Goal: Task Accomplishment & Management: Manage account settings

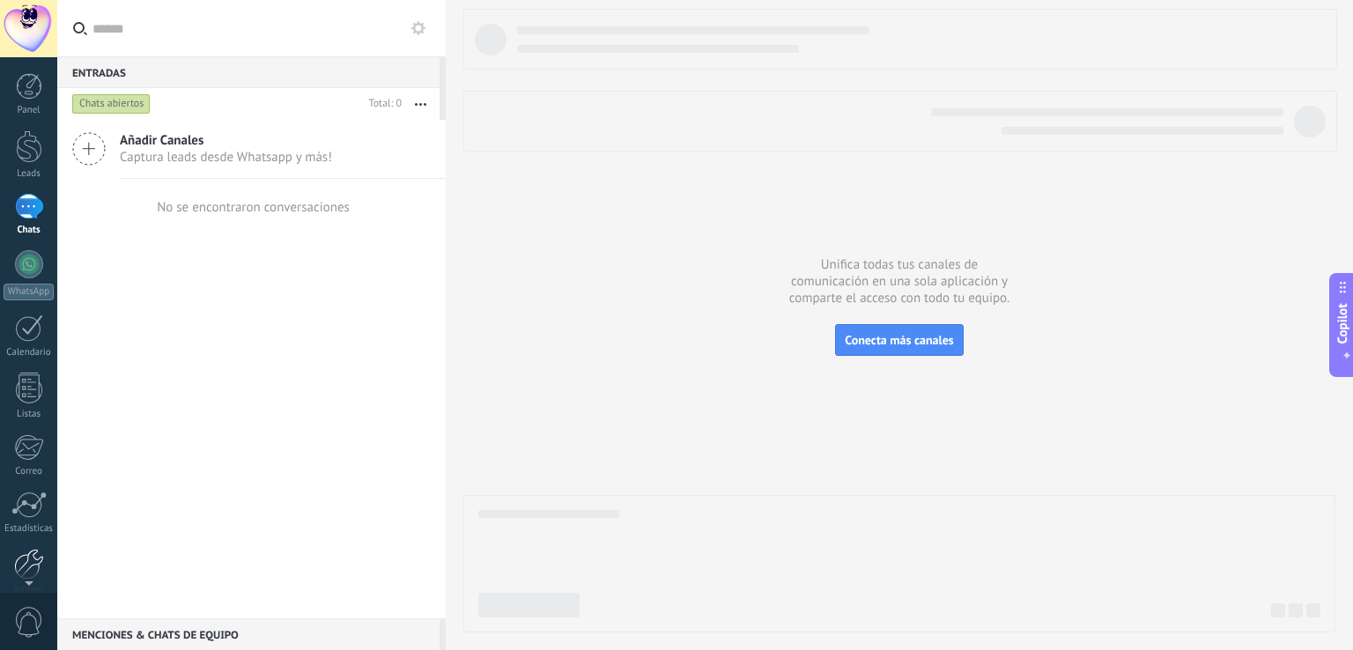
click at [33, 556] on div at bounding box center [29, 564] width 30 height 31
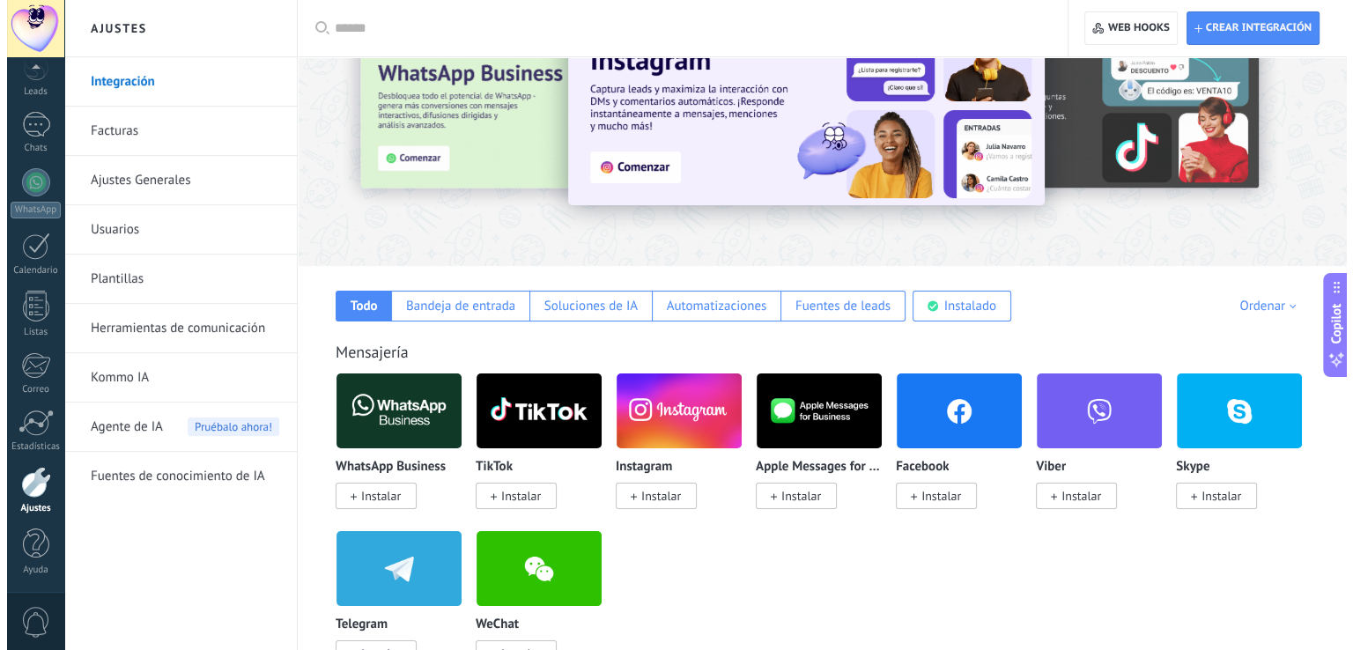
scroll to position [87, 0]
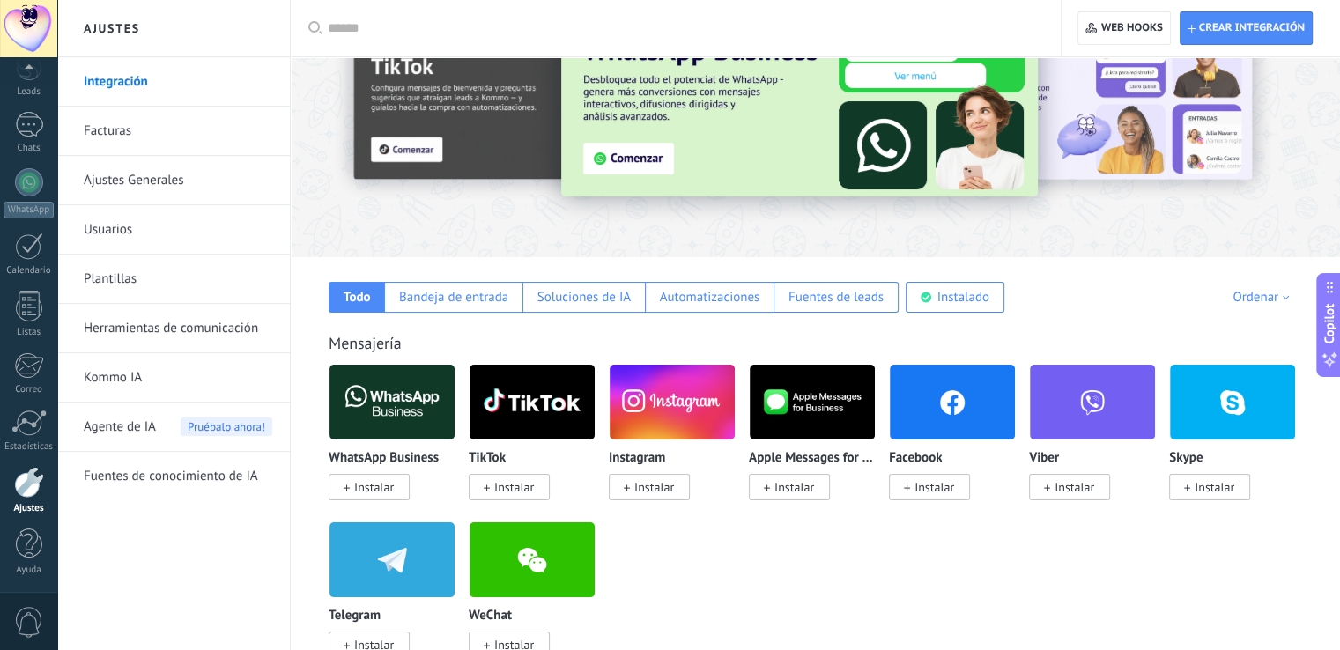
click at [926, 487] on span "Instalar" at bounding box center [934, 487] width 40 height 16
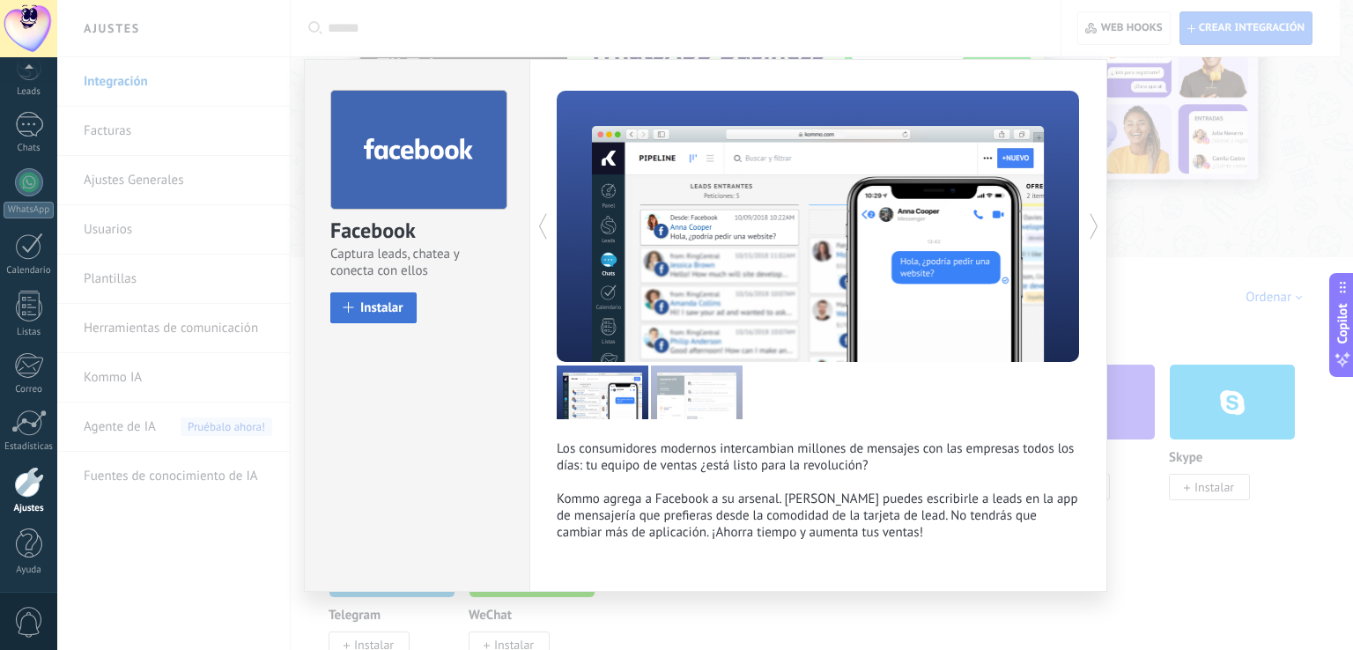
click at [384, 311] on span "Instalar" at bounding box center [381, 307] width 43 height 13
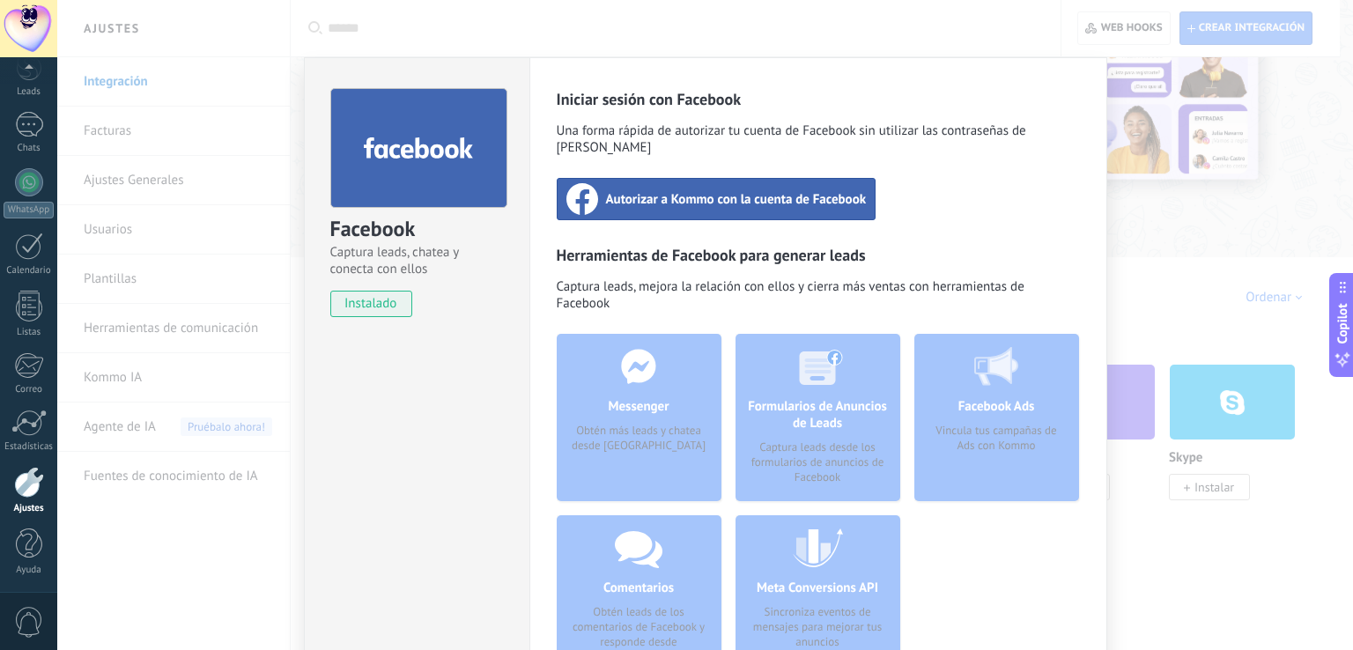
click at [731, 190] on span "Autorizar a Kommo con la cuenta de Facebook" at bounding box center [736, 199] width 261 height 18
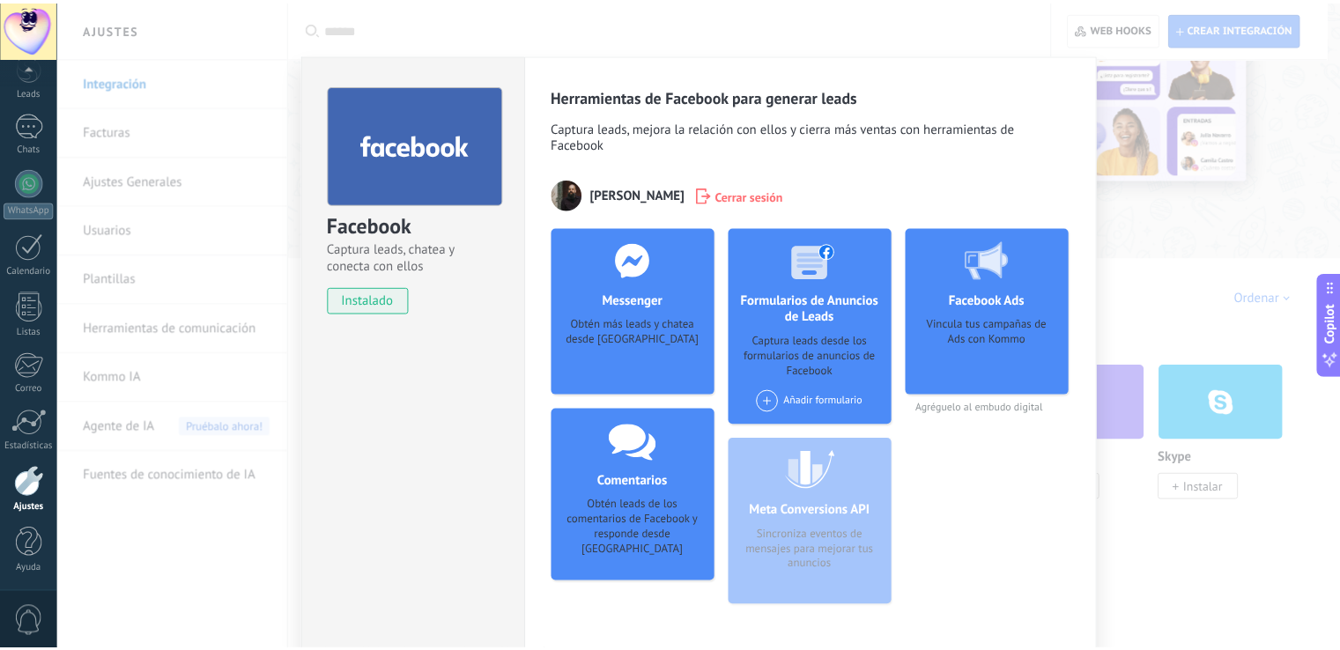
scroll to position [0, 0]
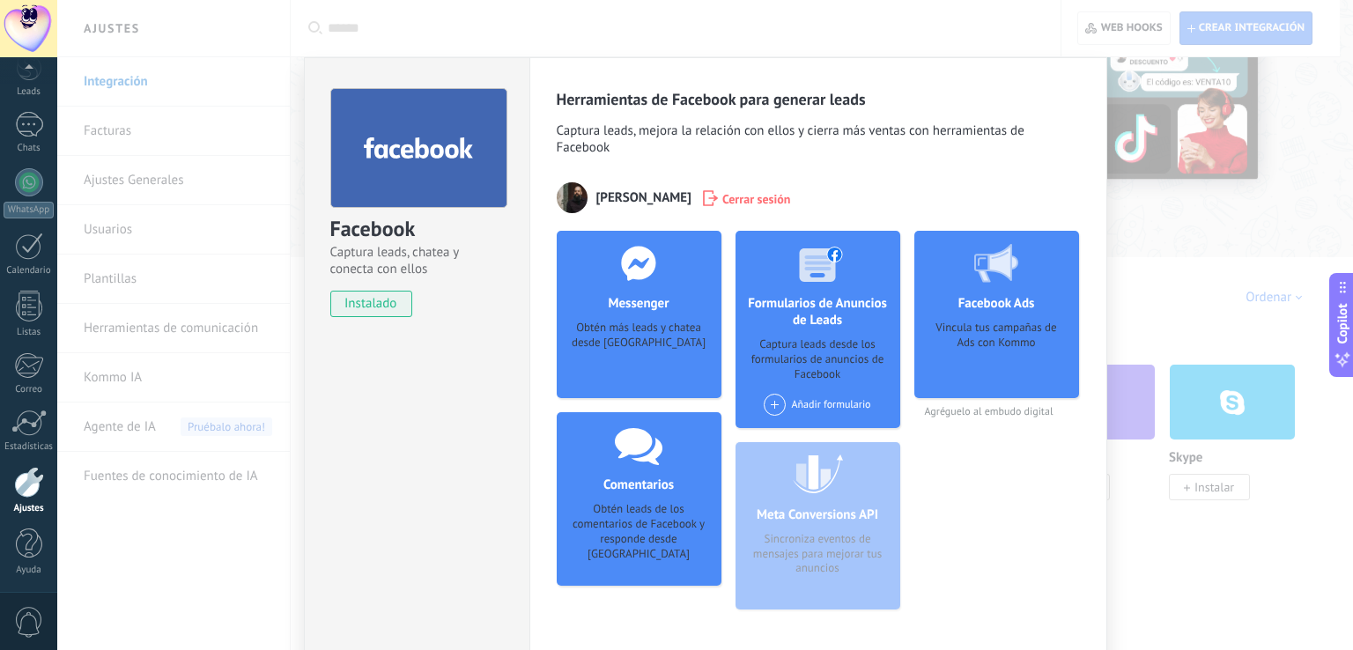
click at [1212, 386] on div "Facebook Captura leads, chatea y conecta con ellos instalado Desinstalar Herram…" at bounding box center [704, 325] width 1295 height 650
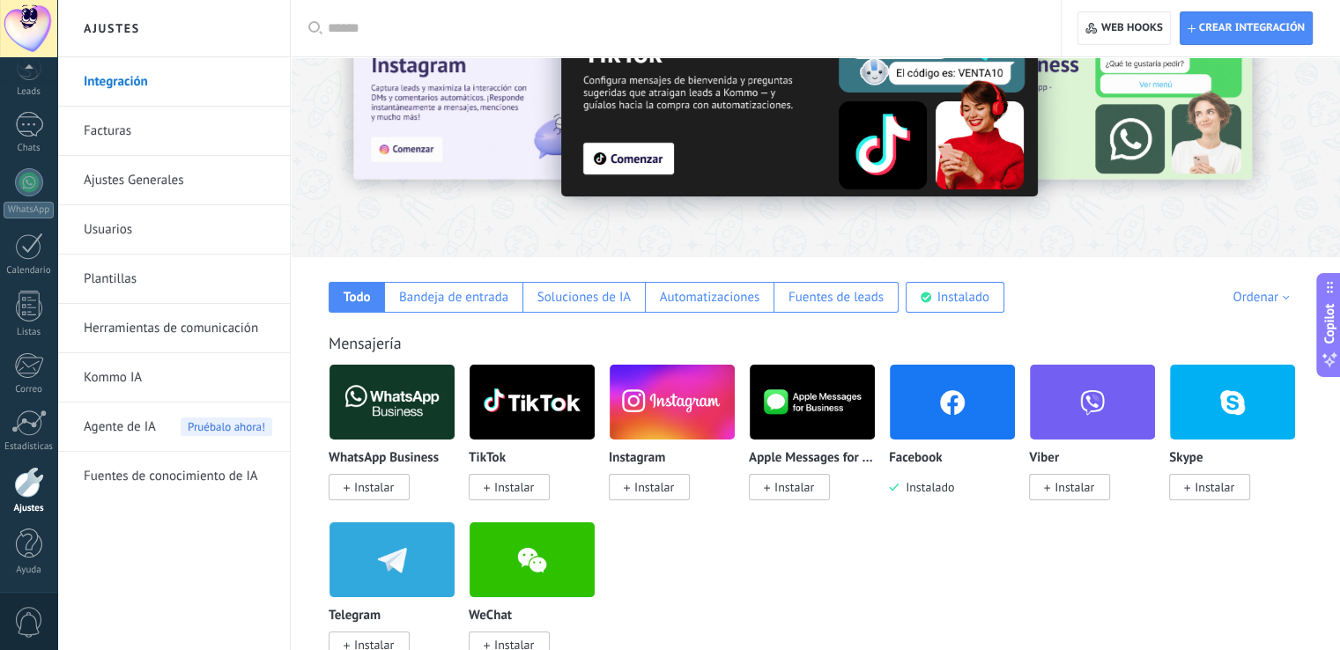
click at [444, 30] on input "text" at bounding box center [682, 28] width 708 height 18
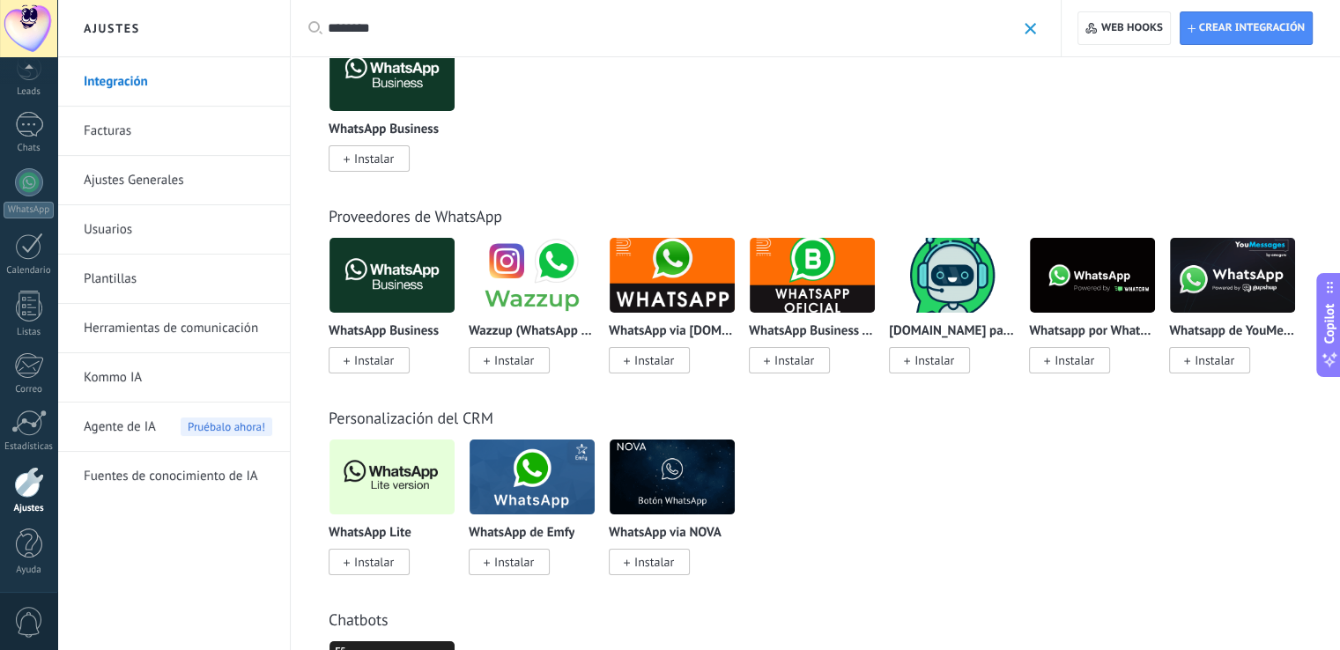
scroll to position [89, 0]
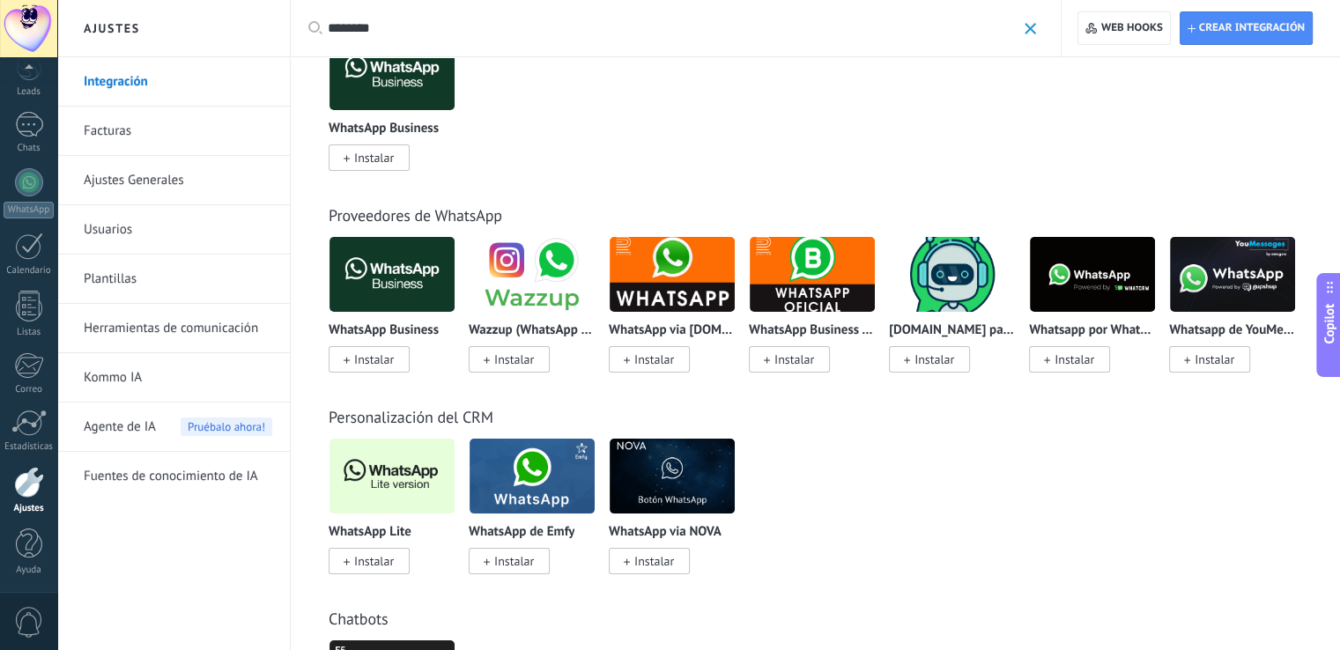
type input "********"
click at [373, 561] on span "Instalar" at bounding box center [374, 561] width 40 height 16
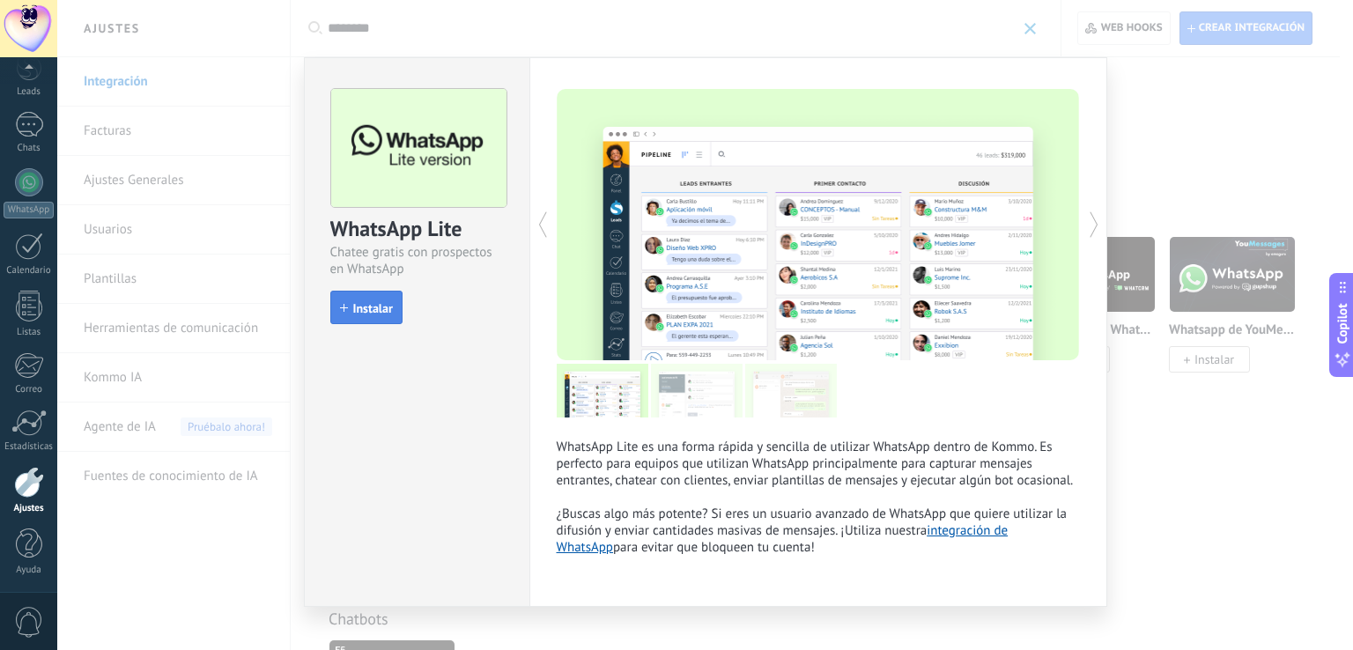
click at [359, 314] on span "Instalar" at bounding box center [373, 308] width 40 height 12
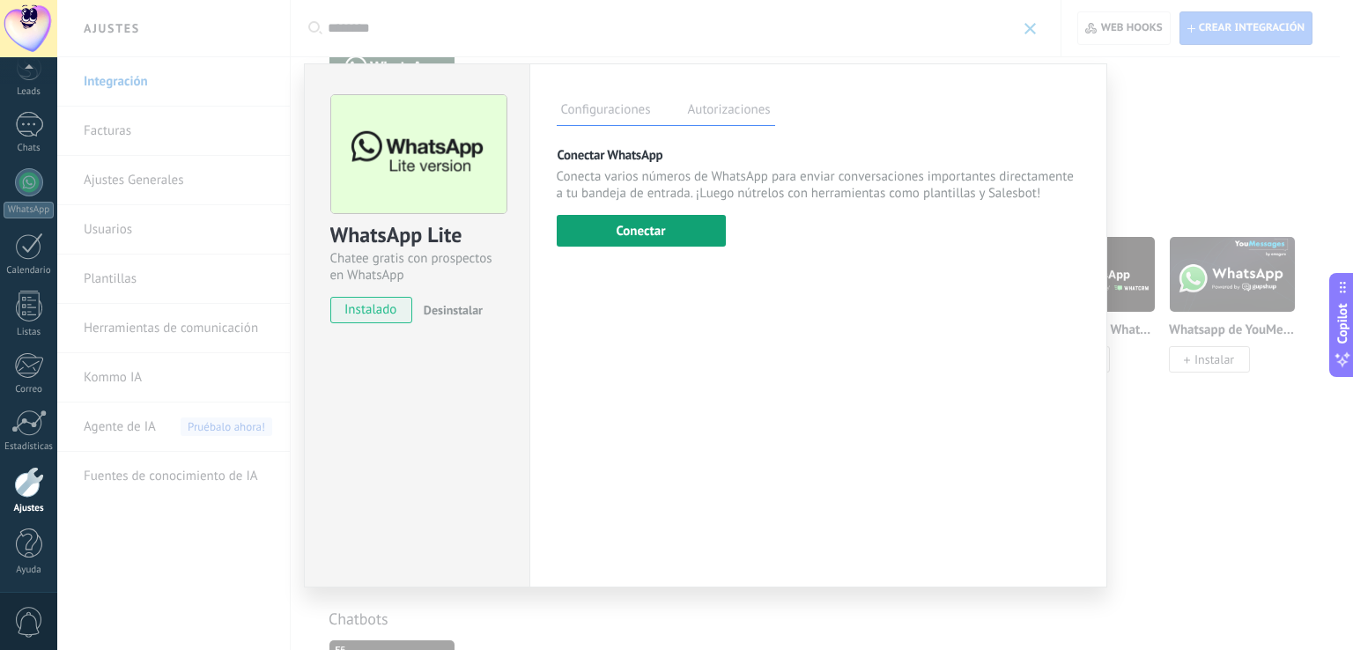
click at [633, 226] on button "Conectar" at bounding box center [641, 231] width 169 height 32
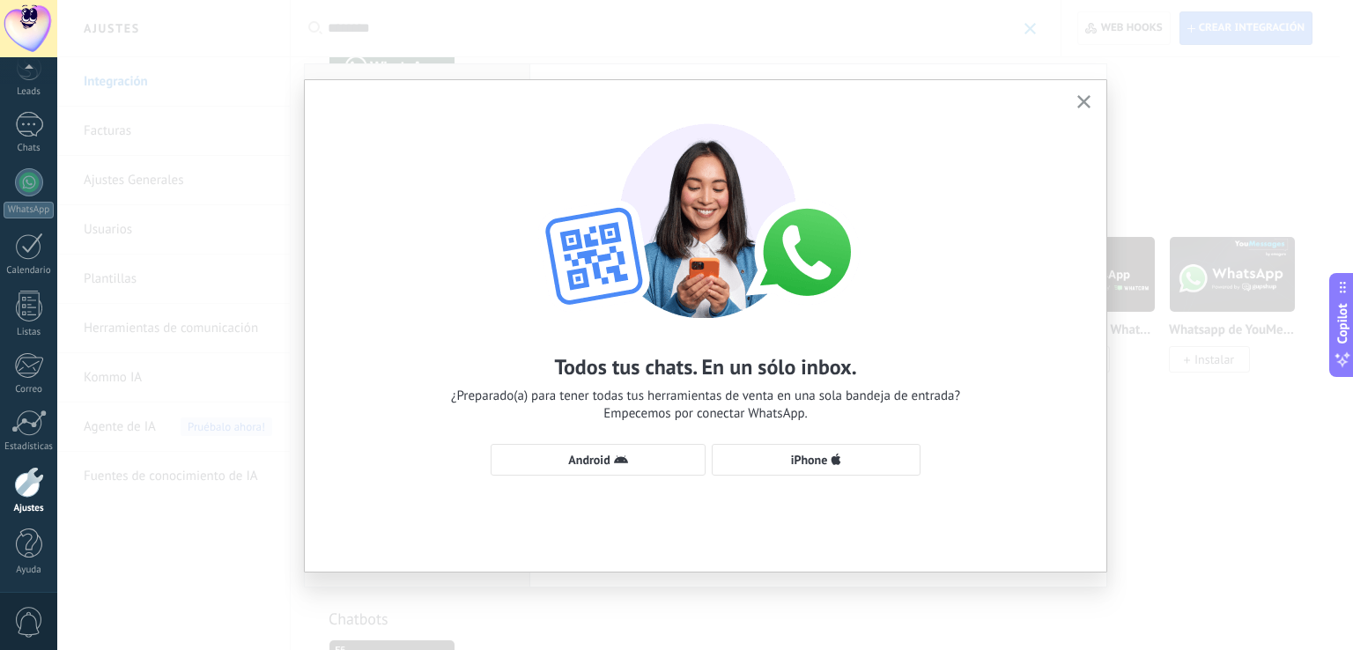
click at [1082, 101] on use "button" at bounding box center [1083, 101] width 13 height 13
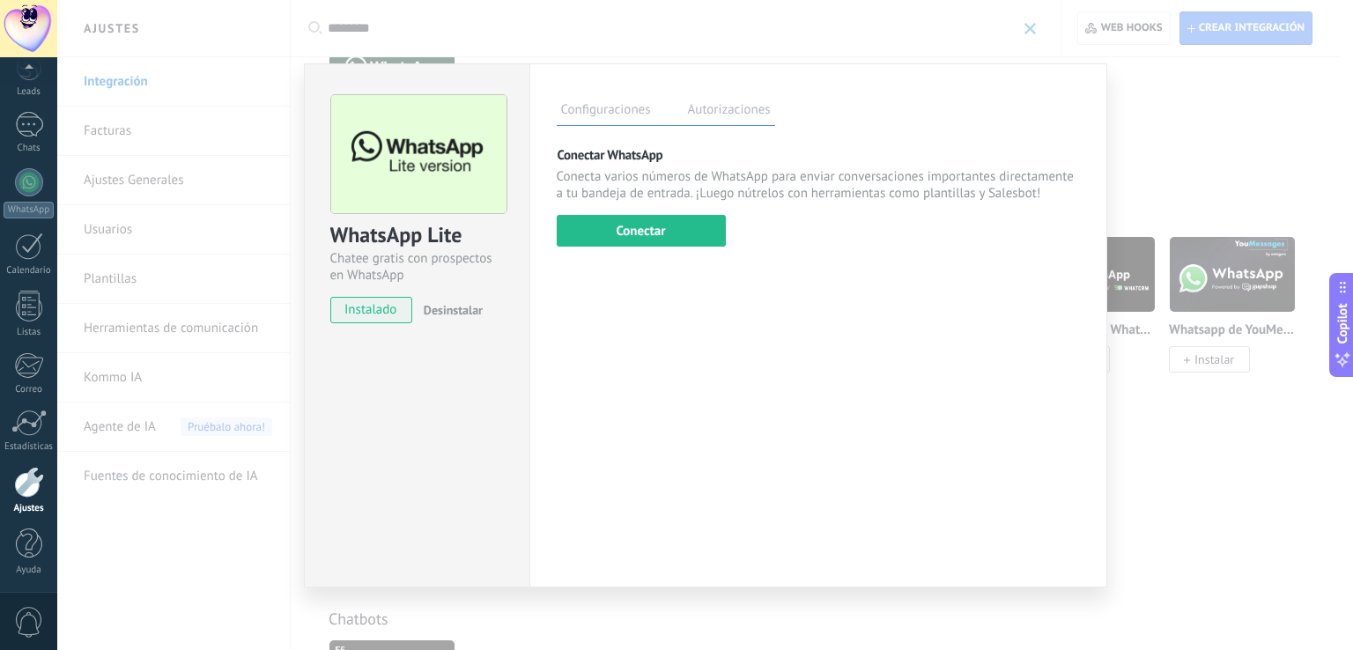
click at [1082, 99] on div "Configuraciones Autorizaciones Esta pestaña registra a los usuarios que han con…" at bounding box center [818, 325] width 578 height 524
click at [1175, 93] on div "WhatsApp Lite Chatee gratis con prospectos en WhatsApp instalado Desinstalar Co…" at bounding box center [704, 325] width 1295 height 650
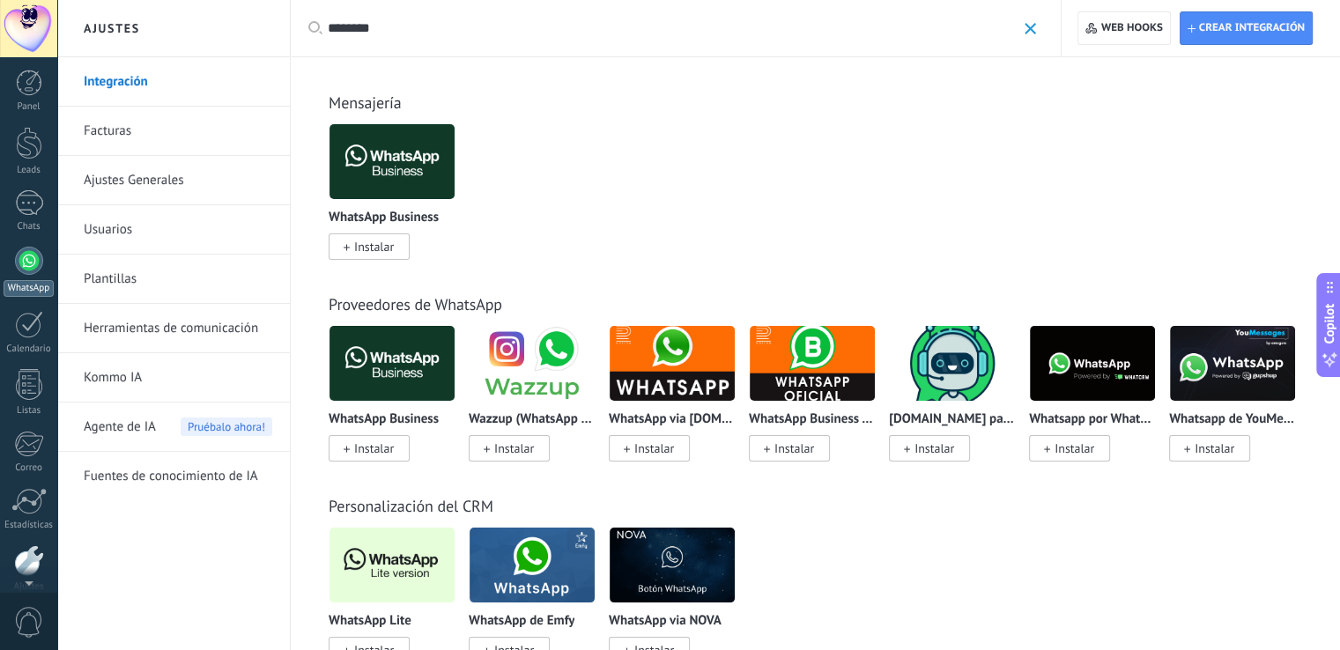
scroll to position [0, 0]
click at [31, 92] on div at bounding box center [29, 86] width 26 height 26
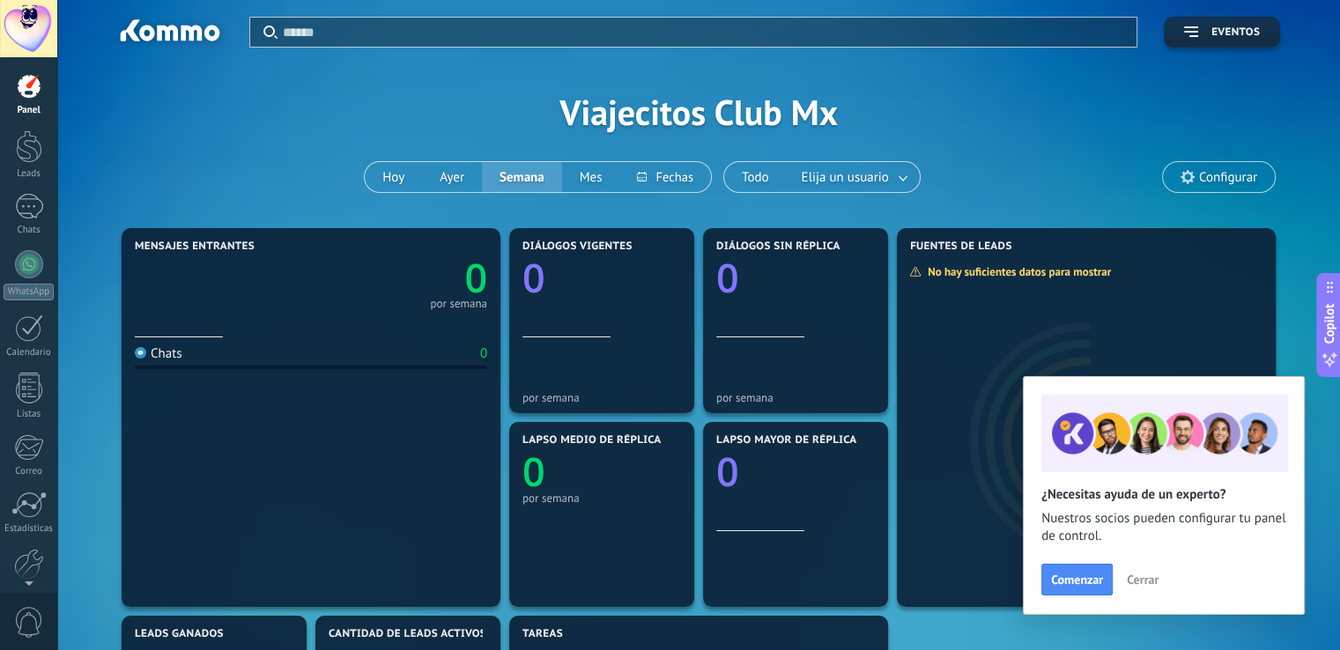
click at [1141, 579] on span "Cerrar" at bounding box center [1142, 579] width 32 height 12
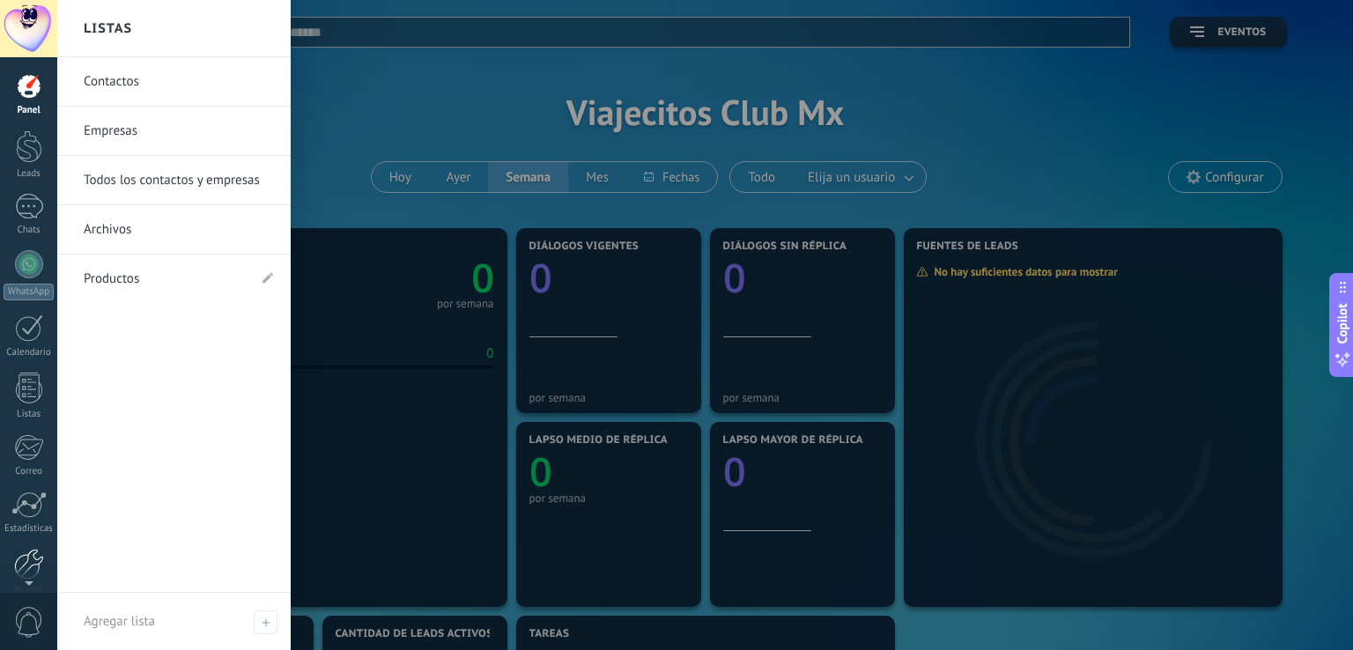
click at [29, 559] on div at bounding box center [29, 564] width 30 height 31
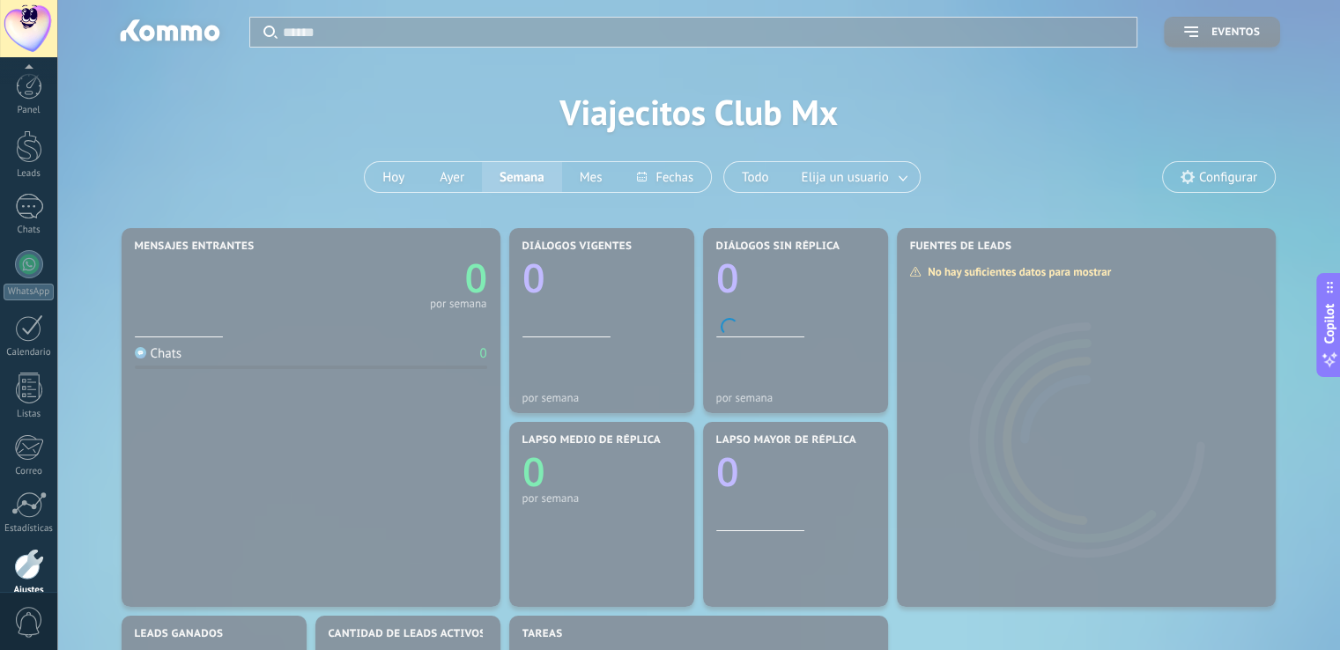
scroll to position [82, 0]
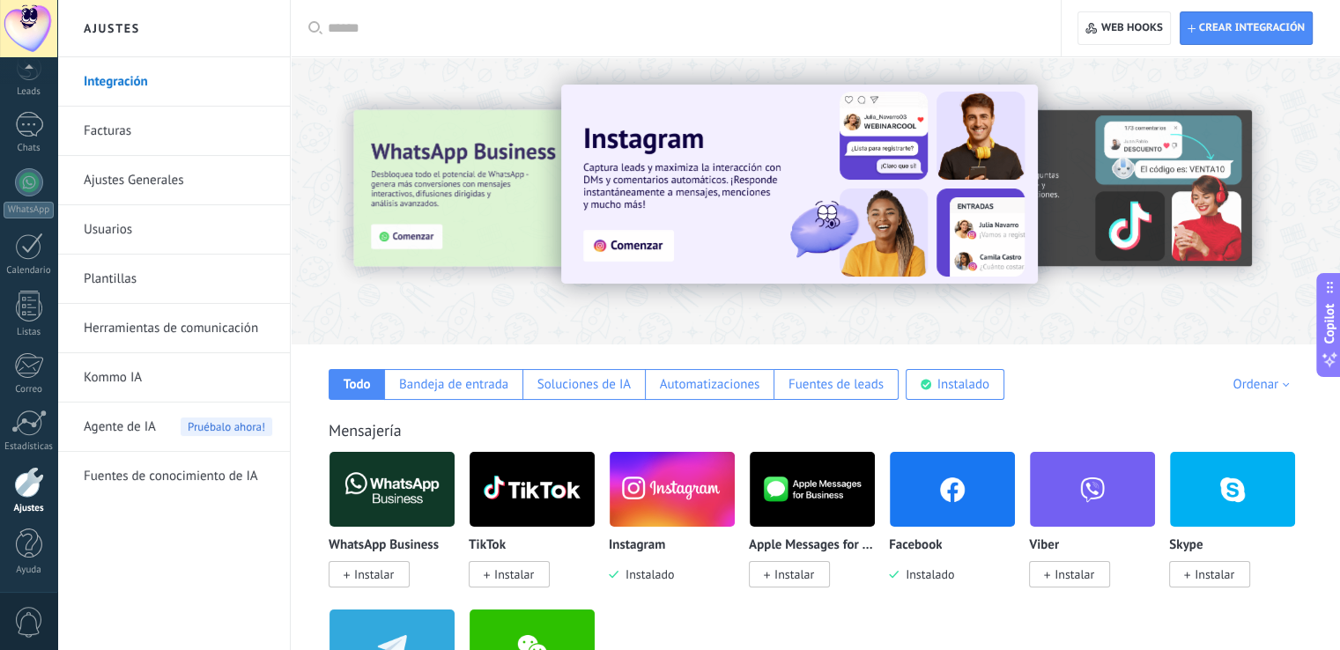
click at [438, 27] on input "text" at bounding box center [682, 28] width 708 height 18
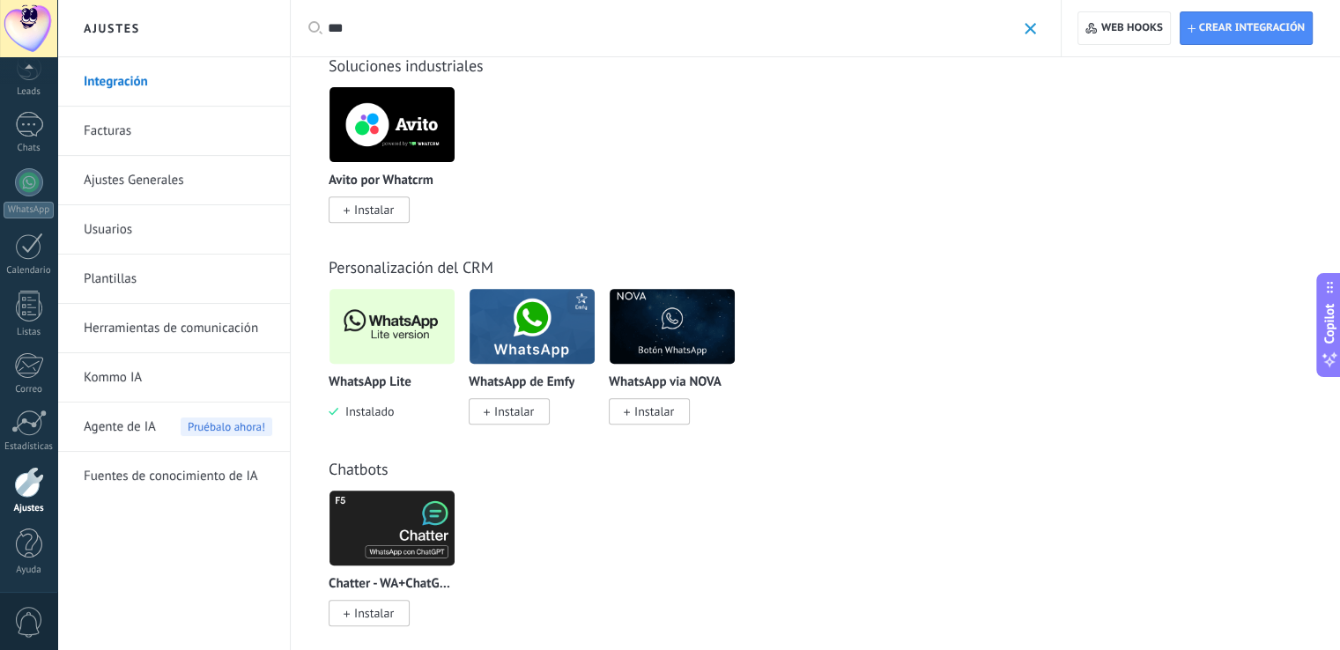
scroll to position [646, 0]
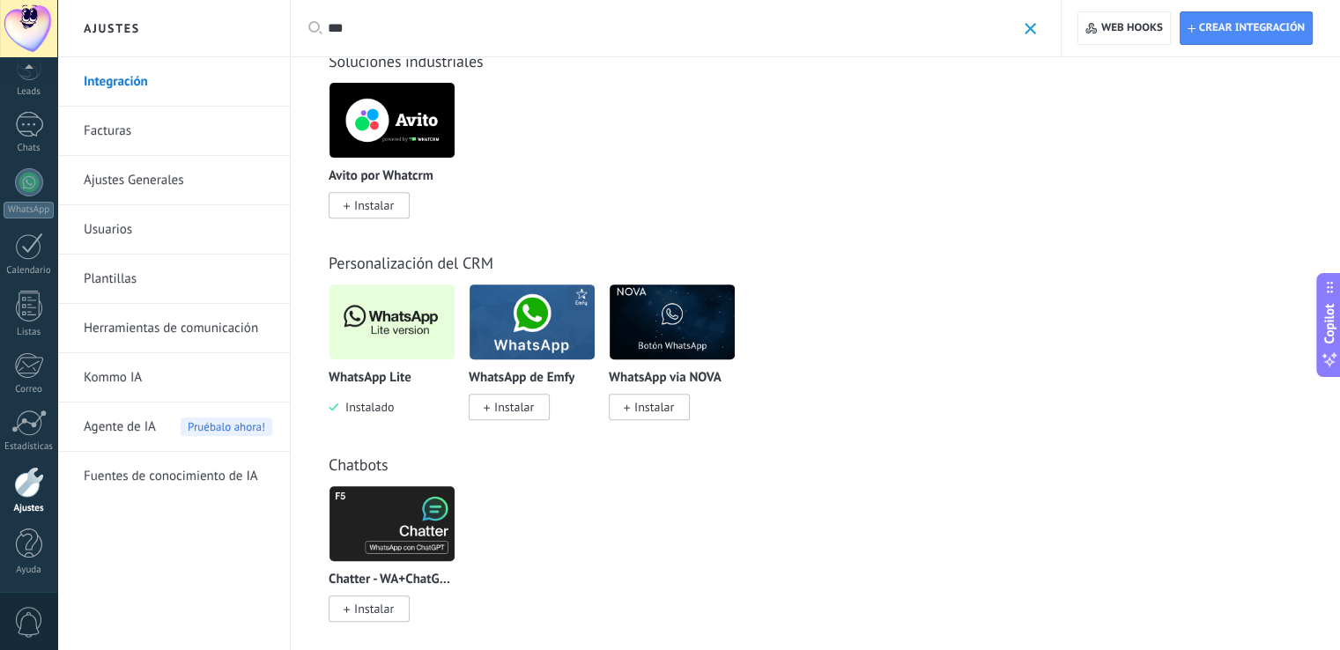
type input "***"
click at [391, 319] on img at bounding box center [391, 321] width 125 height 85
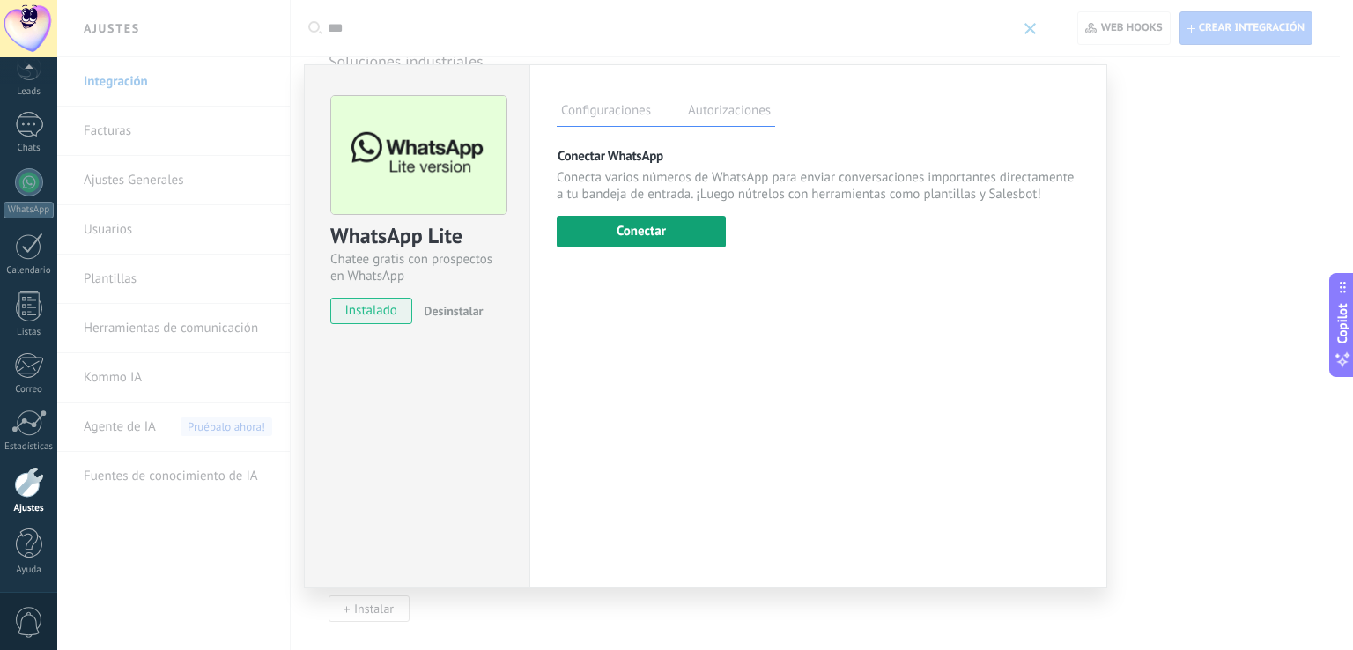
click at [642, 225] on button "Conectar" at bounding box center [641, 232] width 169 height 32
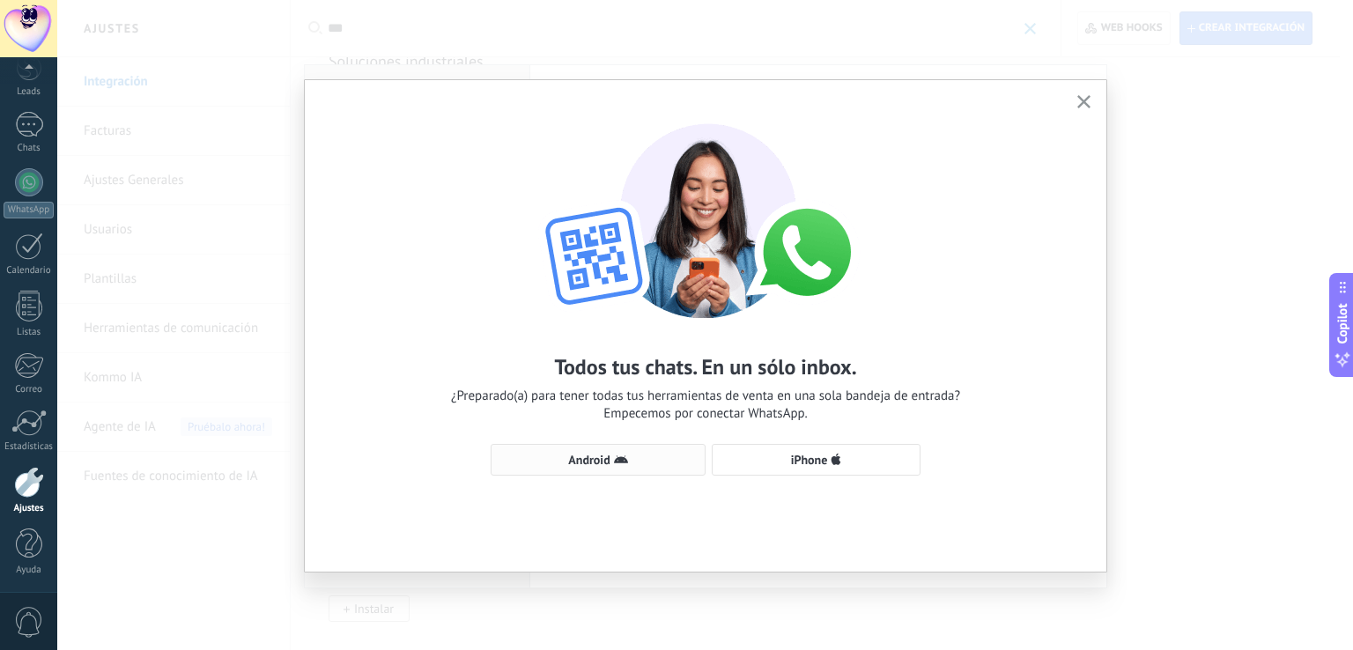
click at [589, 454] on span "Android" at bounding box center [588, 460] width 41 height 12
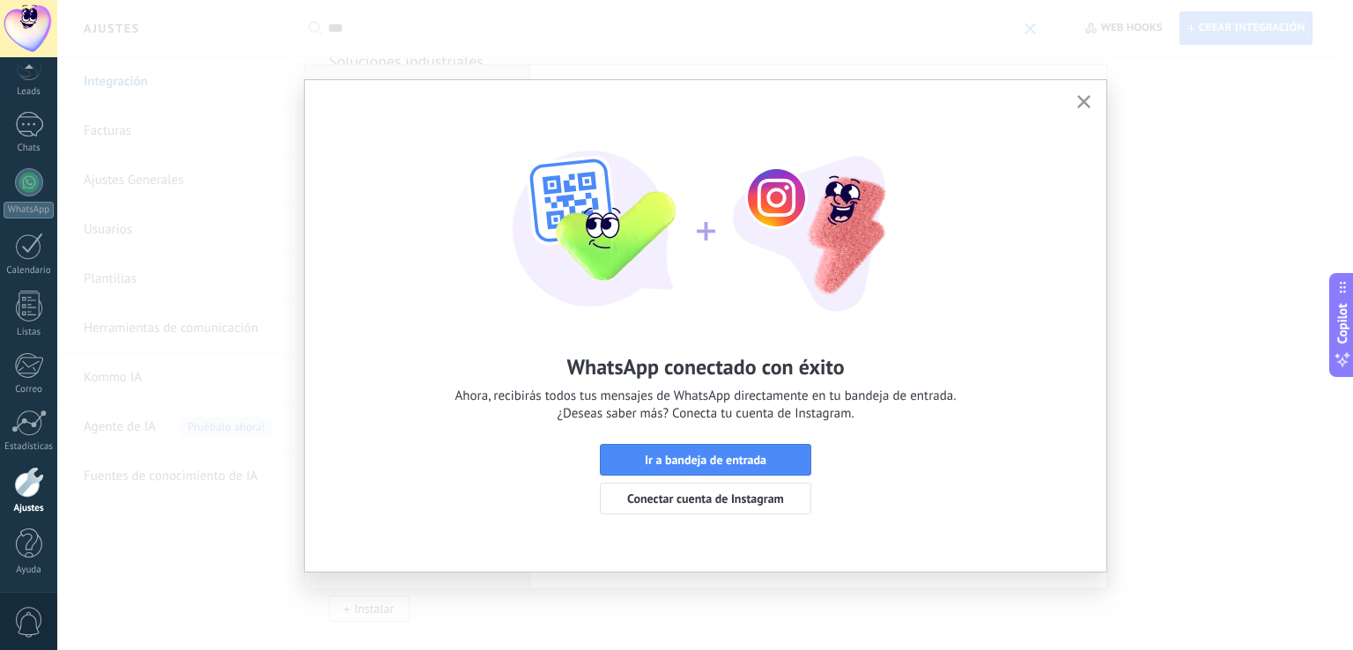
click at [1082, 101] on use "button" at bounding box center [1083, 101] width 13 height 13
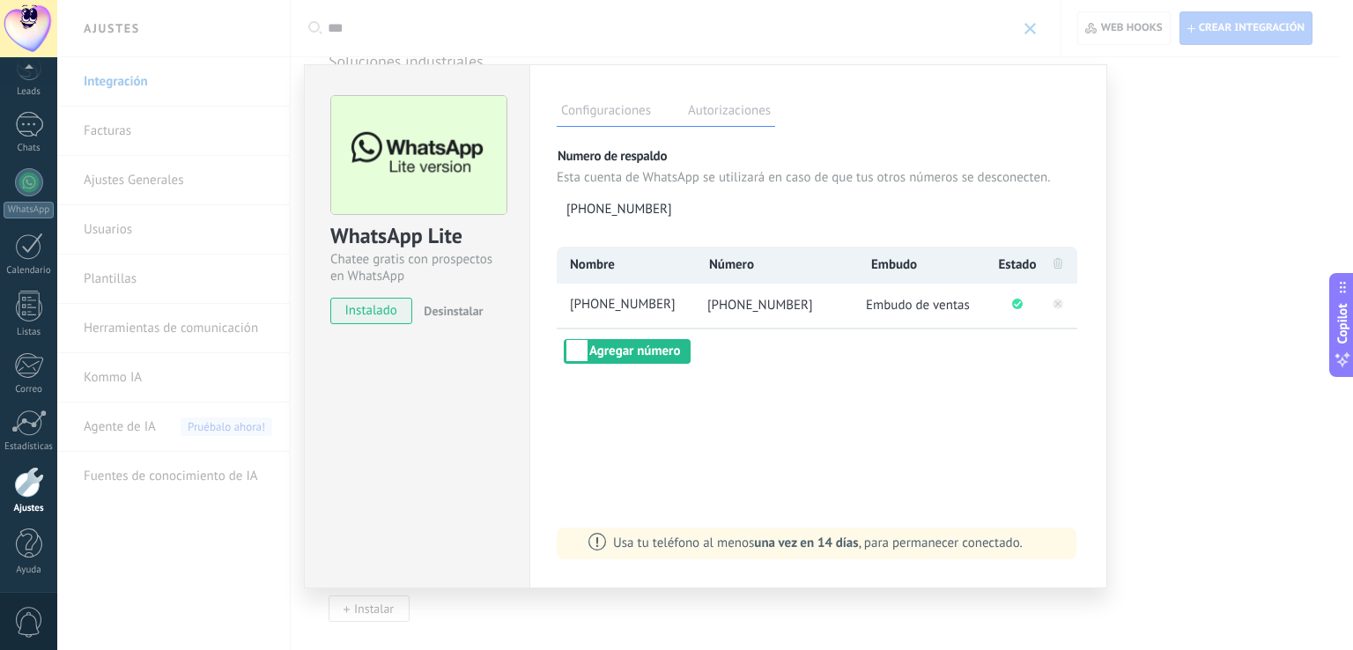
click at [1280, 131] on div "WhatsApp Lite Chatee gratis con prospectos en WhatsApp instalado Desinstalar Co…" at bounding box center [704, 325] width 1295 height 650
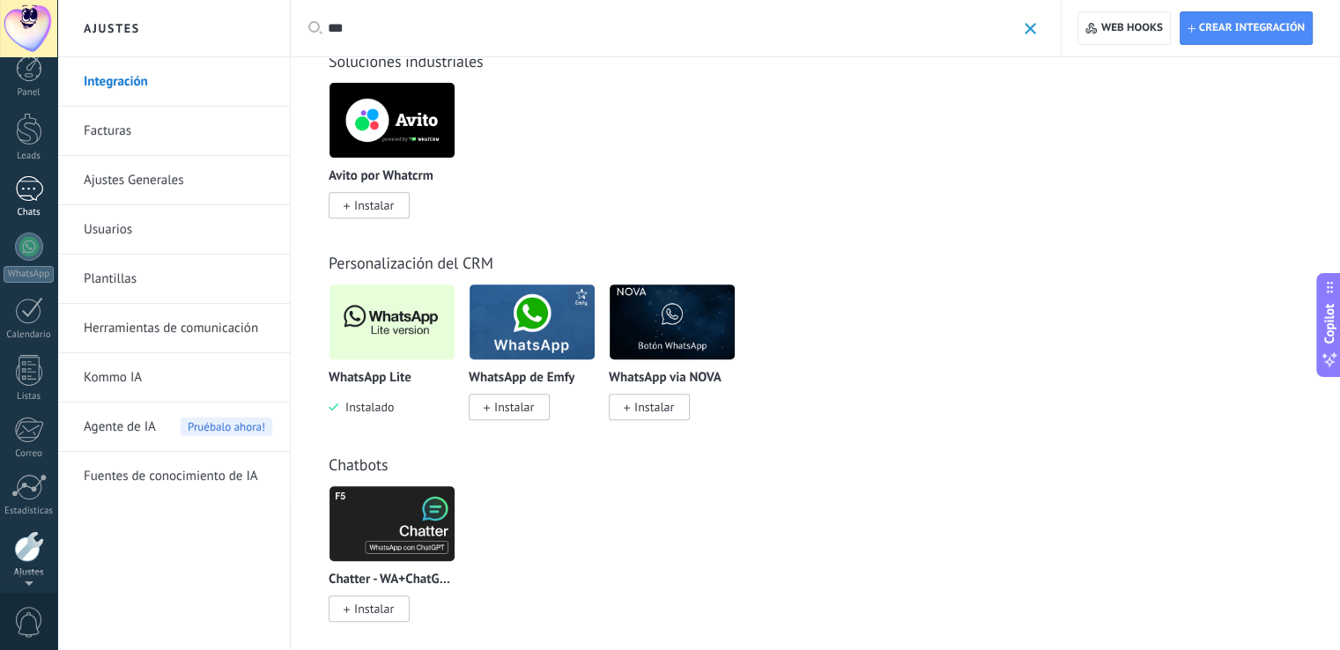
scroll to position [0, 0]
click at [27, 159] on div at bounding box center [29, 146] width 26 height 33
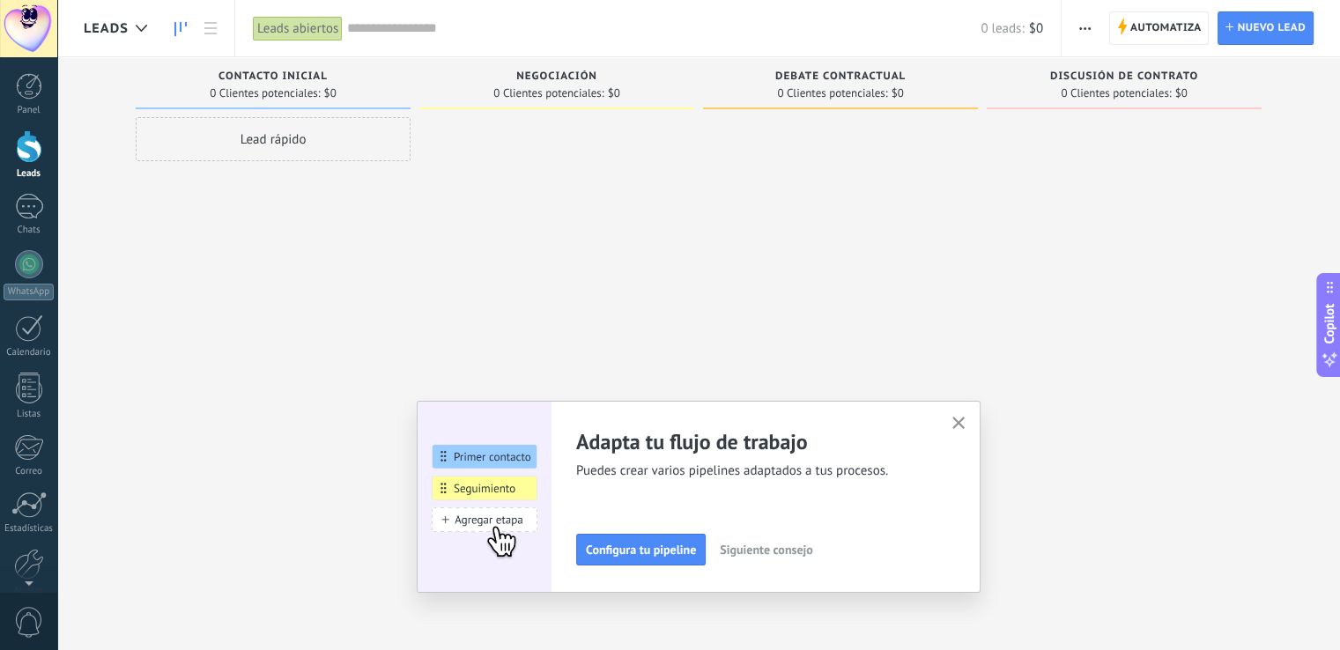
click at [965, 420] on icon "button" at bounding box center [958, 423] width 13 height 13
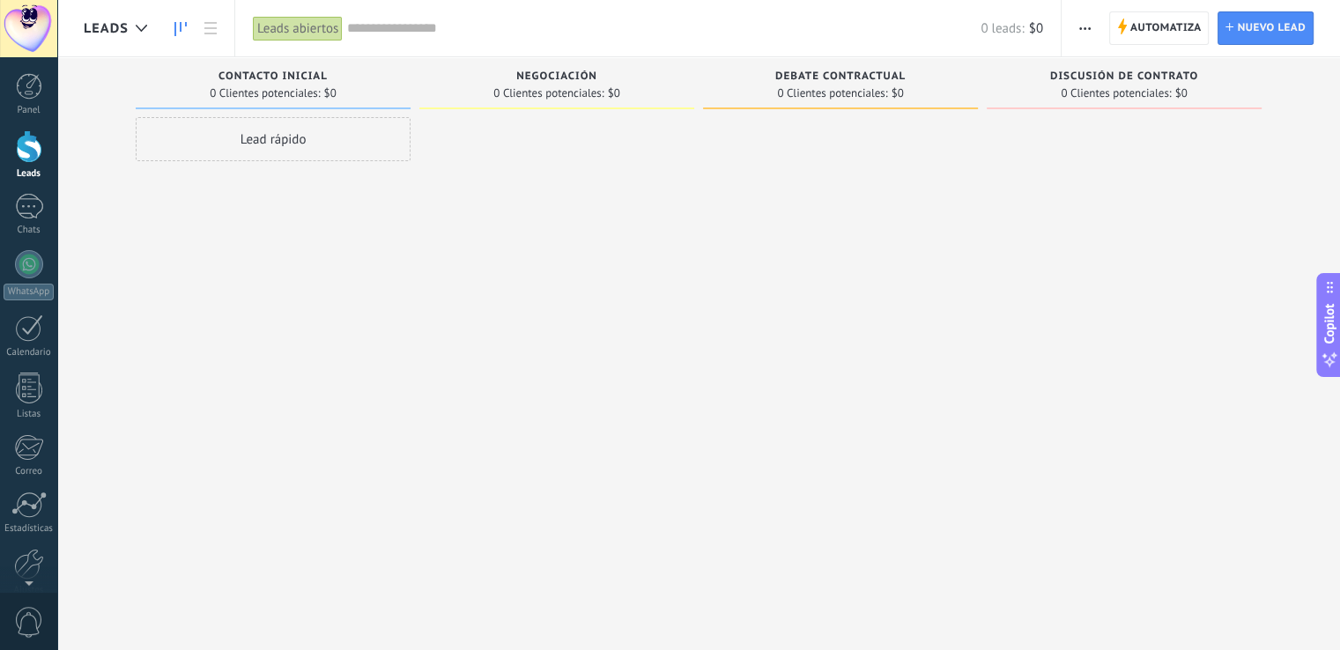
click at [1082, 26] on span "button" at bounding box center [1084, 27] width 11 height 33
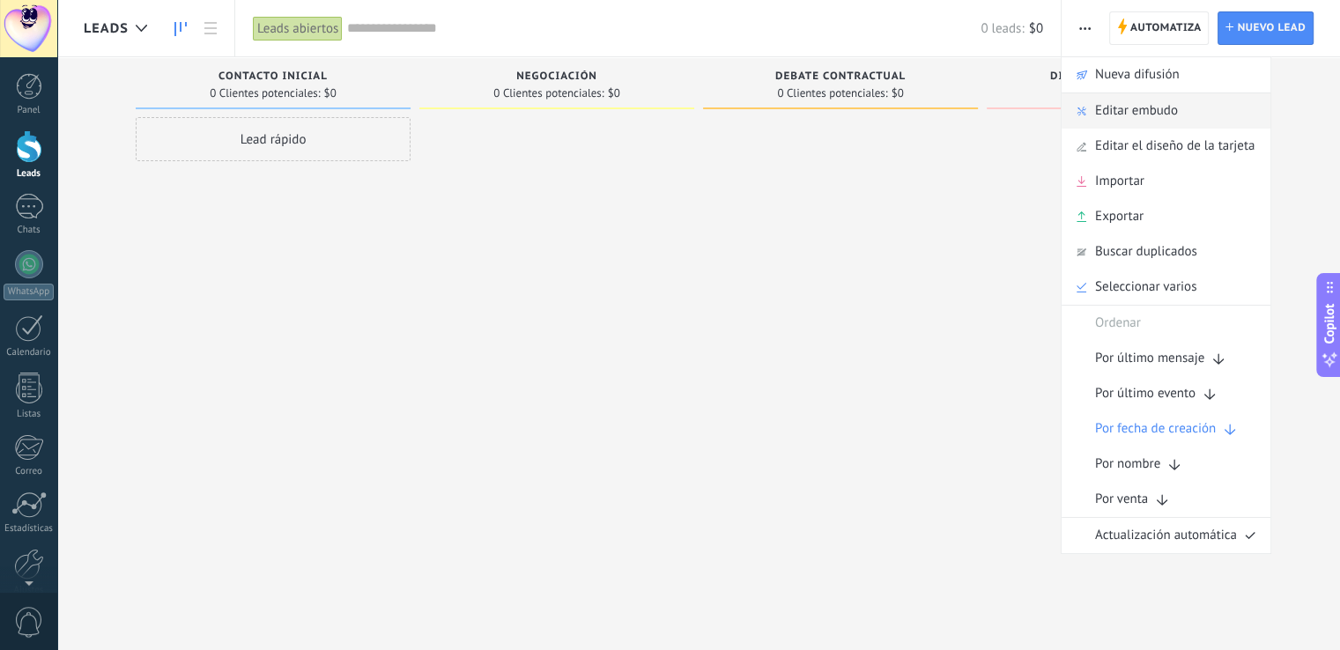
click at [1126, 114] on span "Editar embudo" at bounding box center [1136, 110] width 83 height 35
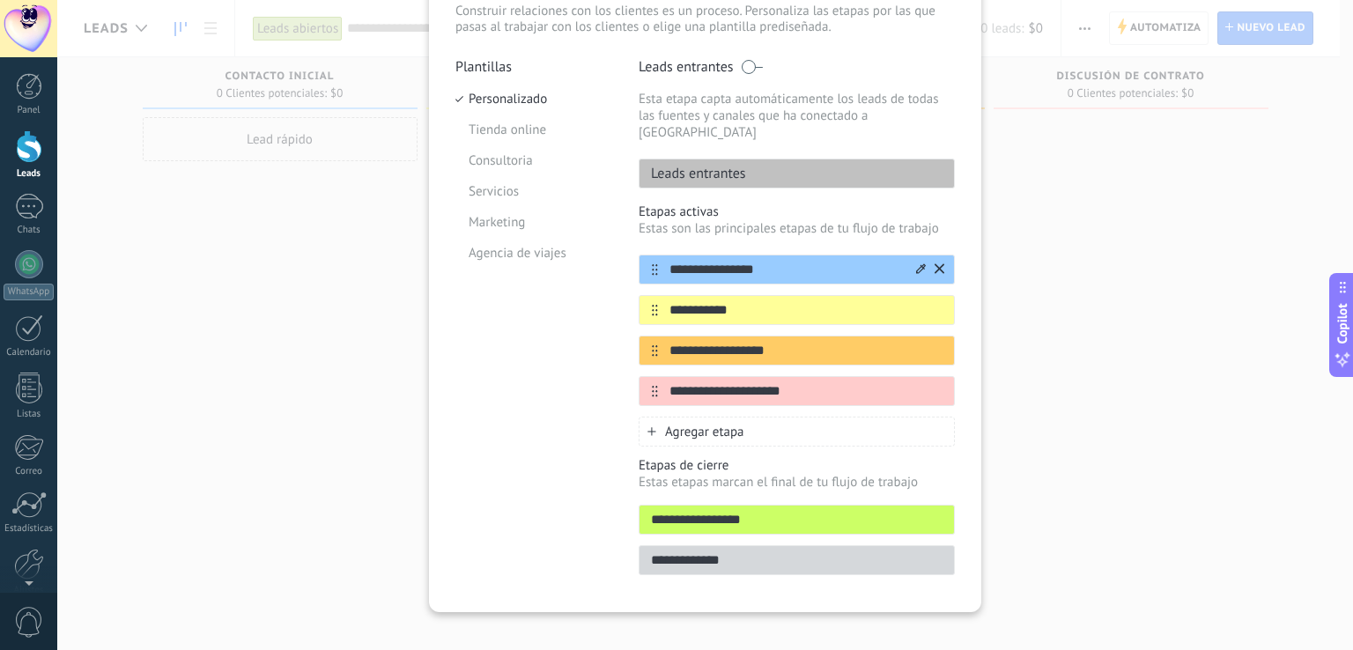
scroll to position [127, 0]
click at [757, 300] on input "**********" at bounding box center [785, 309] width 255 height 18
type input "*"
type input "**********"
click at [919, 303] on icon at bounding box center [921, 308] width 10 height 11
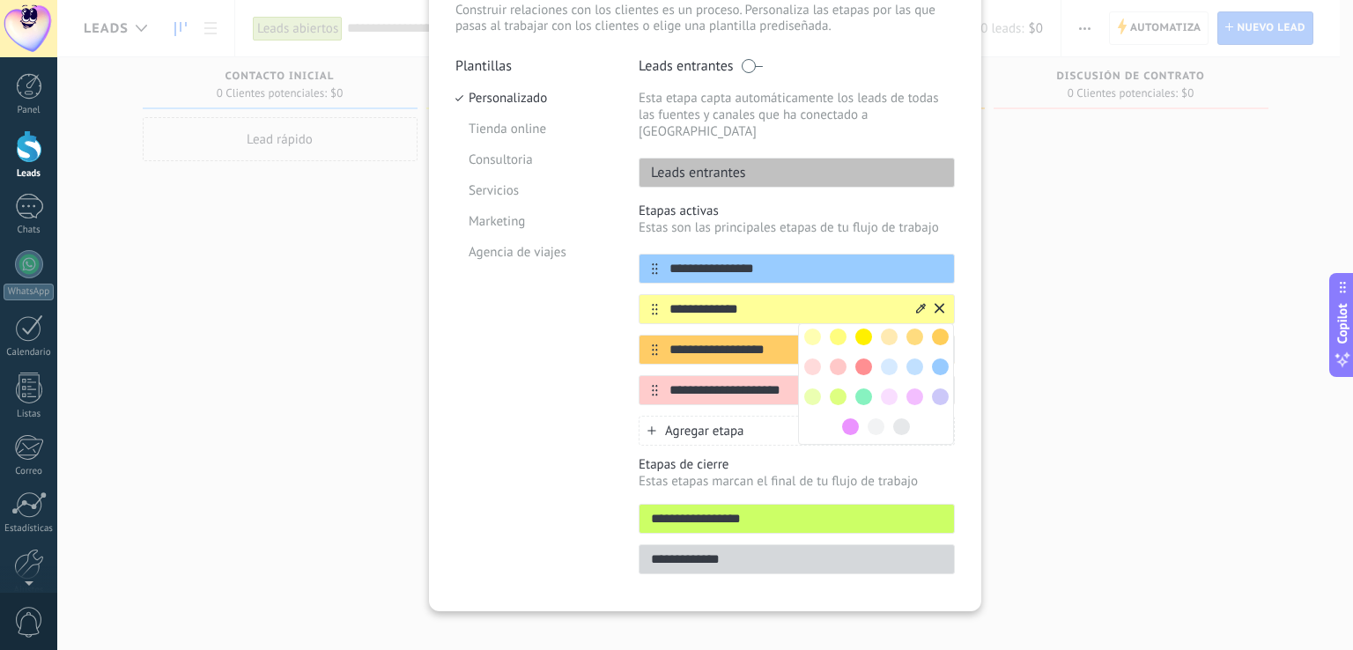
click at [859, 354] on div at bounding box center [864, 367] width 26 height 26
click at [861, 358] on span at bounding box center [863, 366] width 17 height 17
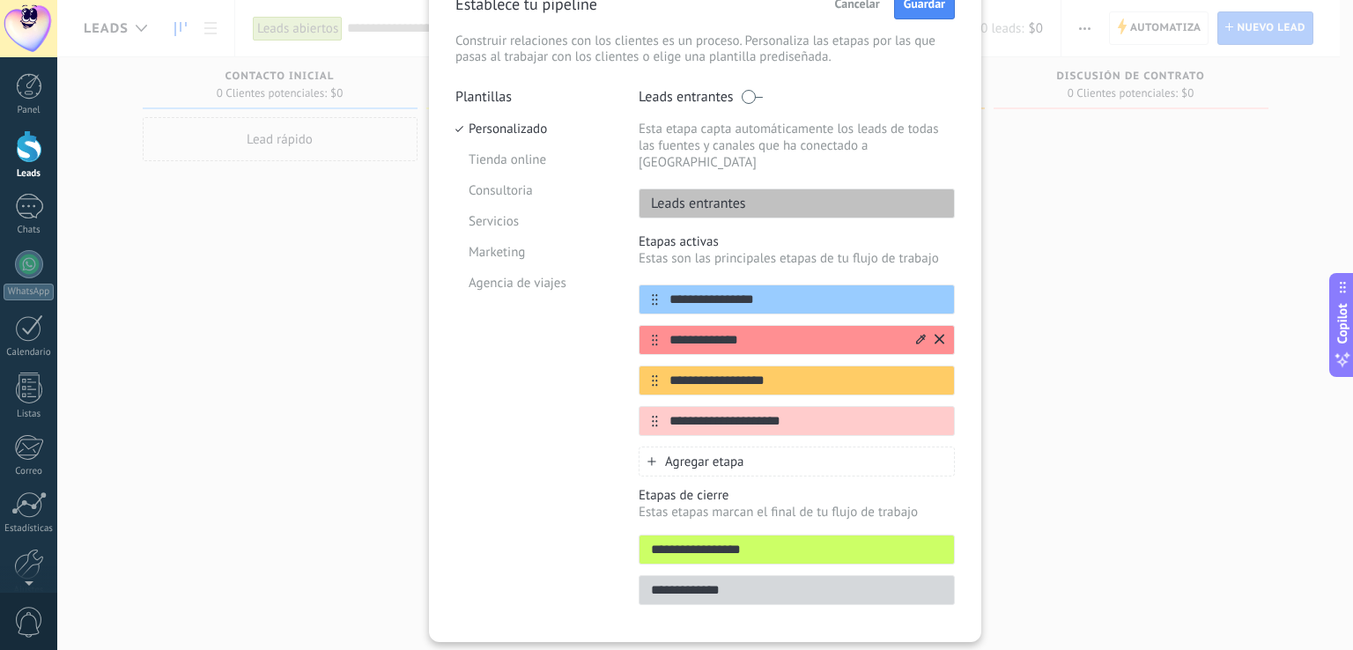
scroll to position [90, 0]
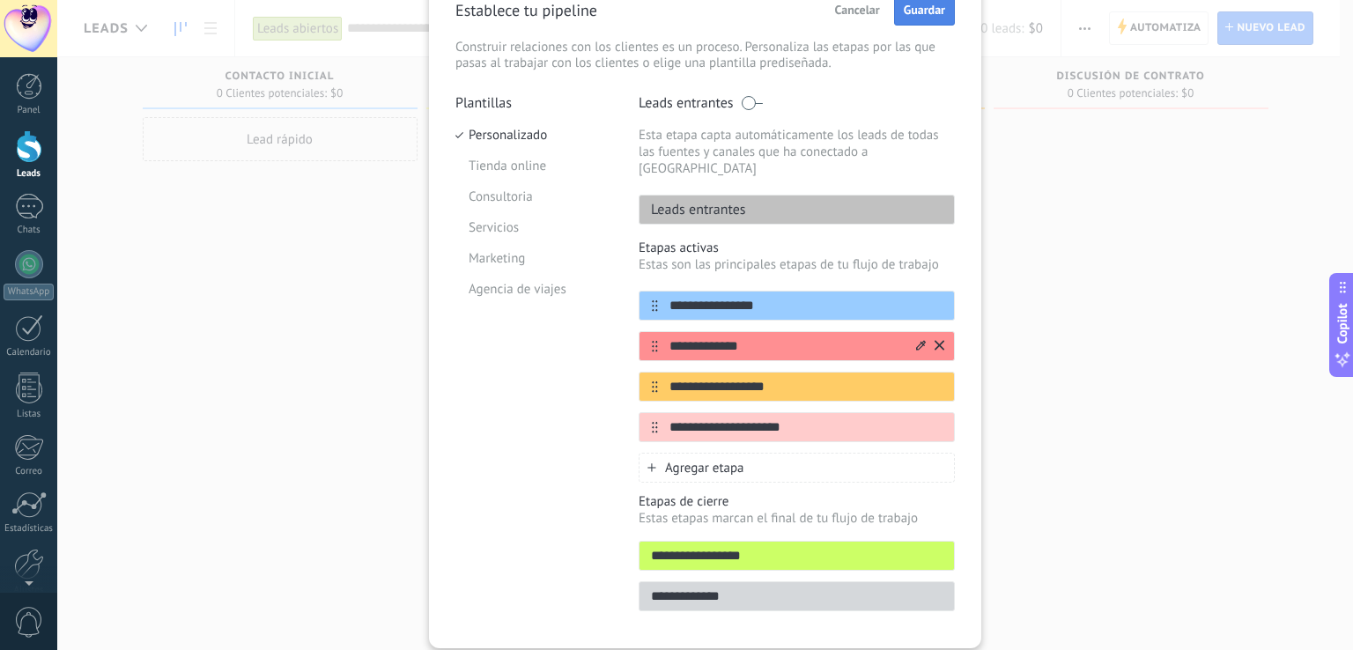
click at [905, 18] on button "Guardar" at bounding box center [924, 10] width 61 height 32
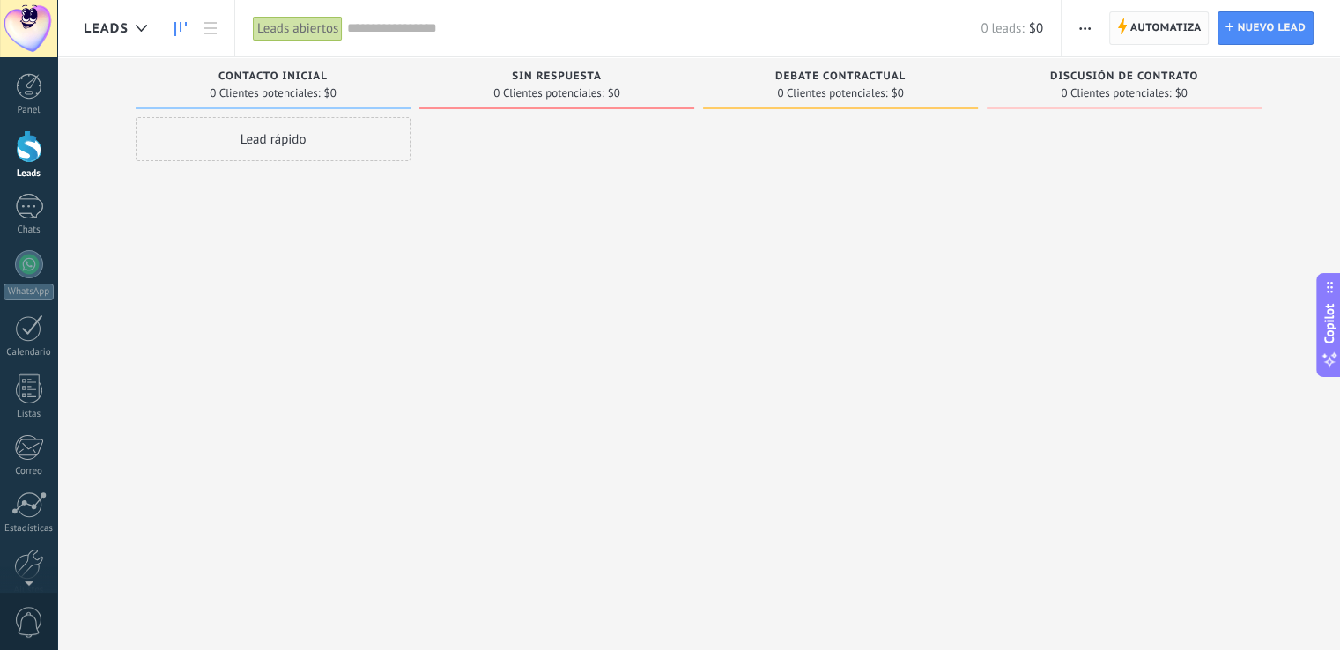
click at [1162, 32] on span "Automatiza" at bounding box center [1165, 28] width 71 height 32
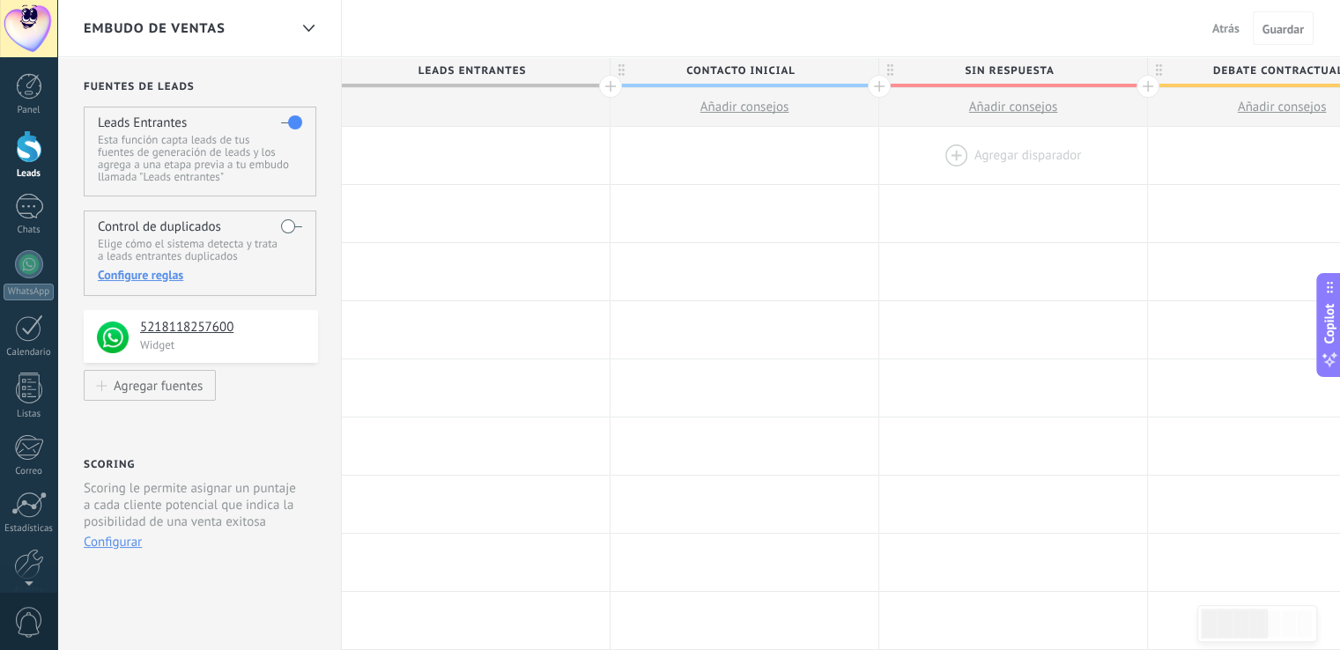
click at [969, 153] on div at bounding box center [1013, 155] width 268 height 57
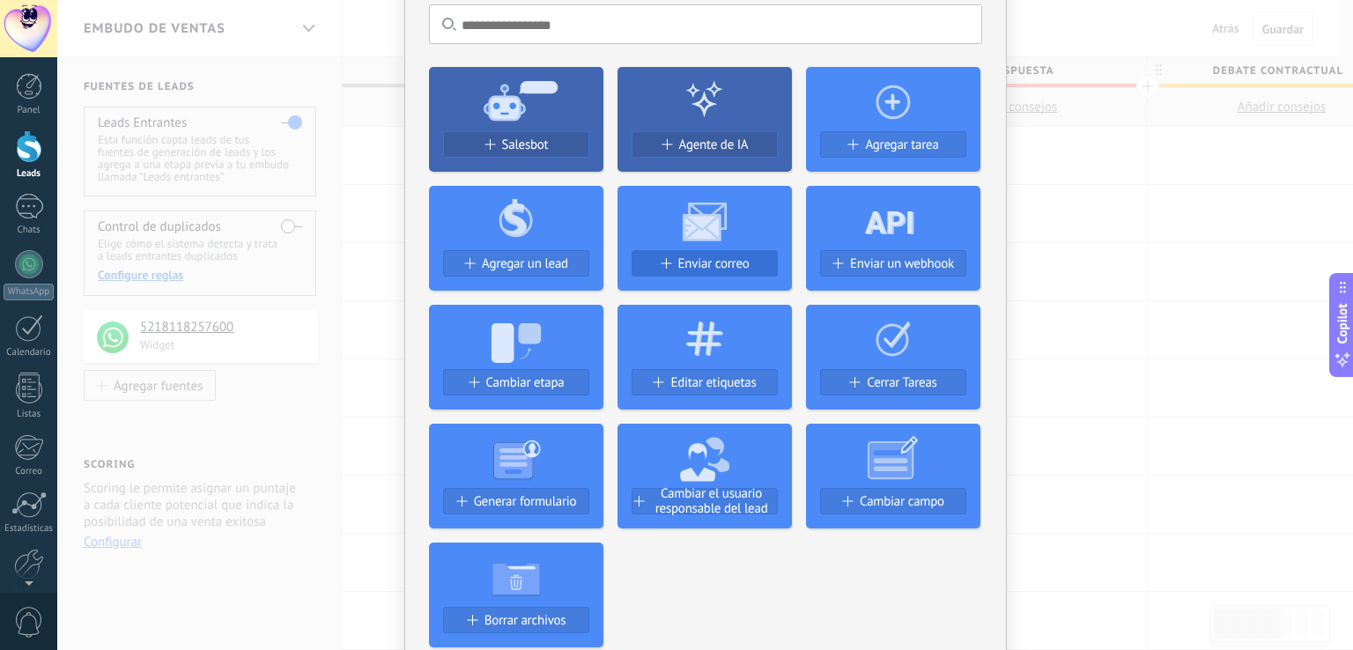
scroll to position [85, 0]
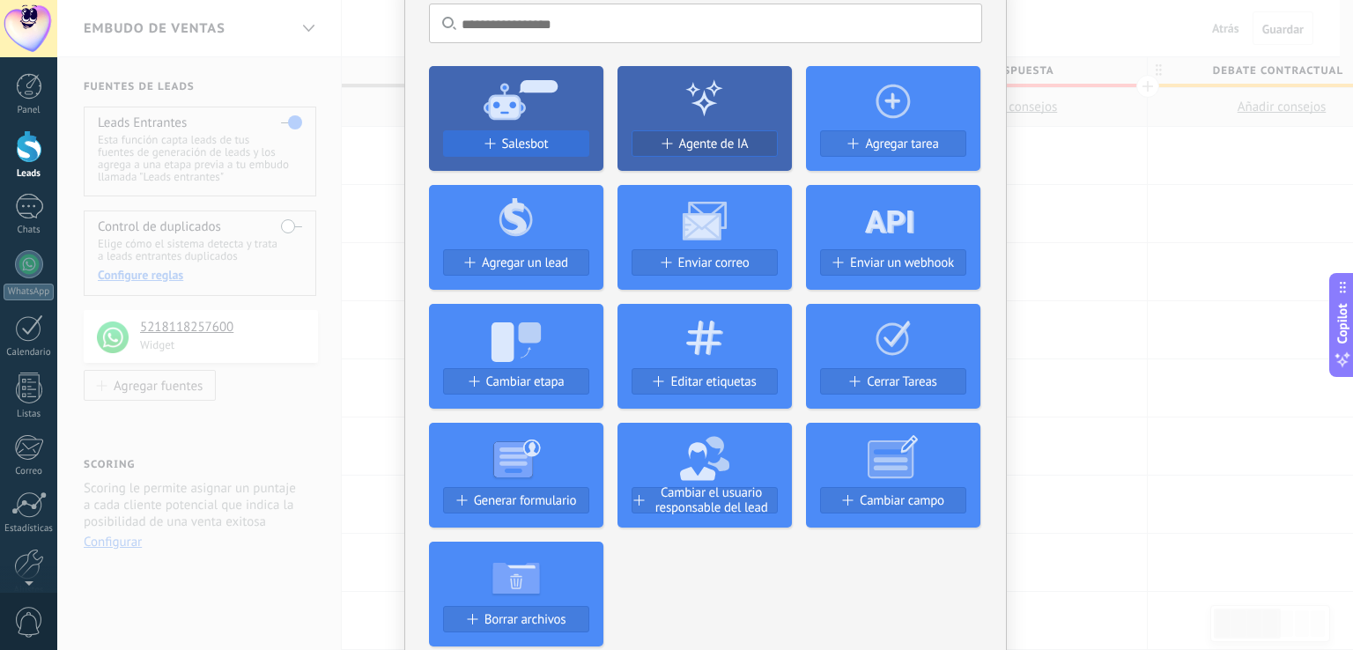
click at [506, 144] on span "Salesbot" at bounding box center [525, 144] width 47 height 15
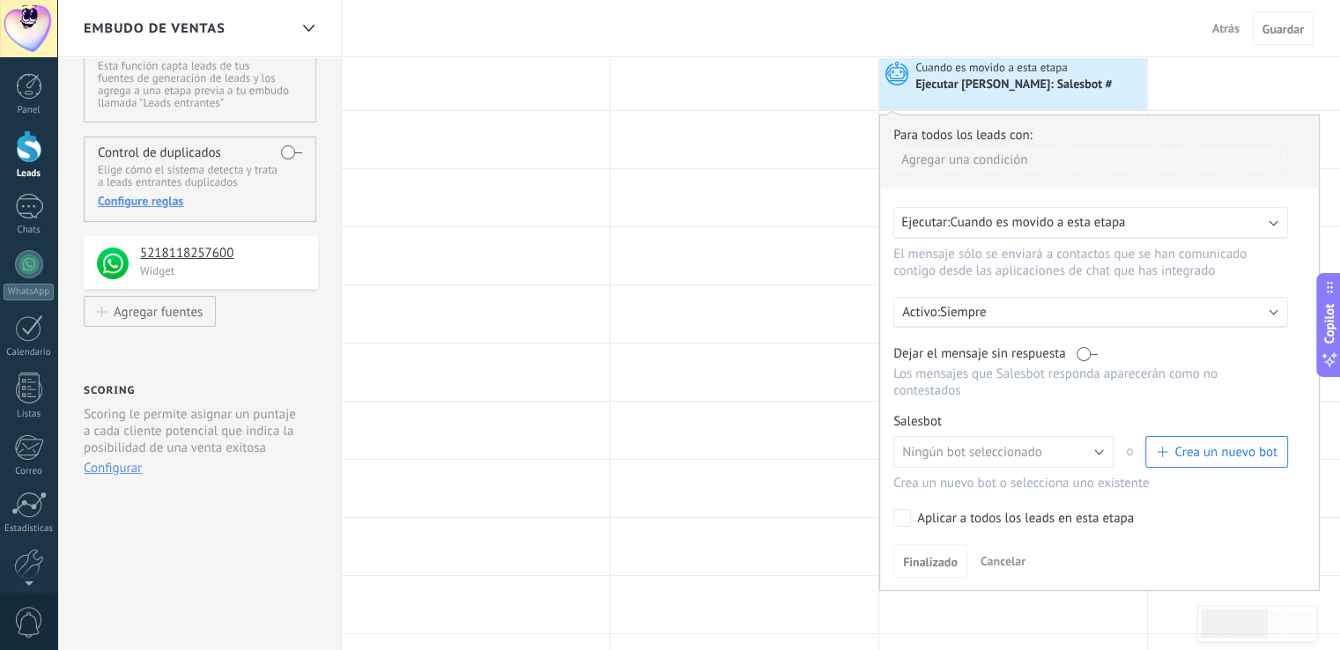
scroll to position [74, 0]
click at [974, 219] on span "Cuando es movido a esta etapa" at bounding box center [1036, 222] width 175 height 17
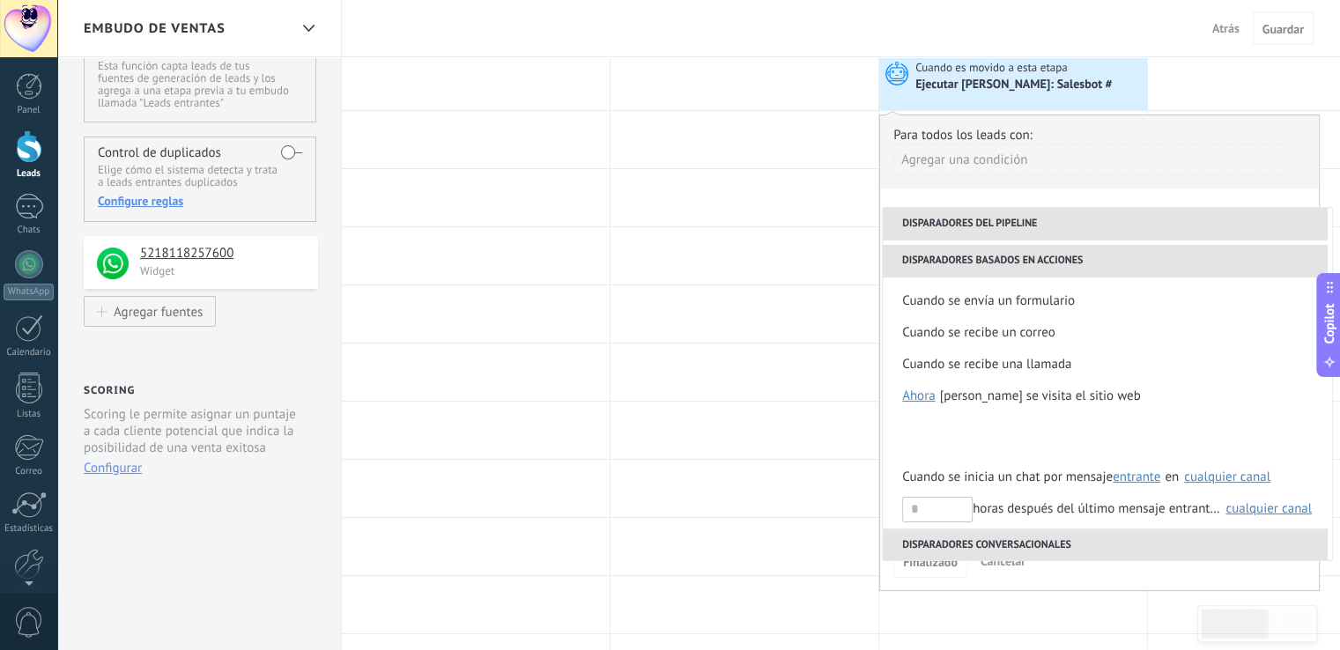
scroll to position [0, 0]
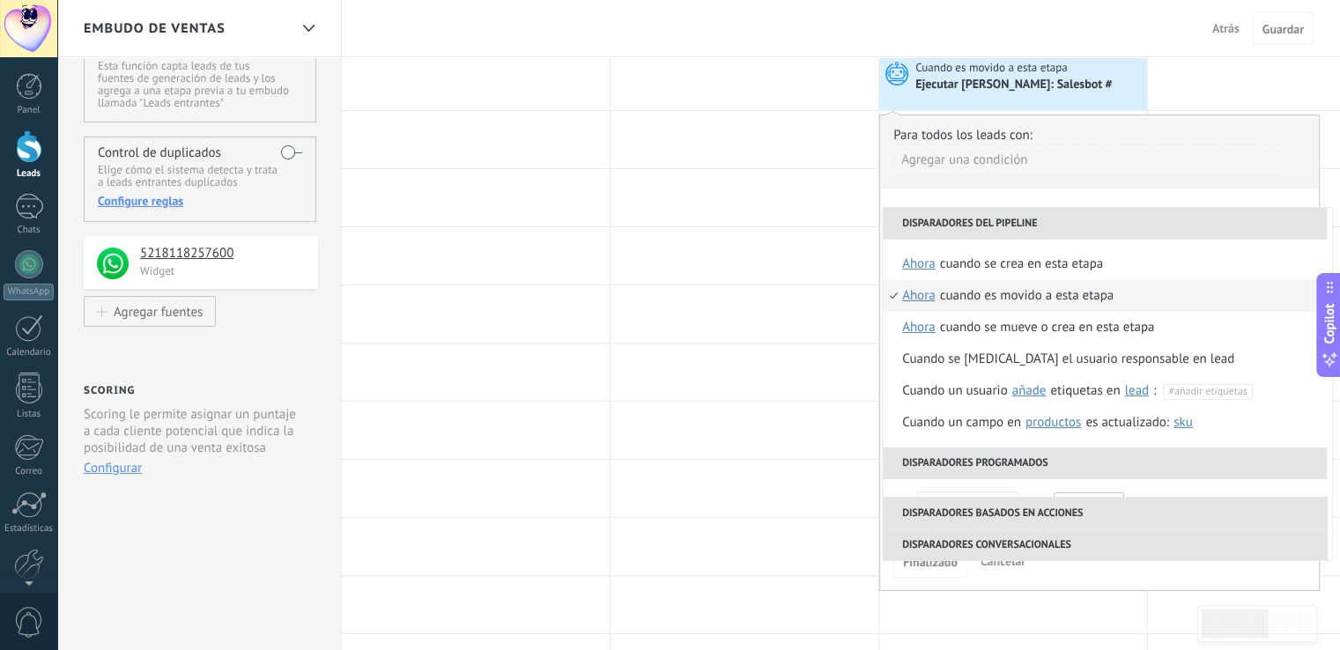
click at [1078, 194] on div "**********" at bounding box center [1099, 352] width 440 height 476
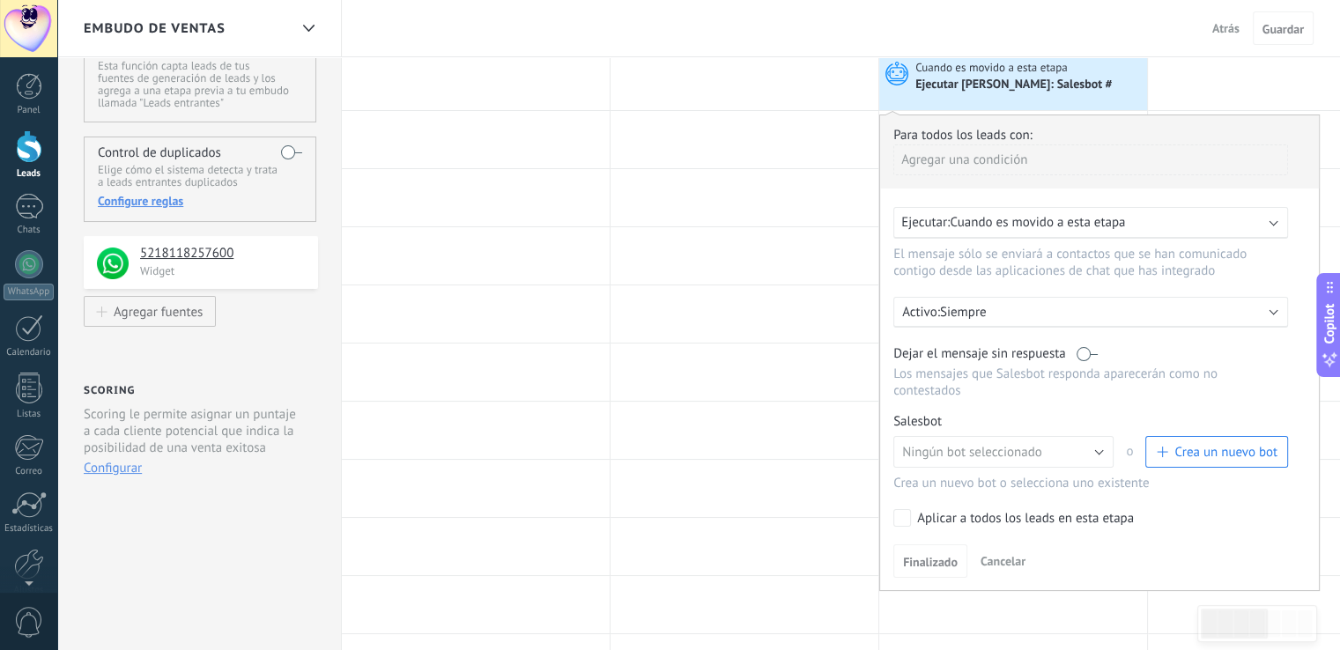
click at [1009, 311] on p "Siempre" at bounding box center [1094, 312] width 308 height 17
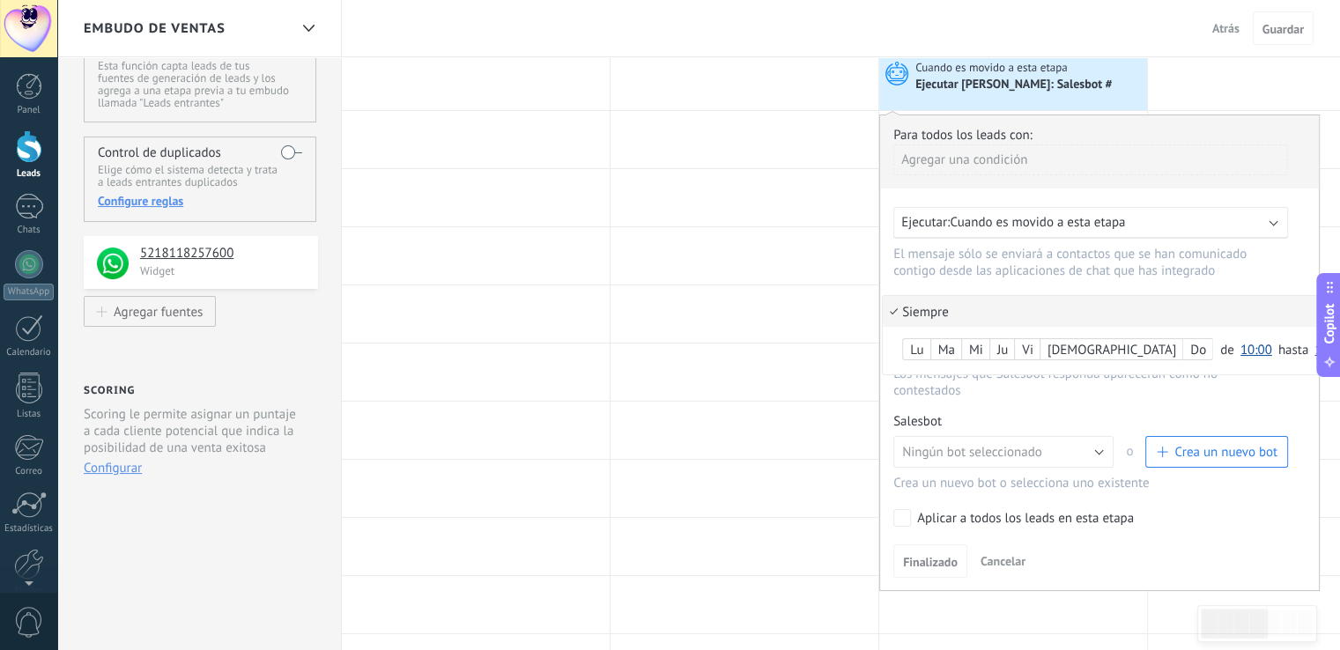
click at [1292, 262] on div at bounding box center [1099, 352] width 439 height 475
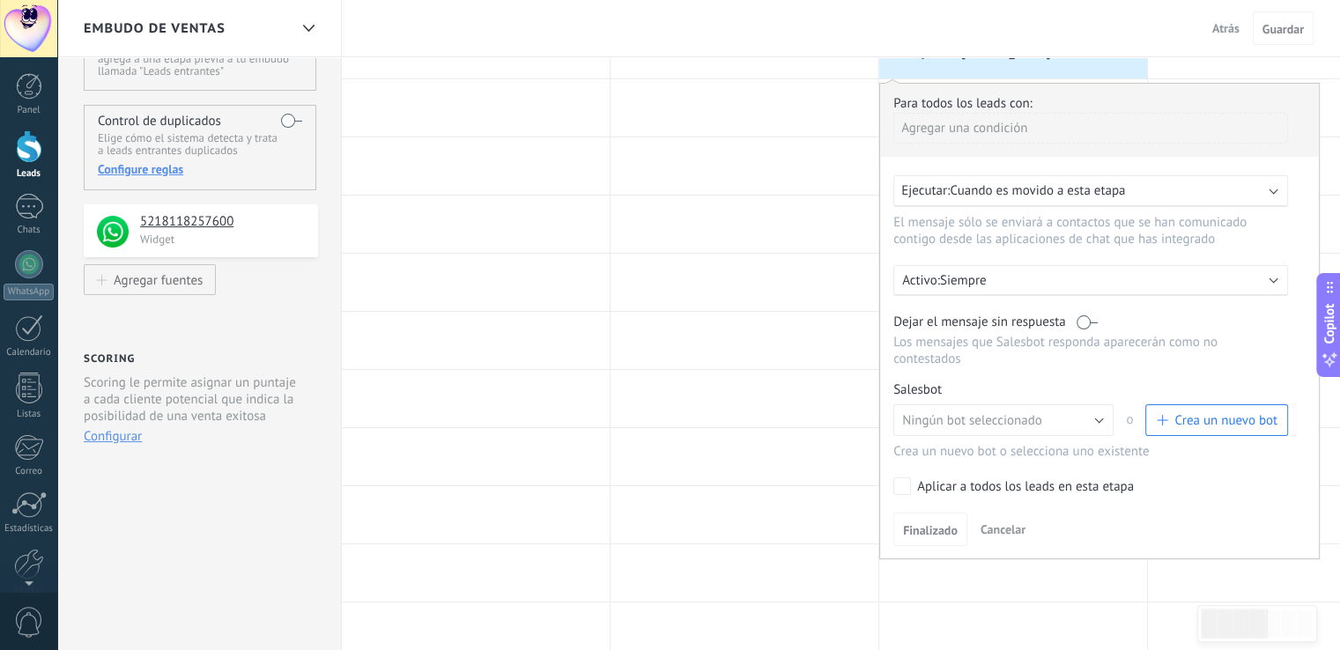
scroll to position [128, 0]
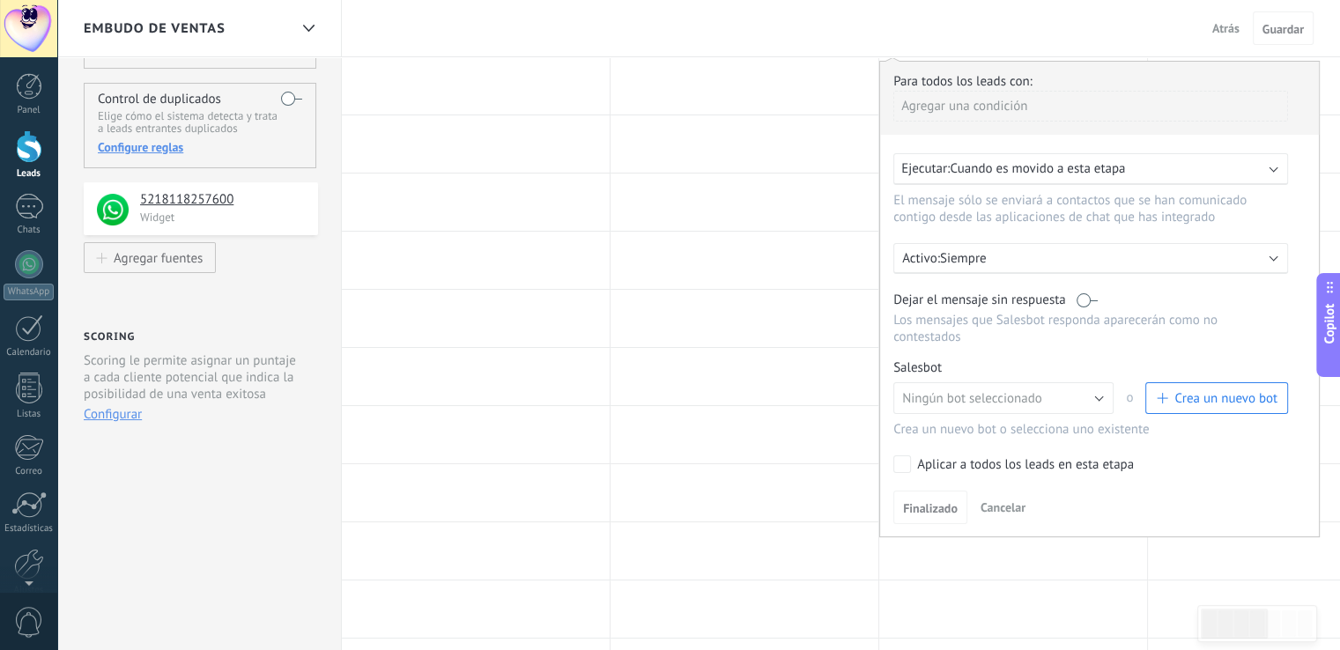
click at [1194, 390] on span "Crea un nuevo bot" at bounding box center [1225, 398] width 103 height 17
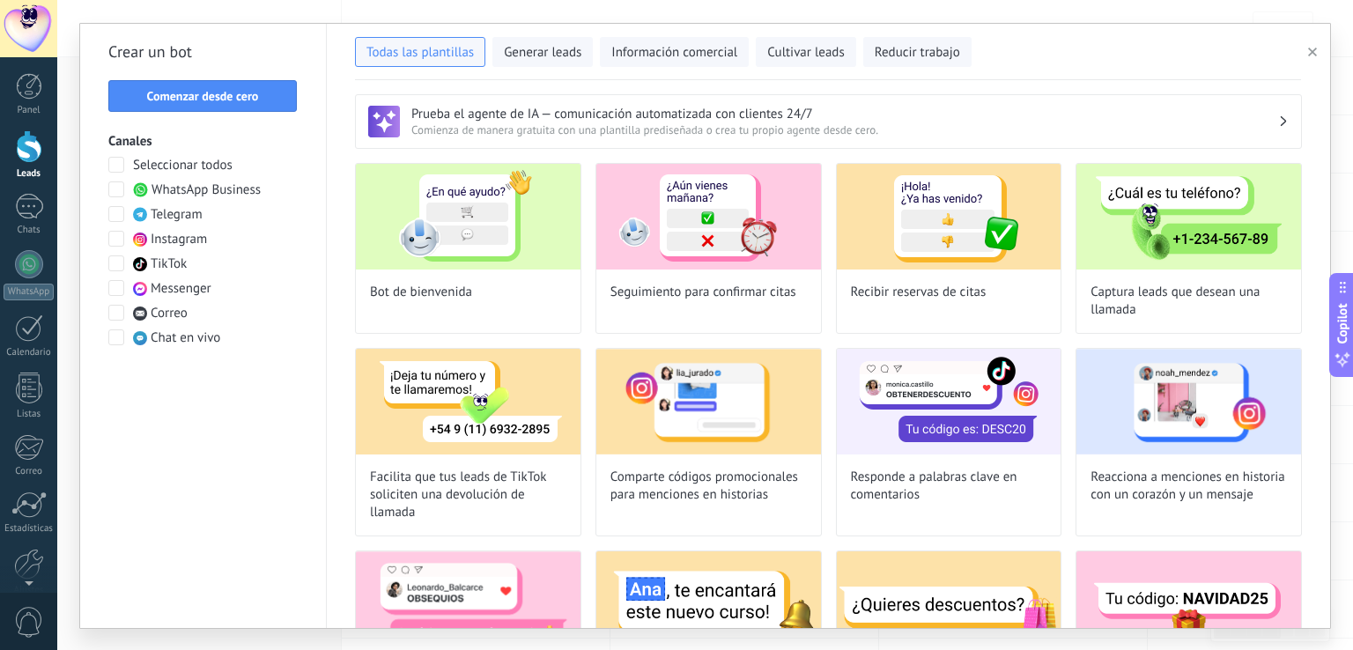
click at [116, 180] on div "Seleccionar todos WhatsApp Business Telegram Instagram TikTok Messenger Correo …" at bounding box center [202, 252] width 189 height 190
click at [116, 185] on span at bounding box center [116, 189] width 16 height 16
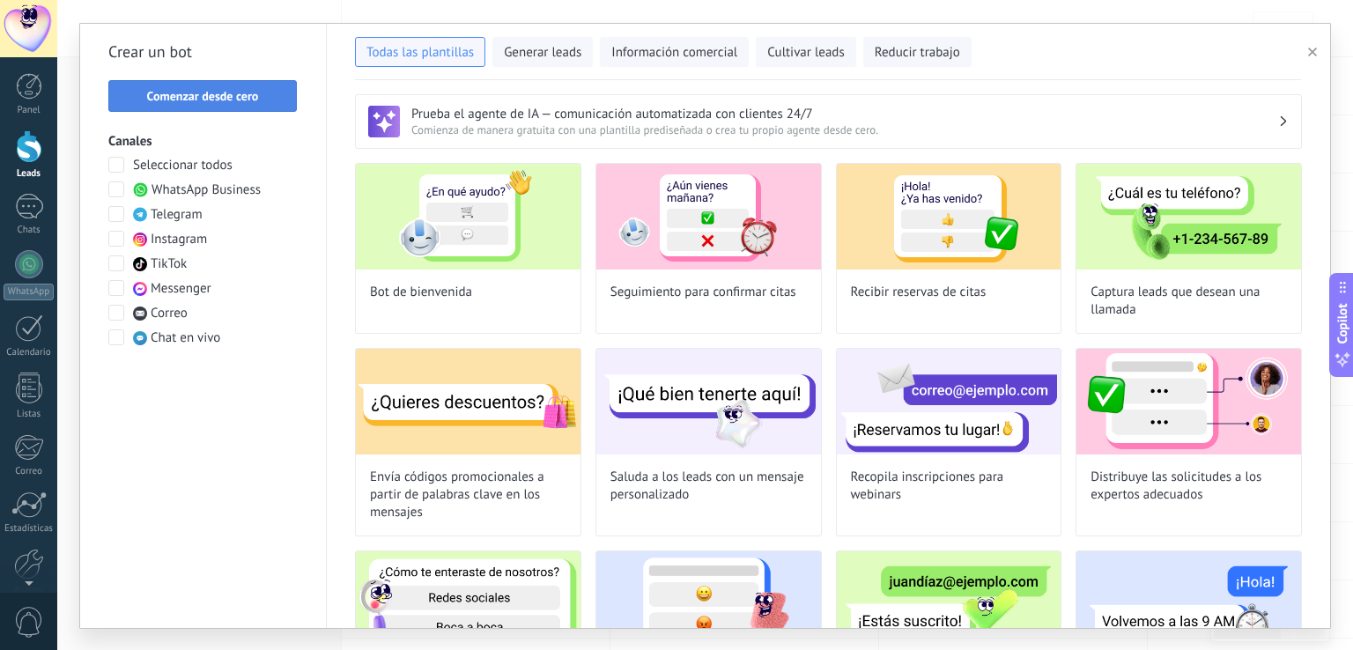
click at [183, 101] on span "Comenzar desde cero" at bounding box center [203, 96] width 112 height 12
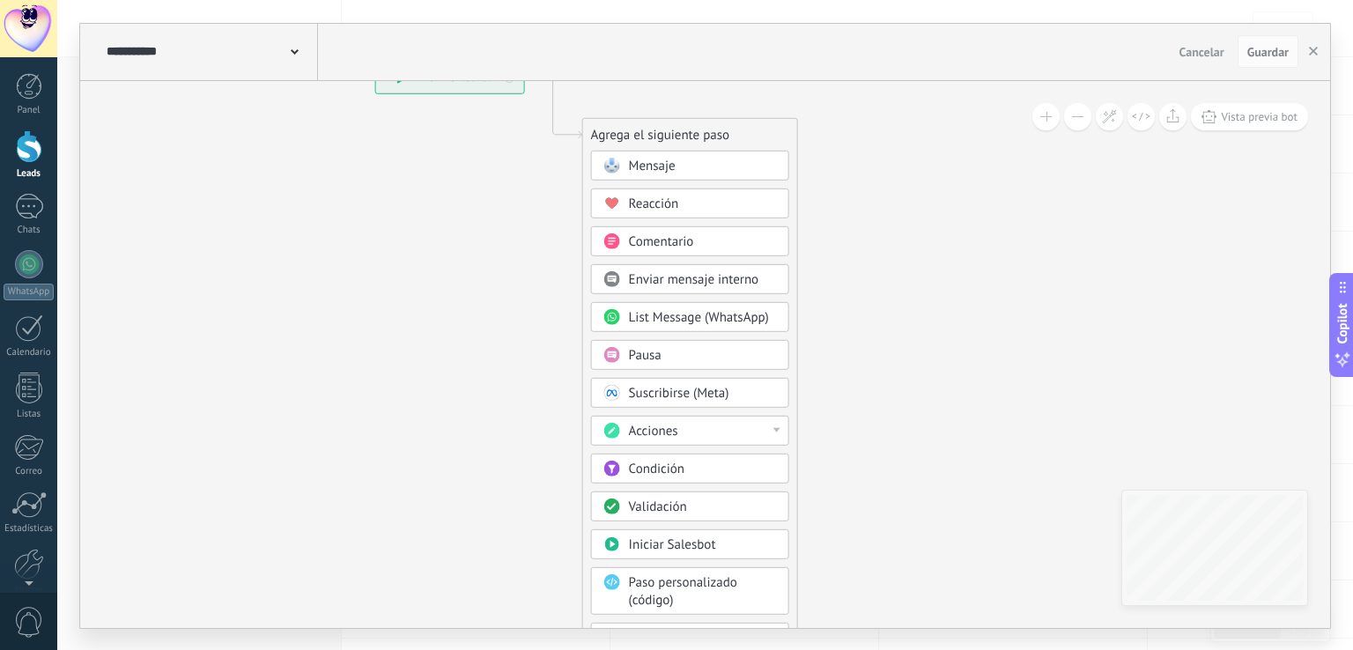
drag, startPoint x: 800, startPoint y: 159, endPoint x: 565, endPoint y: 101, distance: 242.0
click at [565, 101] on icon at bounding box center [527, 377] width 1184 height 1514
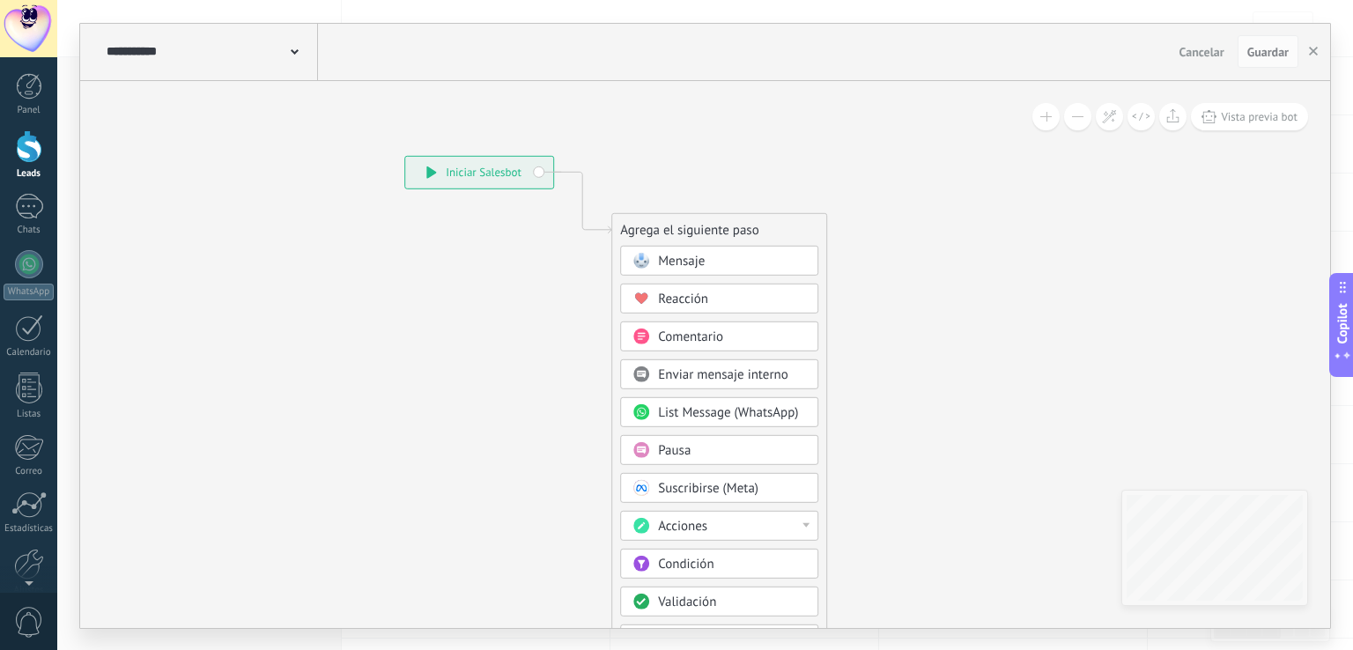
drag, startPoint x: 512, startPoint y: 164, endPoint x: 542, endPoint y: 259, distance: 99.7
click at [542, 259] on icon at bounding box center [556, 472] width 1184 height 1514
click at [683, 255] on span "Mensaje" at bounding box center [681, 260] width 47 height 17
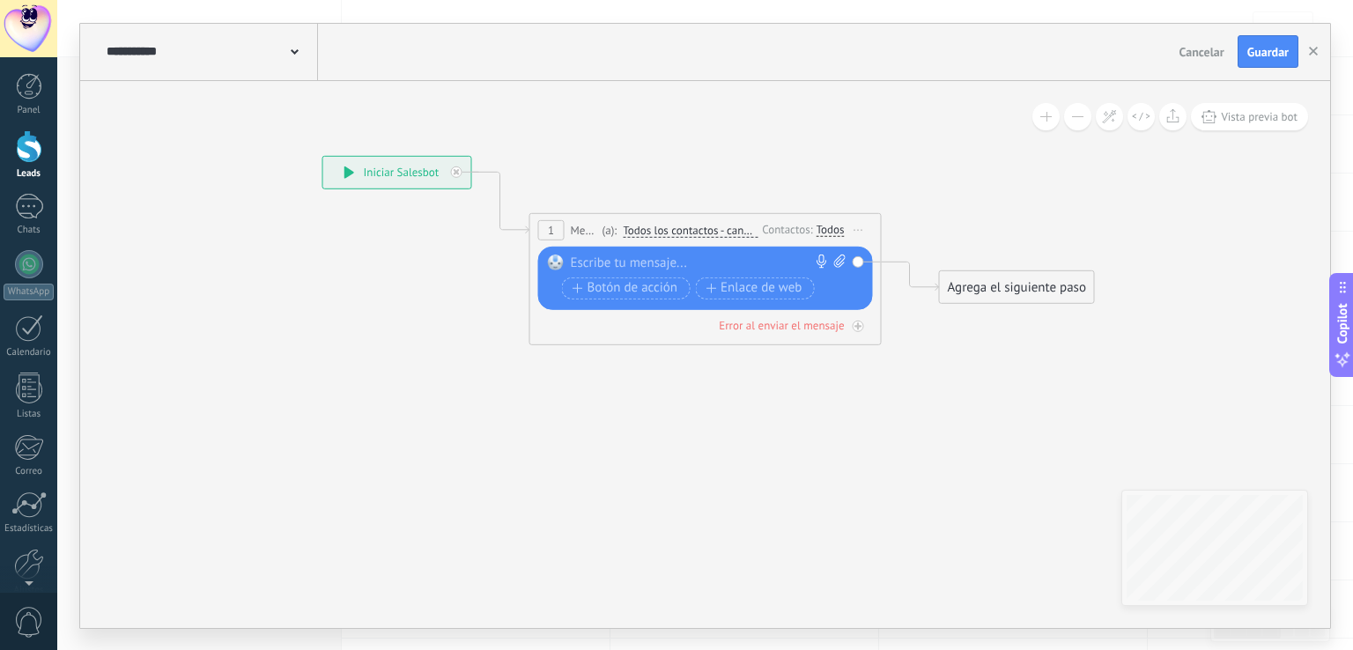
click at [618, 256] on div at bounding box center [702, 263] width 262 height 18
click at [969, 283] on div "Agrega el siguiente paso" at bounding box center [1017, 286] width 154 height 29
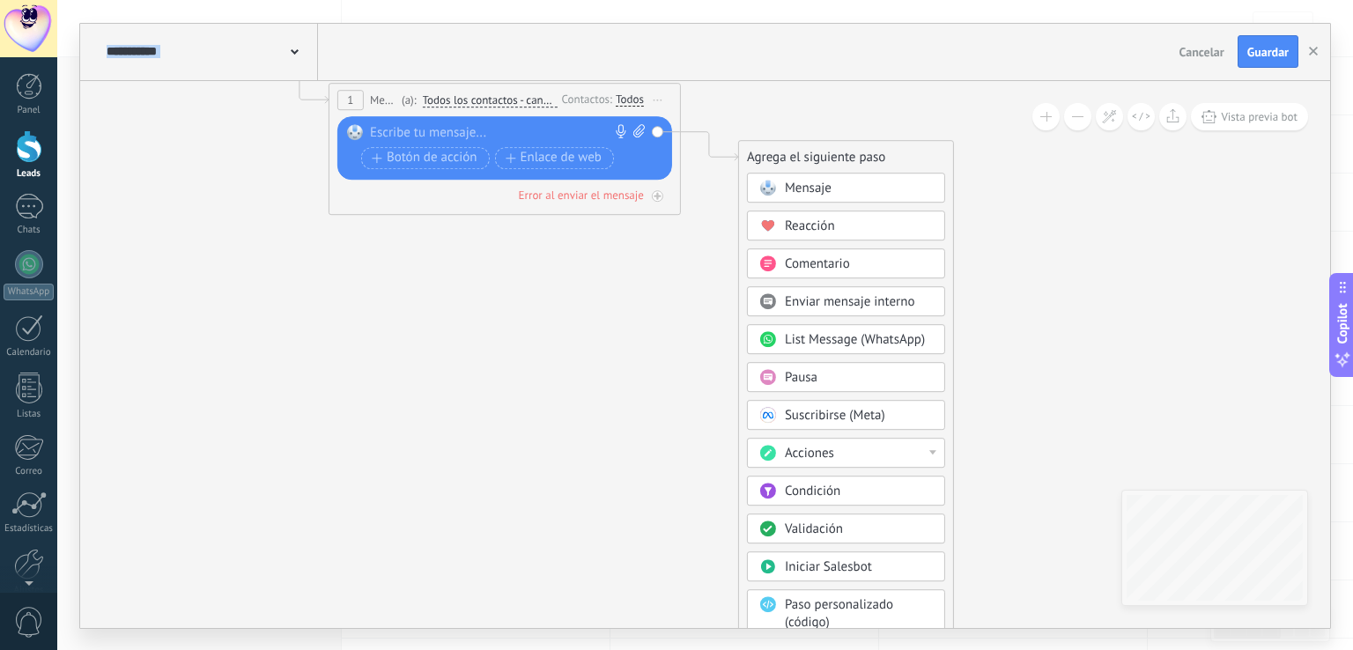
drag, startPoint x: 904, startPoint y: 371, endPoint x: 649, endPoint y: 129, distance: 352.0
click at [122, 26] on div "**********" at bounding box center [122, 26] width 0 height 0
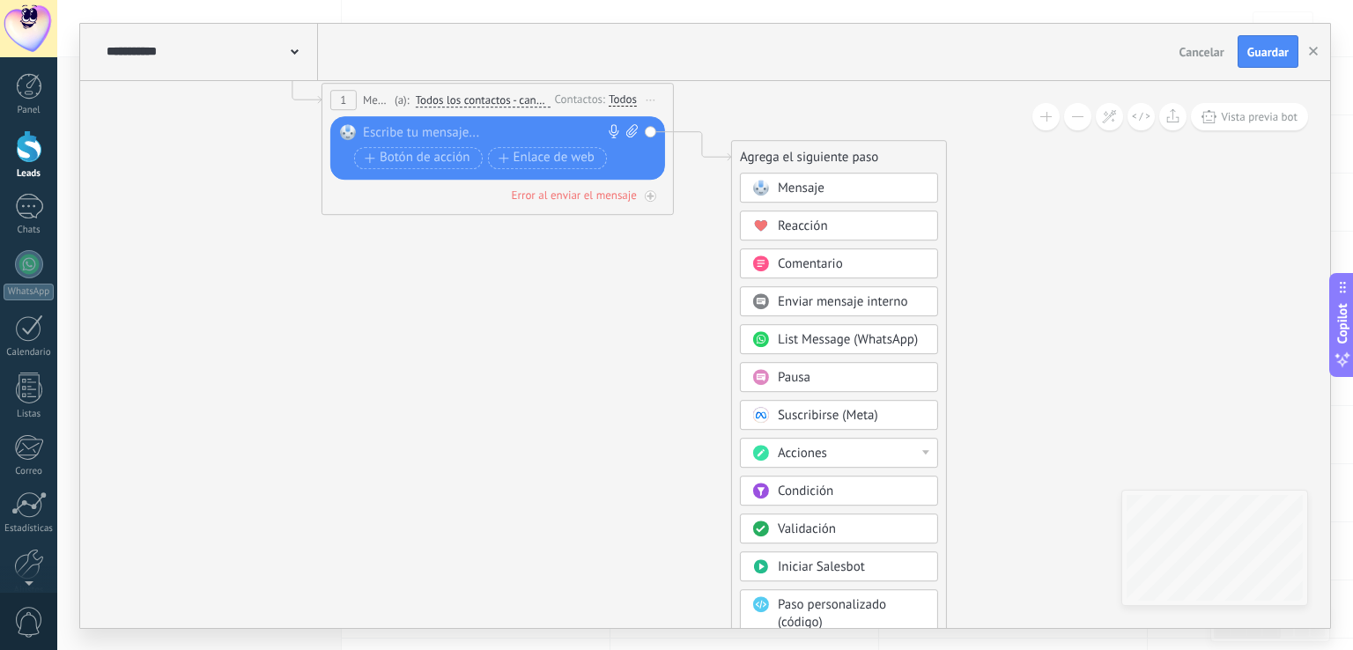
drag, startPoint x: 708, startPoint y: 432, endPoint x: 702, endPoint y: 342, distance: 90.0
click at [702, 342] on icon at bounding box center [470, 107] width 1593 height 1045
drag, startPoint x: 790, startPoint y: 460, endPoint x: 775, endPoint y: 286, distance: 174.1
click at [775, 286] on div "Mensaje Mensaje Mensaje Reacción Comentario Enviar mensaje interno" at bounding box center [839, 460] width 198 height 575
click at [1212, 47] on span "Cancelar" at bounding box center [1201, 52] width 45 height 16
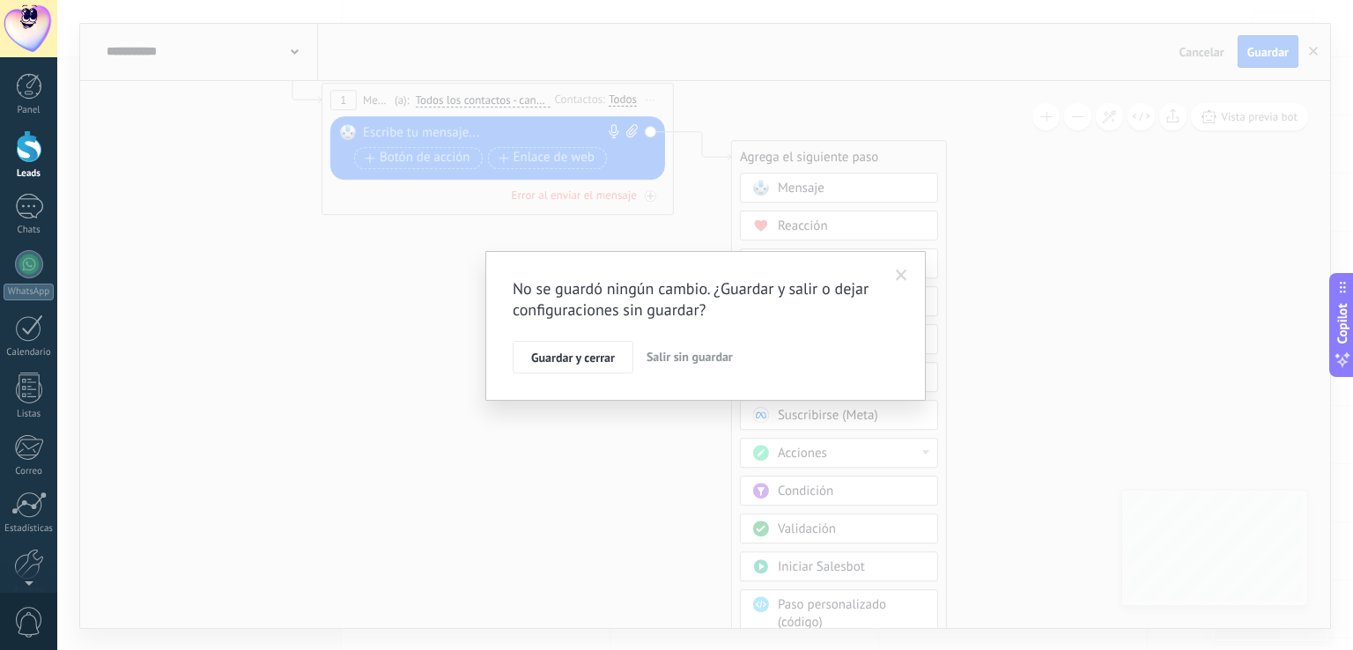
click at [669, 351] on span "Salir sin guardar" at bounding box center [689, 357] width 86 height 16
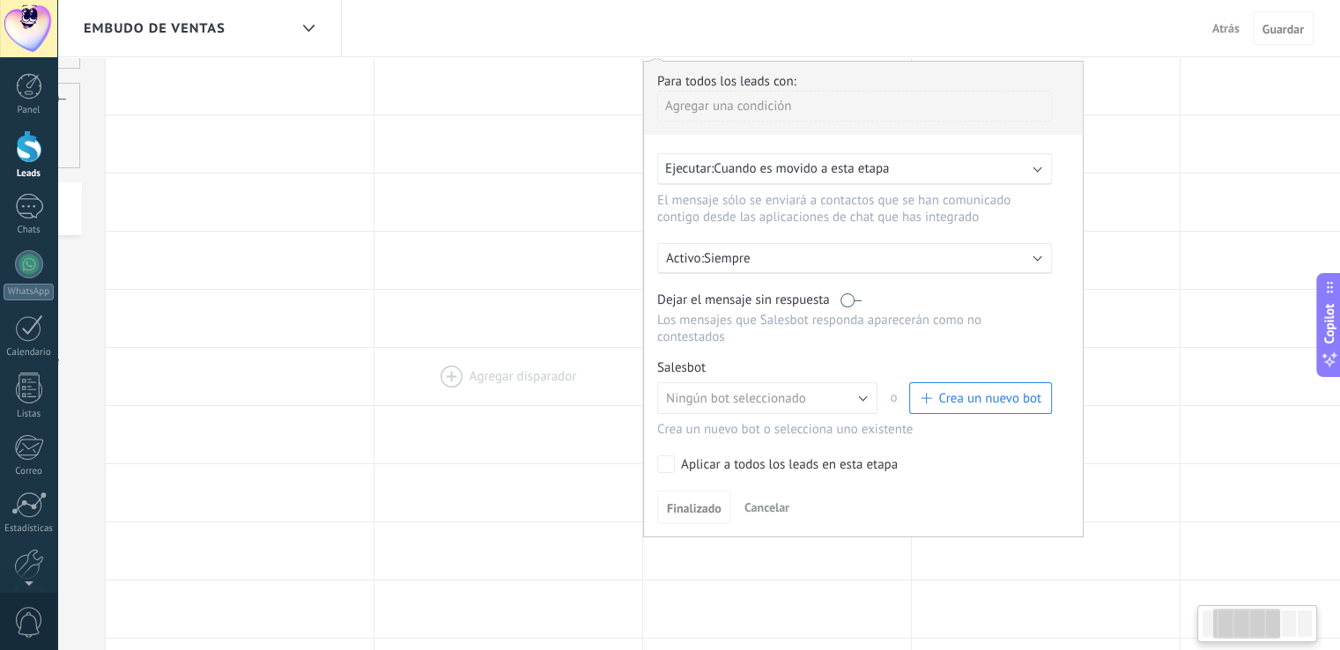
drag, startPoint x: 779, startPoint y: 131, endPoint x: 543, endPoint y: 367, distance: 333.2
click at [543, 367] on div "**********" at bounding box center [1046, 609] width 1880 height 1221
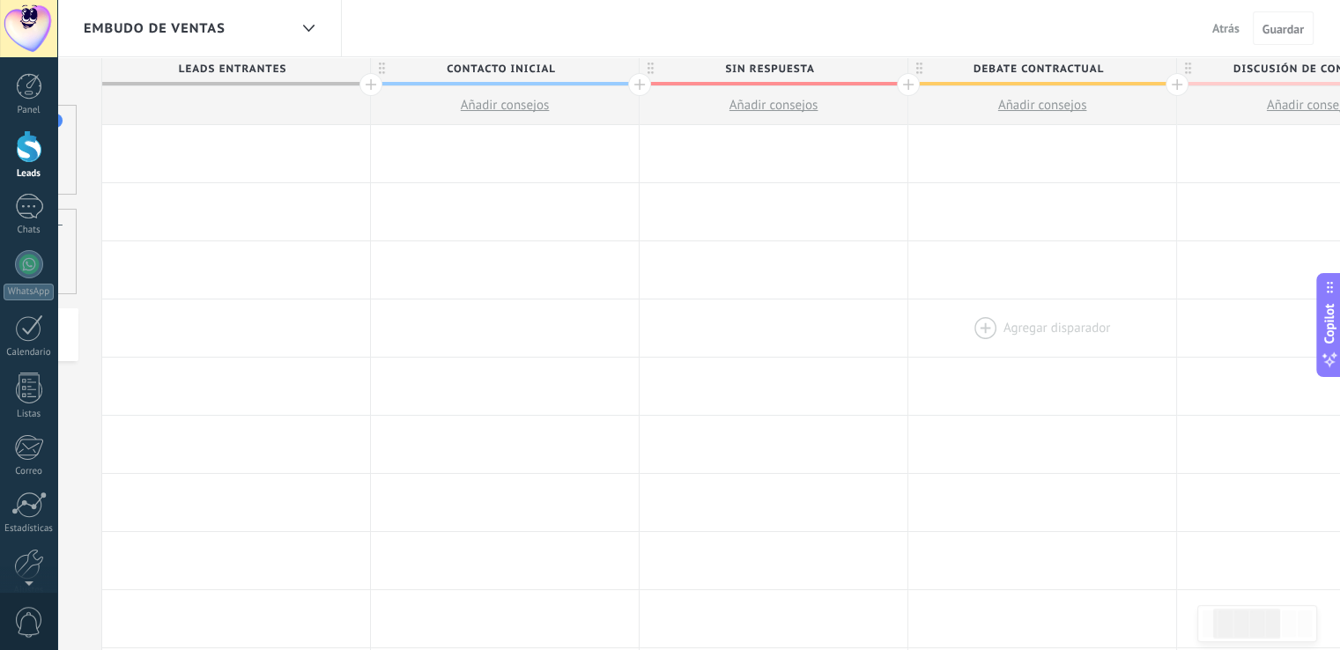
scroll to position [0, 0]
click at [1218, 26] on span "Atrás" at bounding box center [1225, 28] width 27 height 16
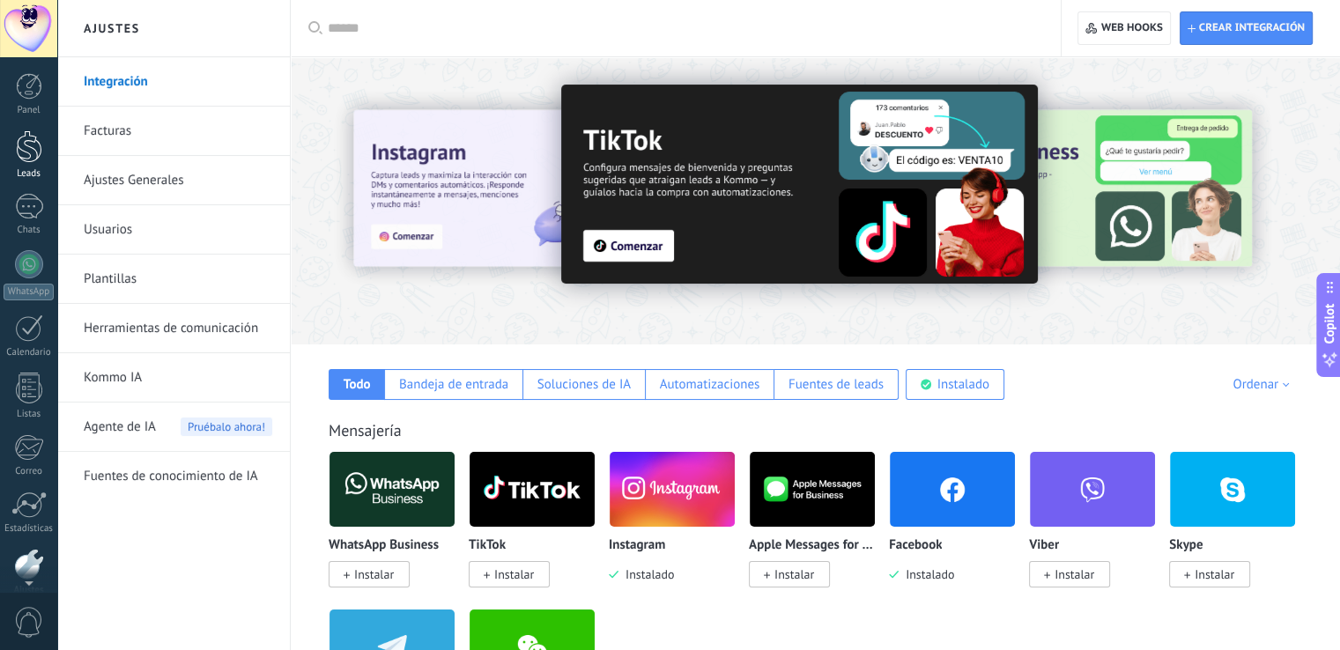
click at [32, 150] on div at bounding box center [29, 146] width 26 height 33
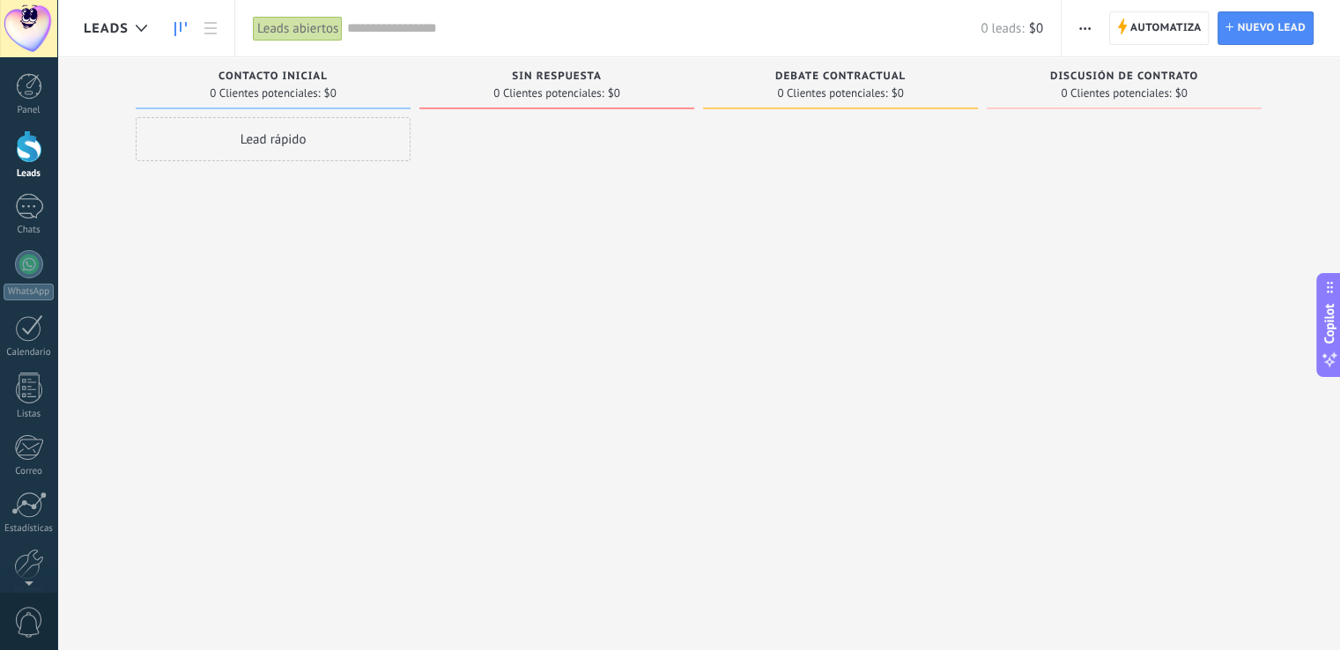
click at [1079, 26] on span "button" at bounding box center [1084, 27] width 11 height 33
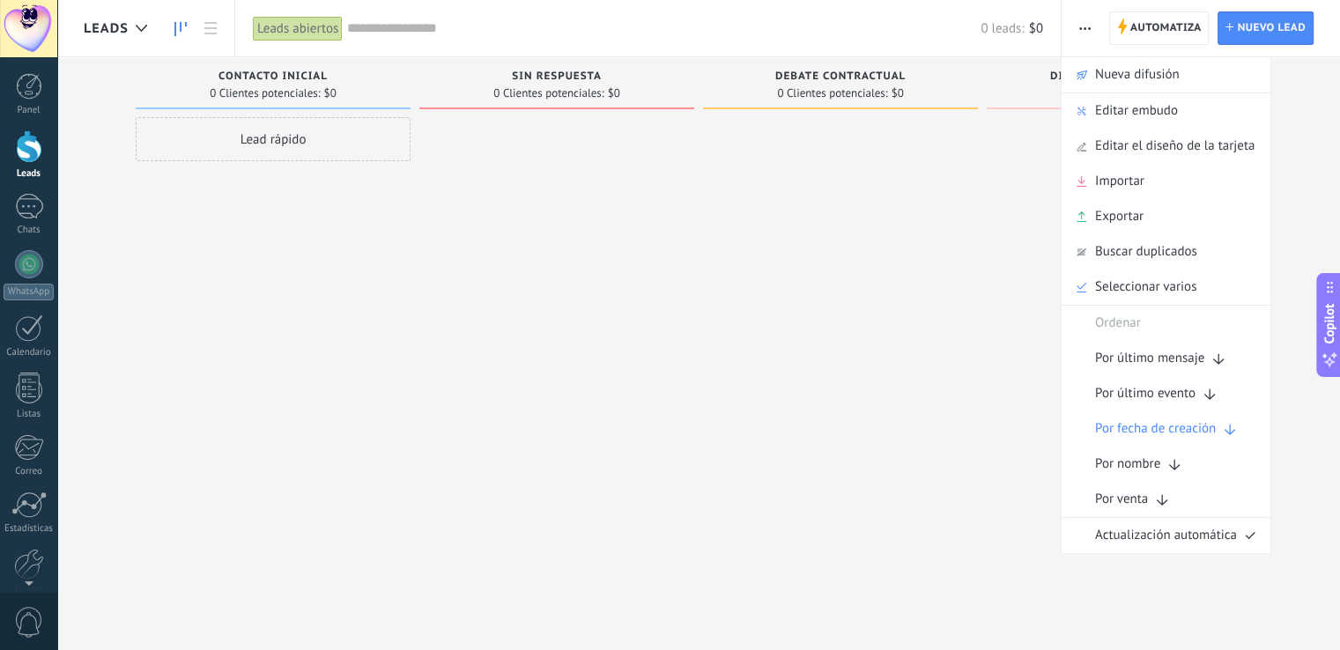
click at [666, 249] on div at bounding box center [556, 327] width 275 height 420
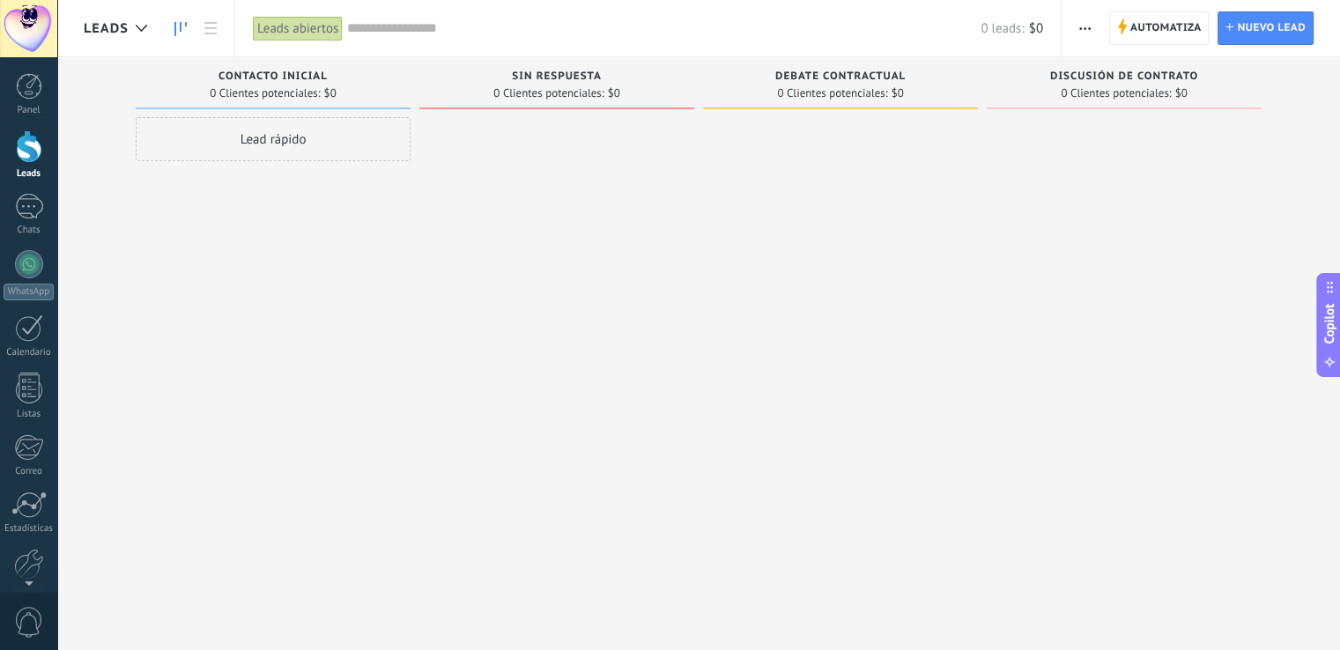
click at [419, 27] on input "text" at bounding box center [663, 28] width 633 height 18
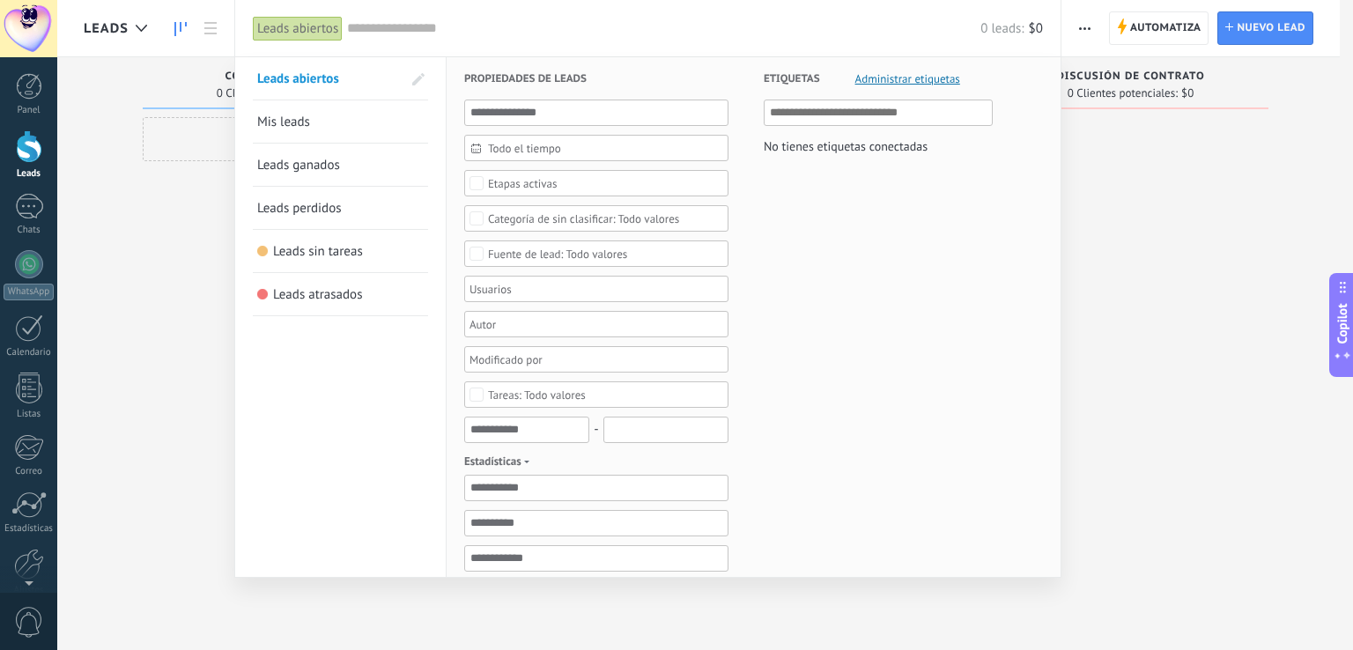
click at [889, 76] on span "Administrar etiquetas" at bounding box center [907, 78] width 105 height 11
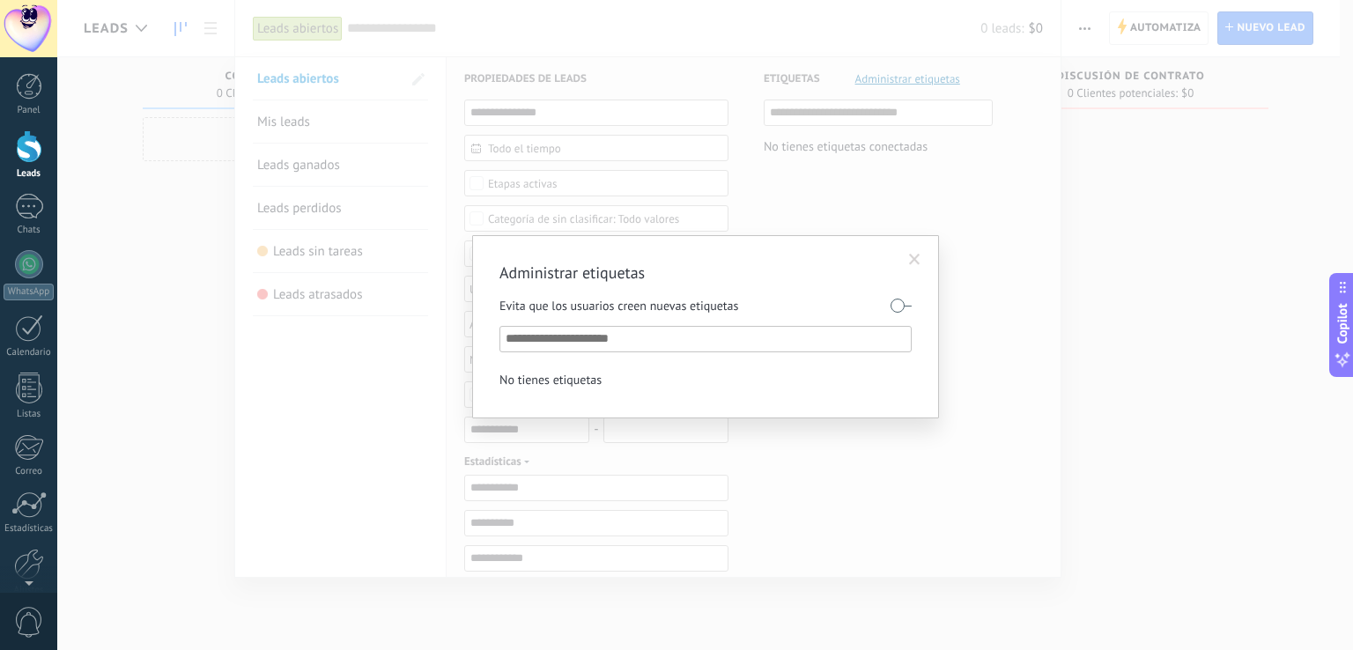
click at [912, 258] on span at bounding box center [914, 260] width 11 height 12
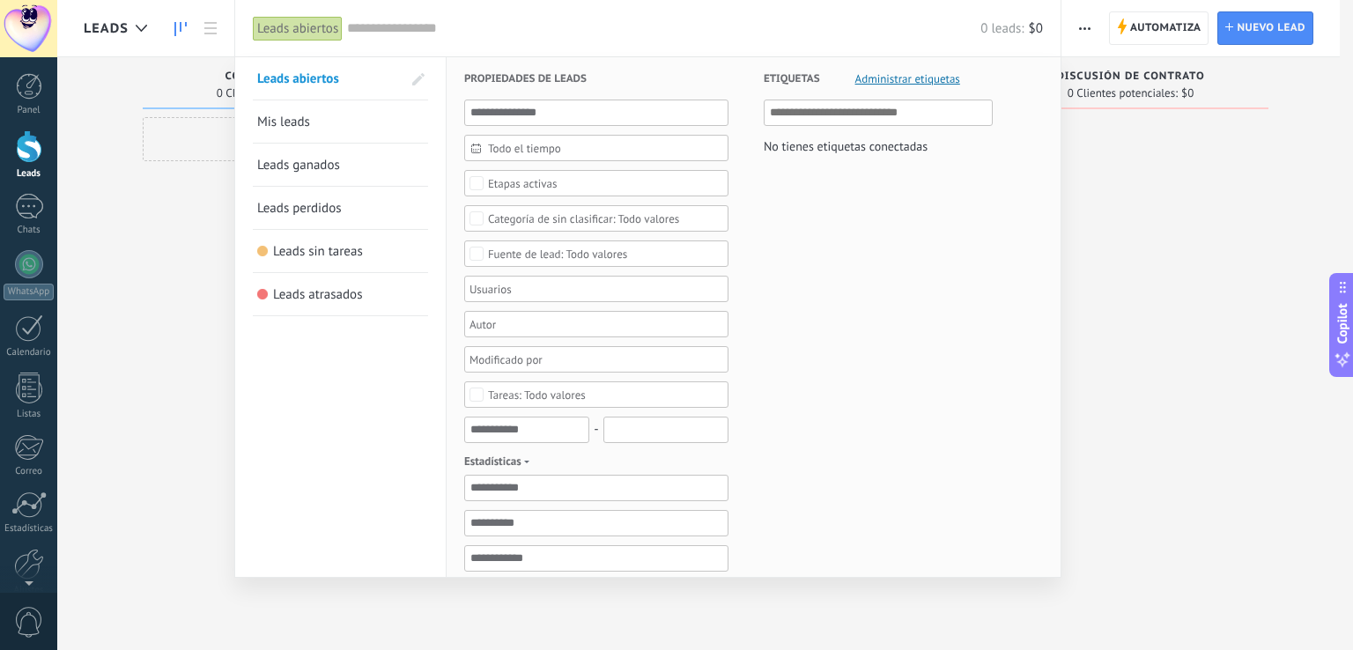
click at [1149, 360] on div at bounding box center [676, 325] width 1353 height 650
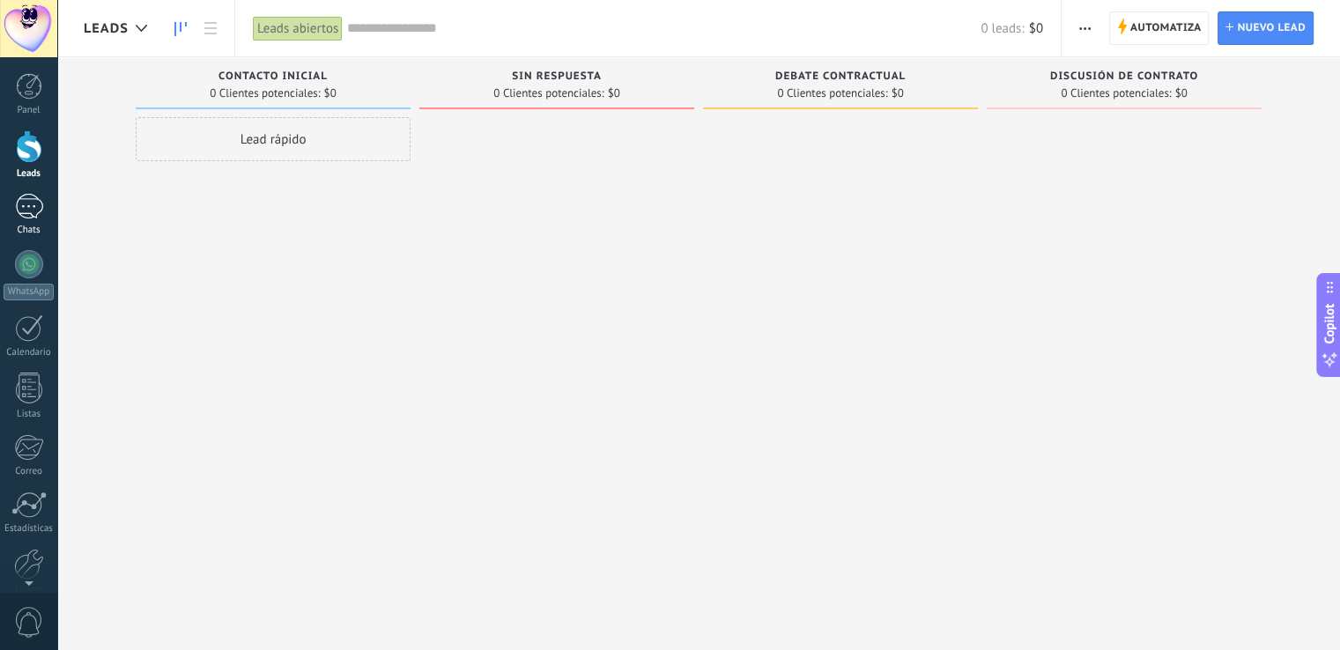
click at [27, 204] on div at bounding box center [29, 207] width 28 height 26
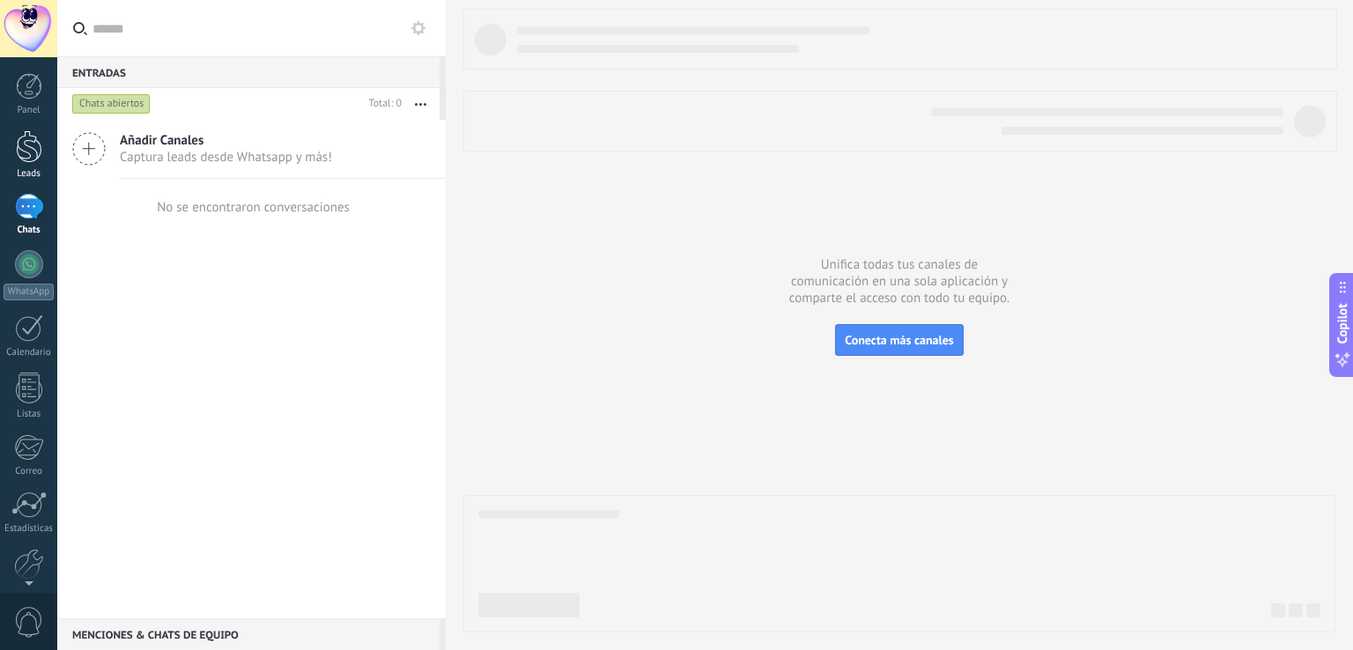
click at [21, 150] on div at bounding box center [29, 146] width 26 height 33
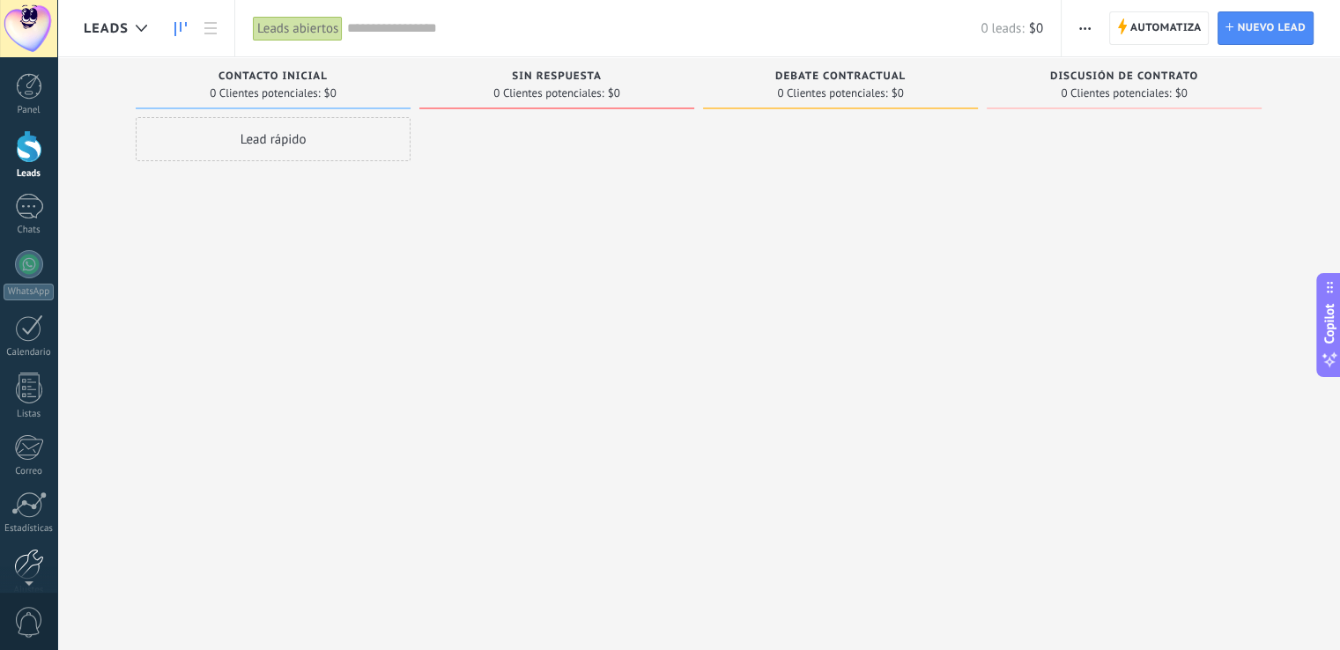
click at [29, 559] on div at bounding box center [29, 564] width 30 height 31
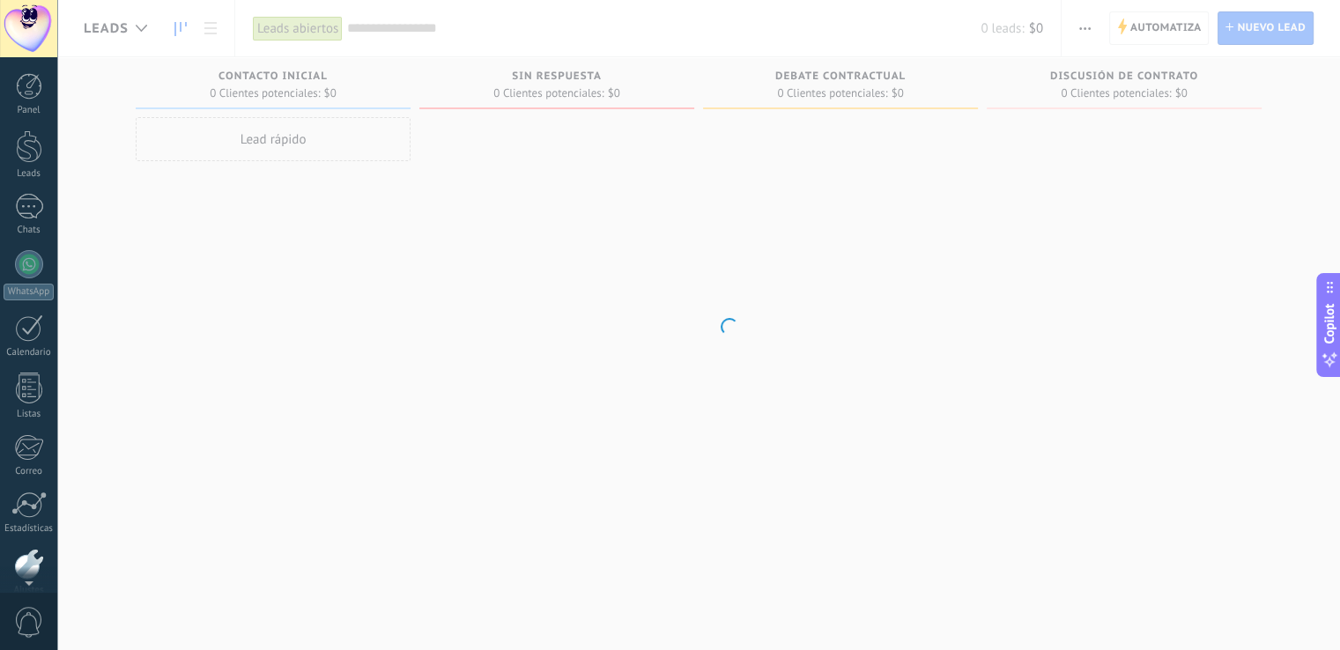
scroll to position [82, 0]
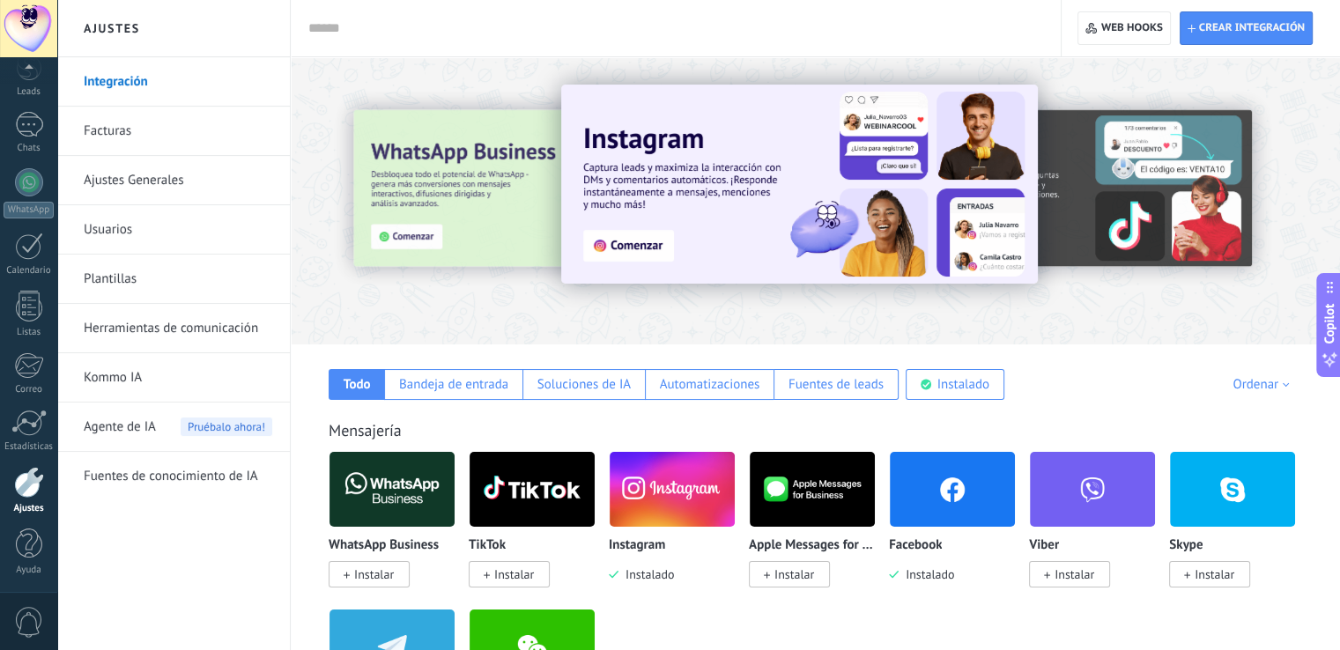
click at [460, 29] on input "text" at bounding box center [671, 28] width 727 height 18
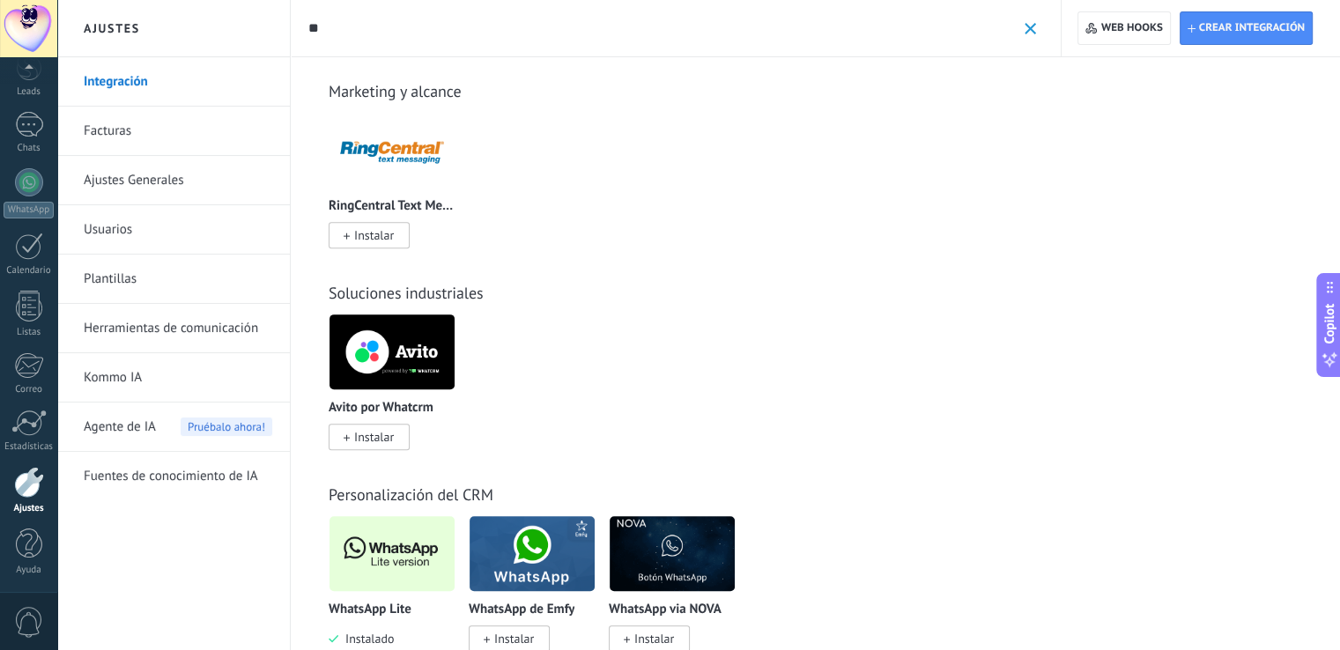
scroll to position [620, 0]
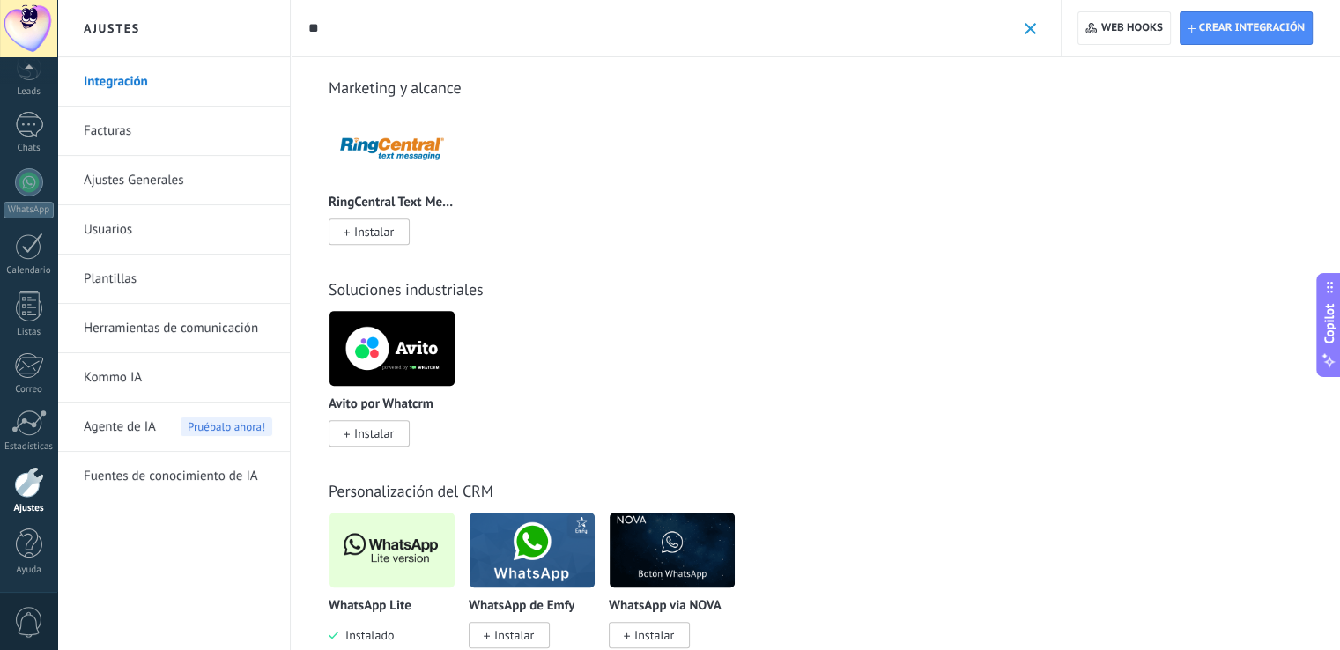
type input "**"
click at [383, 541] on img at bounding box center [391, 549] width 125 height 85
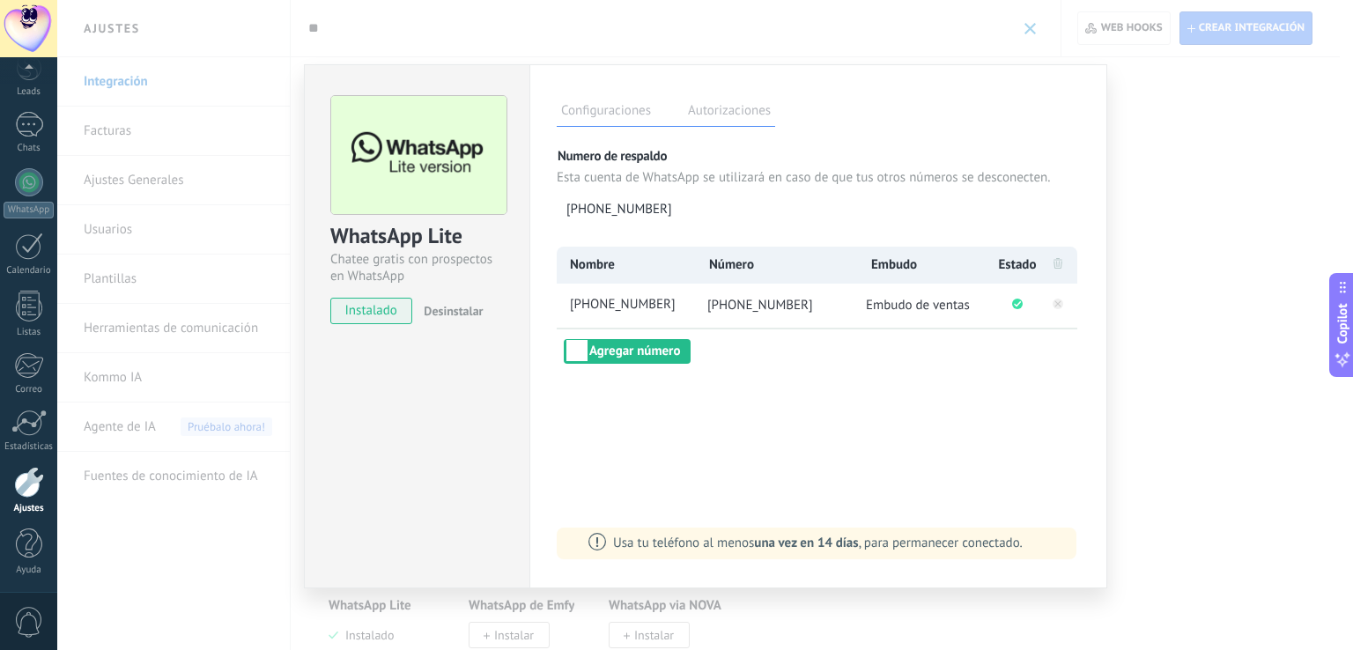
click at [1199, 330] on div "WhatsApp Lite Chatee gratis con prospectos en WhatsApp instalado Desinstalar Co…" at bounding box center [704, 325] width 1295 height 650
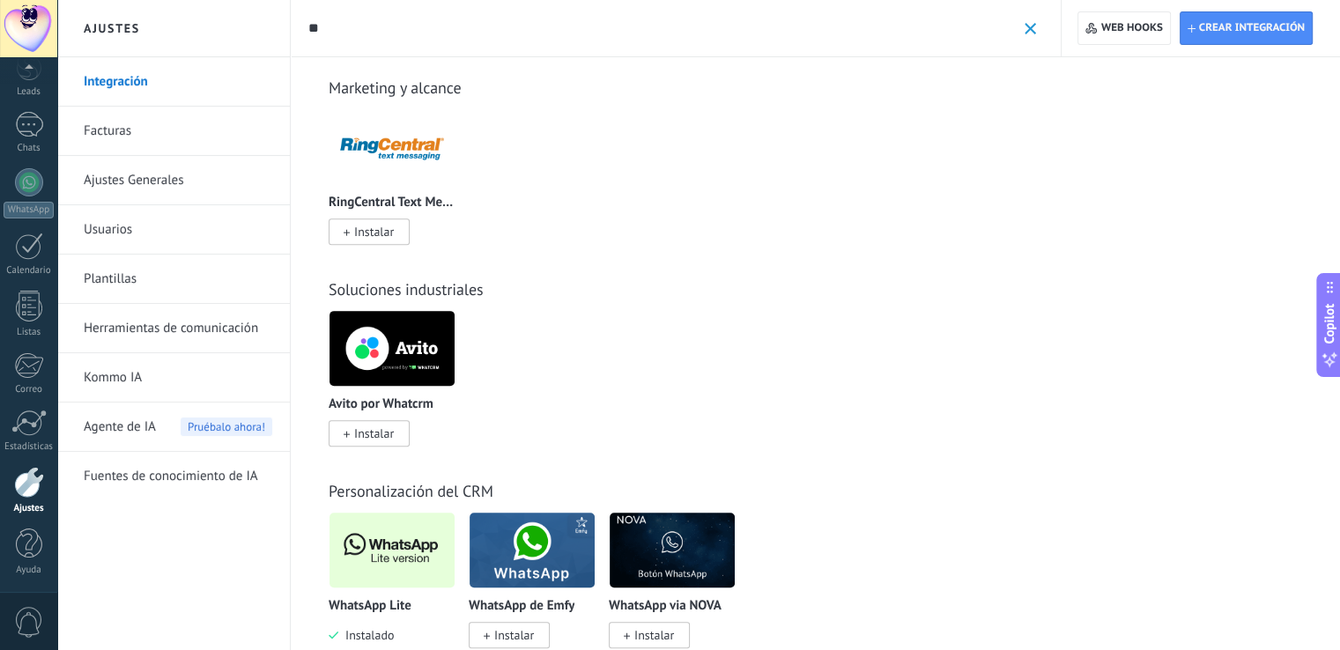
click at [27, 83] on div at bounding box center [28, 70] width 57 height 26
click at [26, 140] on div at bounding box center [29, 140] width 26 height 33
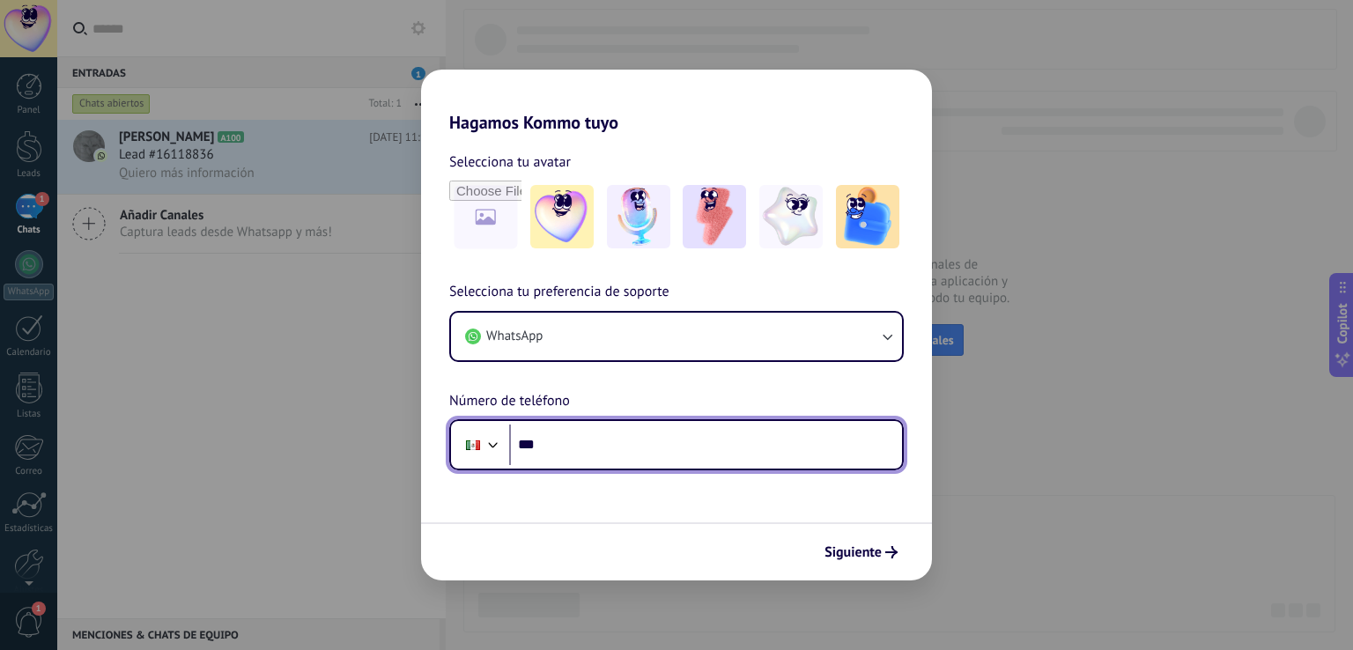
click at [609, 443] on input "***" at bounding box center [705, 444] width 393 height 41
type input "**********"
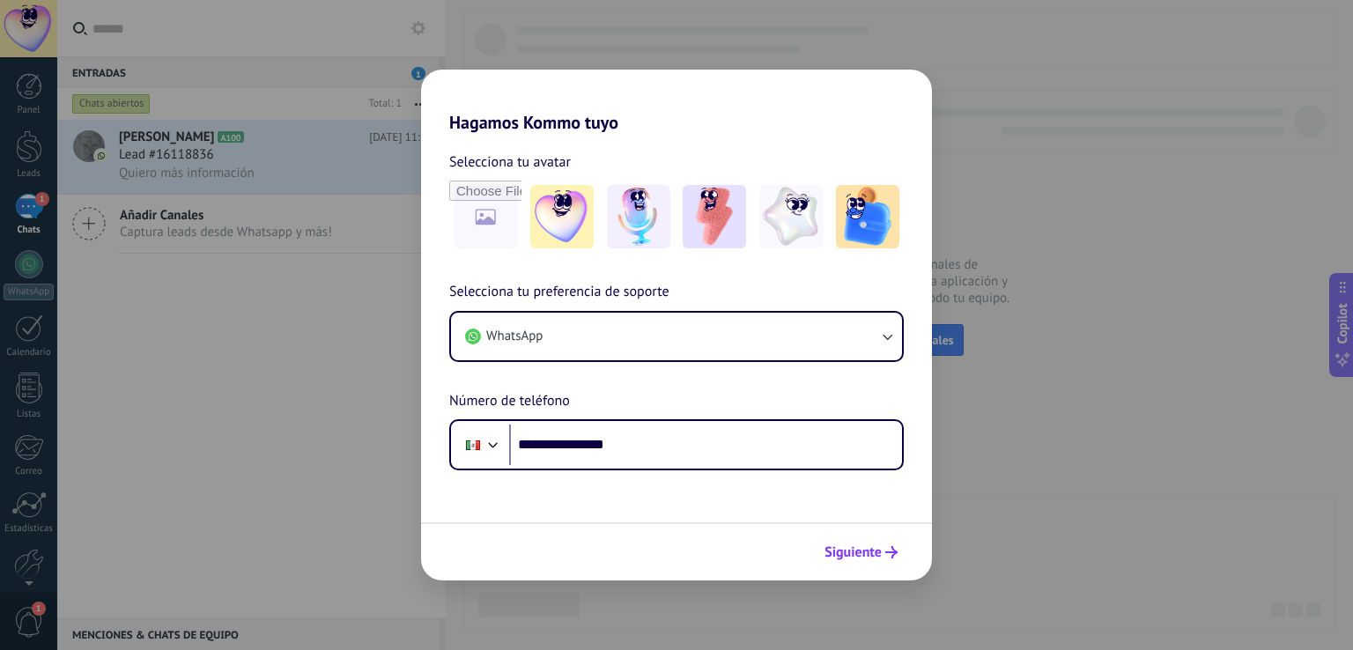
click at [840, 550] on span "Siguiente" at bounding box center [852, 552] width 57 height 12
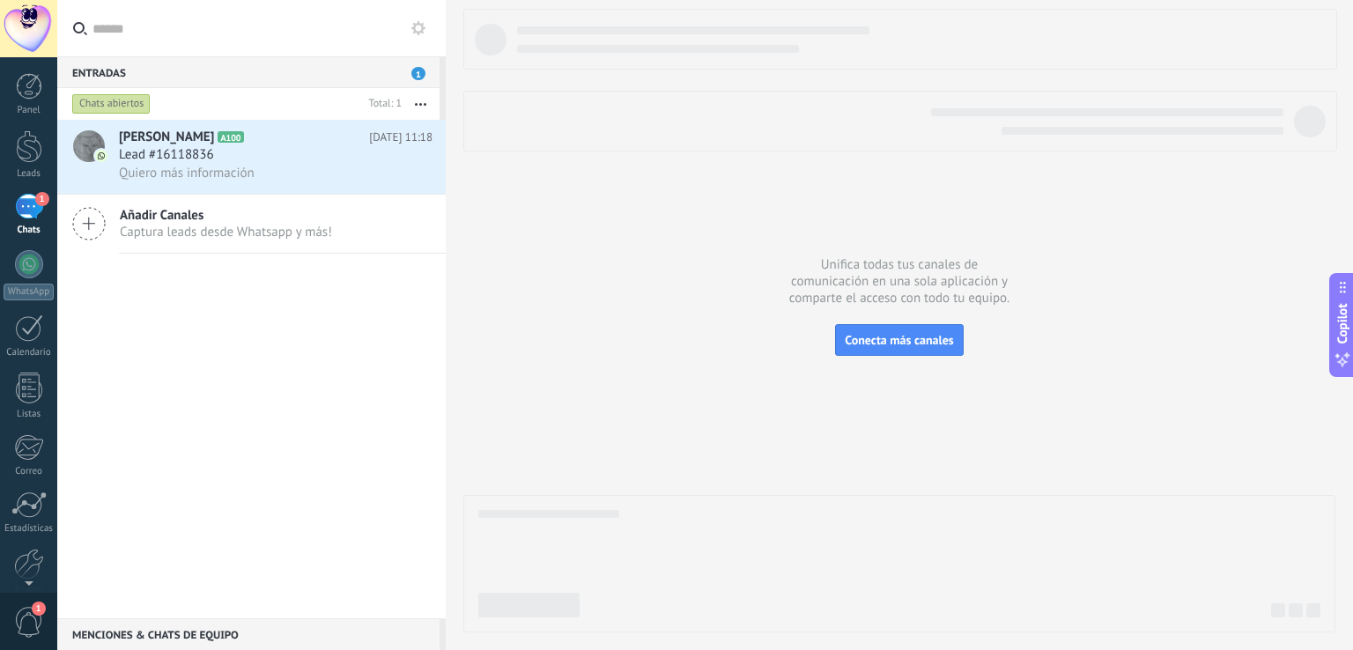
click at [1253, 127] on div at bounding box center [1142, 131] width 282 height 8
click at [27, 149] on div at bounding box center [29, 146] width 26 height 33
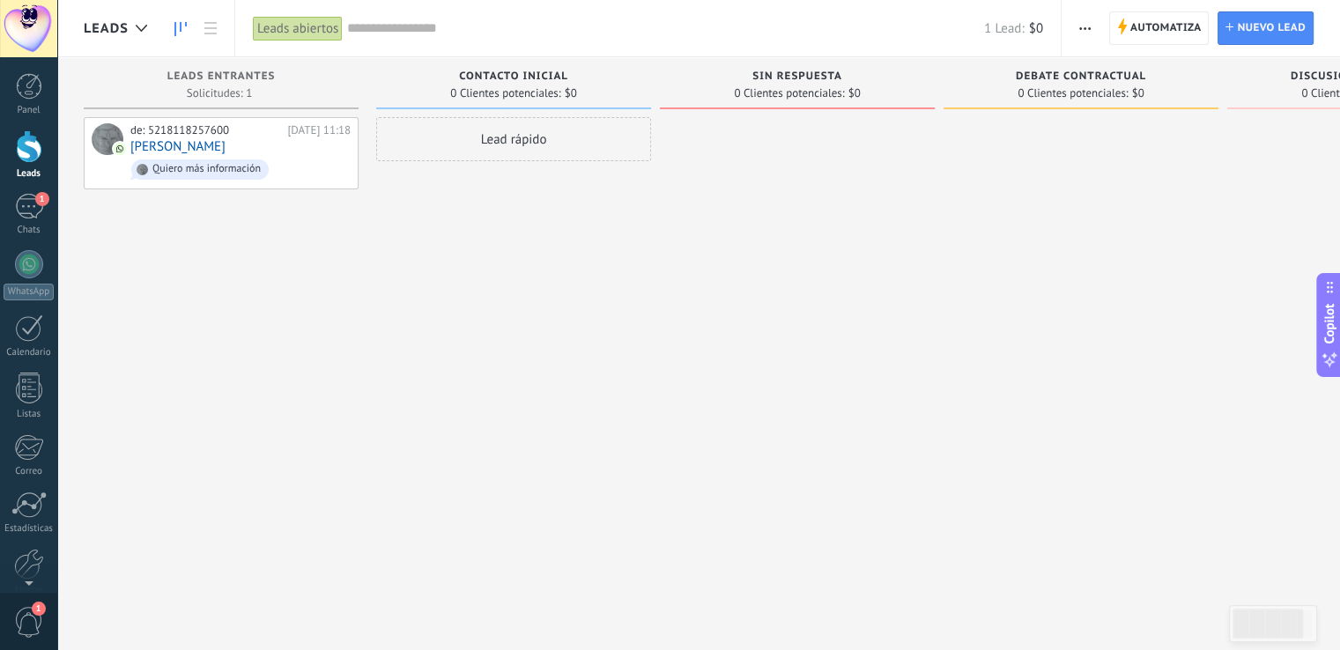
click at [35, 36] on div at bounding box center [28, 28] width 57 height 57
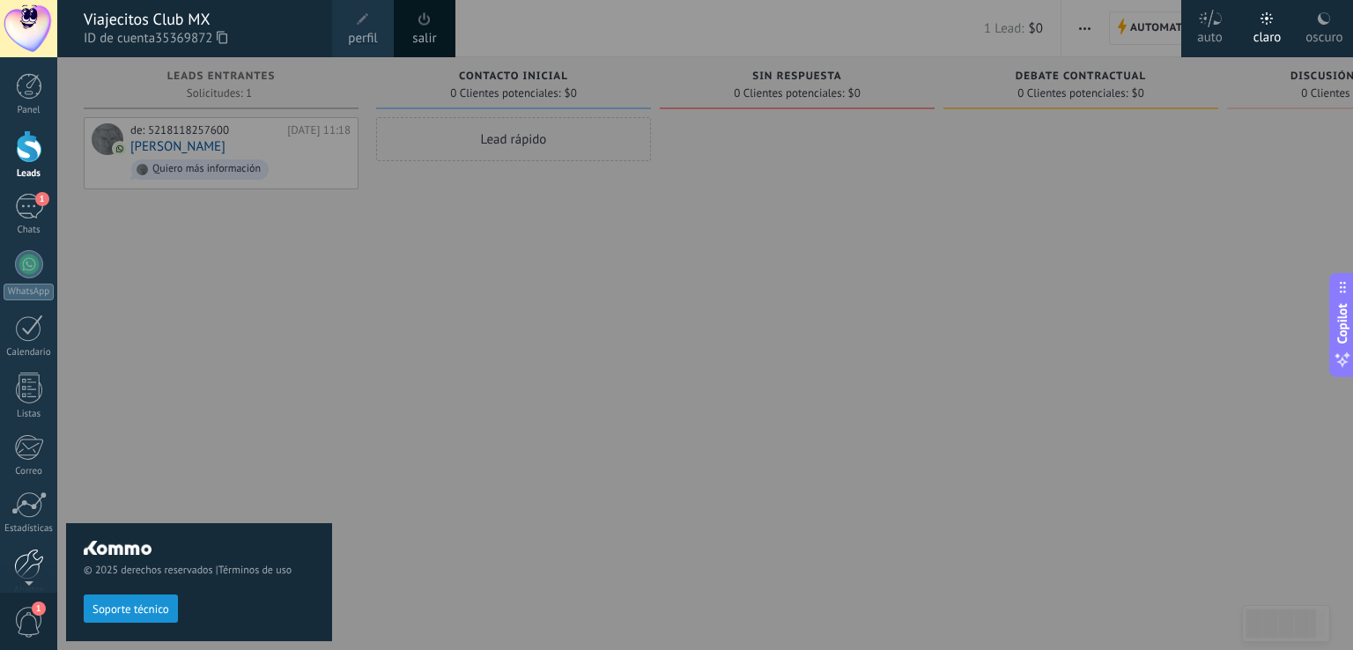
click at [29, 562] on div at bounding box center [29, 564] width 30 height 31
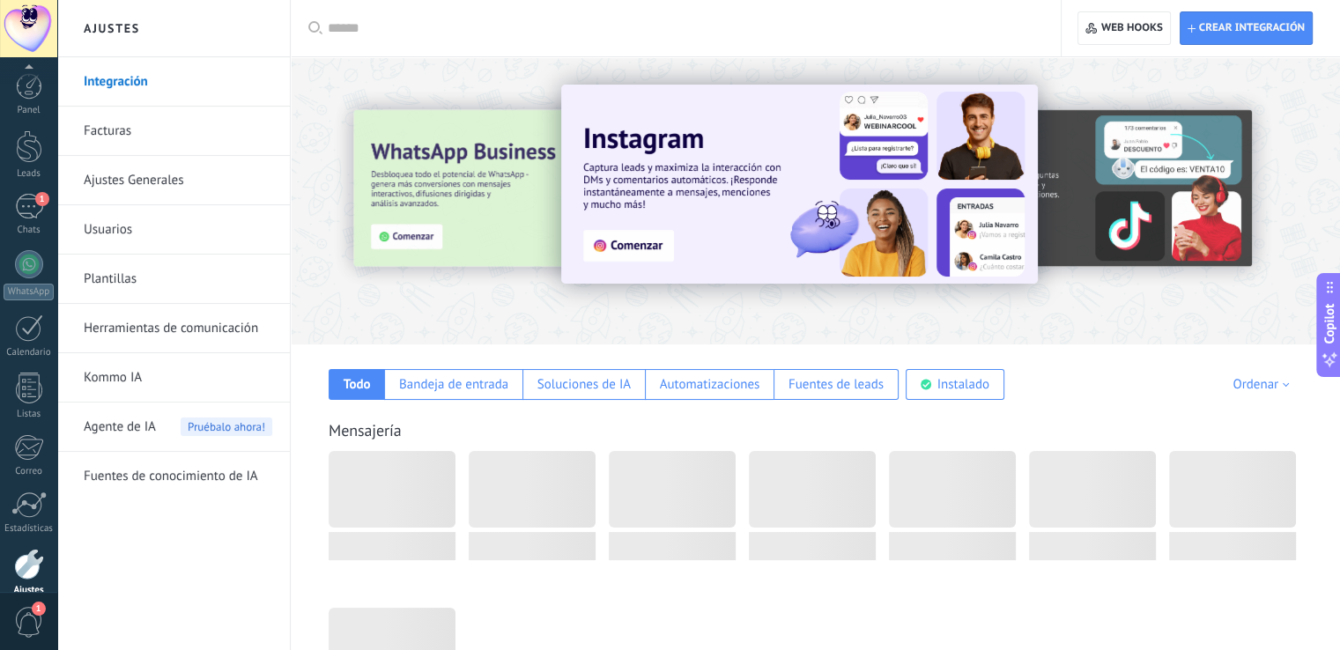
scroll to position [82, 0]
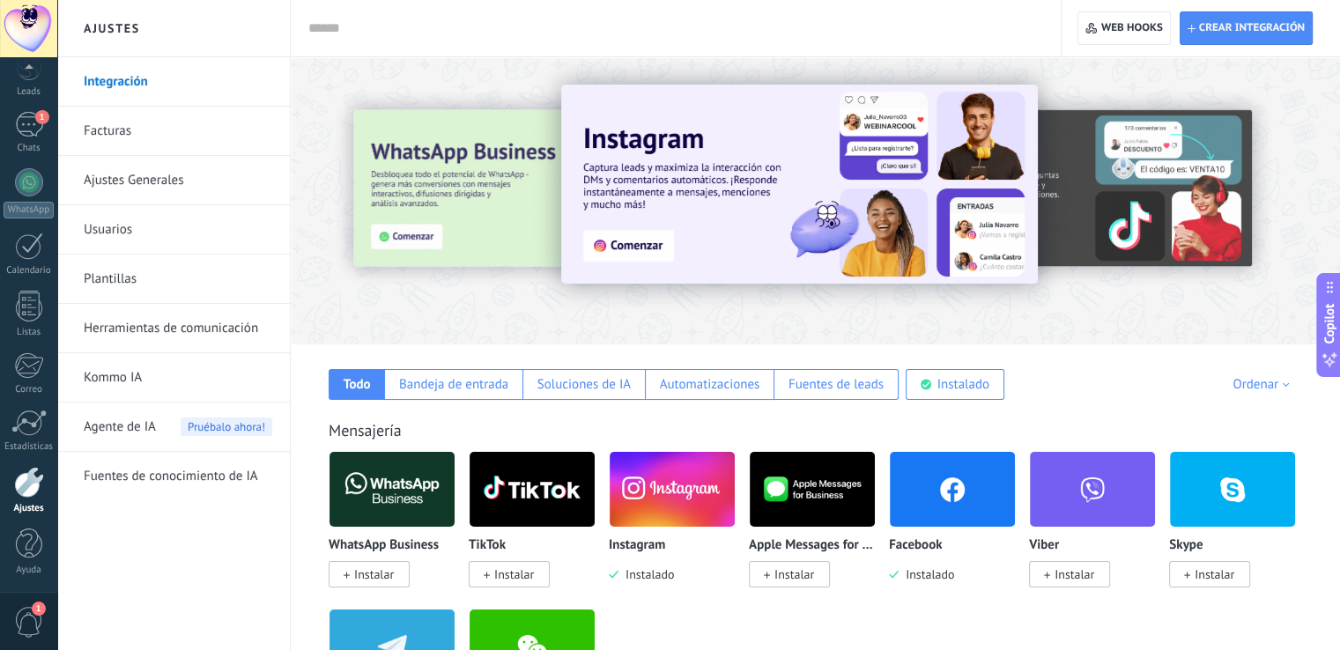
click at [113, 127] on link "Facturas" at bounding box center [178, 131] width 188 height 49
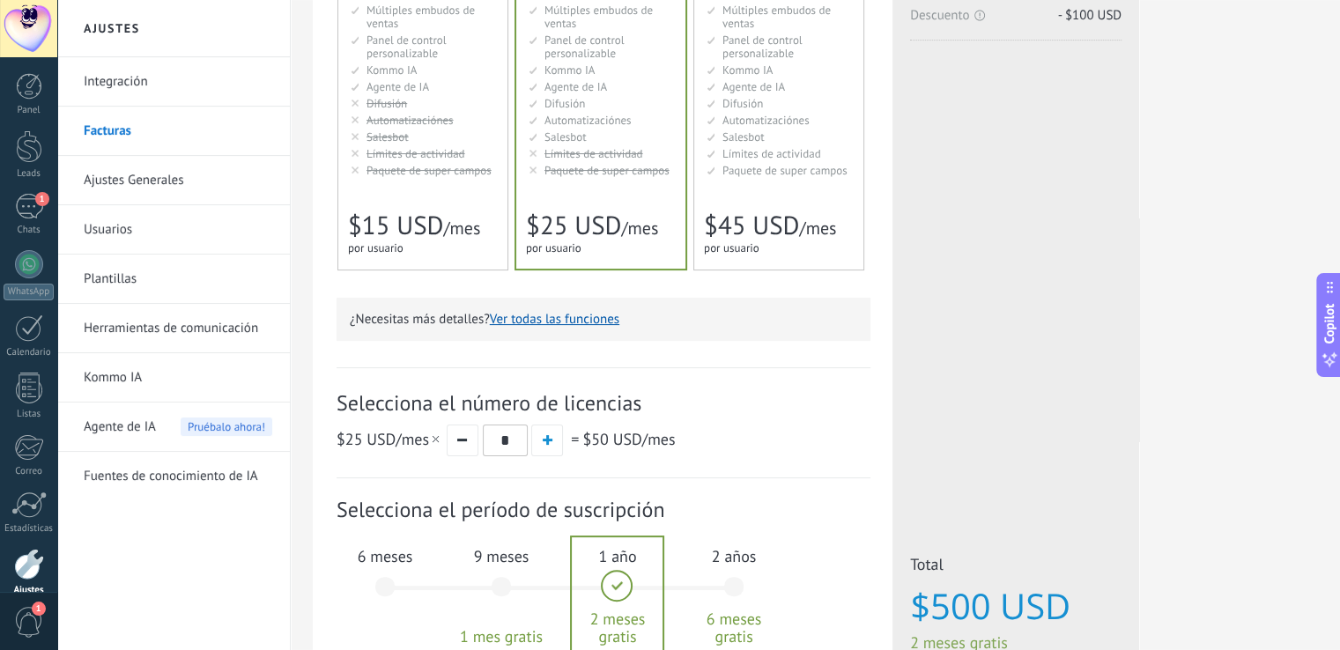
scroll to position [289, 0]
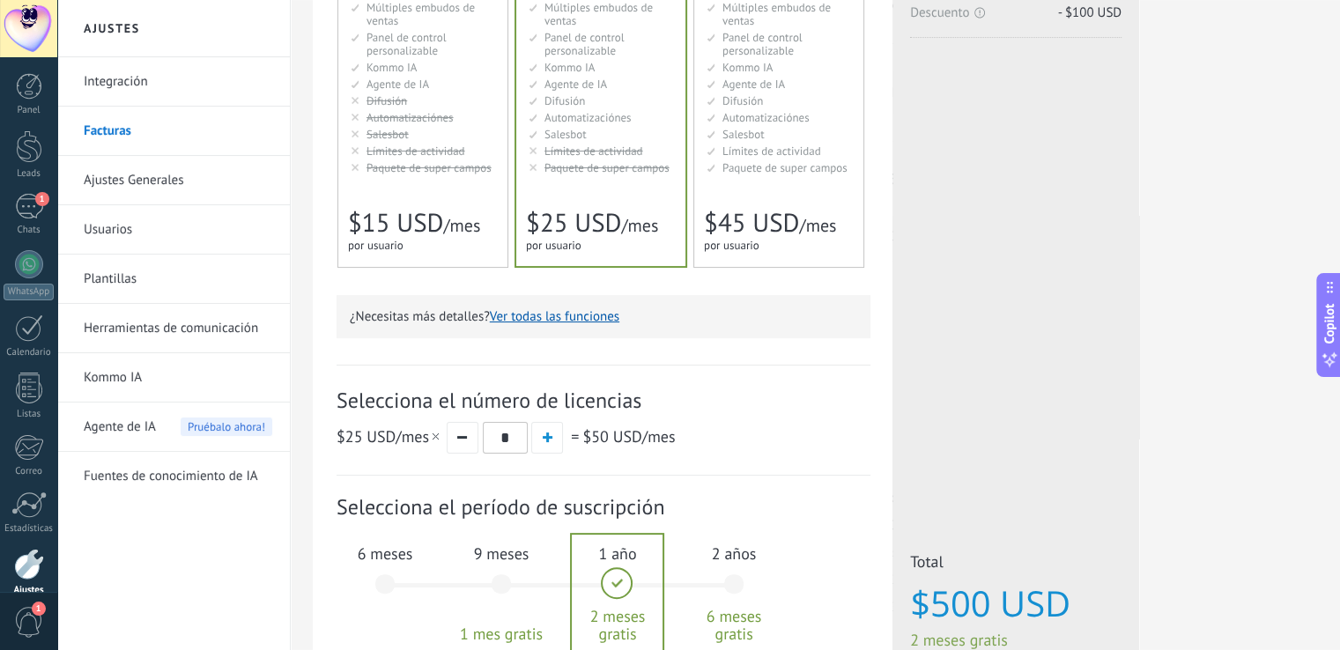
click at [385, 579] on div "6 meses $300 USD" at bounding box center [384, 592] width 95 height 124
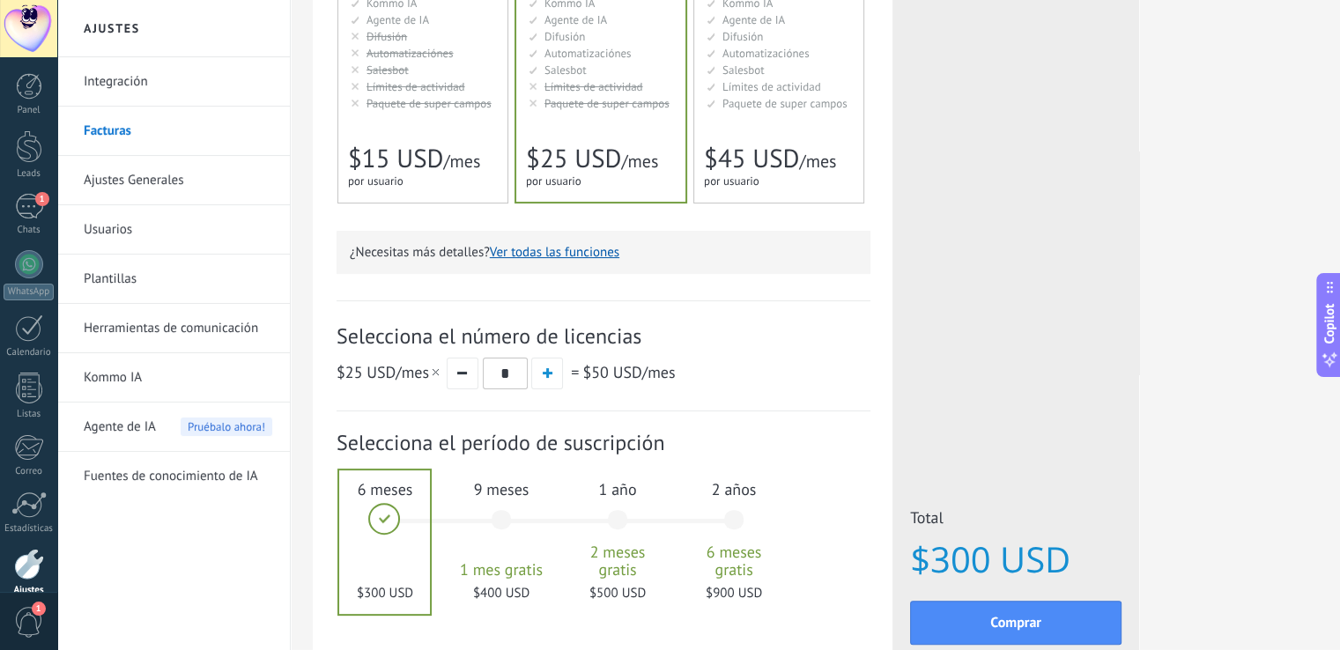
scroll to position [365, 0]
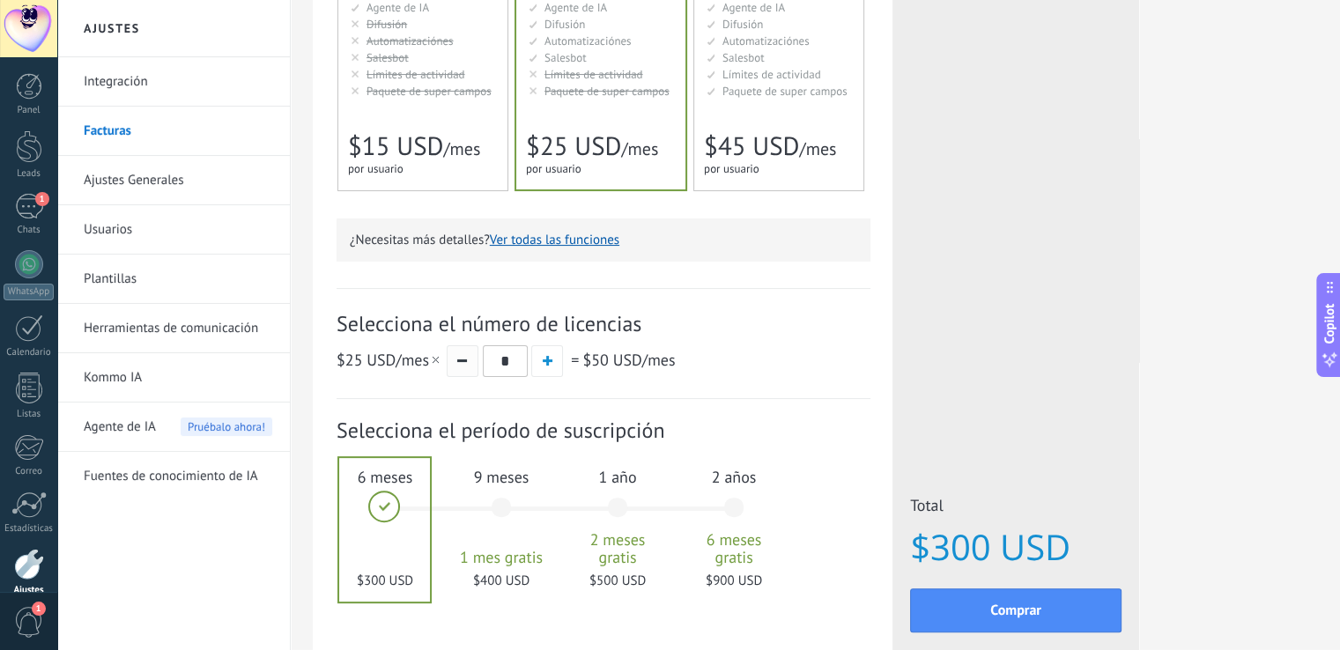
click at [461, 356] on button "button" at bounding box center [463, 361] width 32 height 32
type input "*"
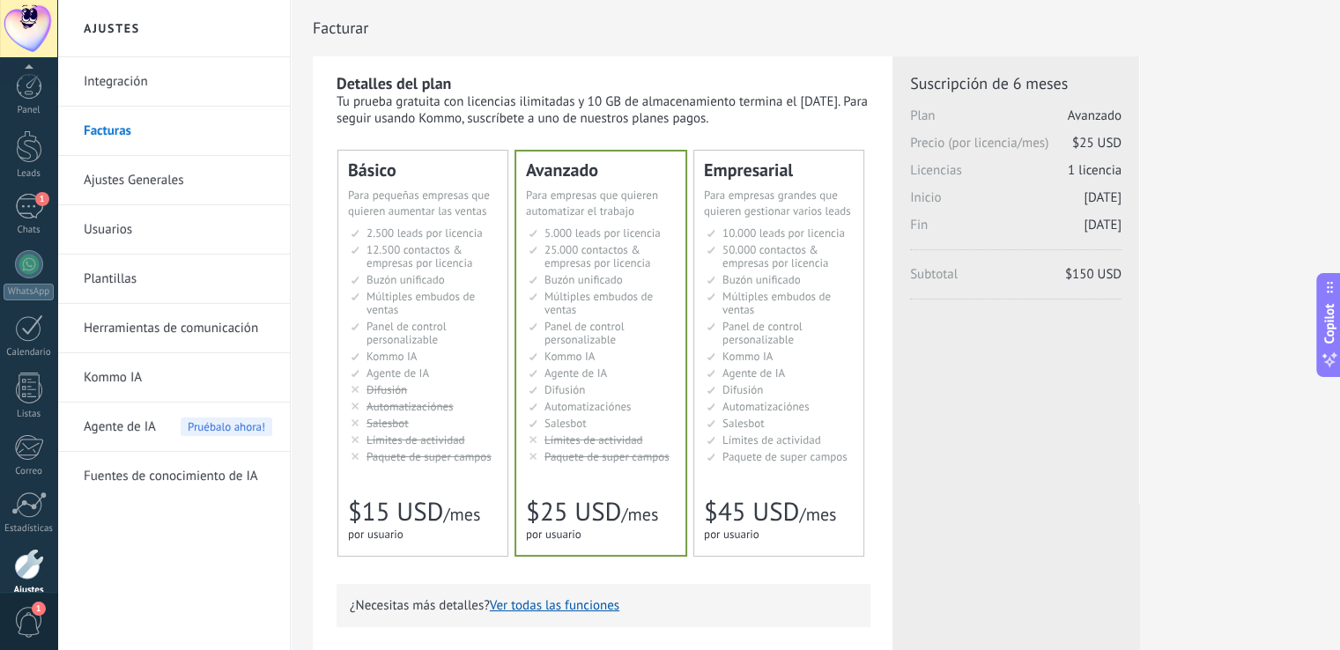
scroll to position [82, 0]
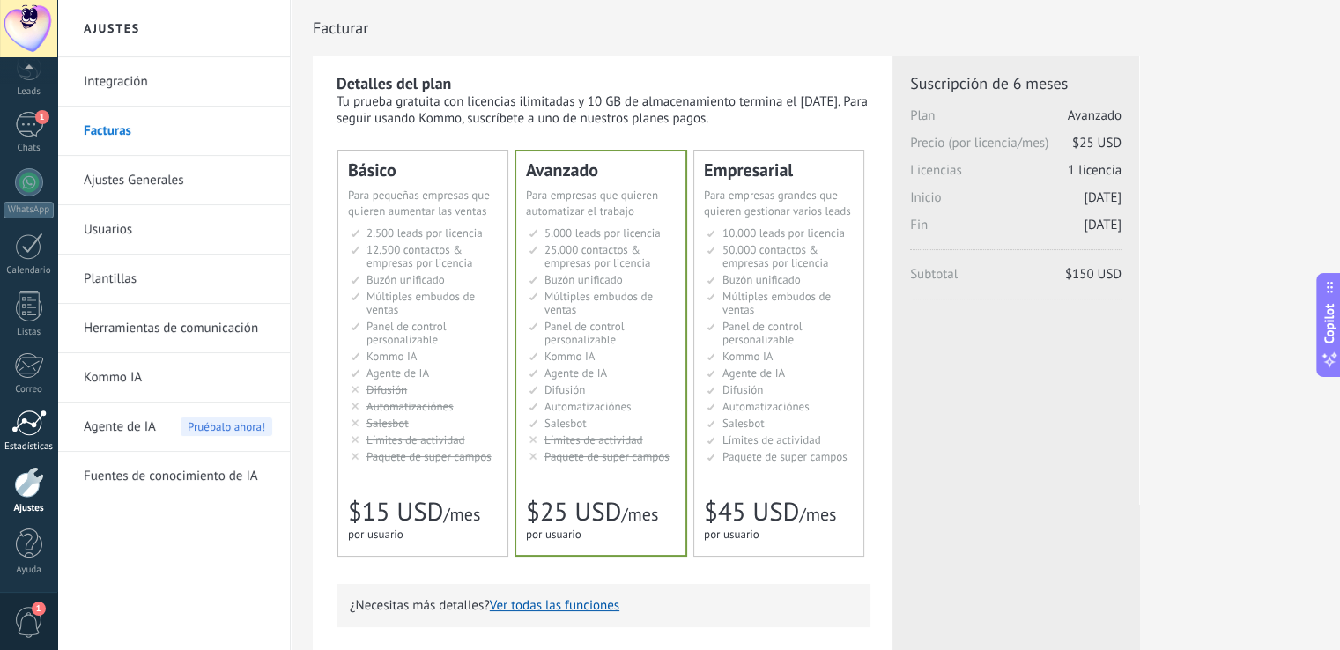
click at [33, 421] on div at bounding box center [28, 423] width 35 height 26
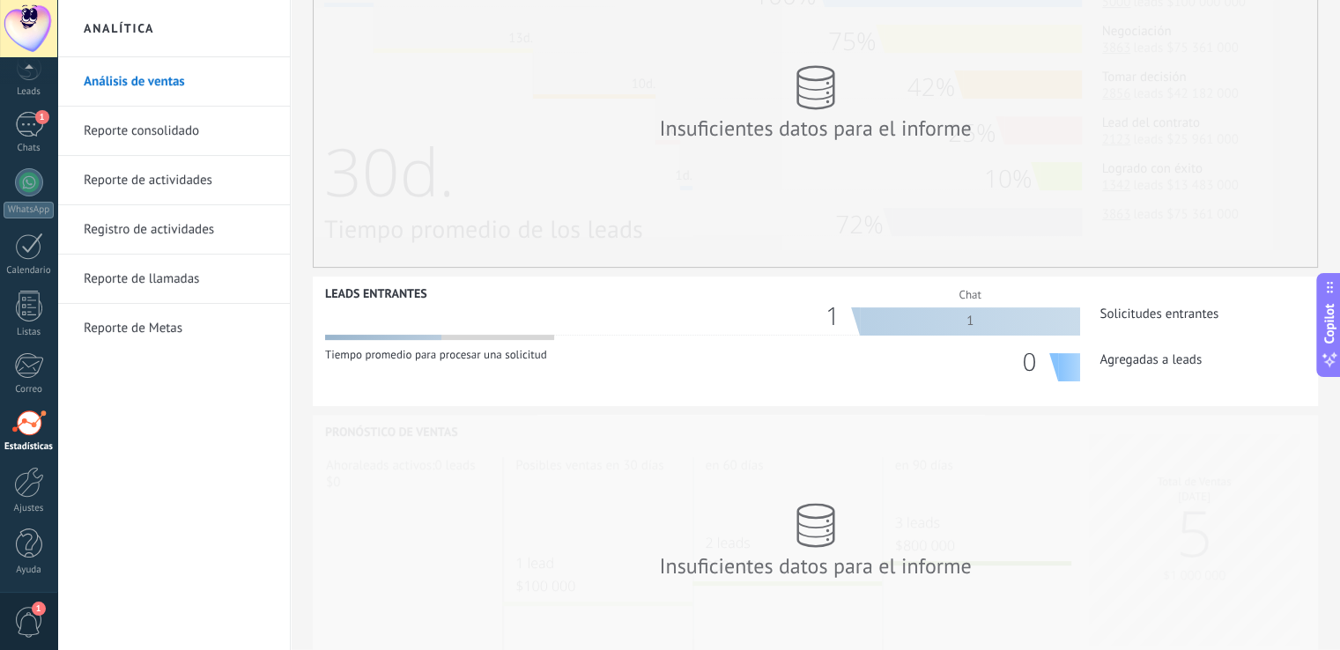
scroll to position [445, 0]
click at [164, 132] on link "Reporte consolidado" at bounding box center [178, 131] width 188 height 49
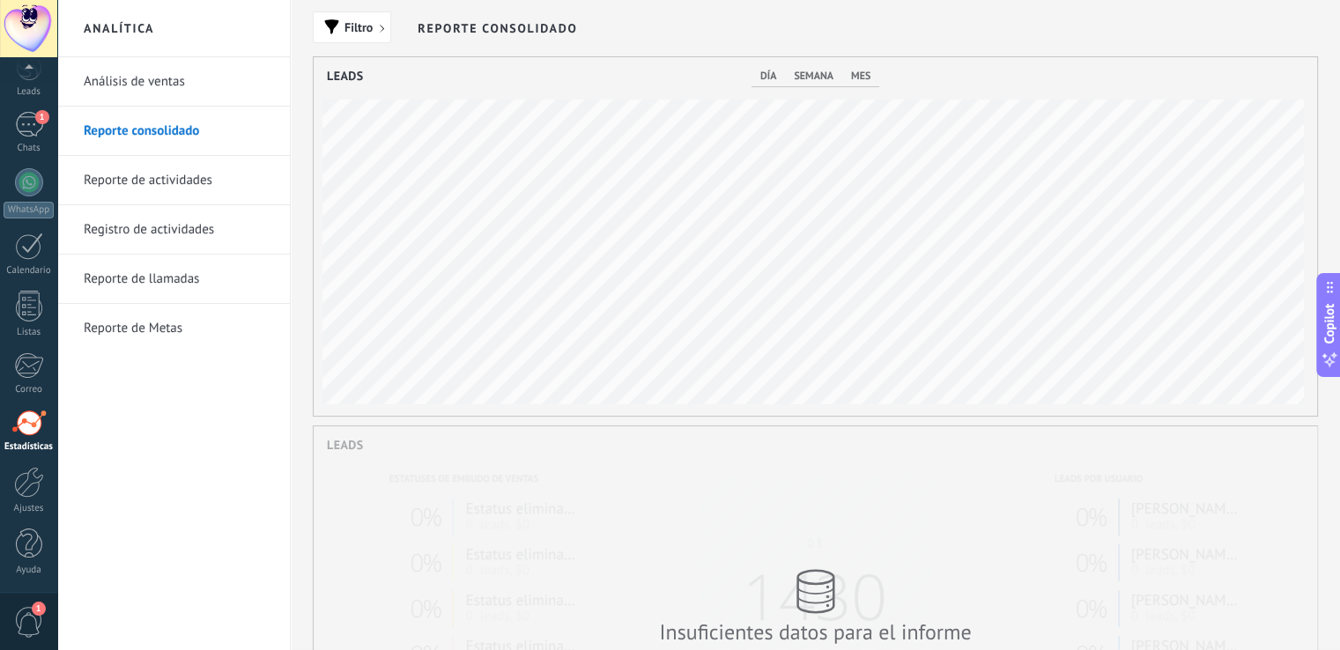
click at [184, 185] on link "Reporte de actividades" at bounding box center [178, 180] width 188 height 49
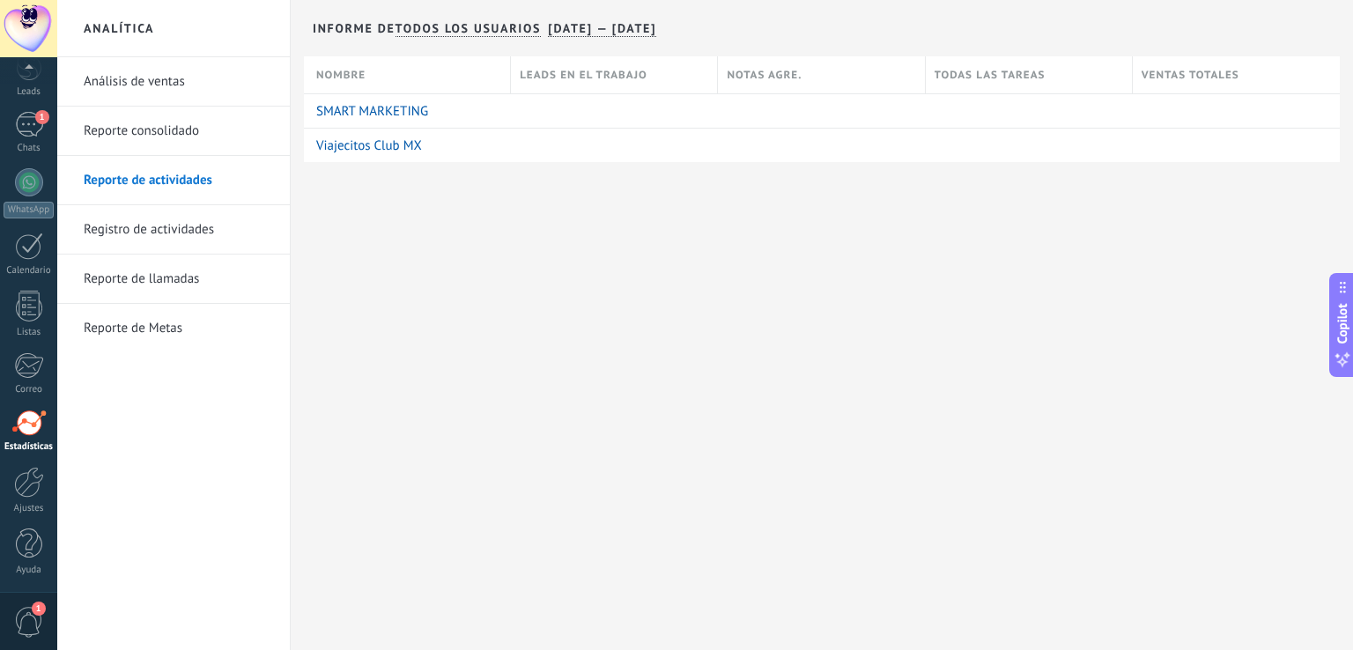
click at [116, 238] on link "Registro de actividades" at bounding box center [178, 229] width 188 height 49
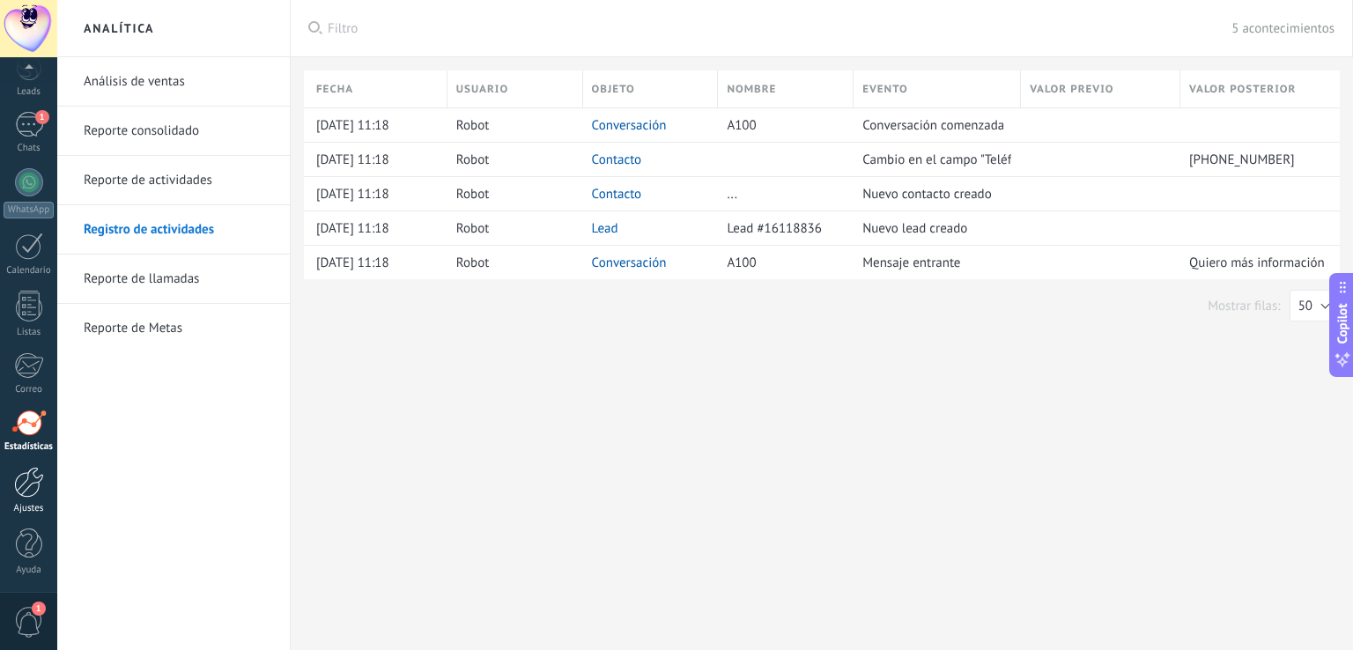
click at [25, 498] on link "Ajustes" at bounding box center [28, 491] width 57 height 48
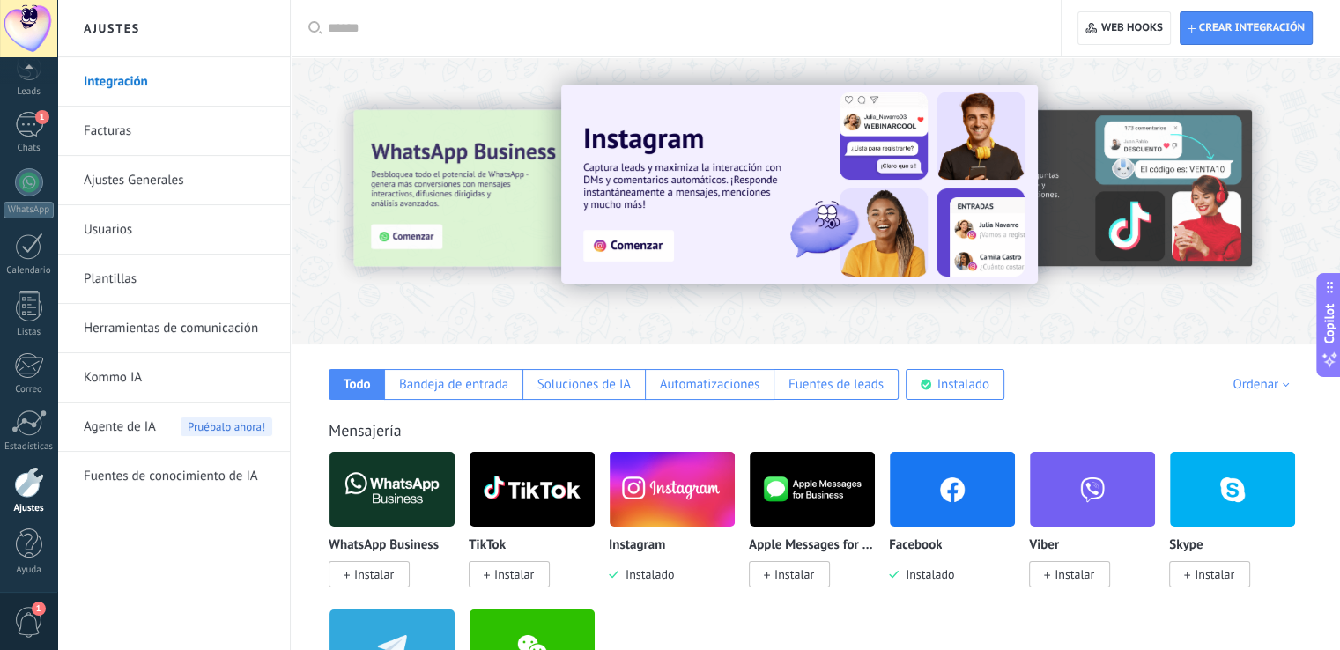
click at [116, 230] on link "Usuarios" at bounding box center [178, 229] width 188 height 49
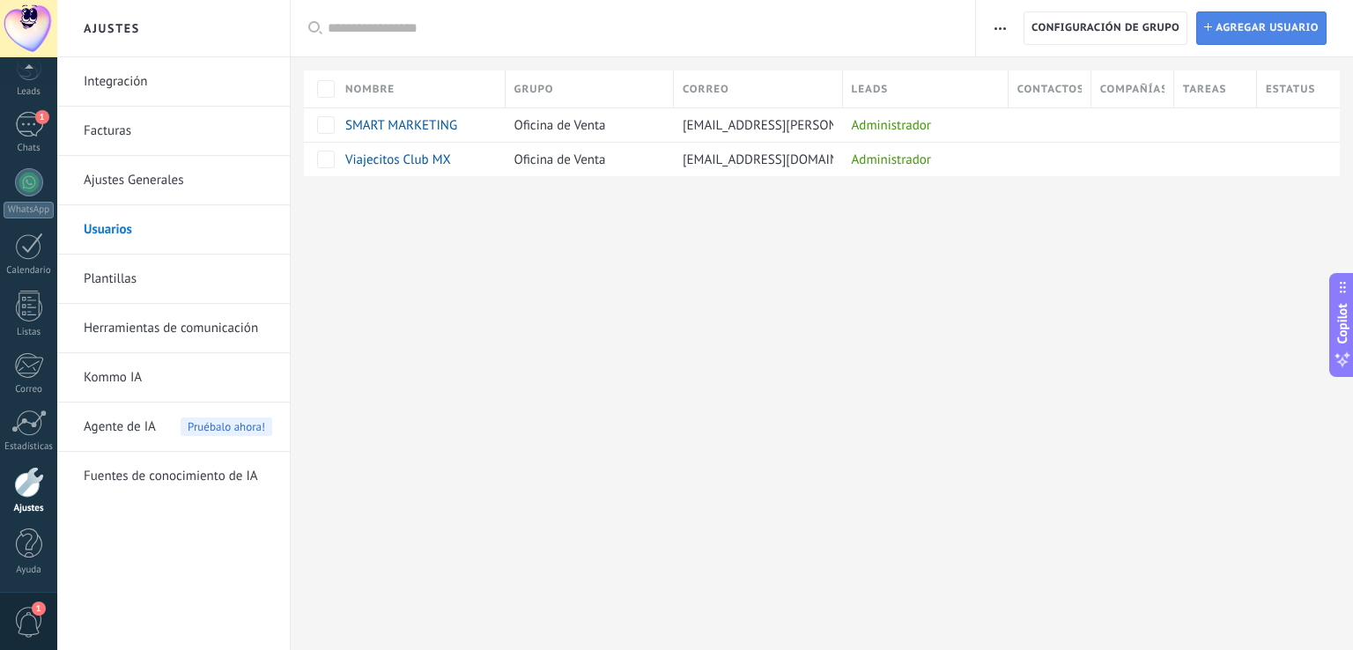
click at [1225, 30] on span "Agregar usuario" at bounding box center [1266, 28] width 103 height 32
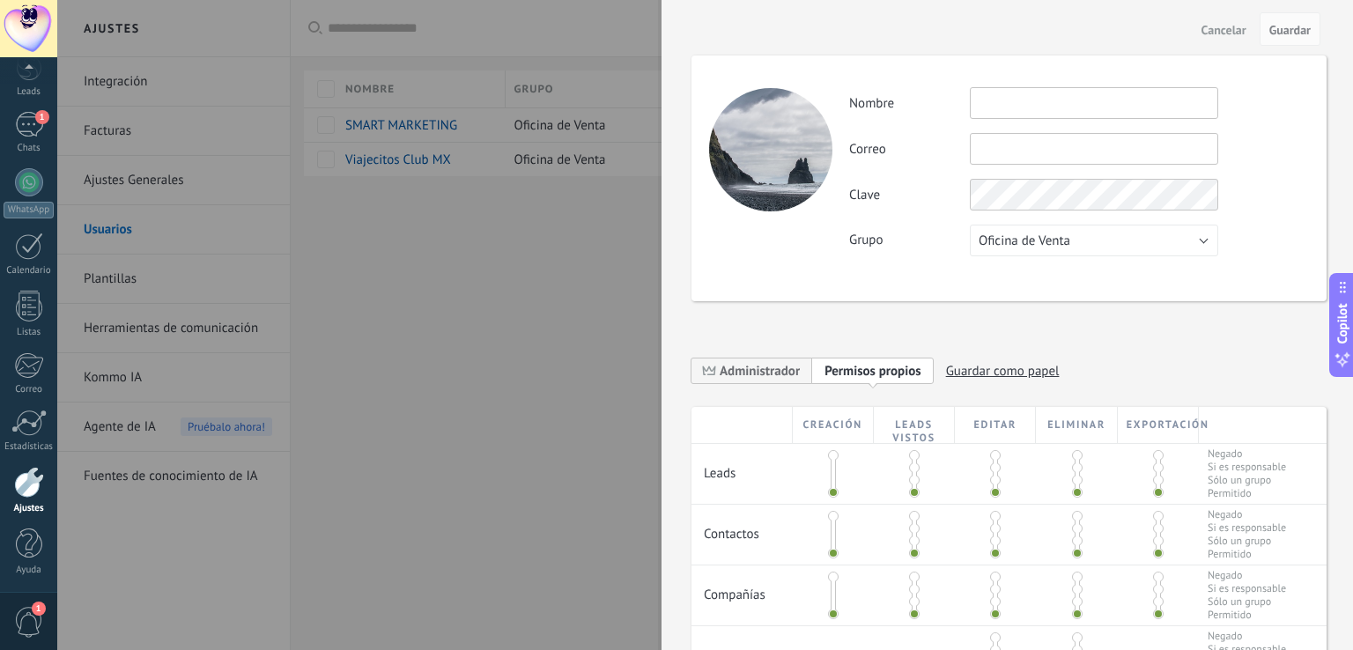
click at [1015, 94] on input "text" at bounding box center [1094, 103] width 248 height 32
click at [1002, 142] on input "text" at bounding box center [1094, 149] width 248 height 32
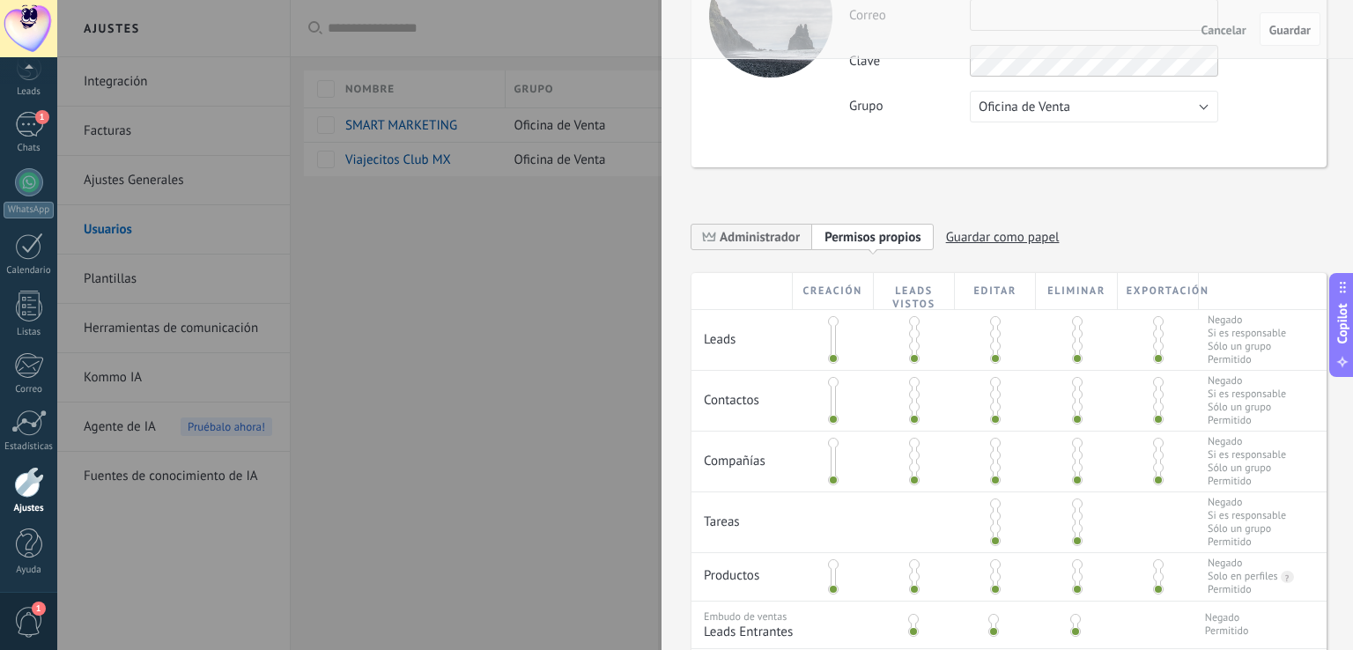
scroll to position [171, 0]
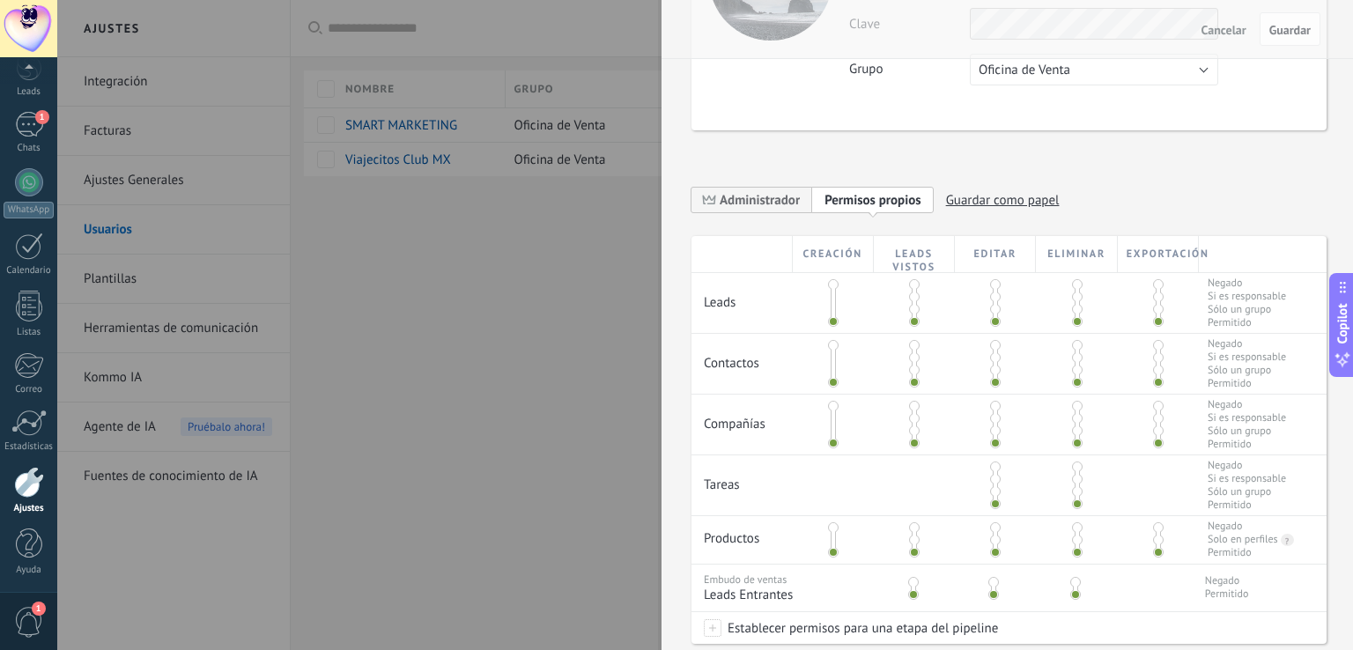
click at [757, 219] on div "**********" at bounding box center [874, 204] width 367 height 35
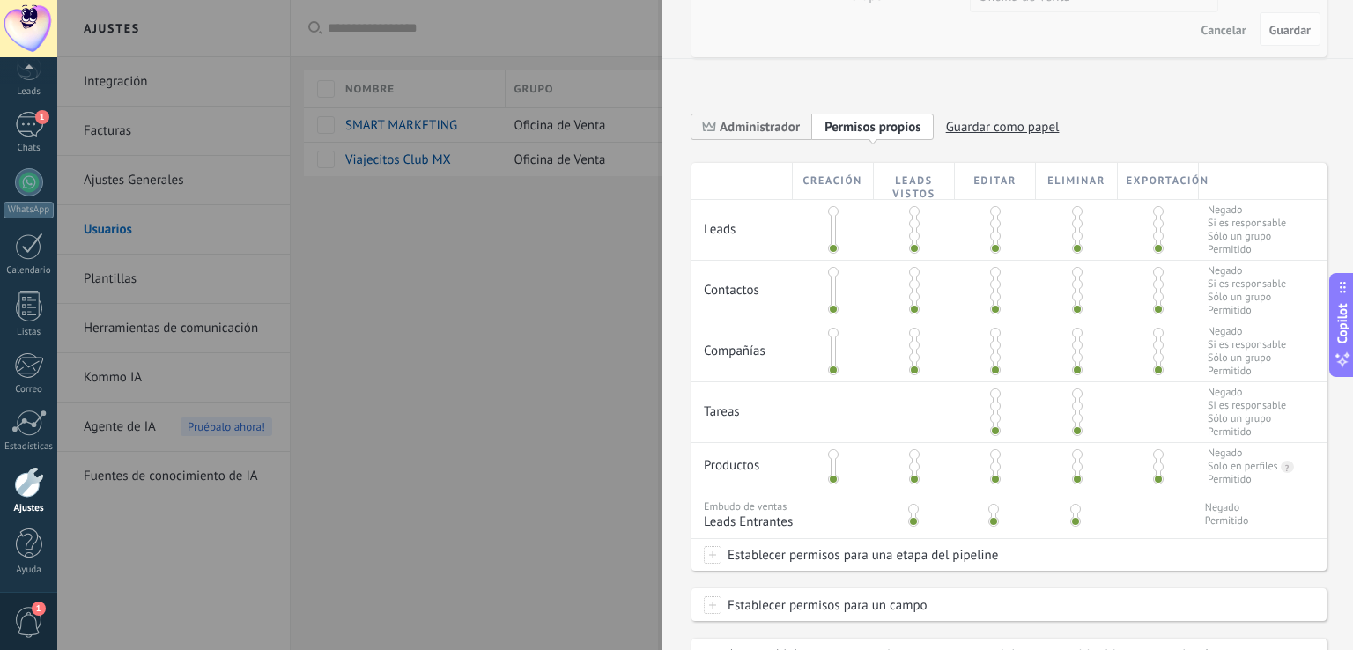
scroll to position [247, 0]
click at [1153, 219] on span at bounding box center [1158, 221] width 11 height 11
click at [1153, 266] on span at bounding box center [1158, 269] width 11 height 11
click at [1072, 406] on span at bounding box center [1077, 403] width 11 height 11
click at [1072, 418] on span at bounding box center [1077, 415] width 11 height 11
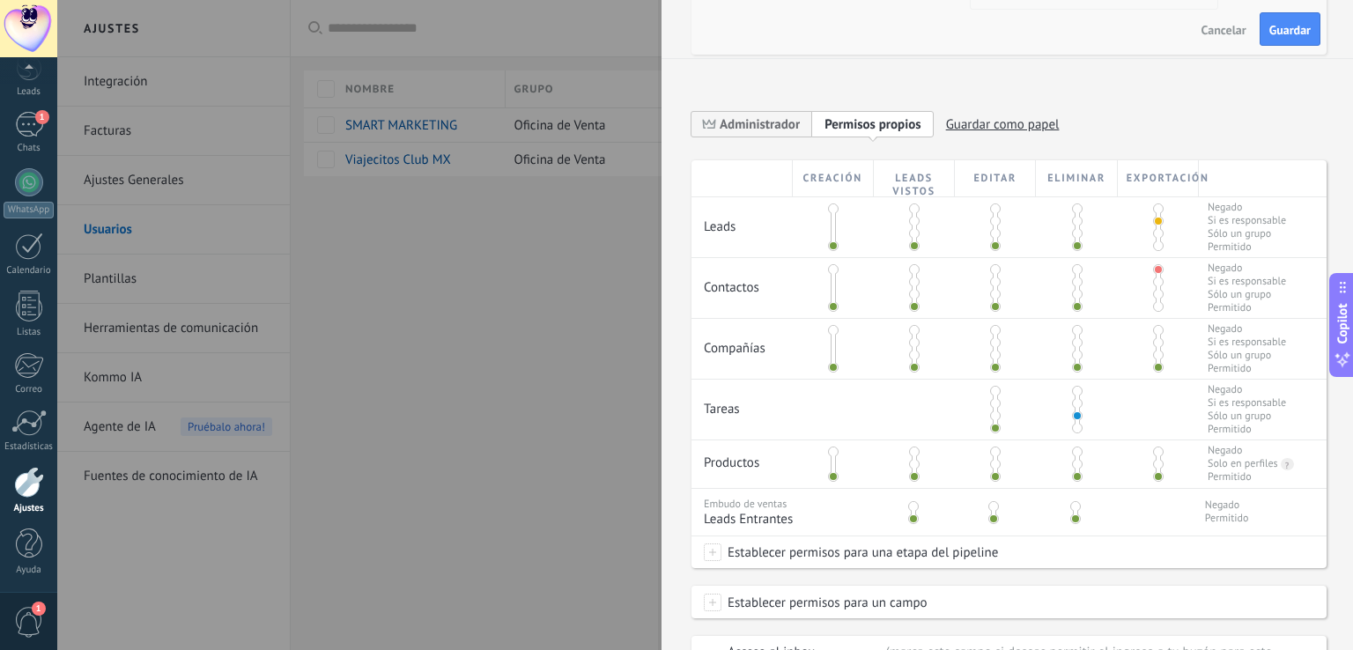
click at [1072, 428] on span at bounding box center [1077, 428] width 11 height 11
click at [1067, 205] on div at bounding box center [1076, 227] width 81 height 60
click at [1072, 205] on span at bounding box center [1077, 208] width 11 height 11
click at [1072, 269] on span at bounding box center [1077, 269] width 11 height 11
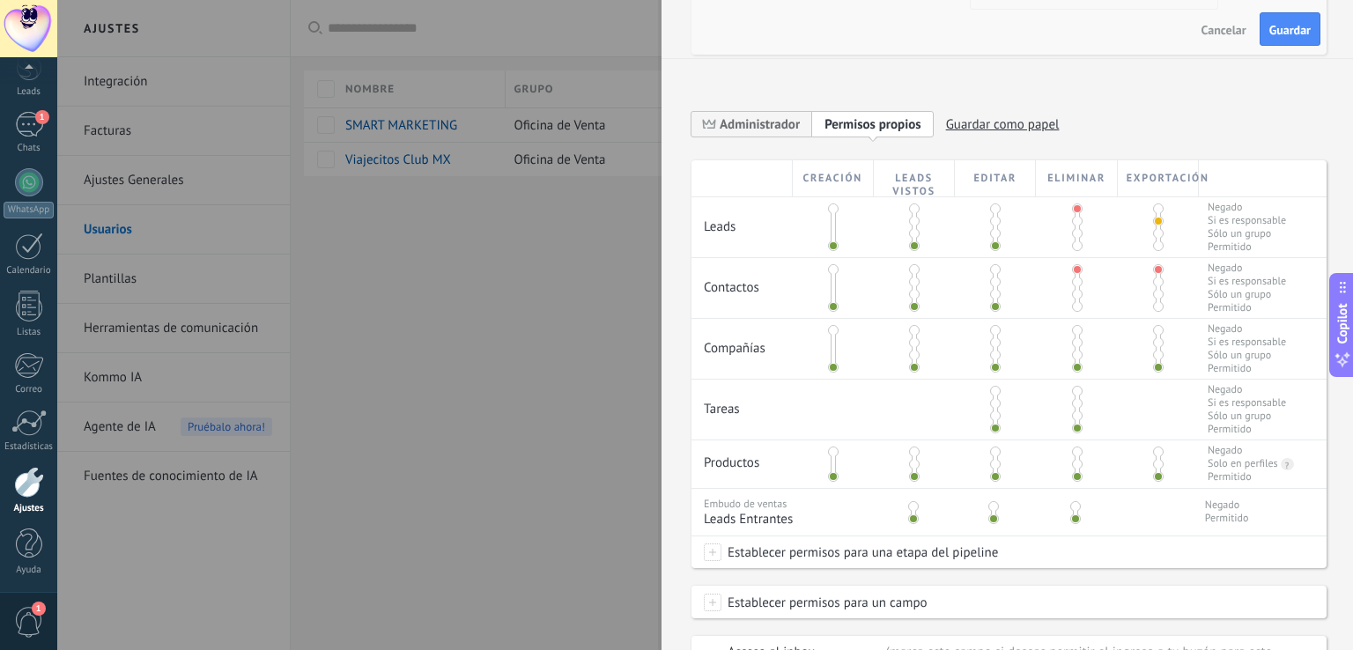
click at [1072, 333] on span at bounding box center [1077, 330] width 11 height 11
click at [1067, 392] on div at bounding box center [1076, 410] width 81 height 60
click at [1072, 453] on span at bounding box center [1077, 452] width 11 height 11
click at [1072, 392] on span at bounding box center [1077, 391] width 11 height 11
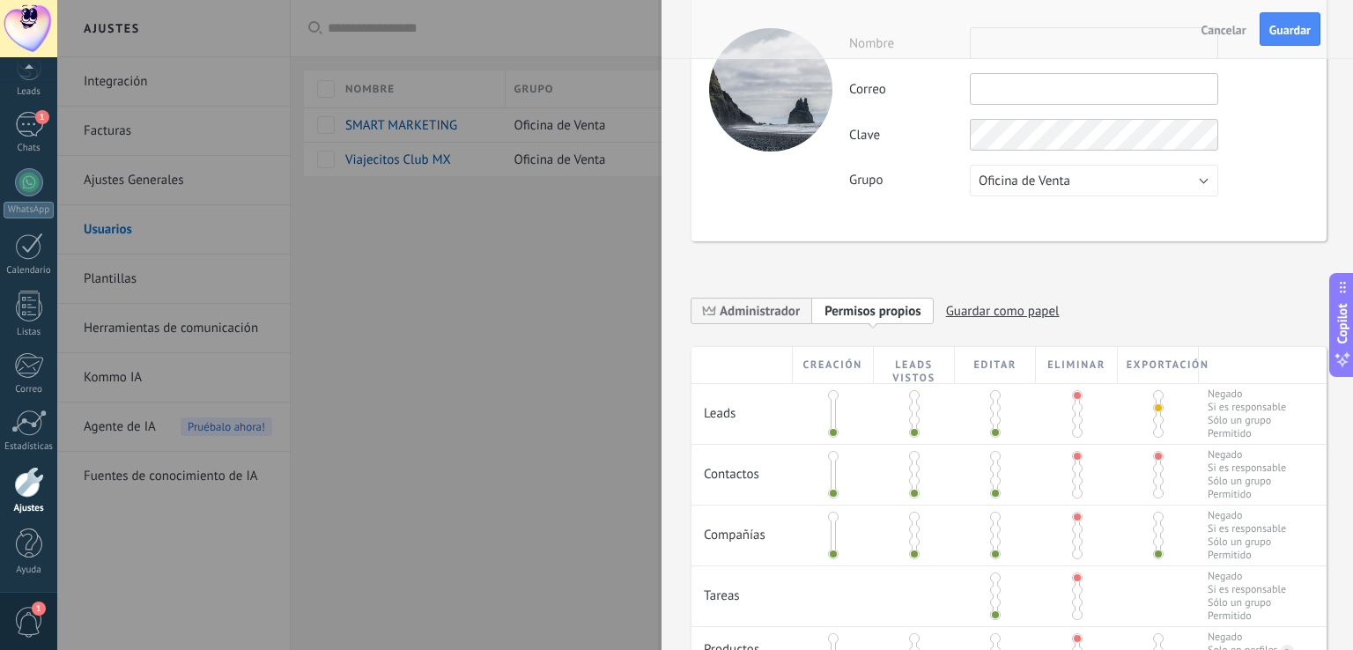
scroll to position [0, 0]
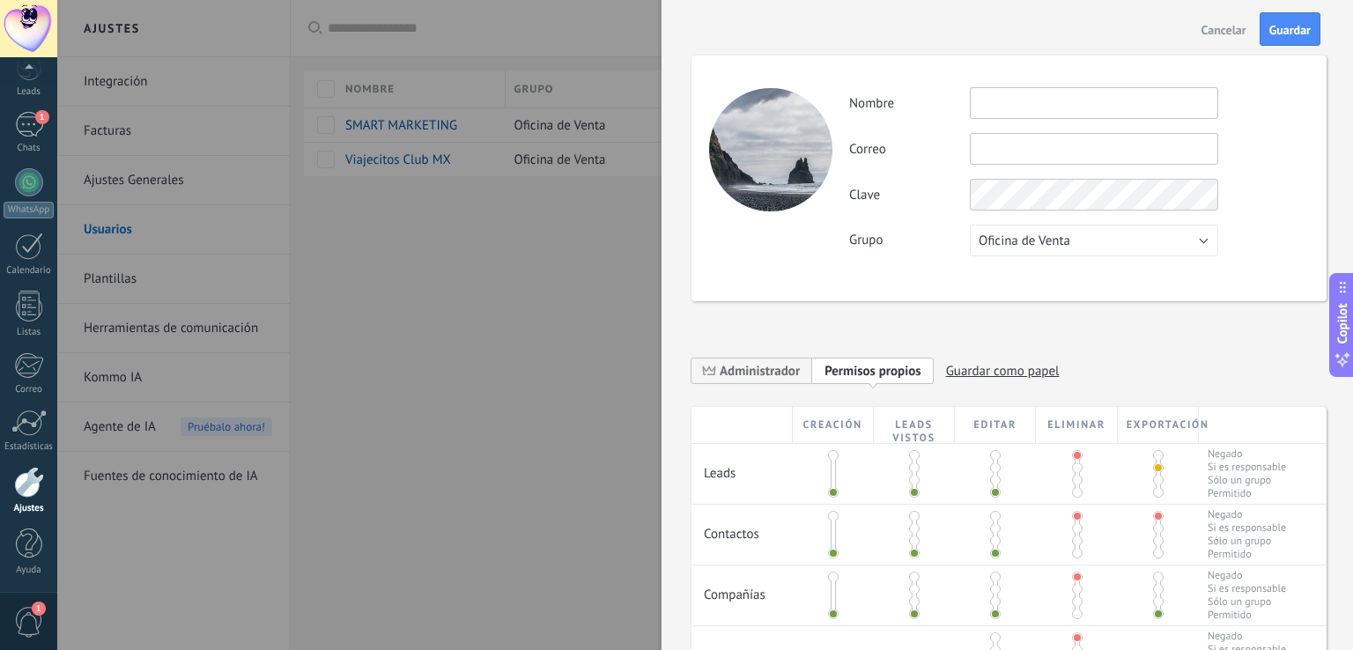
click at [1210, 30] on span "Cancelar" at bounding box center [1223, 30] width 45 height 12
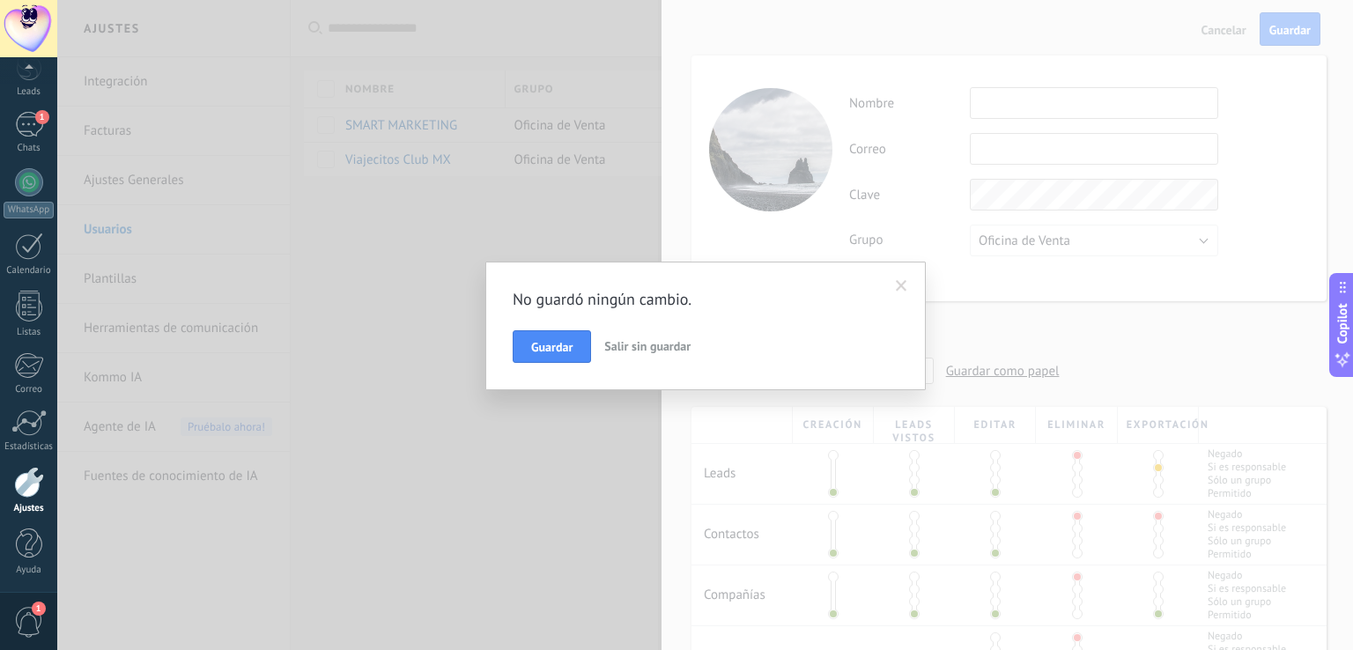
click at [628, 347] on span "Salir sin guardar" at bounding box center [647, 346] width 86 height 16
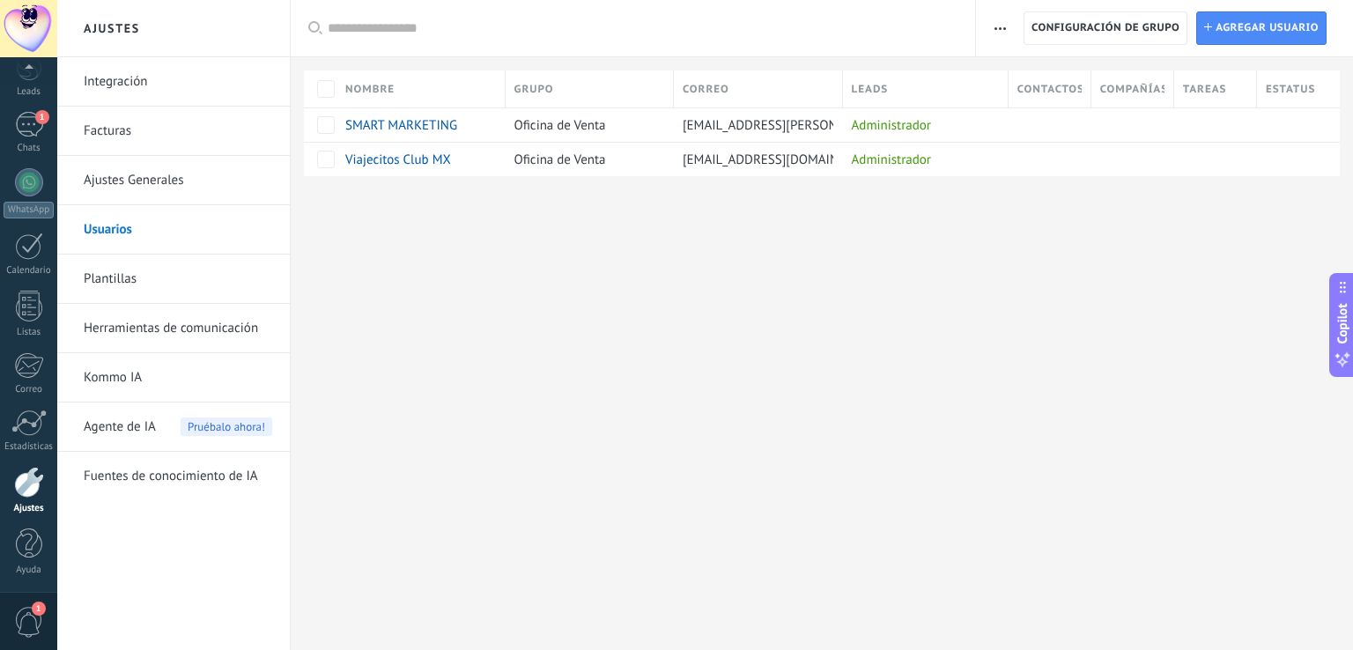
click at [128, 121] on link "Facturas" at bounding box center [178, 131] width 188 height 49
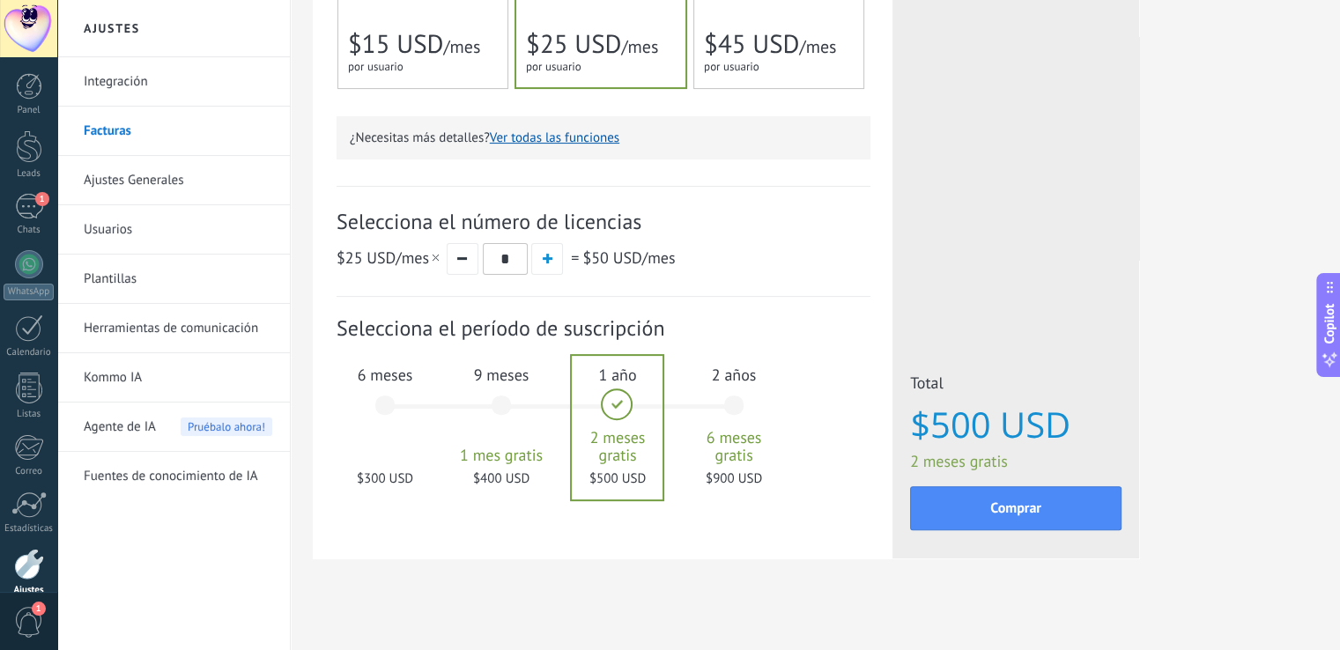
scroll to position [469, 0]
click at [457, 265] on button "button" at bounding box center [463, 258] width 32 height 32
click at [383, 406] on div "6 meses $150 USD" at bounding box center [384, 413] width 95 height 124
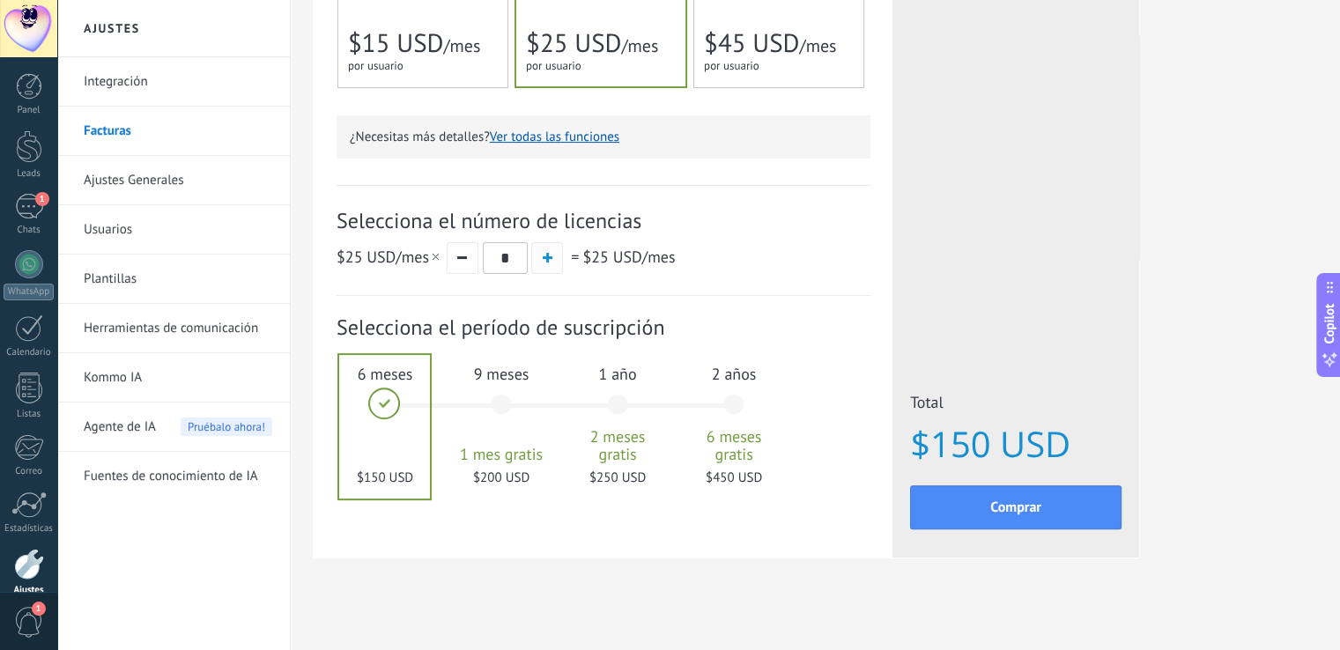
click at [543, 259] on span "button" at bounding box center [547, 258] width 10 height 10
type input "*"
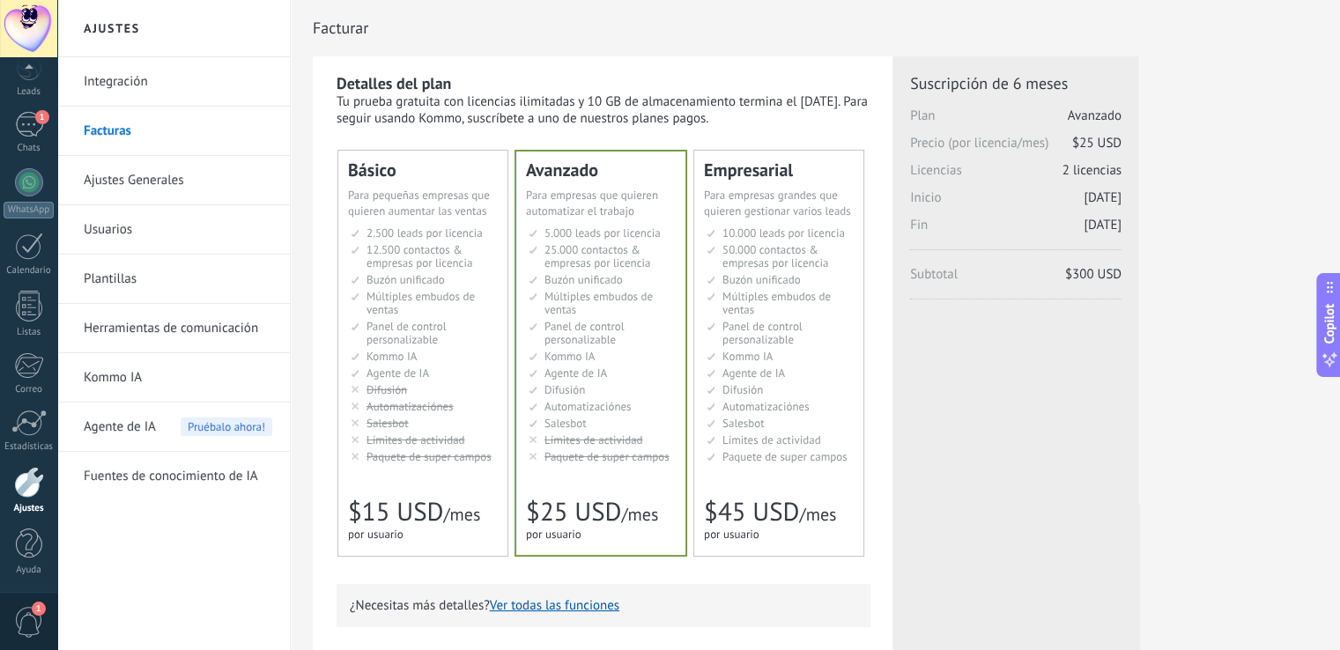
scroll to position [51, 0]
click at [27, 85] on div at bounding box center [29, 95] width 26 height 33
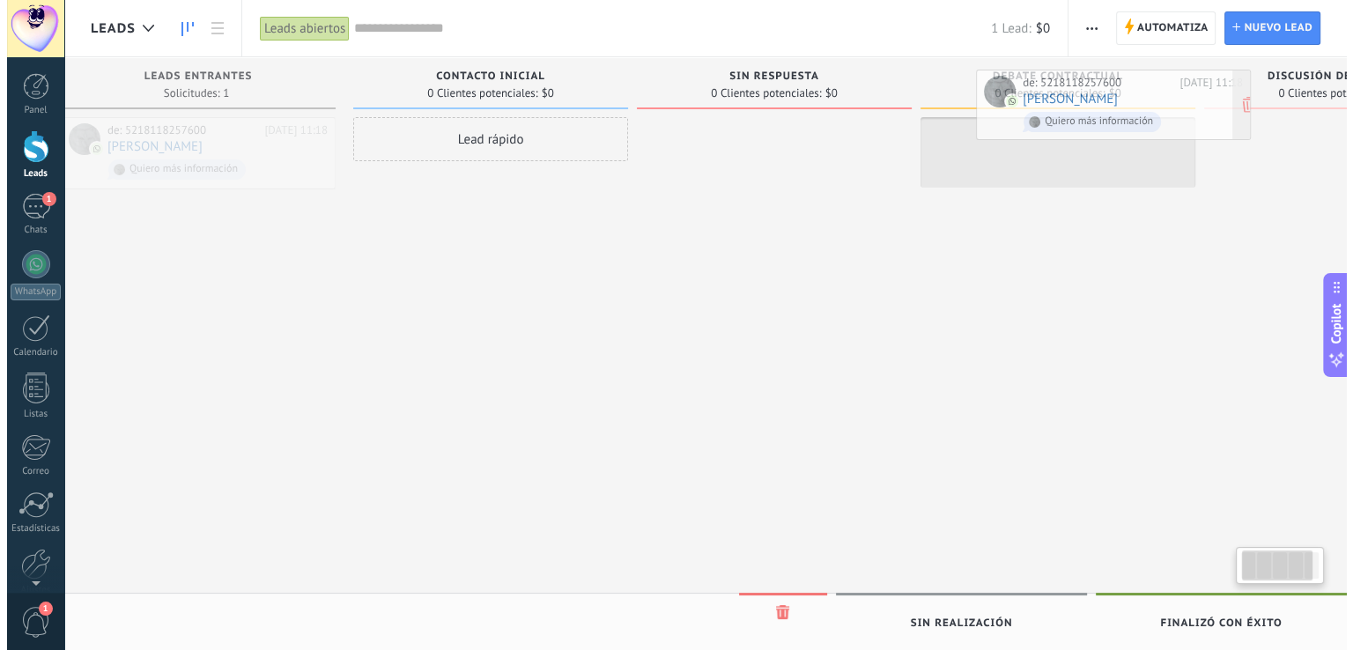
scroll to position [0, 92]
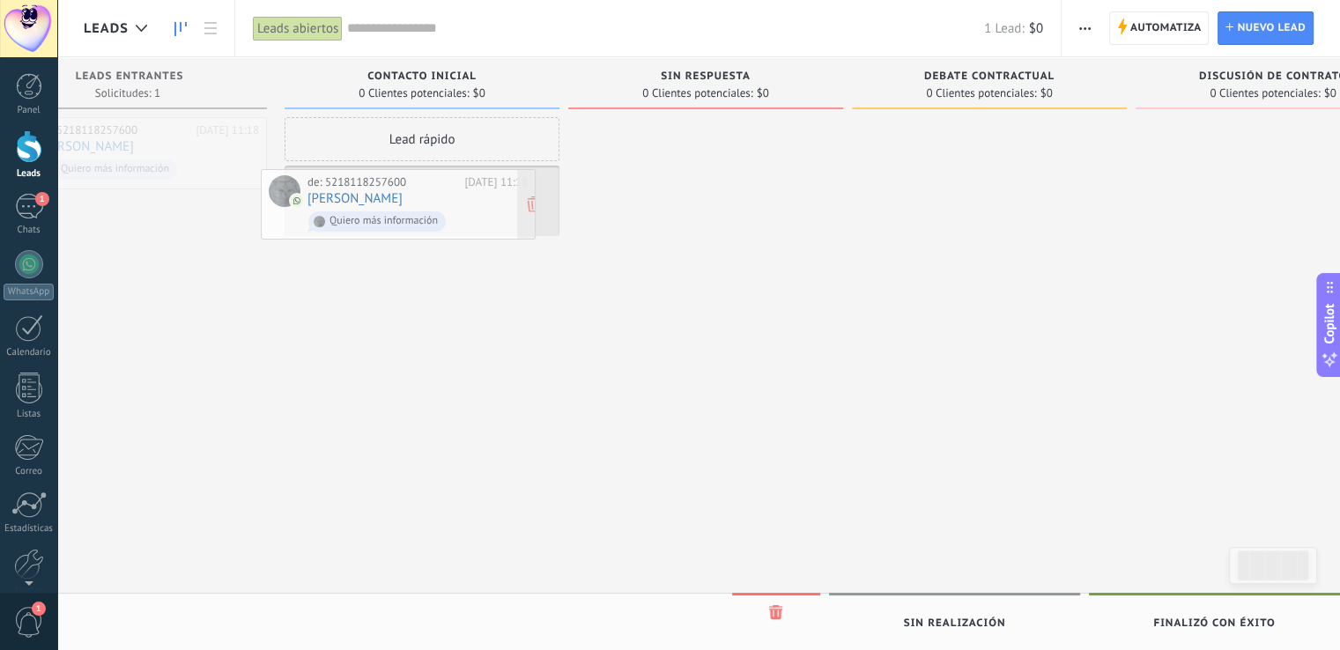
drag, startPoint x: 273, startPoint y: 149, endPoint x: 450, endPoint y: 201, distance: 184.5
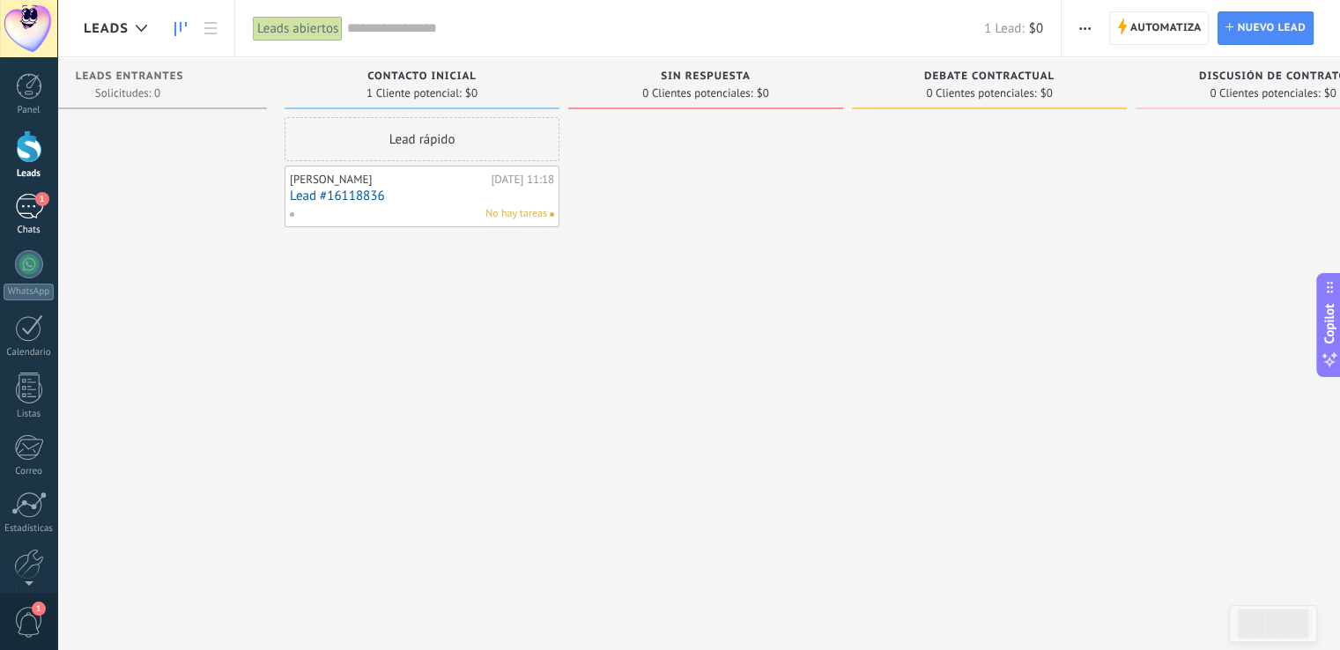
click at [27, 209] on div "1" at bounding box center [29, 207] width 28 height 26
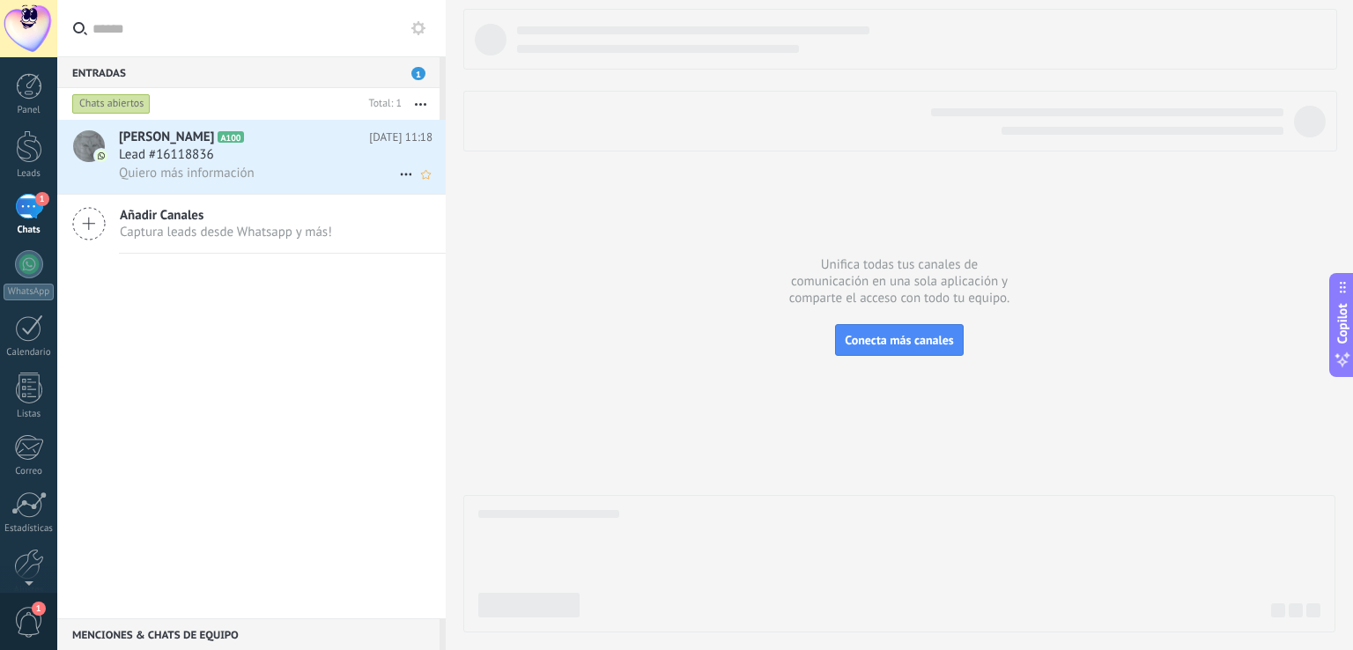
click at [241, 158] on div "Lead #16118836" at bounding box center [276, 155] width 314 height 18
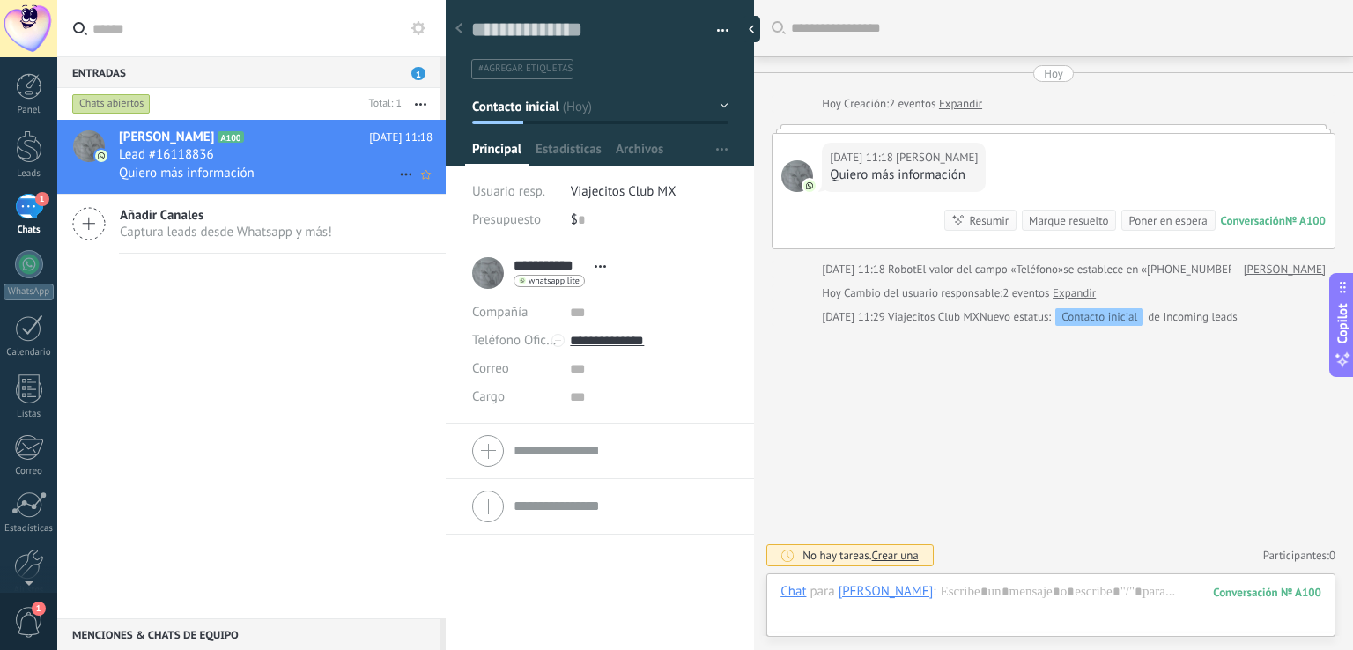
scroll to position [26, 0]
click at [985, 591] on div at bounding box center [1050, 609] width 541 height 53
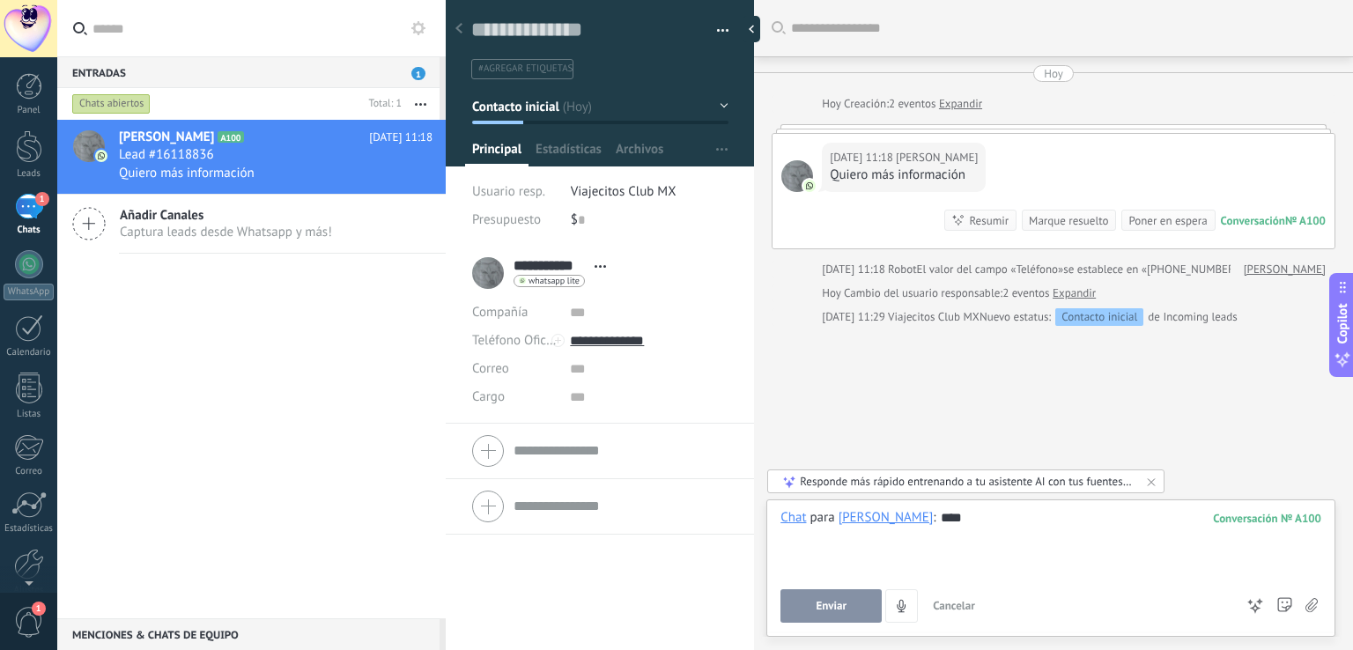
click at [807, 610] on button "Enviar" at bounding box center [830, 605] width 101 height 33
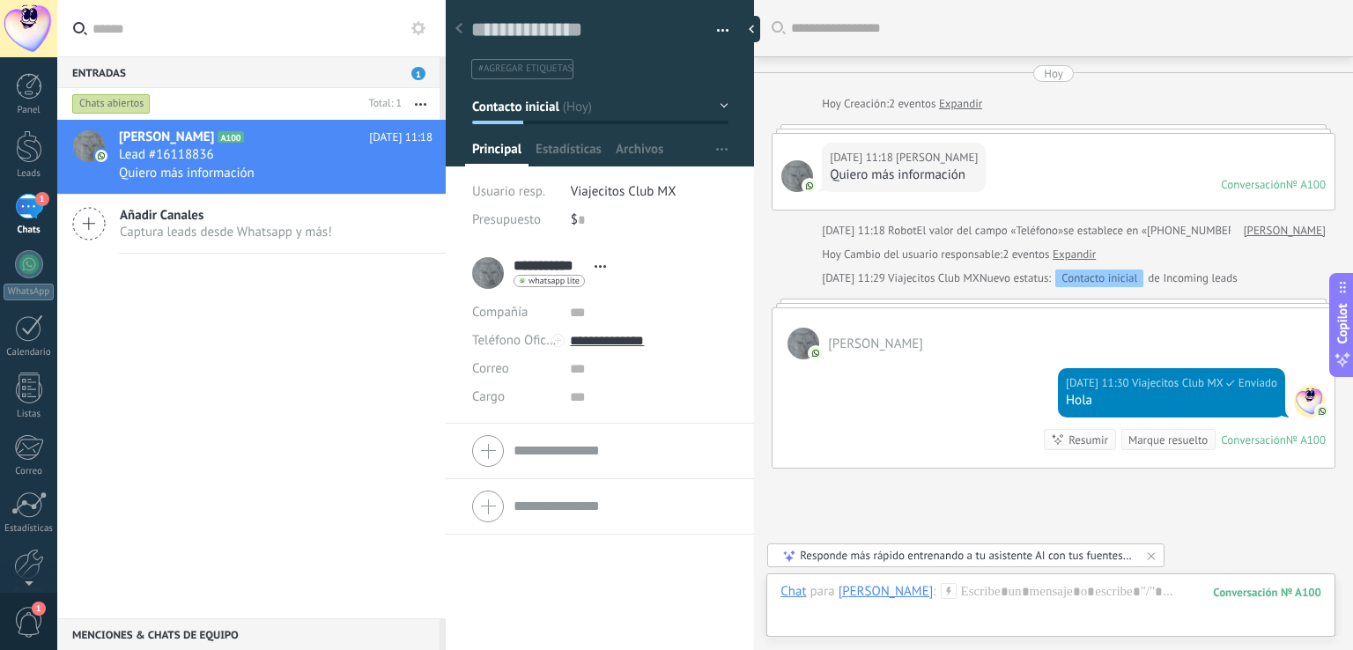
scroll to position [123, 0]
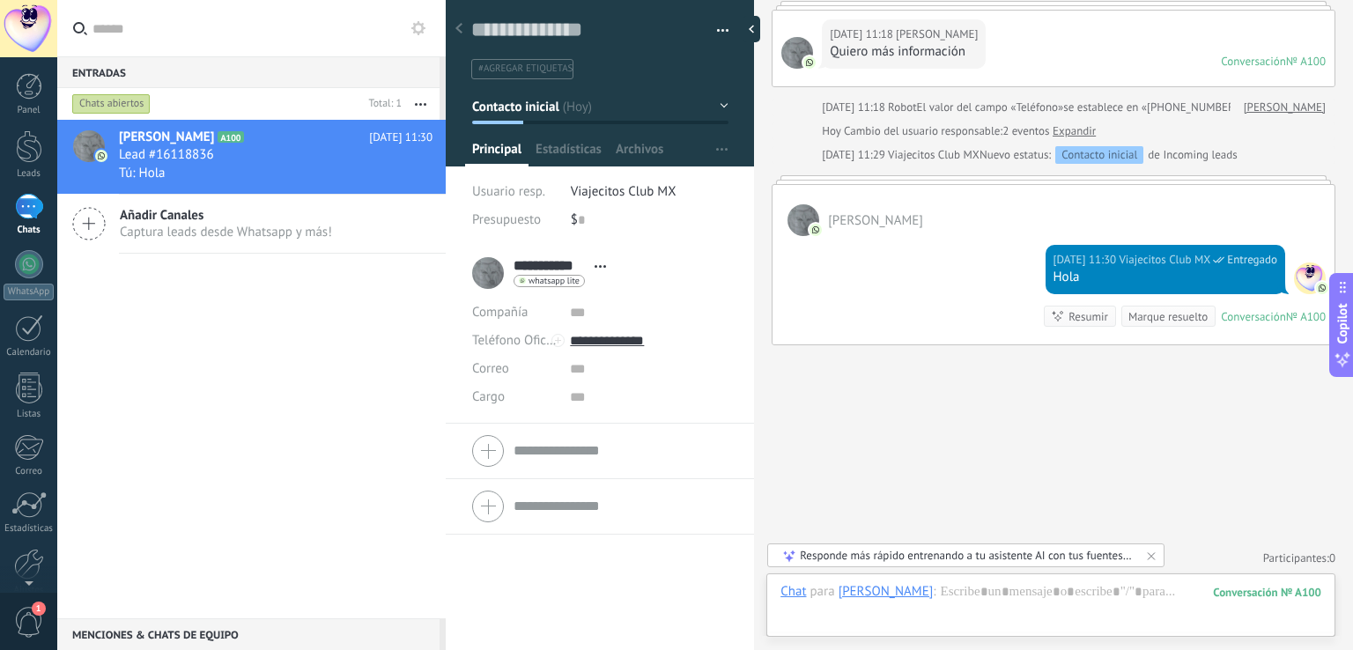
click at [678, 624] on div "**********" at bounding box center [600, 448] width 308 height 405
click at [567, 30] on textarea at bounding box center [587, 30] width 232 height 26
type textarea "*"
type textarea "**"
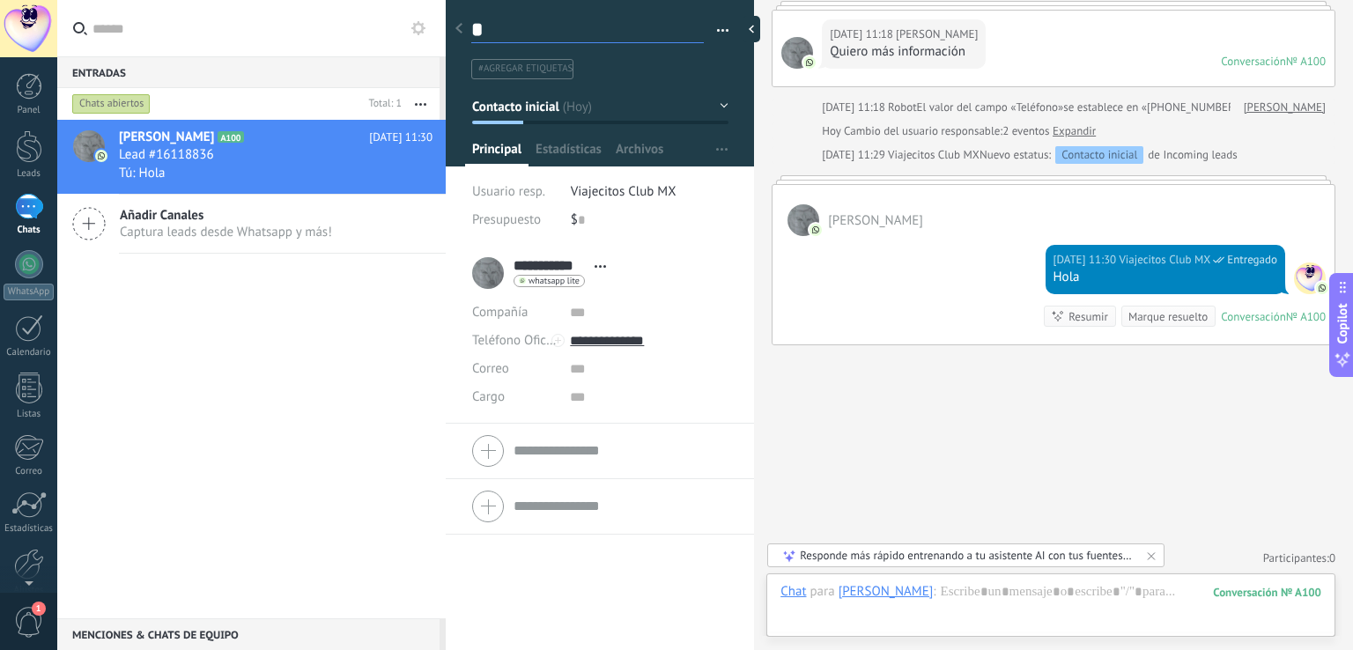
type textarea "**"
type textarea "***"
type textarea "****"
type textarea "*****"
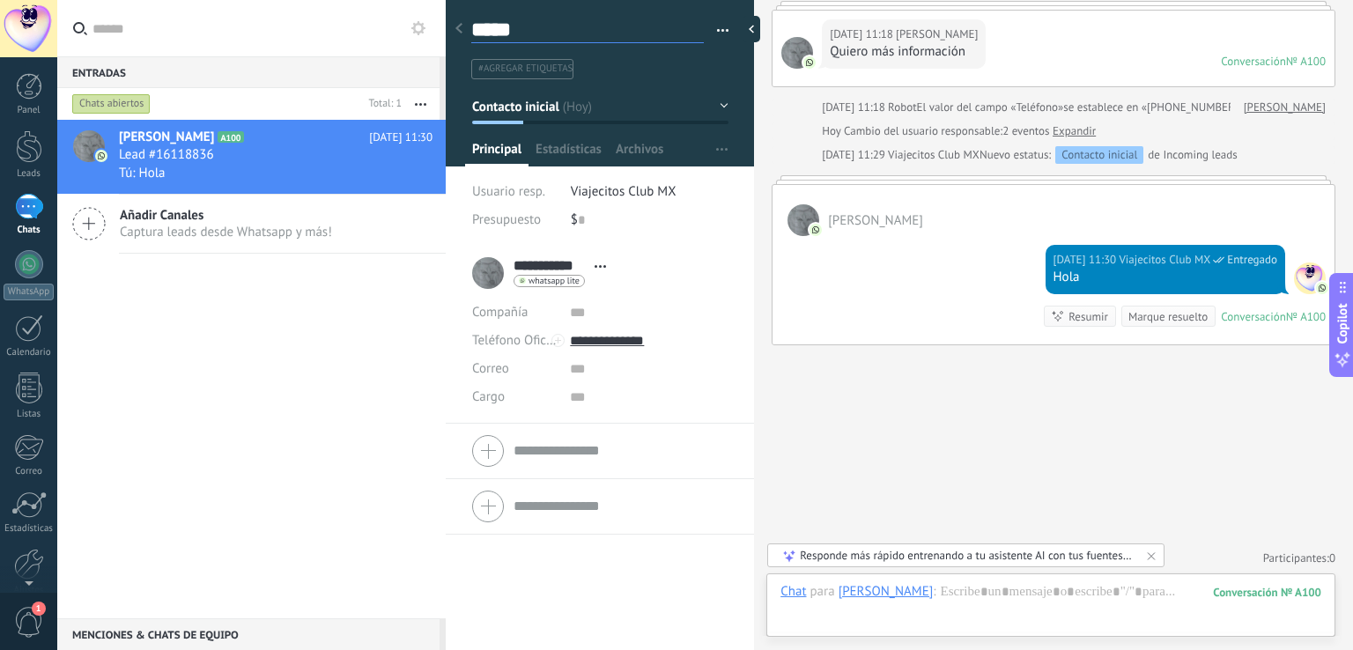
type textarea "******"
type textarea "********"
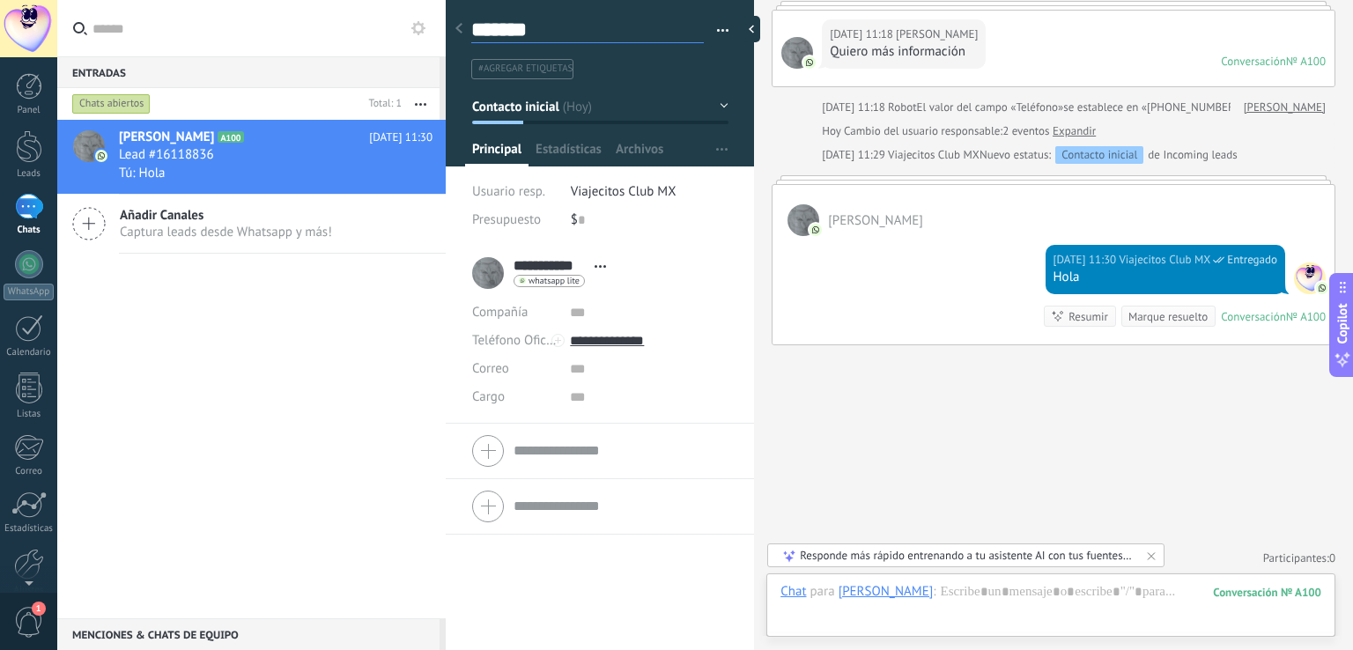
type textarea "********"
type textarea "*********"
type textarea "**********"
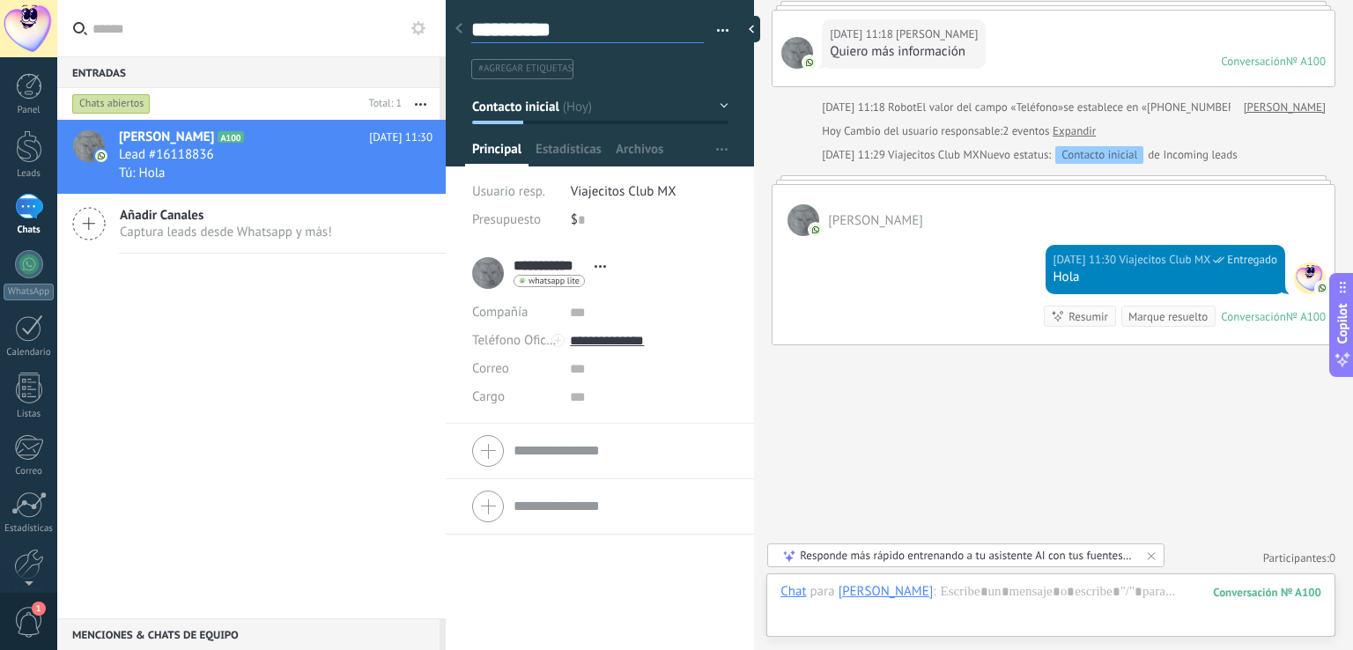
type textarea "**********"
click at [727, 53] on div "**********" at bounding box center [600, 34] width 309 height 91
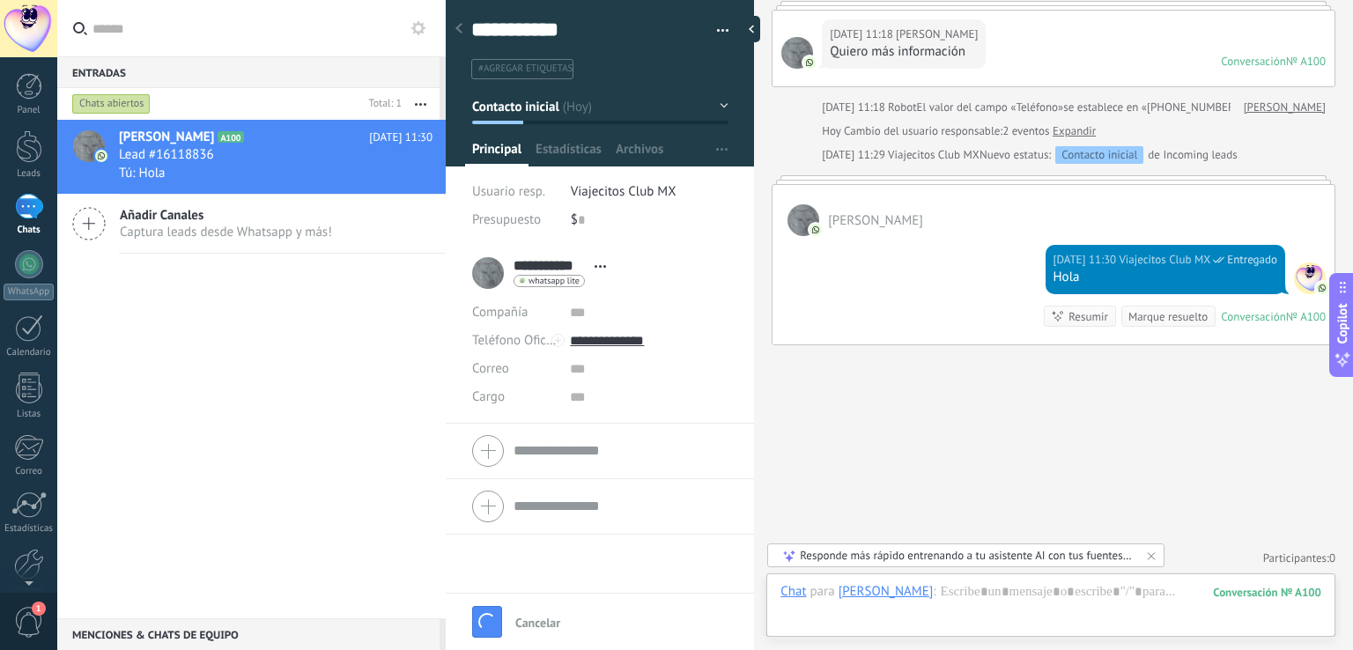
type textarea "**********"
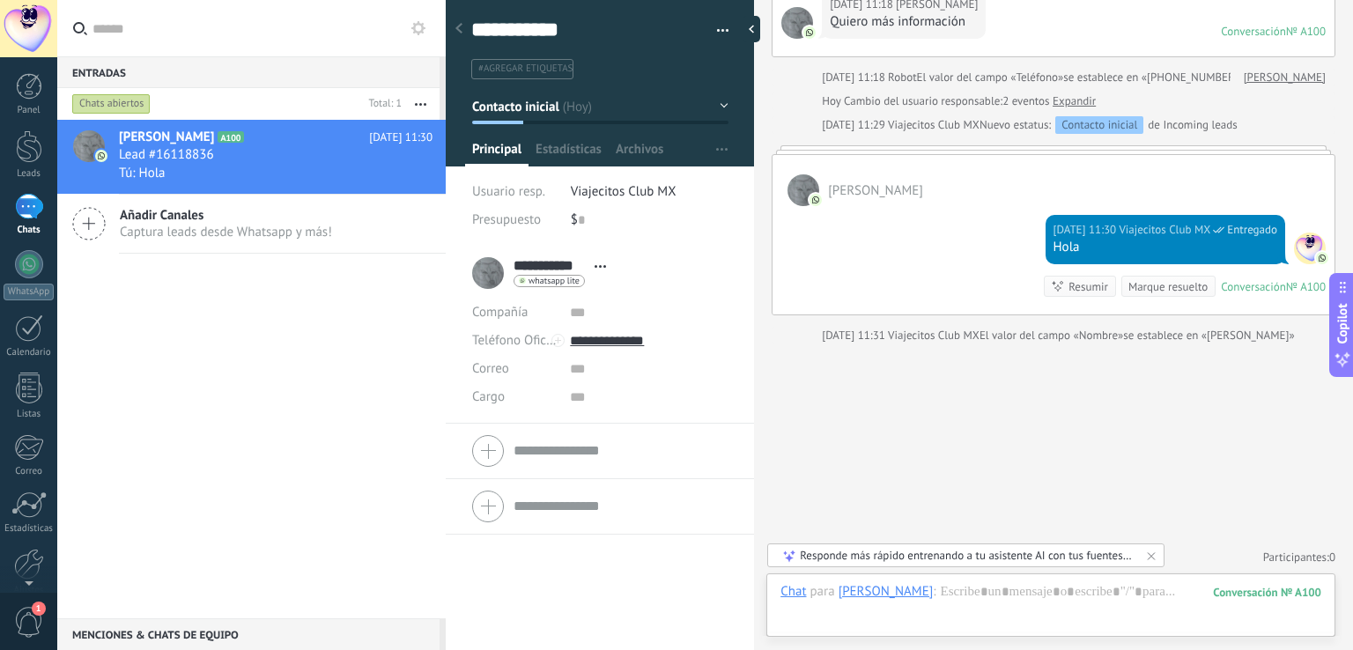
click at [717, 32] on span "button" at bounding box center [723, 34] width 12 height 4
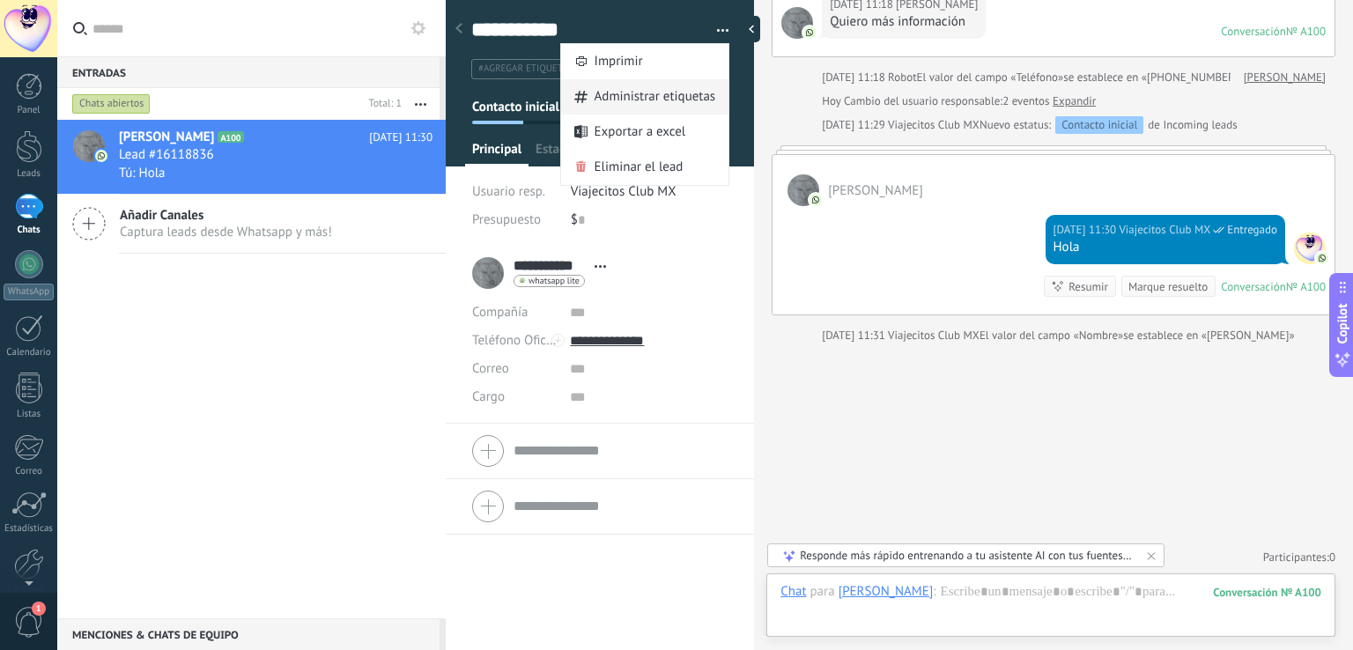
click at [680, 99] on span "Administrar etiquetas" at bounding box center [655, 96] width 122 height 35
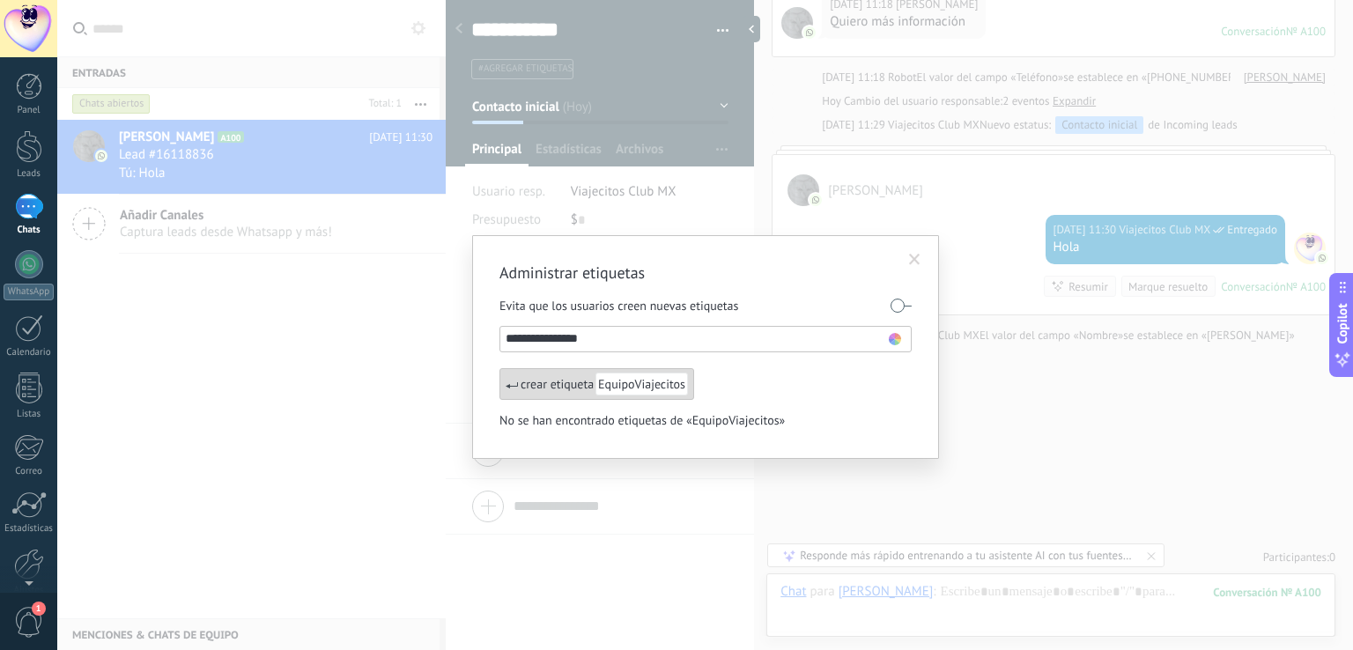
type input "**********"
click at [890, 337] on use at bounding box center [895, 339] width 12 height 12
click at [864, 378] on span at bounding box center [863, 379] width 11 height 11
click at [755, 623] on div "**********" at bounding box center [704, 325] width 1295 height 650
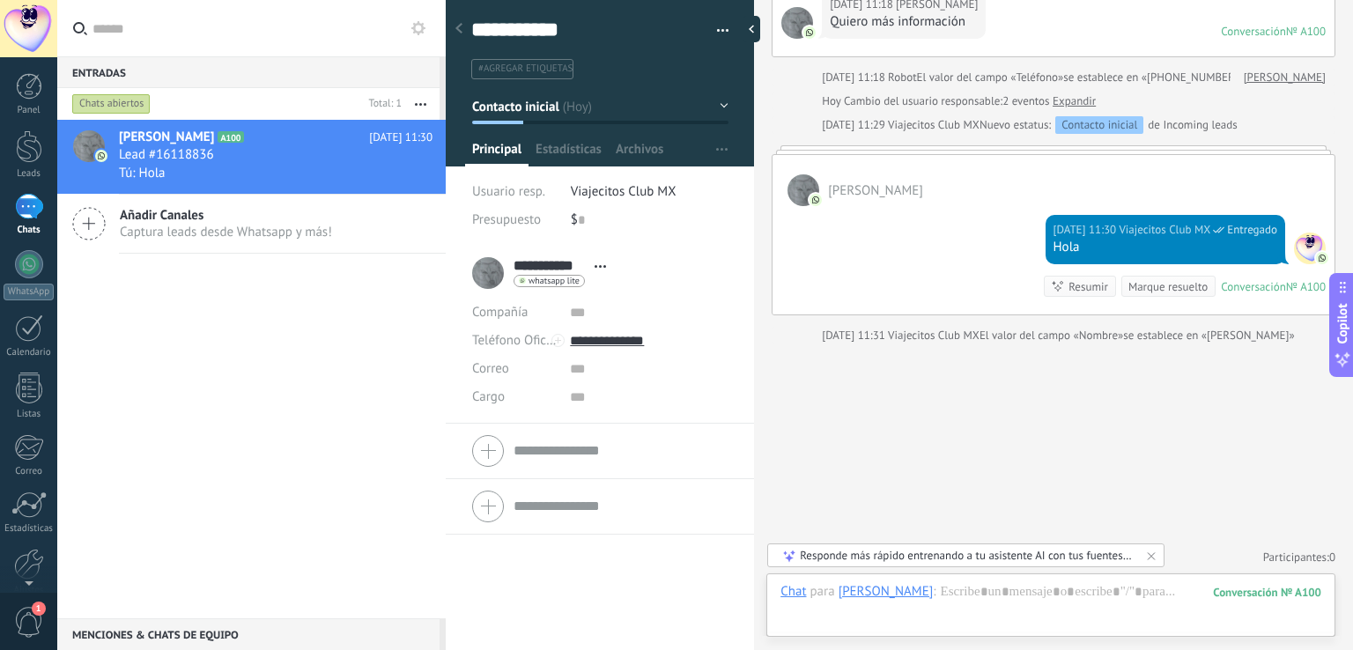
click at [719, 29] on button "button" at bounding box center [717, 31] width 26 height 26
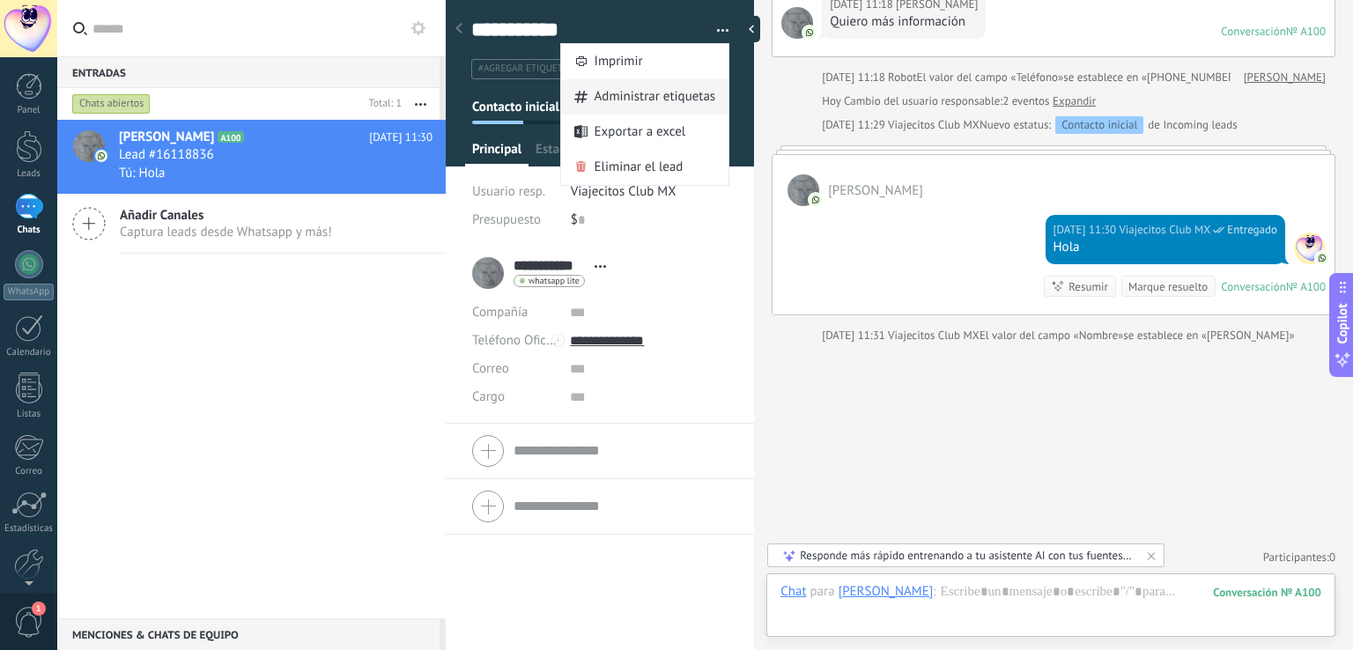
click at [662, 97] on span "Administrar etiquetas" at bounding box center [655, 96] width 122 height 35
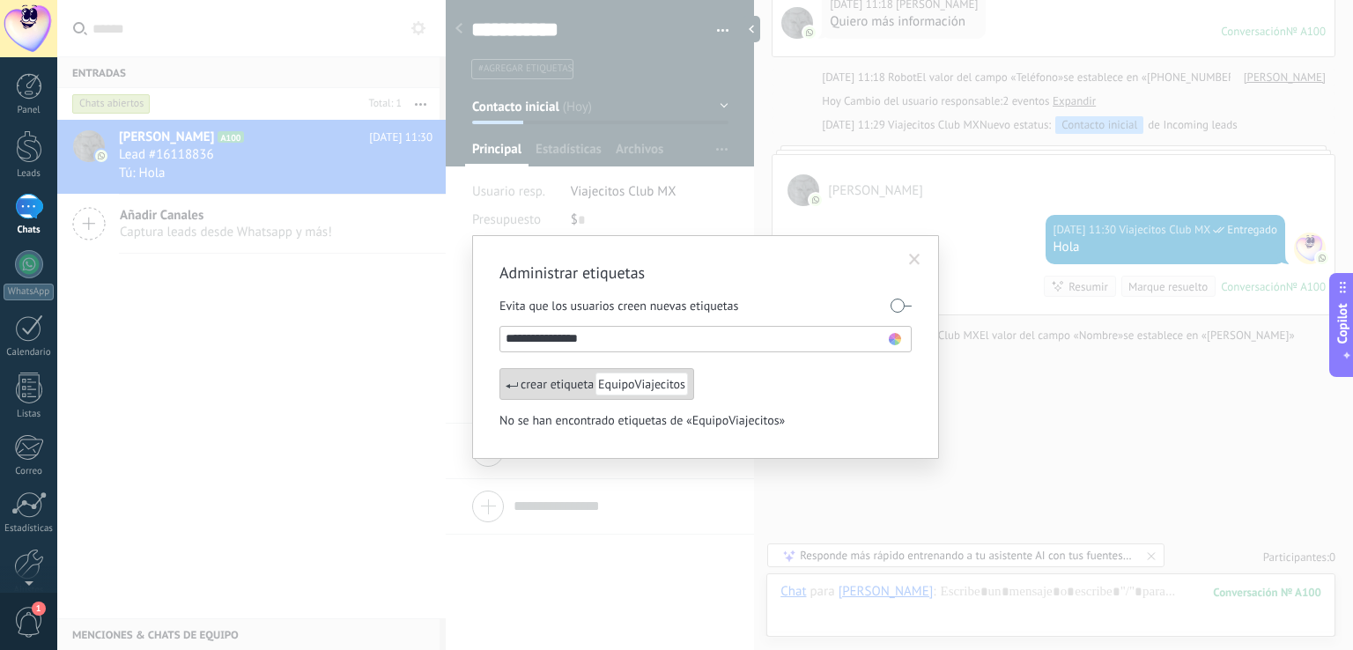
type input "**********"
click at [893, 337] on use at bounding box center [895, 339] width 12 height 12
click at [882, 365] on span at bounding box center [880, 362] width 11 height 11
click at [621, 386] on span "EquipoViajecitos" at bounding box center [641, 384] width 92 height 23
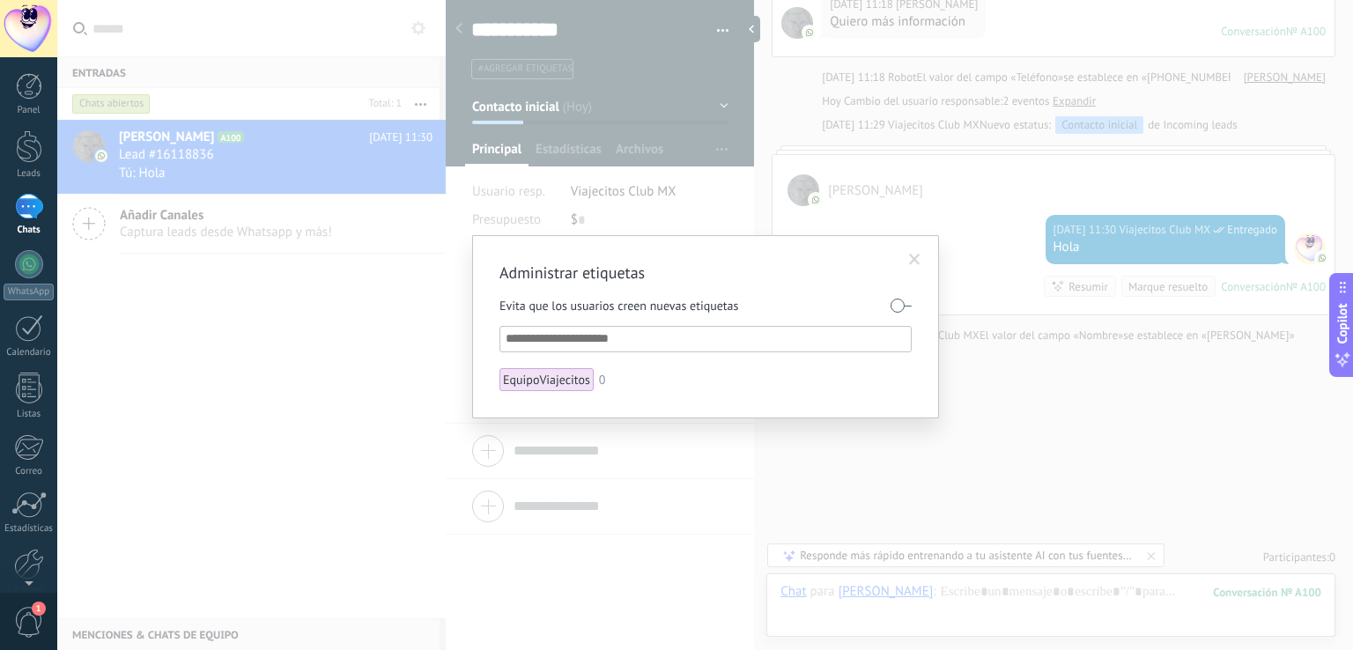
click at [912, 255] on span at bounding box center [914, 260] width 11 height 12
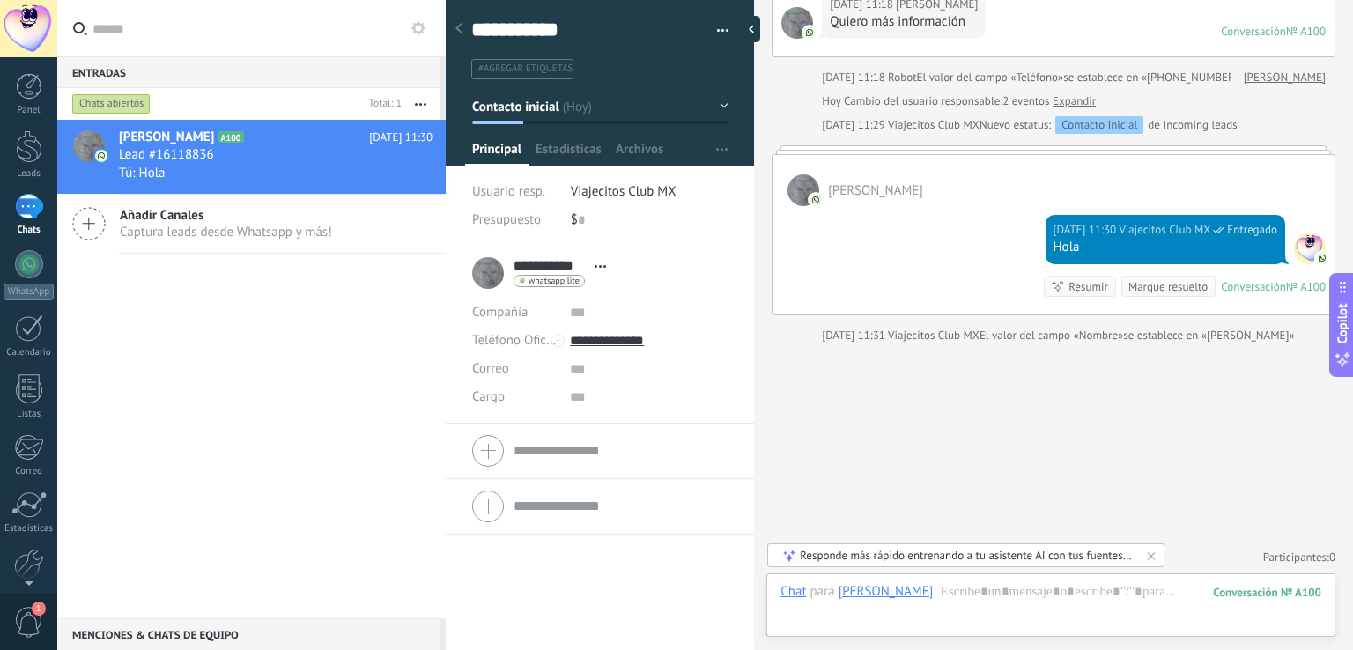
click at [500, 75] on li "#agregar etiquetas" at bounding box center [522, 69] width 102 height 20
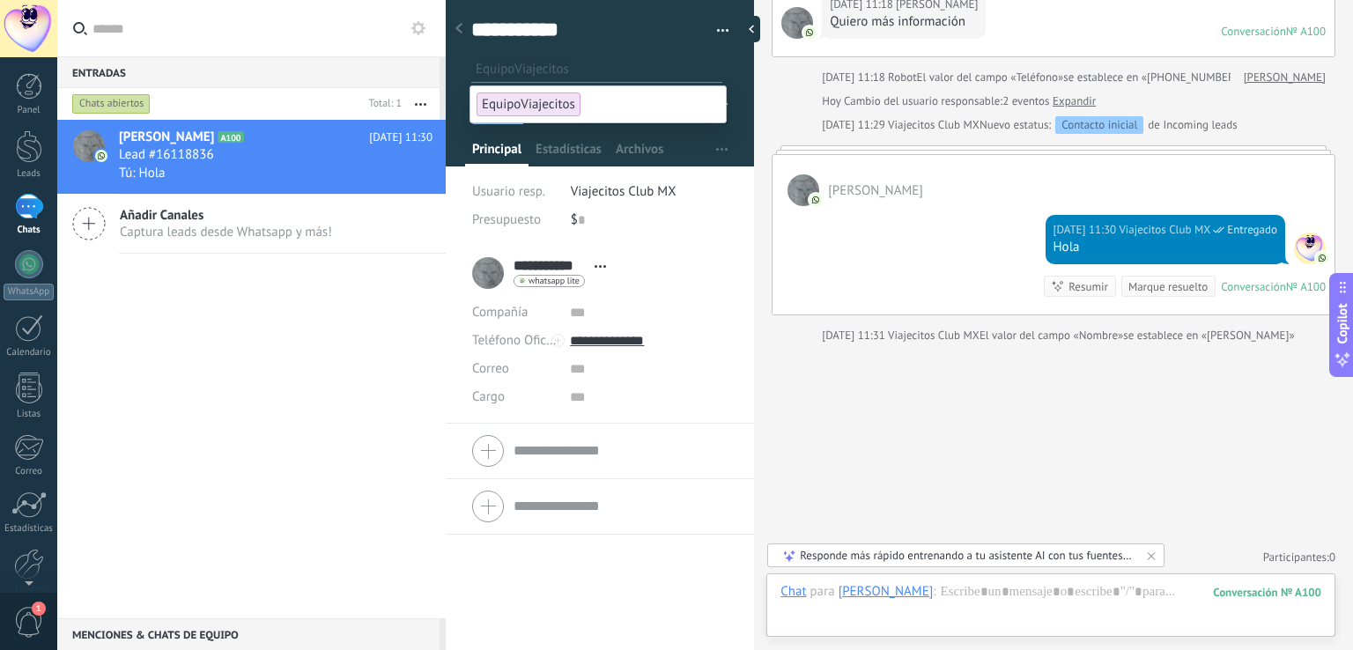
click at [518, 103] on span "EquipoViajecitos" at bounding box center [528, 104] width 104 height 24
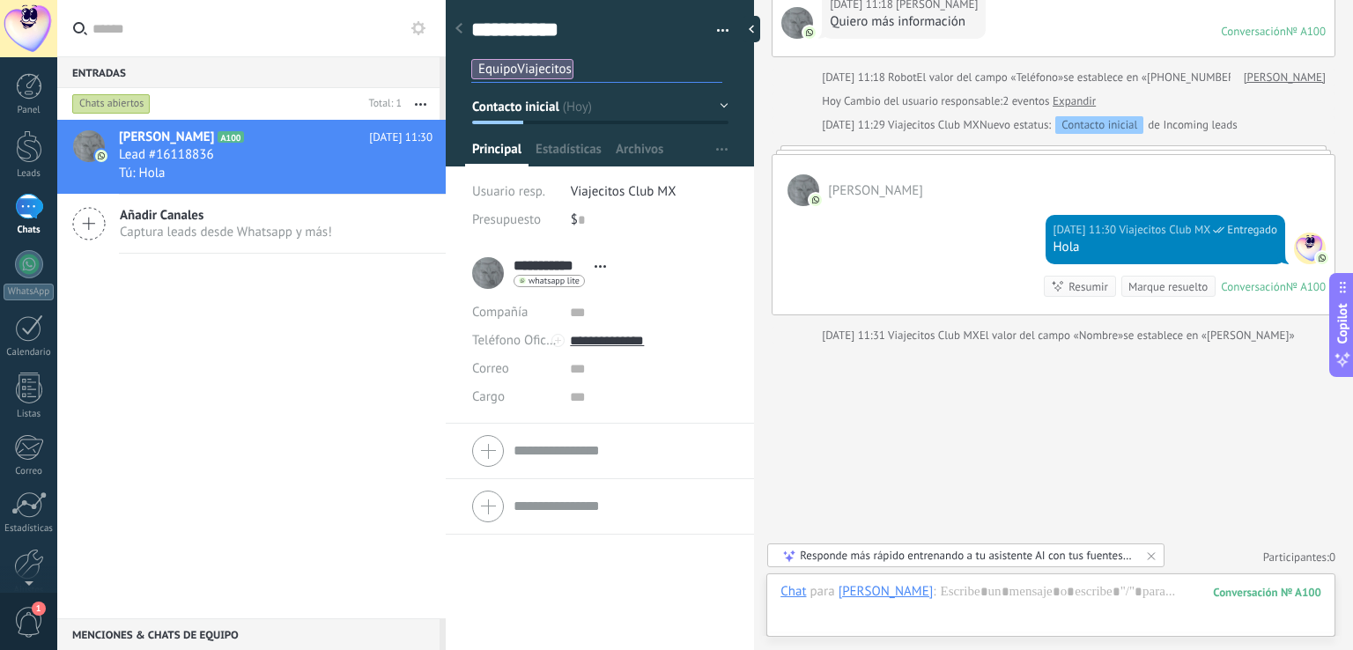
click at [733, 63] on div "**********" at bounding box center [600, 34] width 309 height 91
click at [525, 64] on span "EquipoViajecitos" at bounding box center [524, 69] width 93 height 17
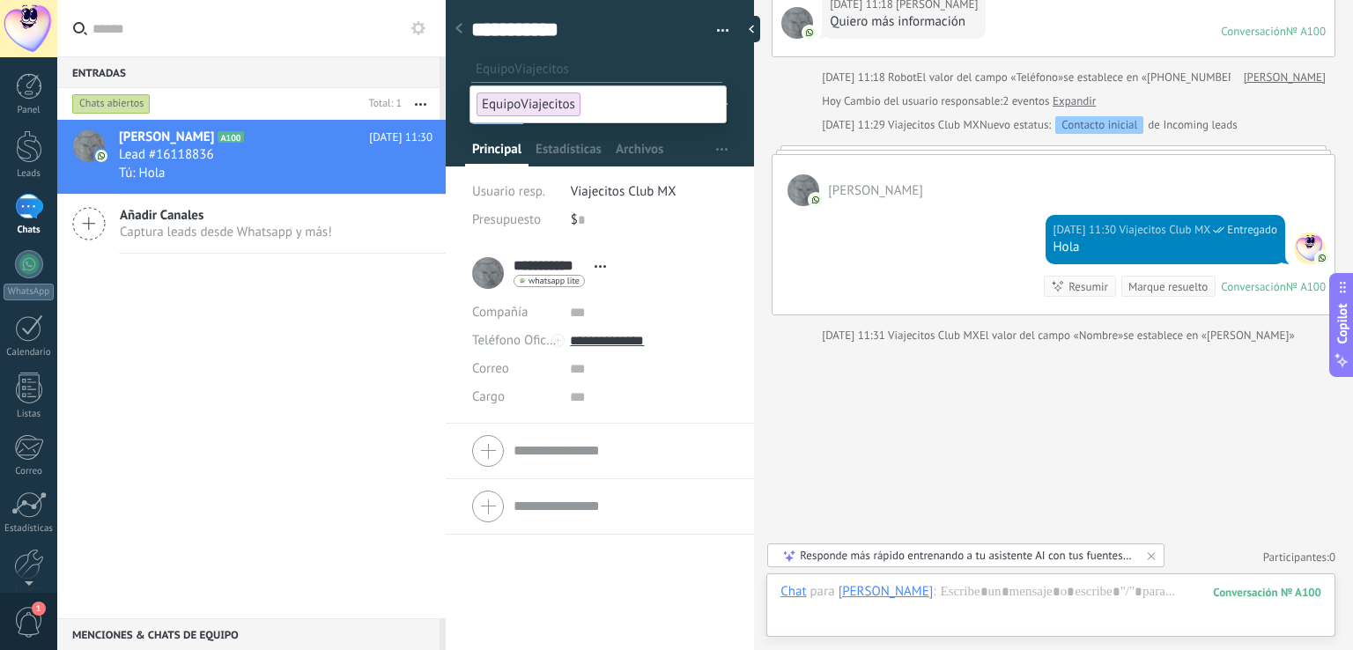
click at [733, 94] on div at bounding box center [600, 78] width 309 height 178
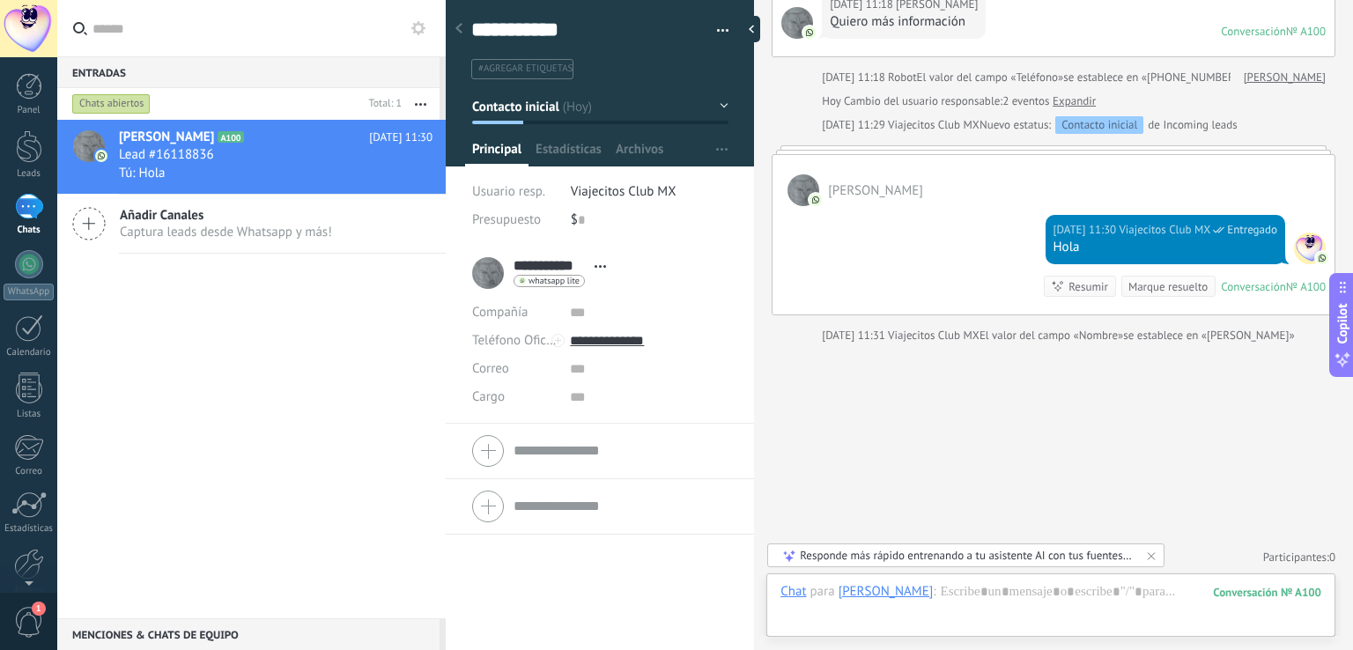
click at [546, 110] on span "Contacto inicial" at bounding box center [515, 106] width 87 height 17
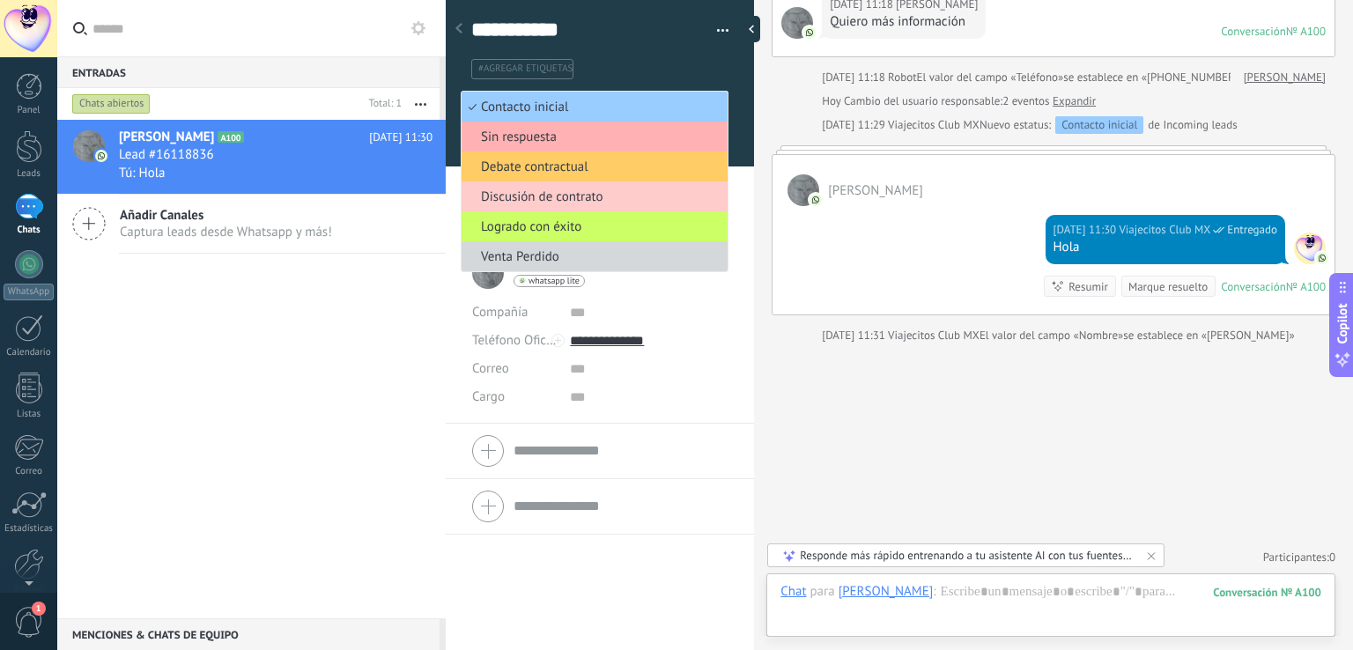
click at [513, 142] on span "Sin respuesta" at bounding box center [591, 137] width 261 height 17
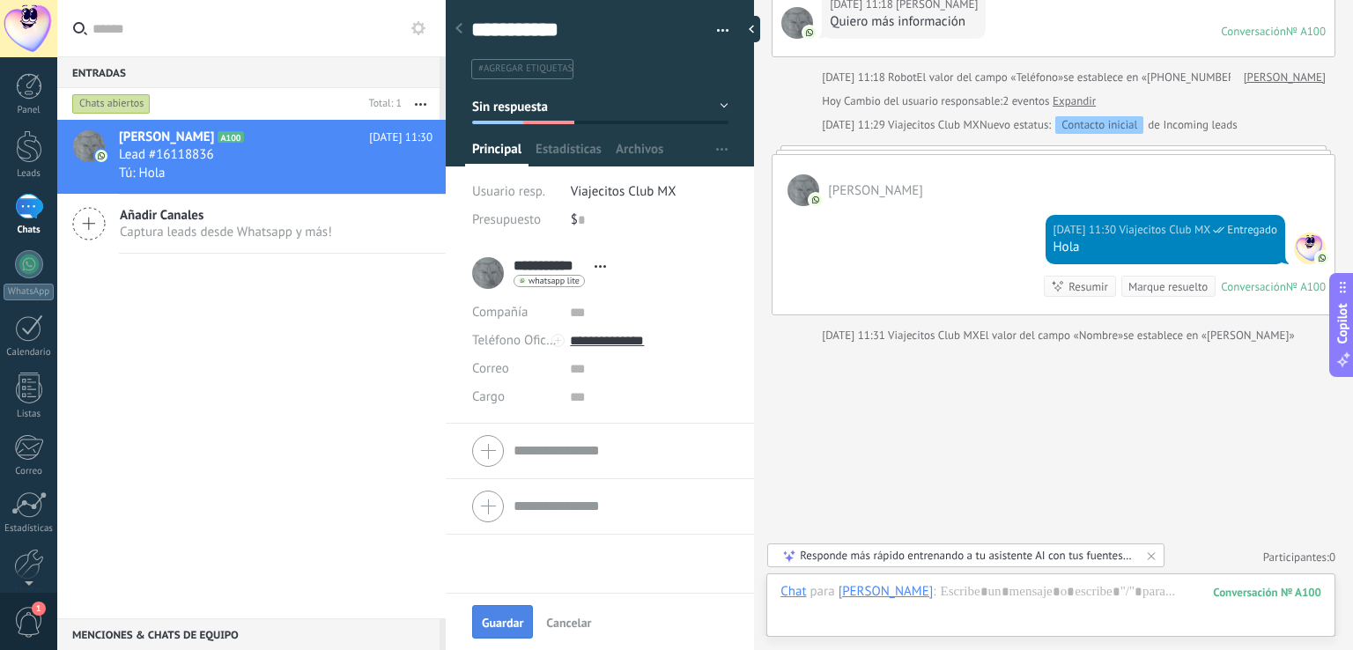
click at [491, 614] on button "Guardar" at bounding box center [502, 621] width 61 height 33
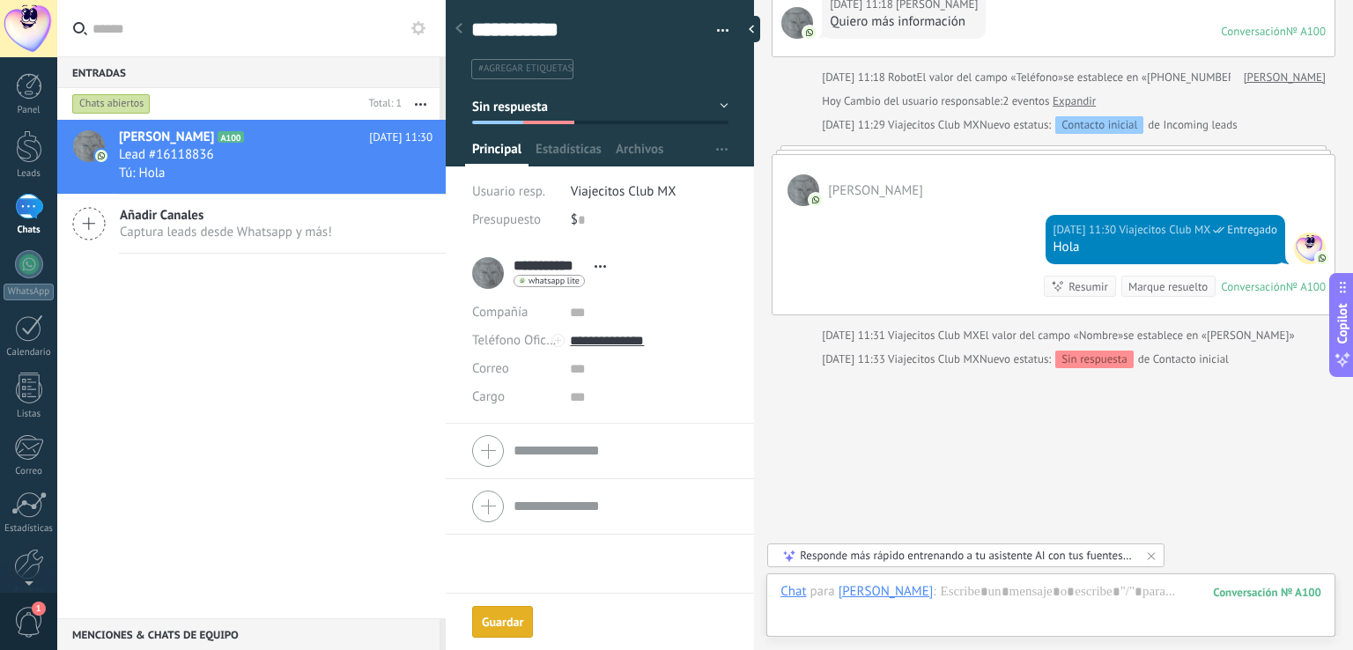
scroll to position [177, 0]
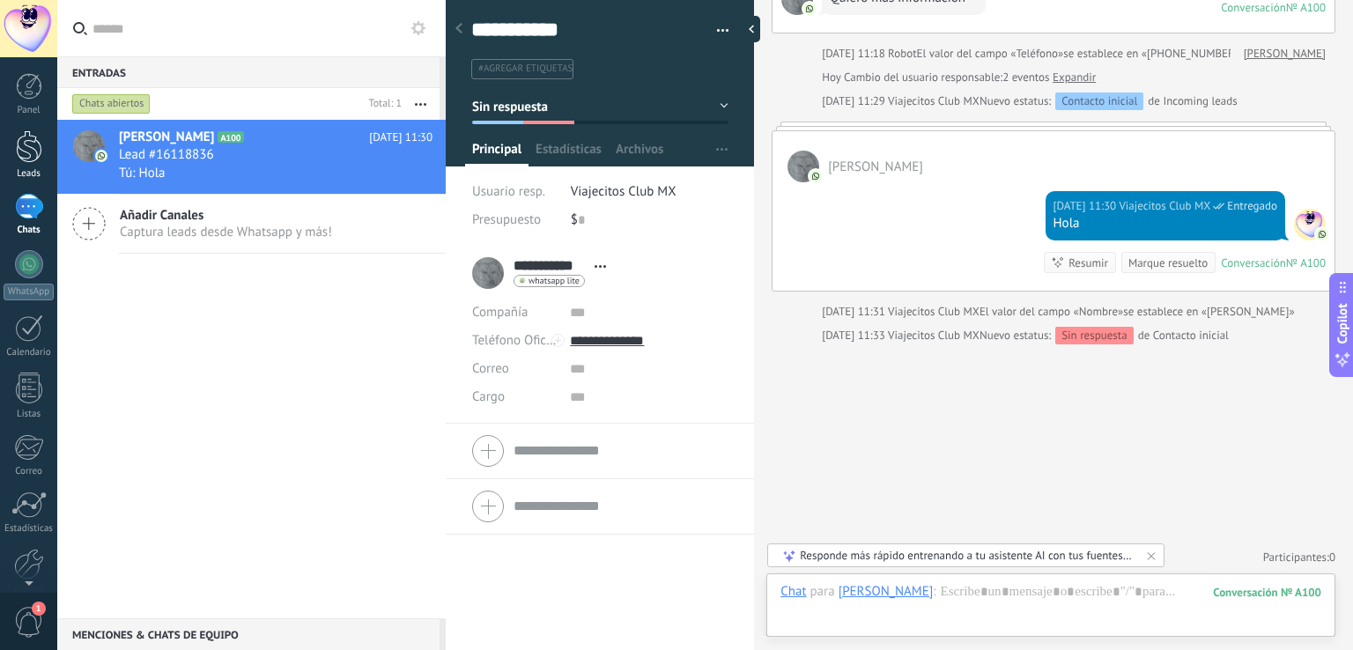
click at [33, 145] on div at bounding box center [29, 146] width 26 height 33
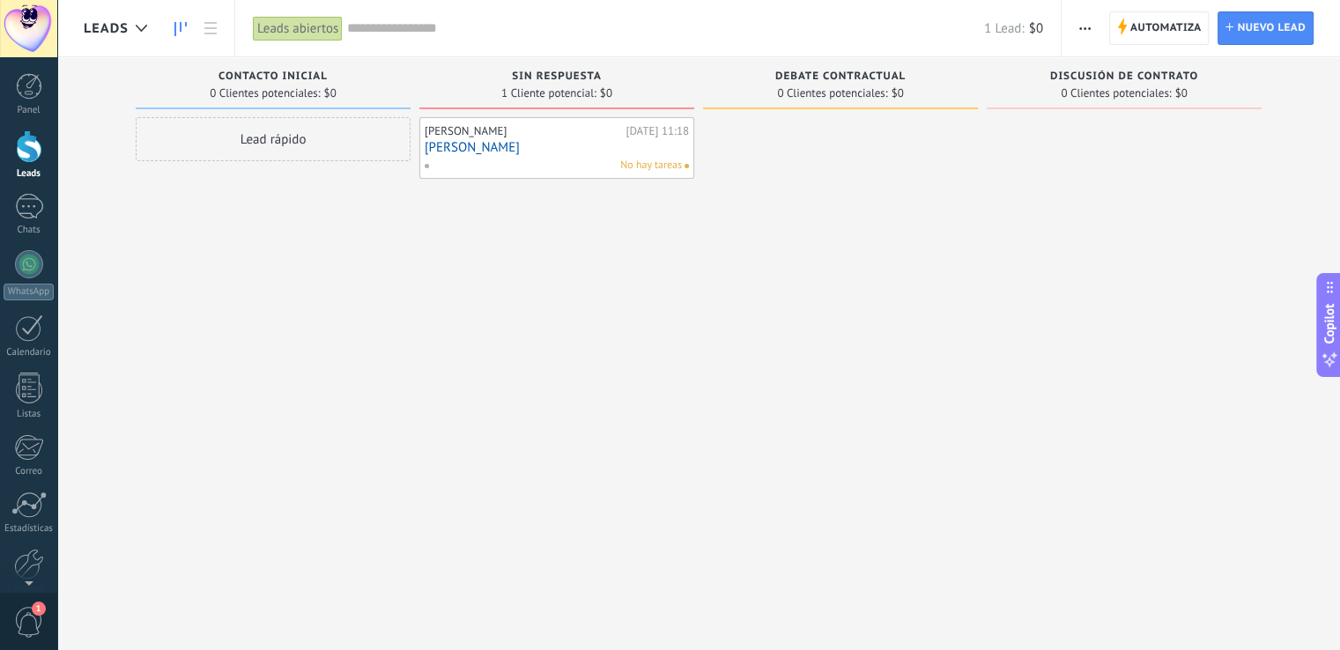
click at [454, 144] on link "[PERSON_NAME]" at bounding box center [556, 147] width 264 height 15
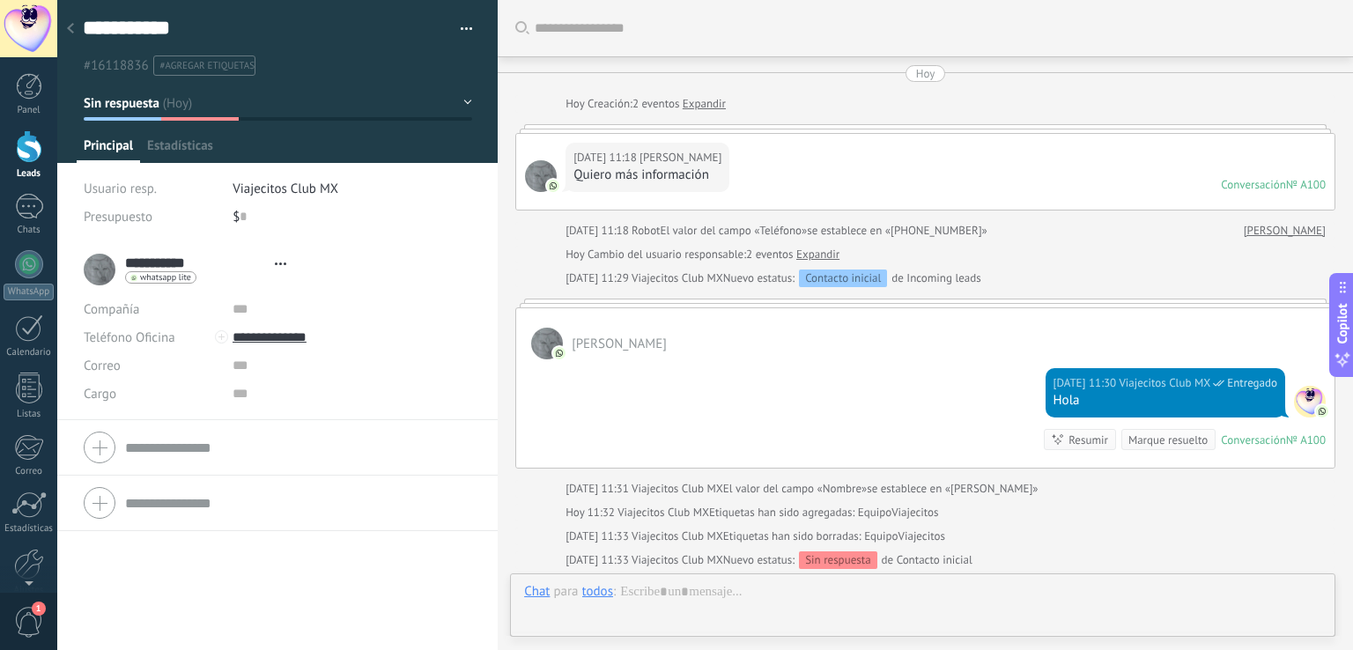
type textarea "**********"
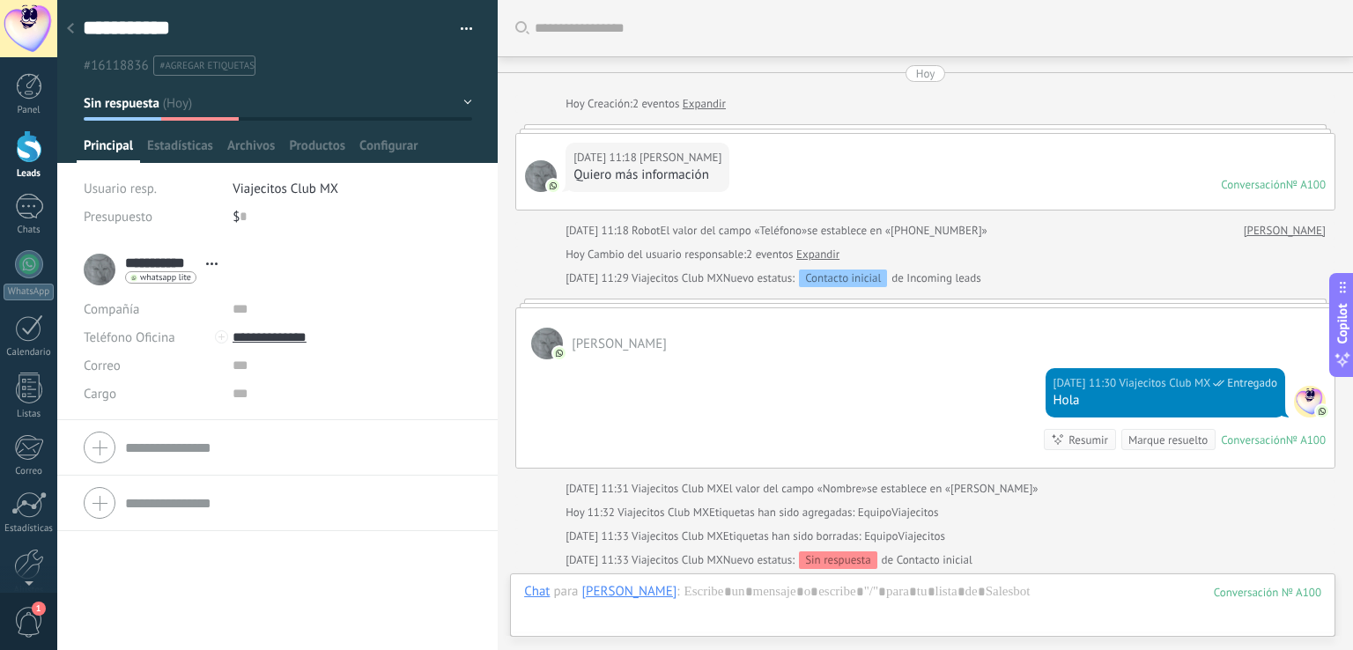
scroll to position [225, 0]
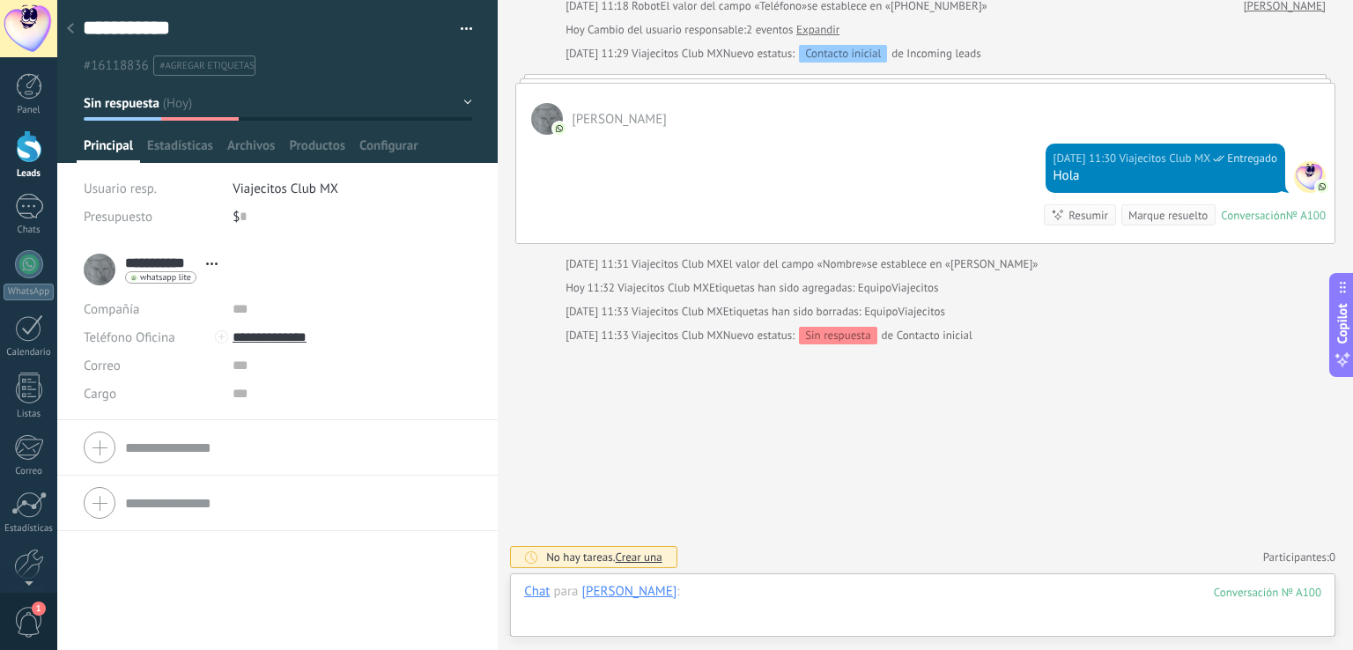
click at [718, 627] on div at bounding box center [922, 609] width 797 height 53
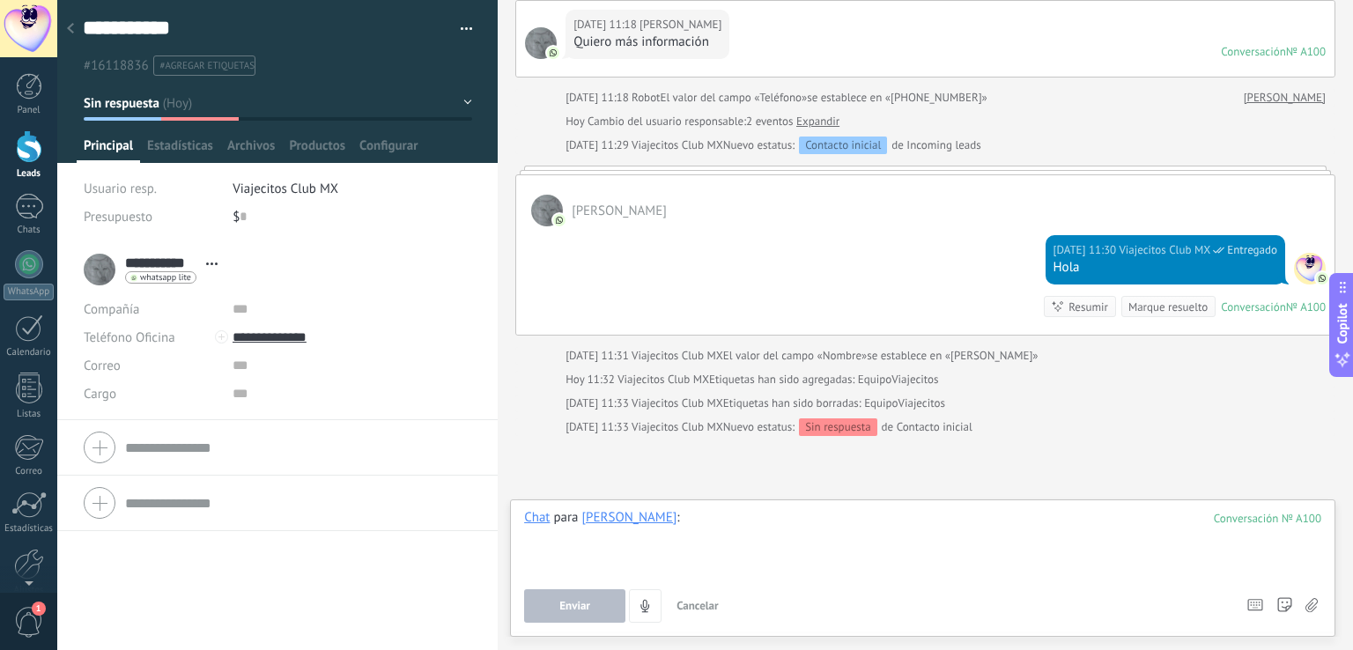
scroll to position [225, 0]
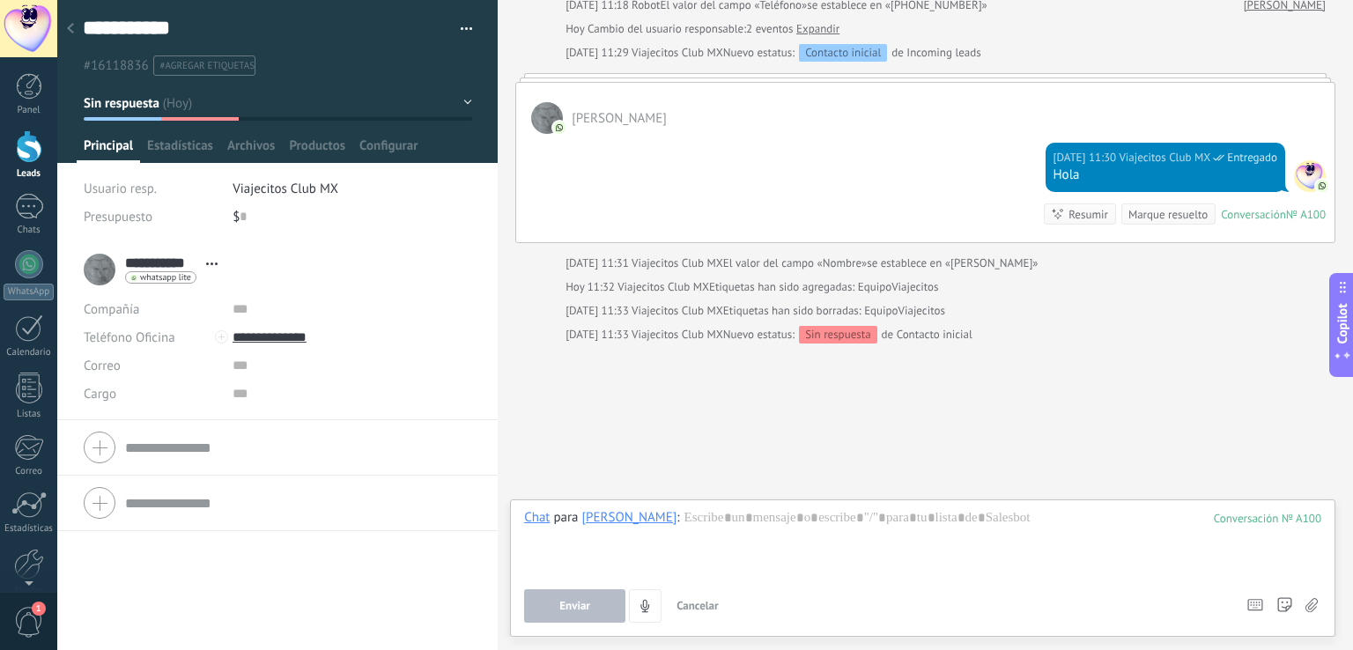
click at [211, 61] on span "#agregar etiquetas" at bounding box center [207, 66] width 94 height 12
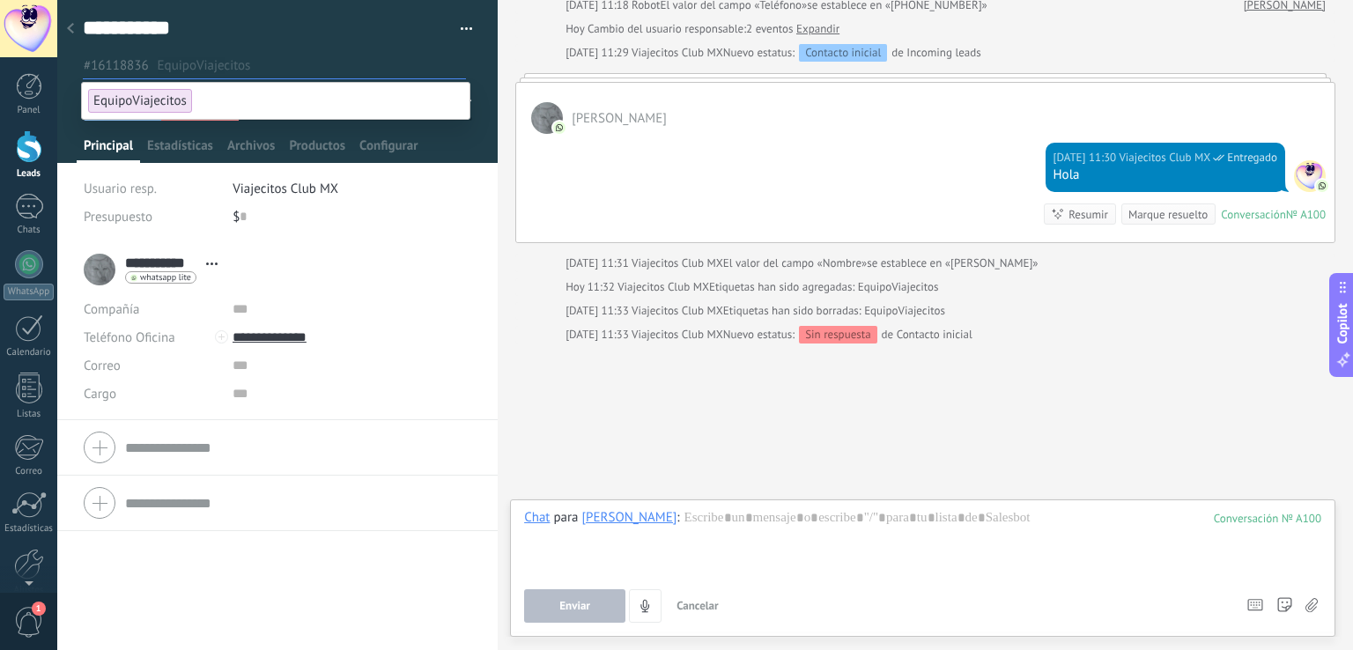
click at [916, 144] on div "[DATE] 11:30 Viajecitos Club MX Entregado Hola Conversación № A100 Conversación…" at bounding box center [925, 188] width 818 height 108
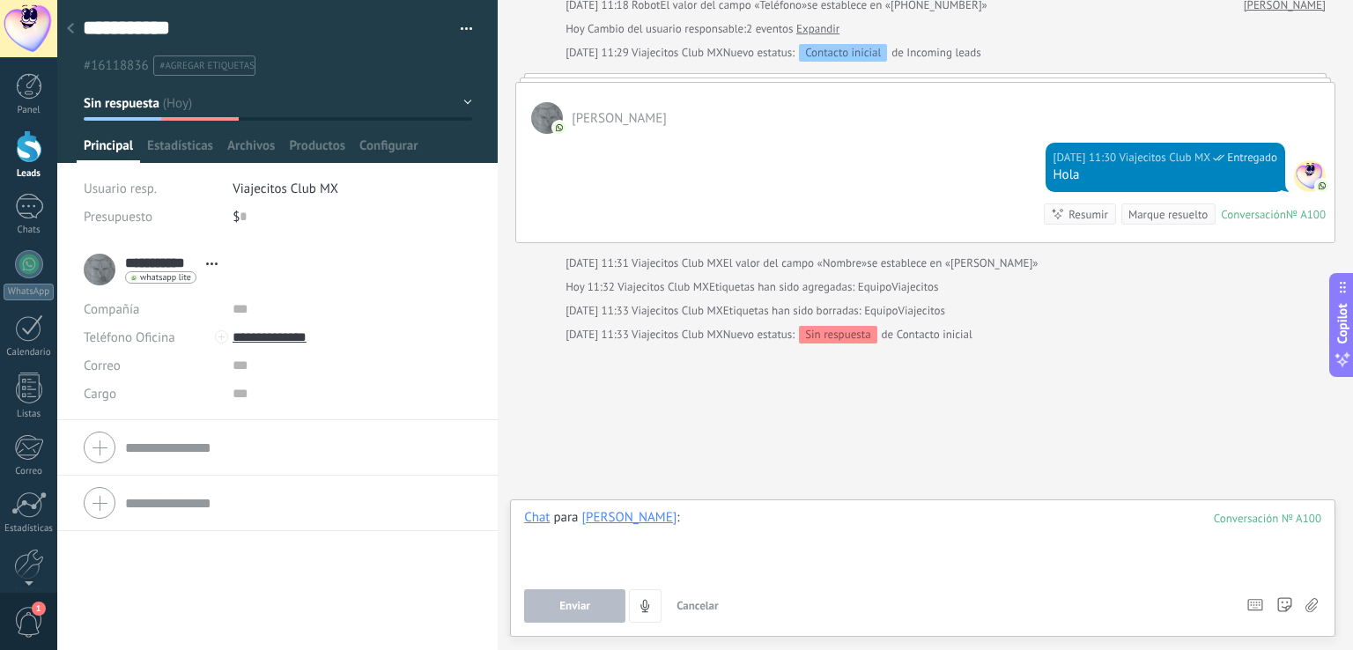
click at [748, 566] on div at bounding box center [922, 542] width 797 height 67
click at [391, 150] on span "Configurar" at bounding box center [388, 150] width 58 height 26
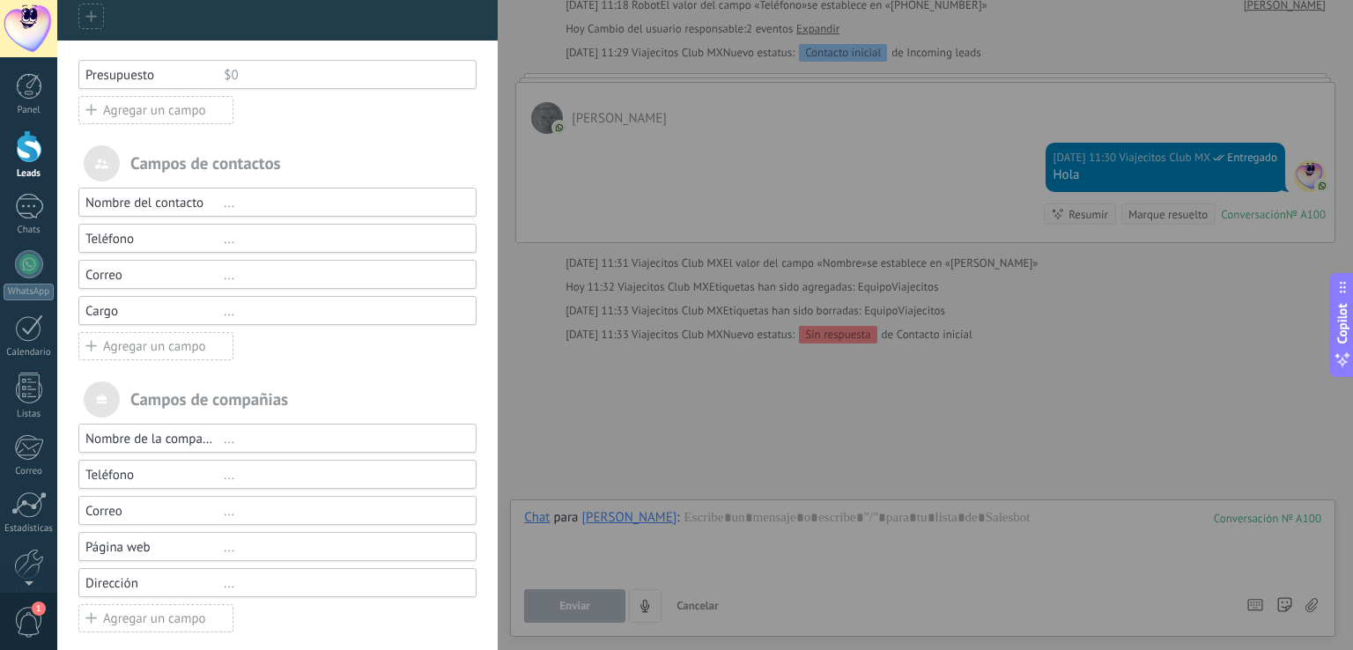
scroll to position [132, 0]
click at [167, 344] on div "Agregar un campo" at bounding box center [155, 344] width 155 height 28
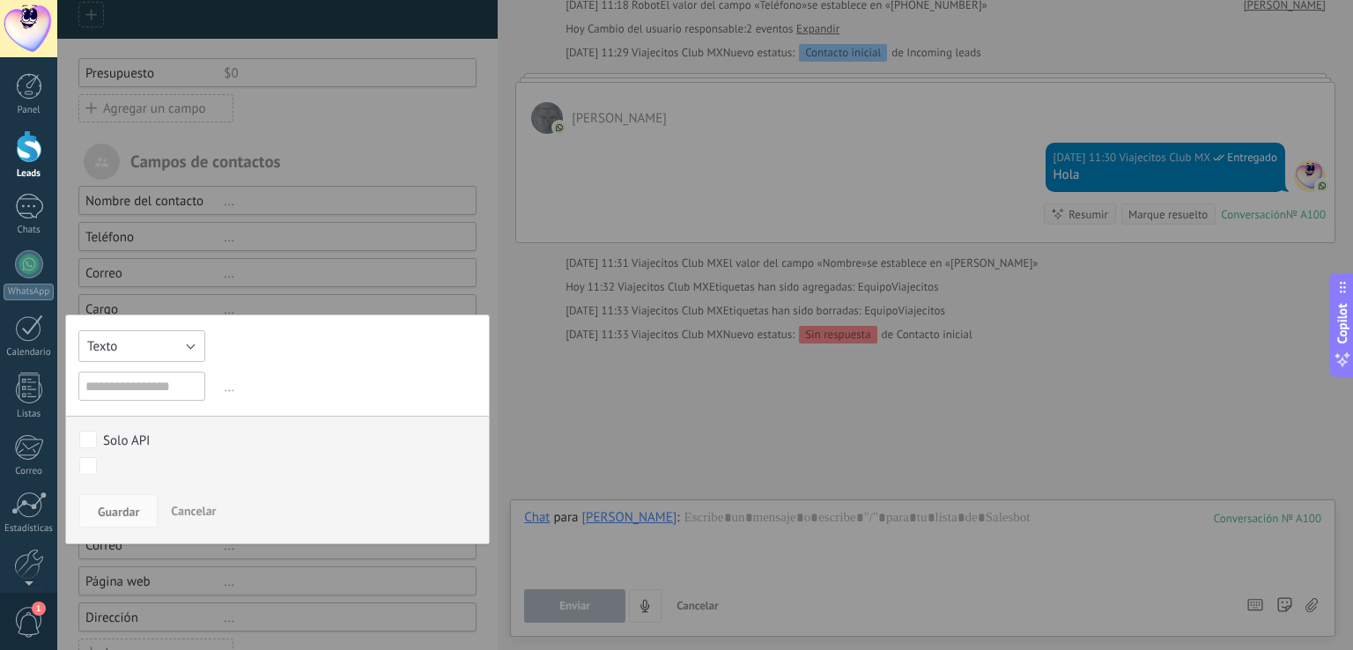
click at [176, 343] on button "Texto" at bounding box center [141, 346] width 127 height 32
click at [132, 461] on span "Multiselección" at bounding box center [140, 466] width 145 height 17
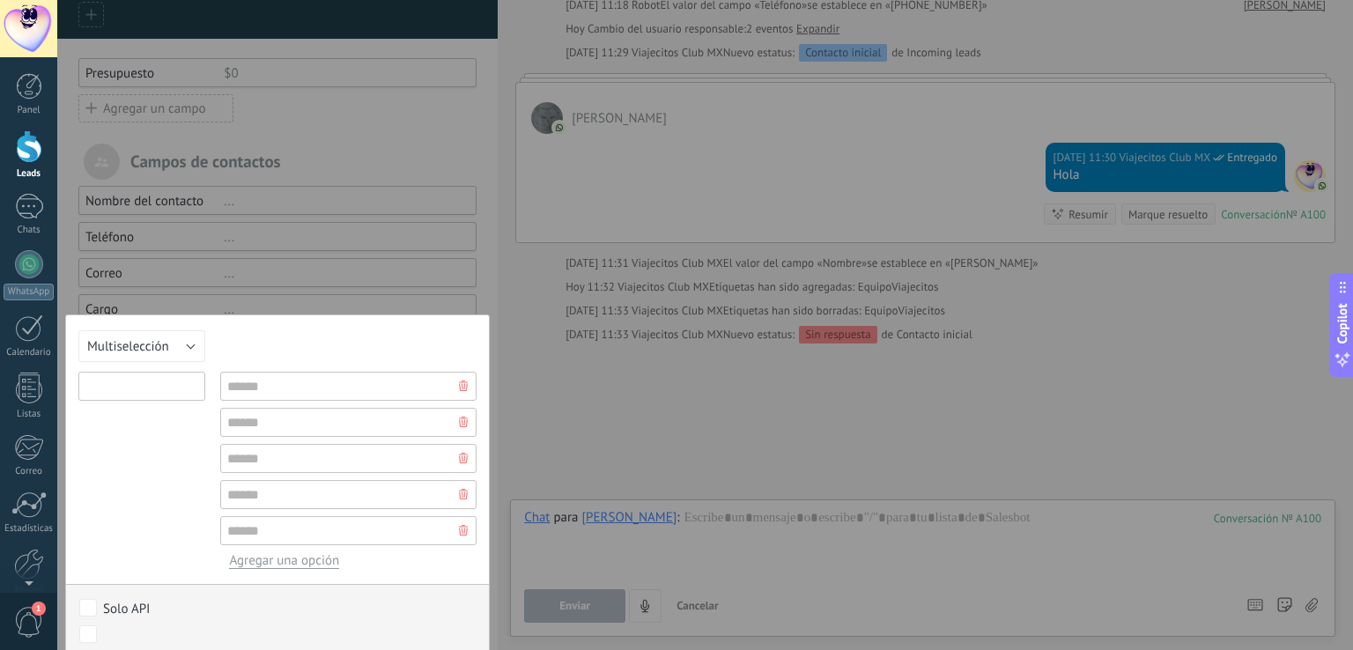
click at [138, 388] on input "text" at bounding box center [141, 386] width 127 height 29
type input "**********"
click at [237, 379] on input "text" at bounding box center [348, 386] width 256 height 29
type input "****"
click at [238, 417] on input "text" at bounding box center [348, 422] width 256 height 29
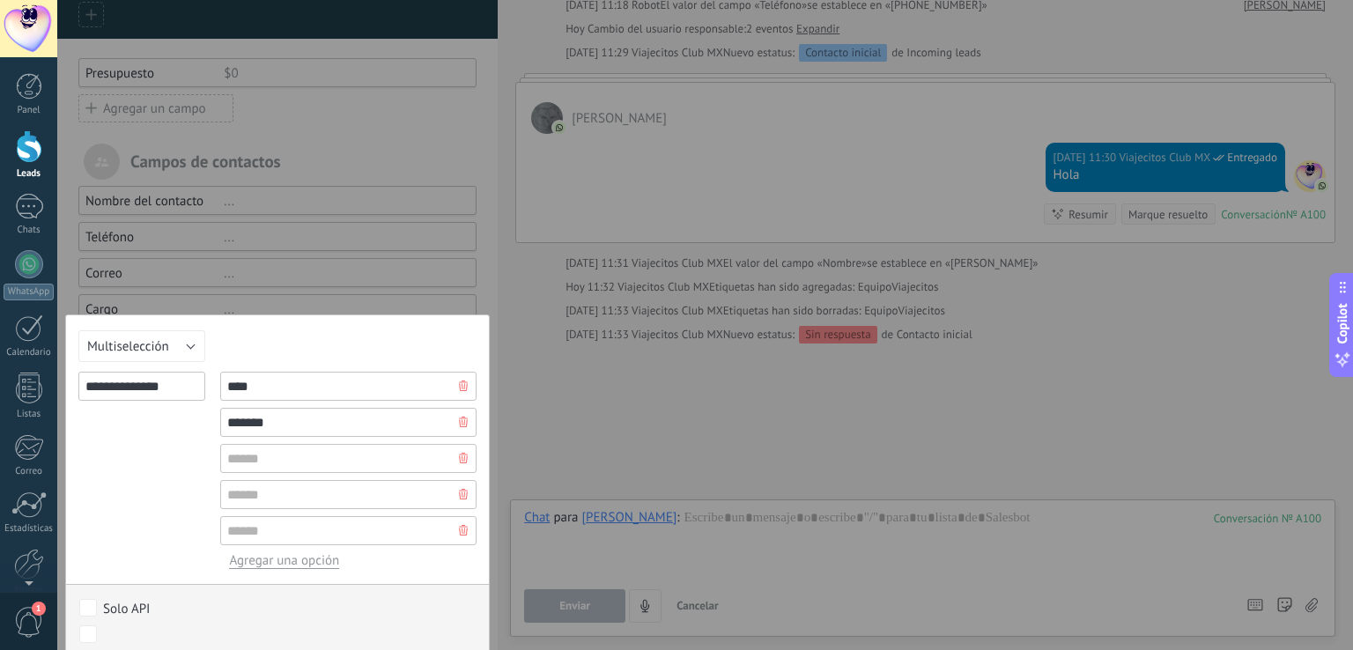
type input "*******"
click at [243, 455] on input "text" at bounding box center [348, 458] width 256 height 29
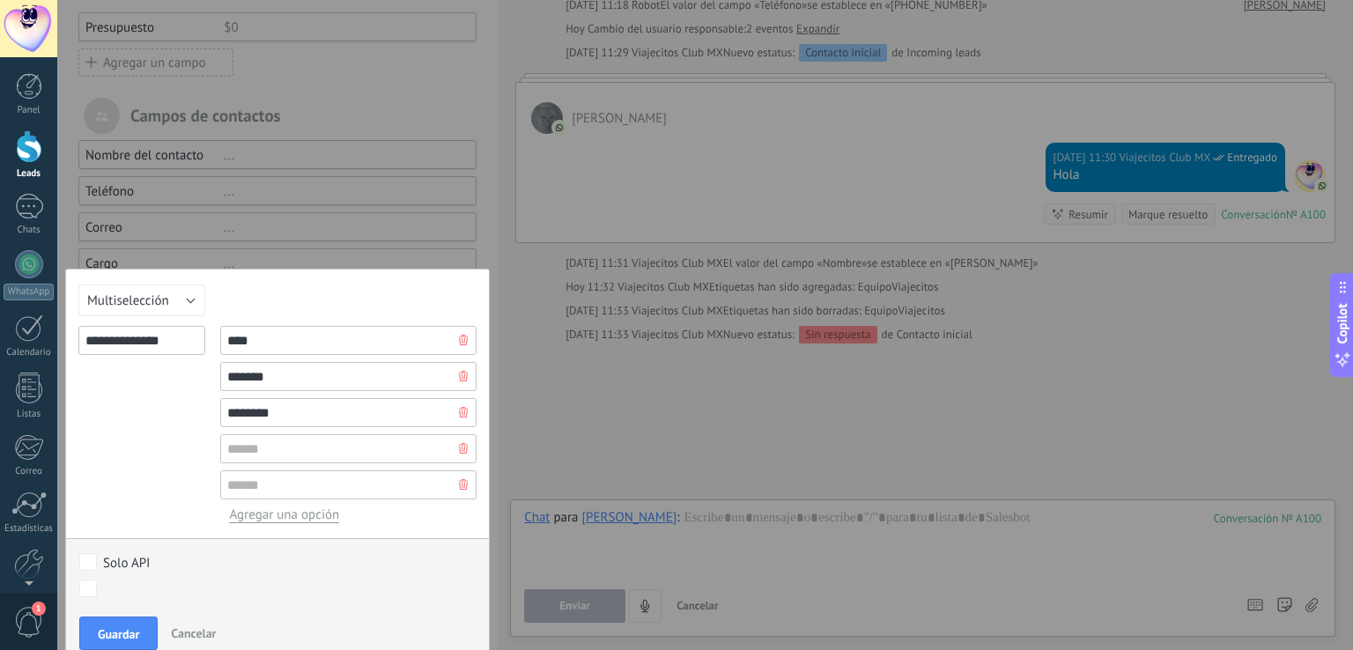
scroll to position [192, 0]
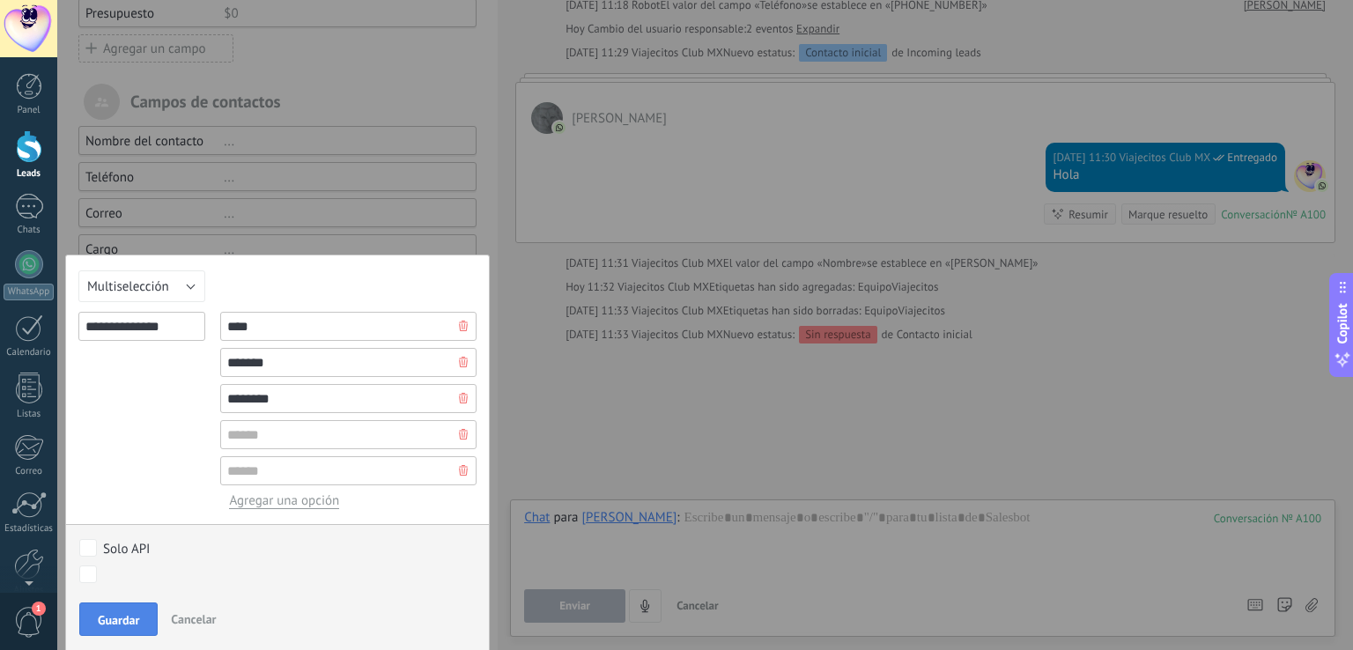
type input "********"
click at [116, 619] on span "Guardar" at bounding box center [118, 620] width 41 height 12
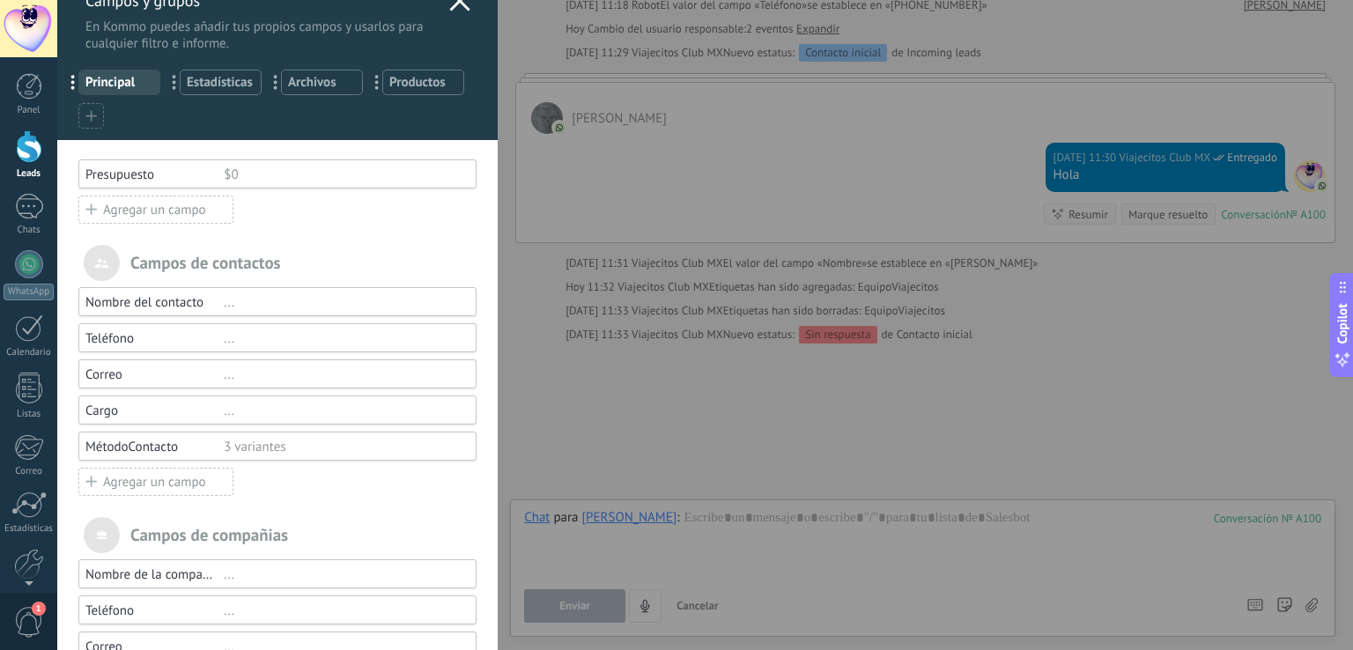
scroll to position [0, 0]
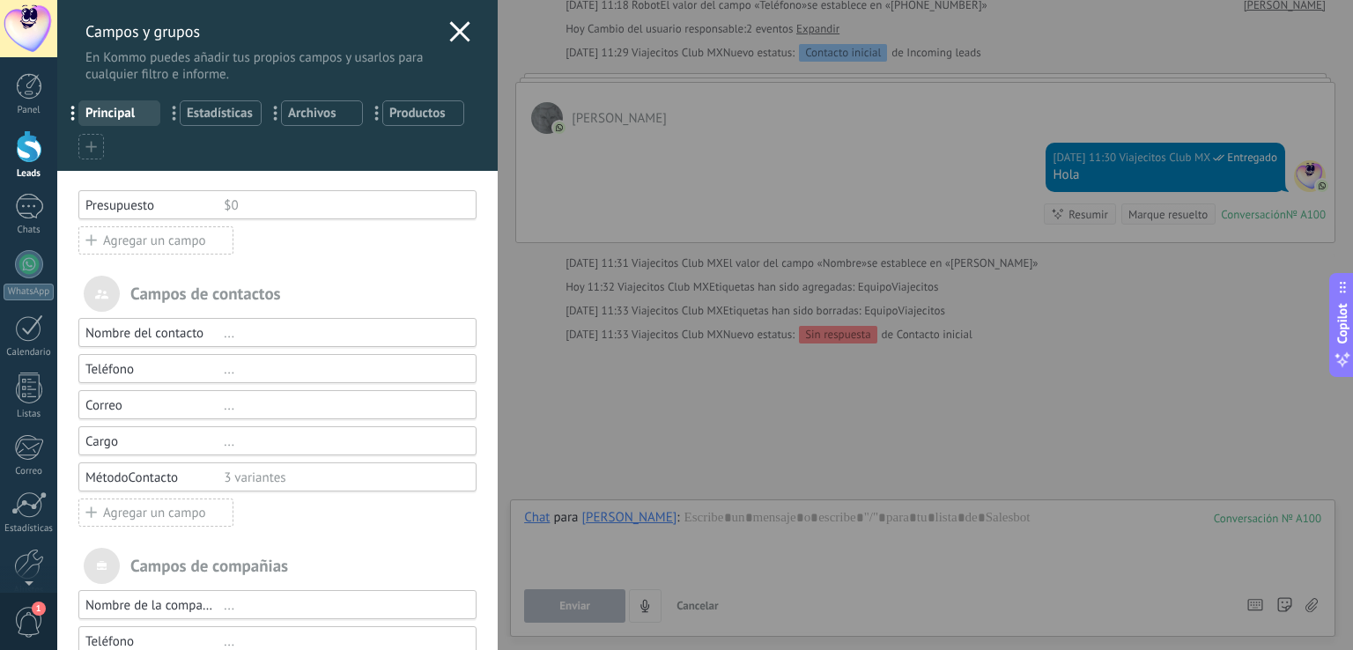
click at [454, 26] on icon at bounding box center [459, 31] width 21 height 21
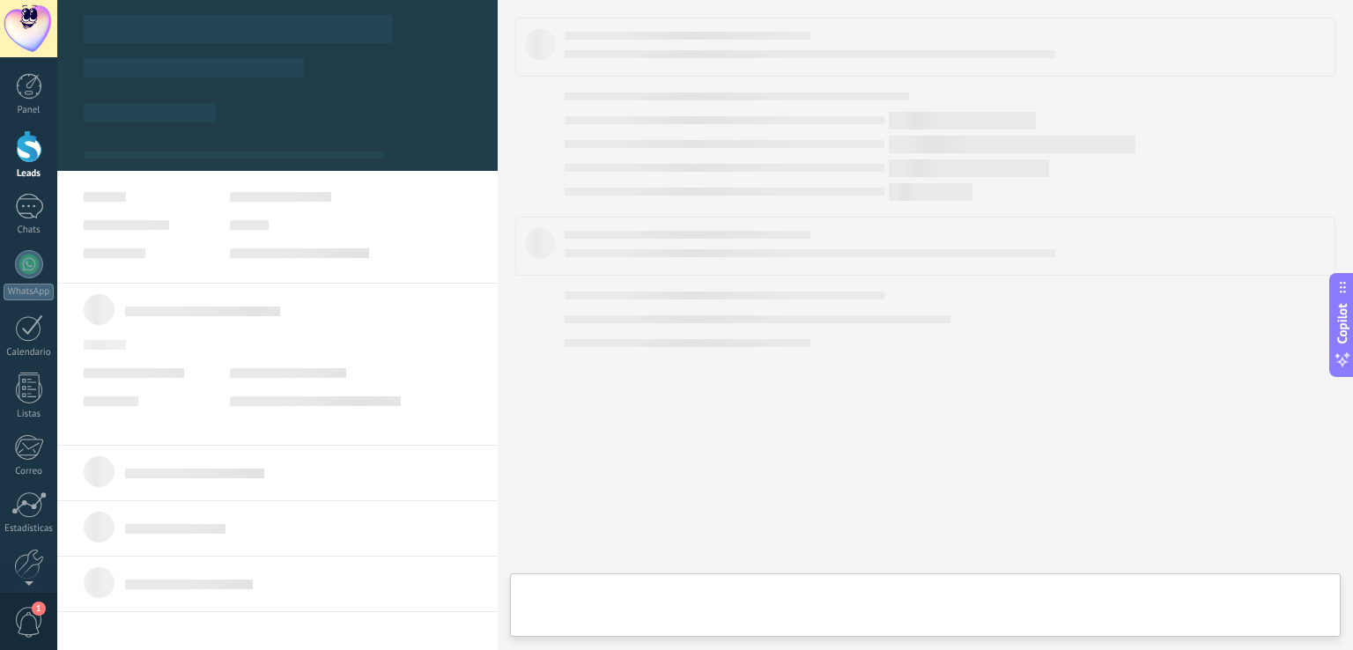
type textarea "**********"
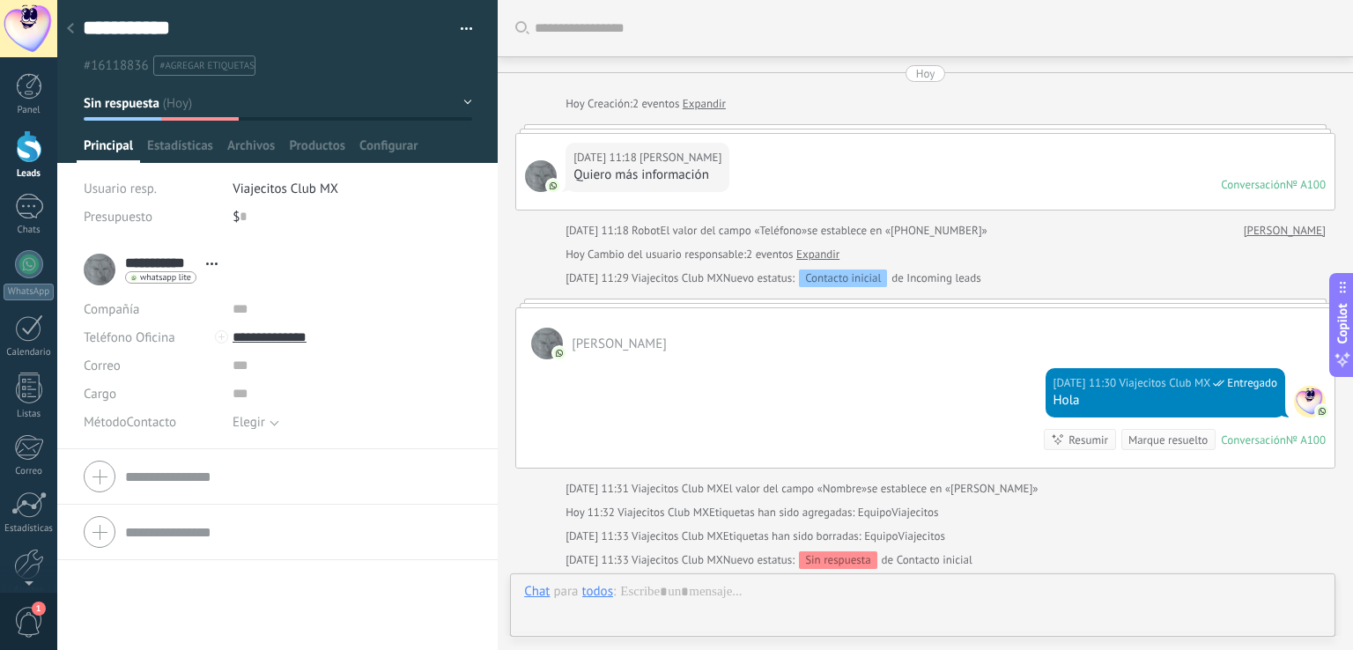
scroll to position [225, 0]
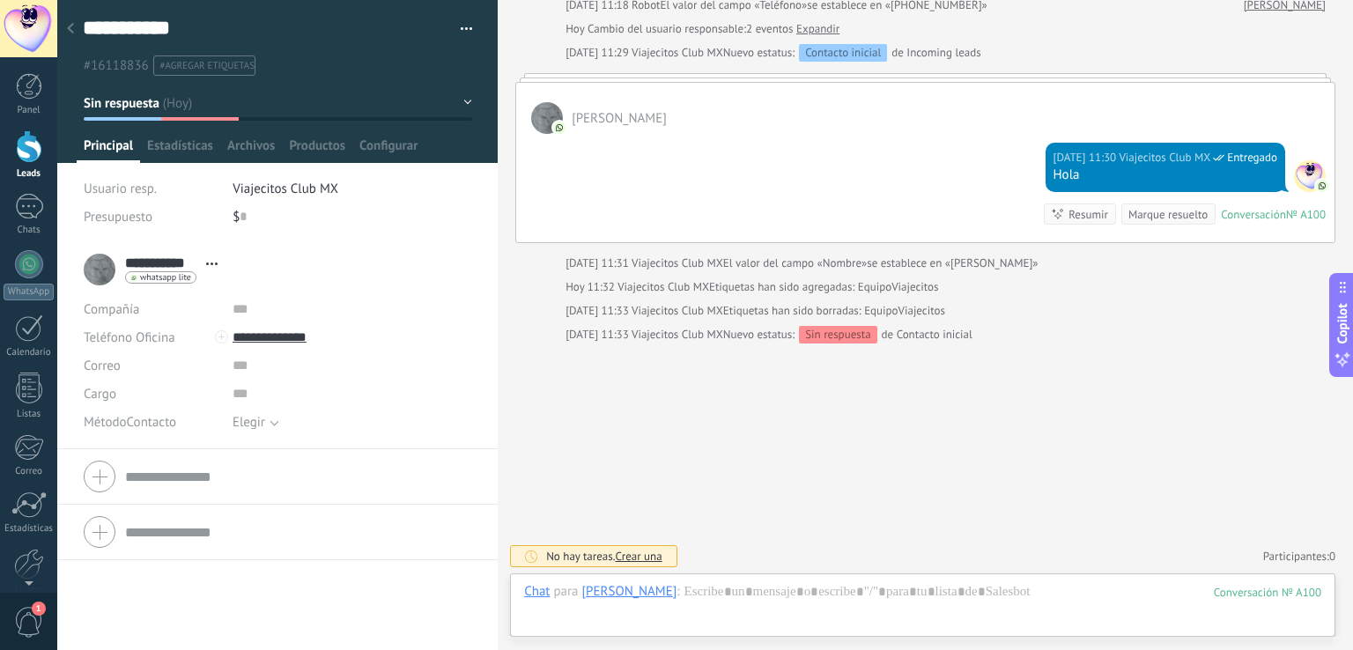
click at [249, 420] on div "Elegir" at bounding box center [248, 422] width 33 height 13
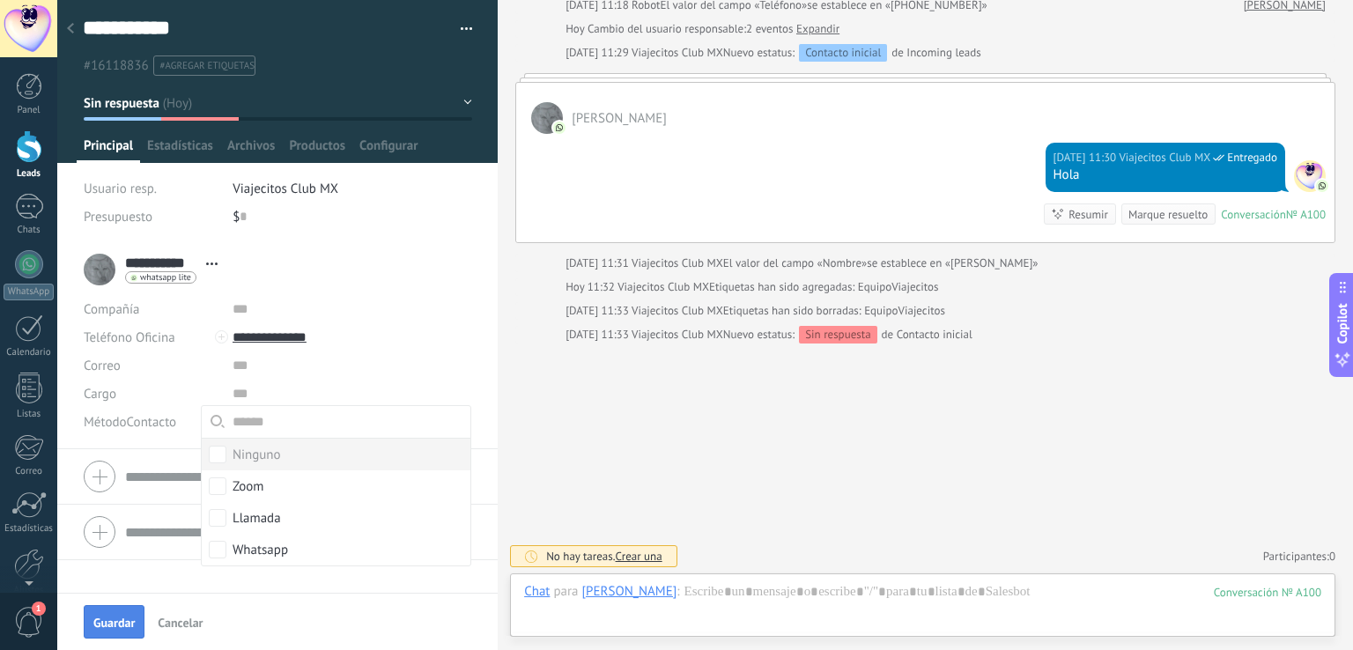
click at [120, 629] on span "Guardar" at bounding box center [113, 622] width 41 height 12
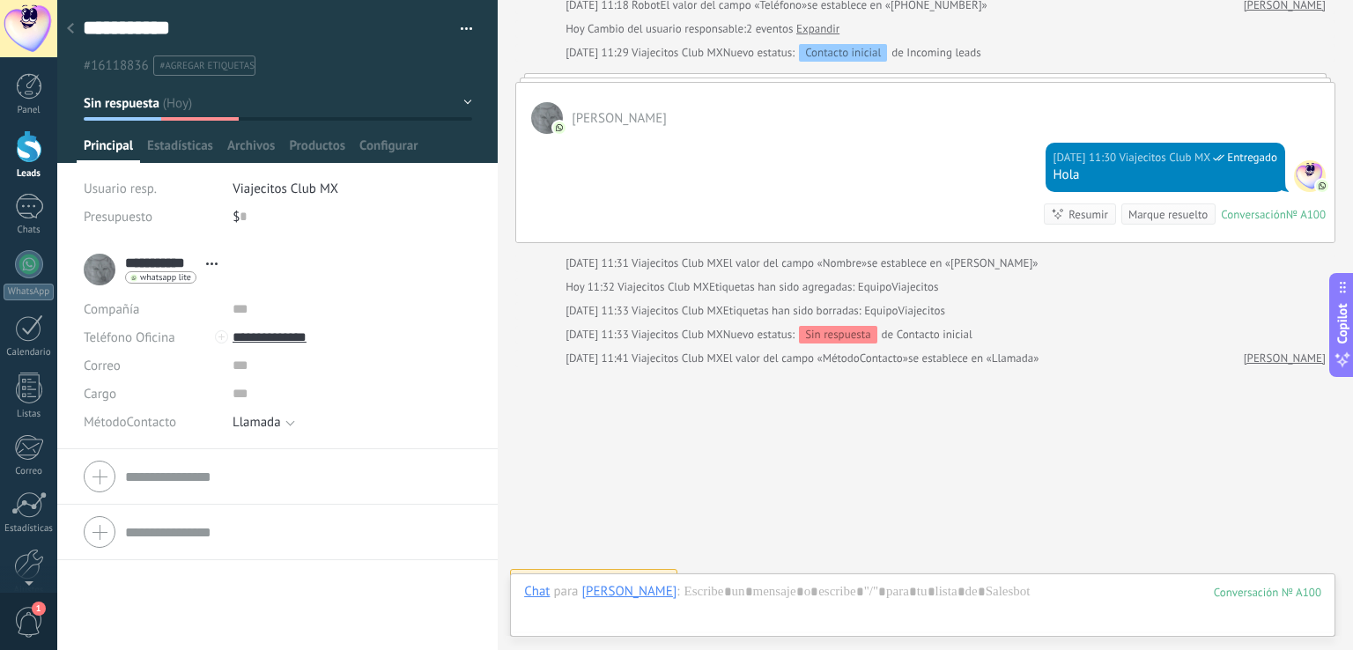
scroll to position [248, 0]
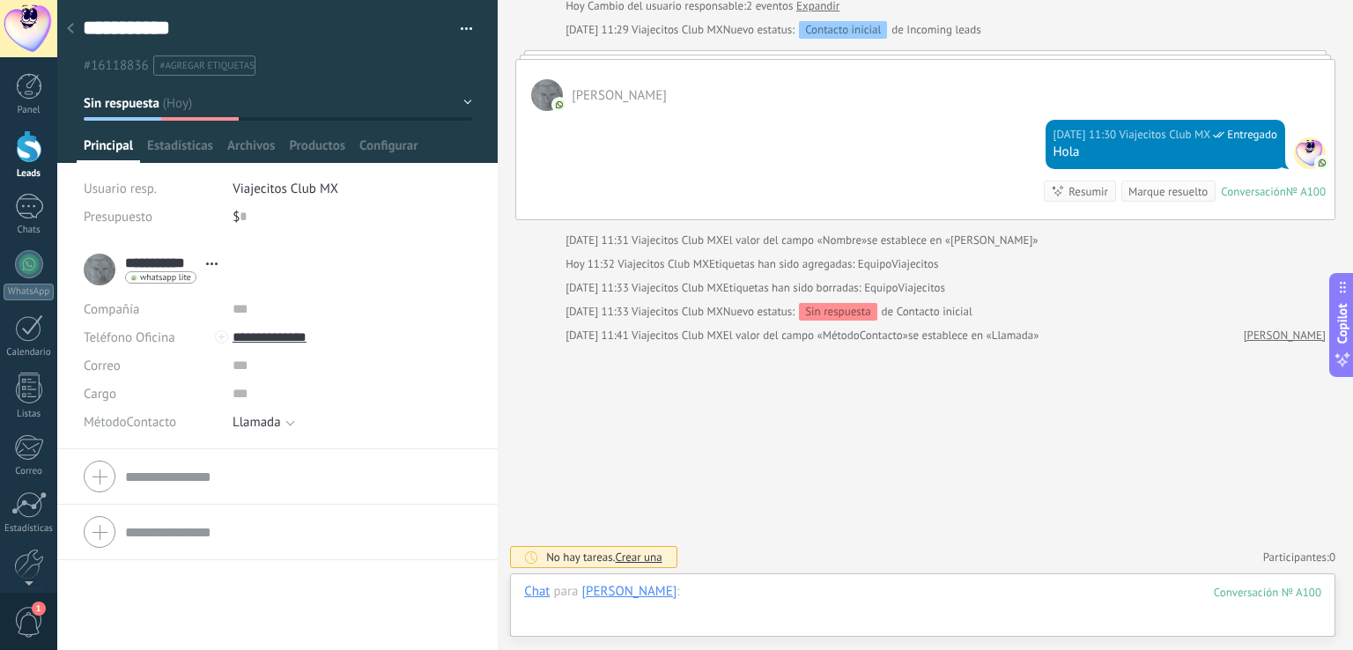
click at [722, 593] on div at bounding box center [922, 609] width 797 height 53
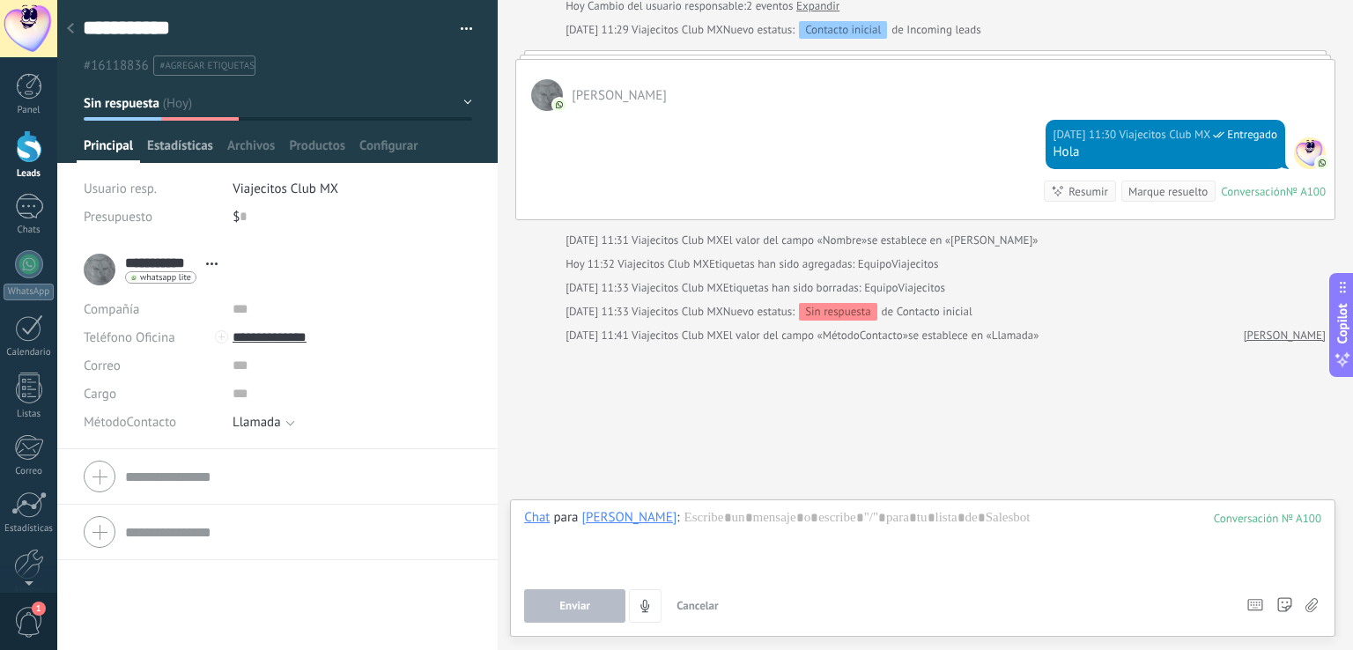
click at [184, 144] on span "Estadísticas" at bounding box center [180, 150] width 66 height 26
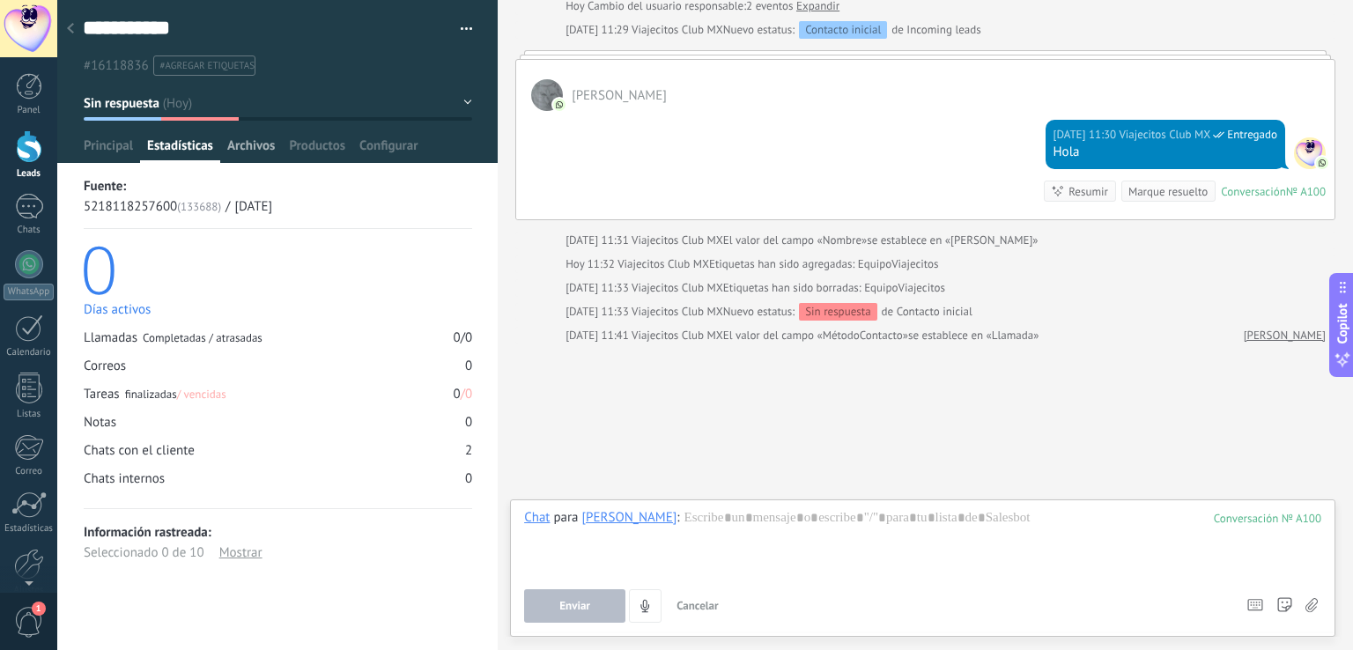
click at [247, 150] on span "Archivos" at bounding box center [251, 150] width 48 height 26
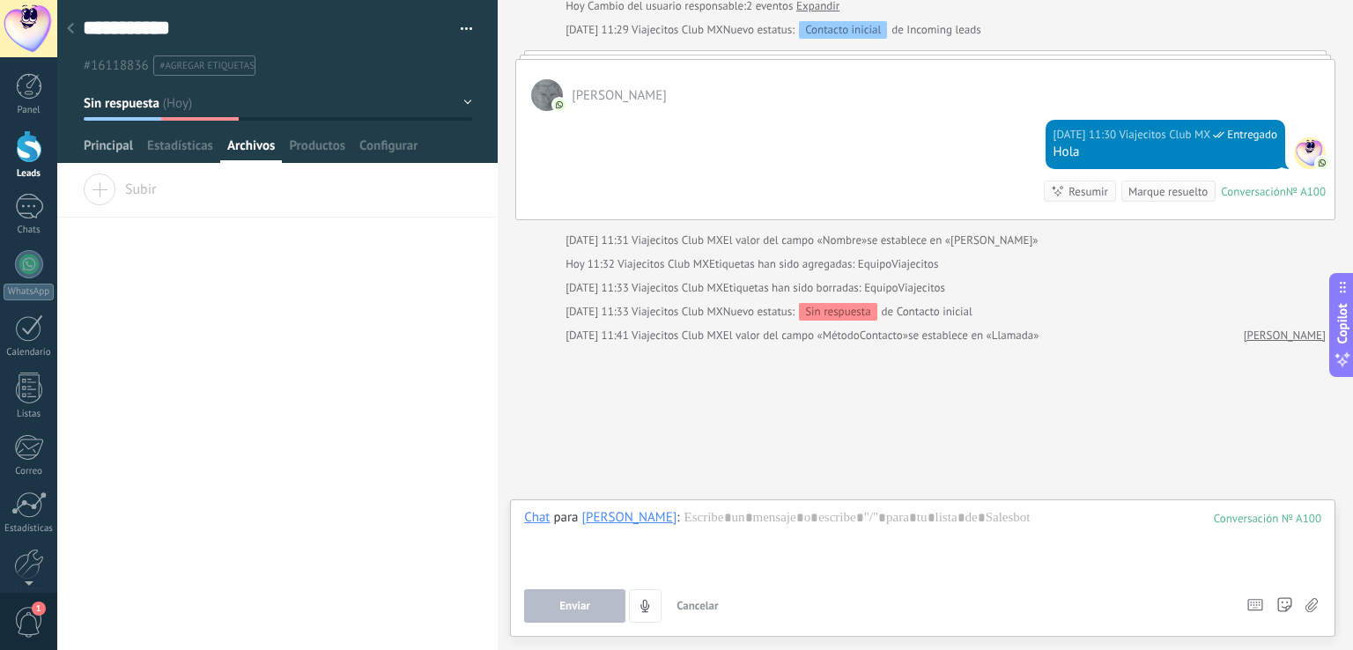
click at [111, 149] on span "Principal" at bounding box center [108, 150] width 49 height 26
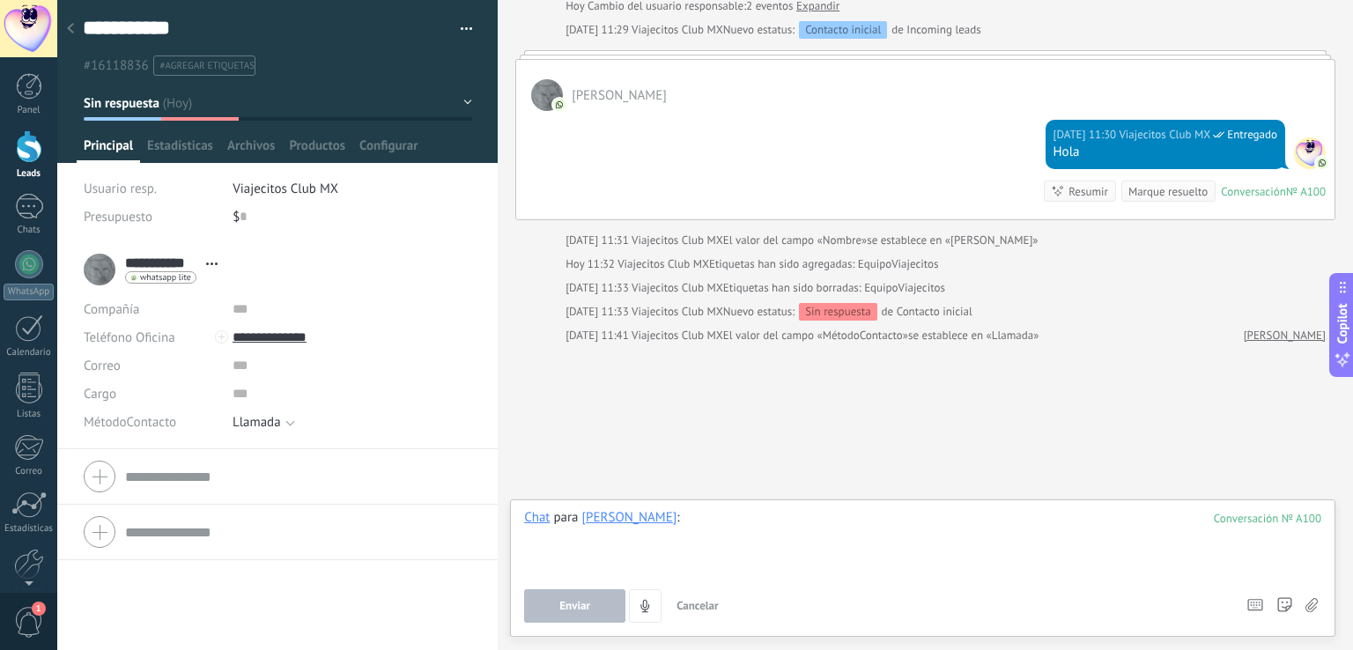
click at [775, 515] on div at bounding box center [922, 542] width 797 height 67
click at [533, 460] on div "Nota" at bounding box center [542, 457] width 63 height 30
click at [565, 608] on span "Instalar" at bounding box center [575, 606] width 37 height 12
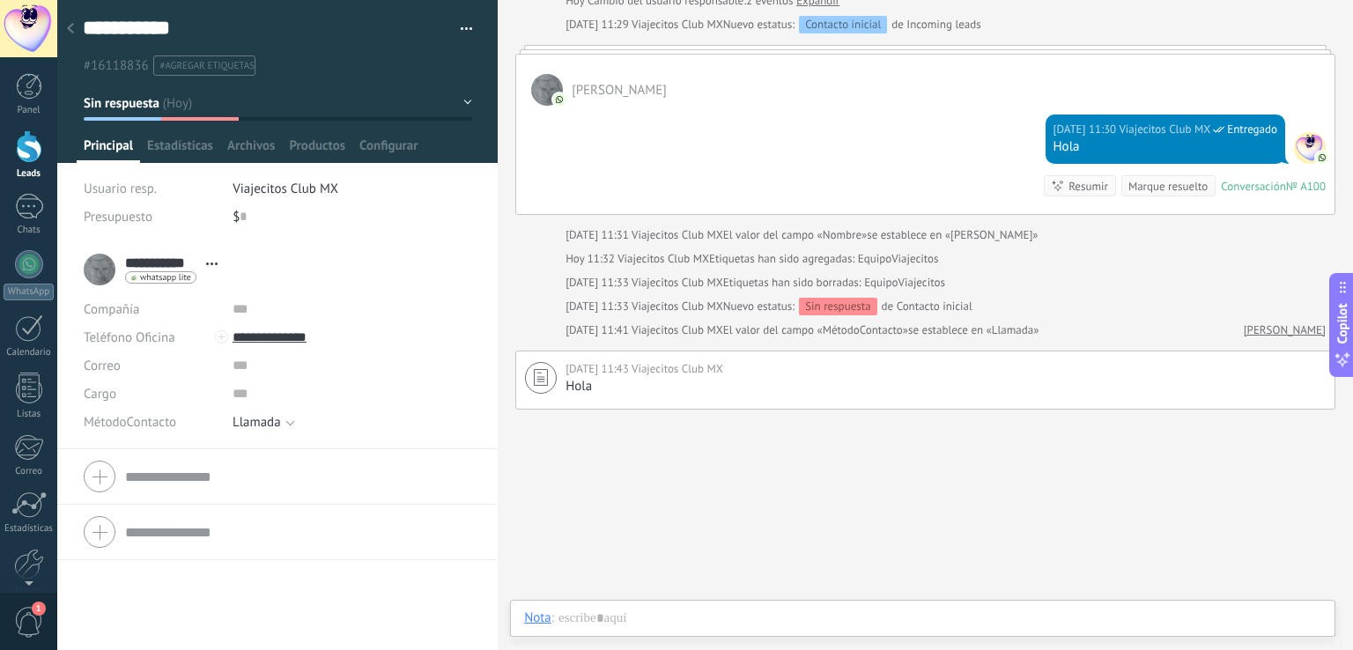
scroll to position [319, 0]
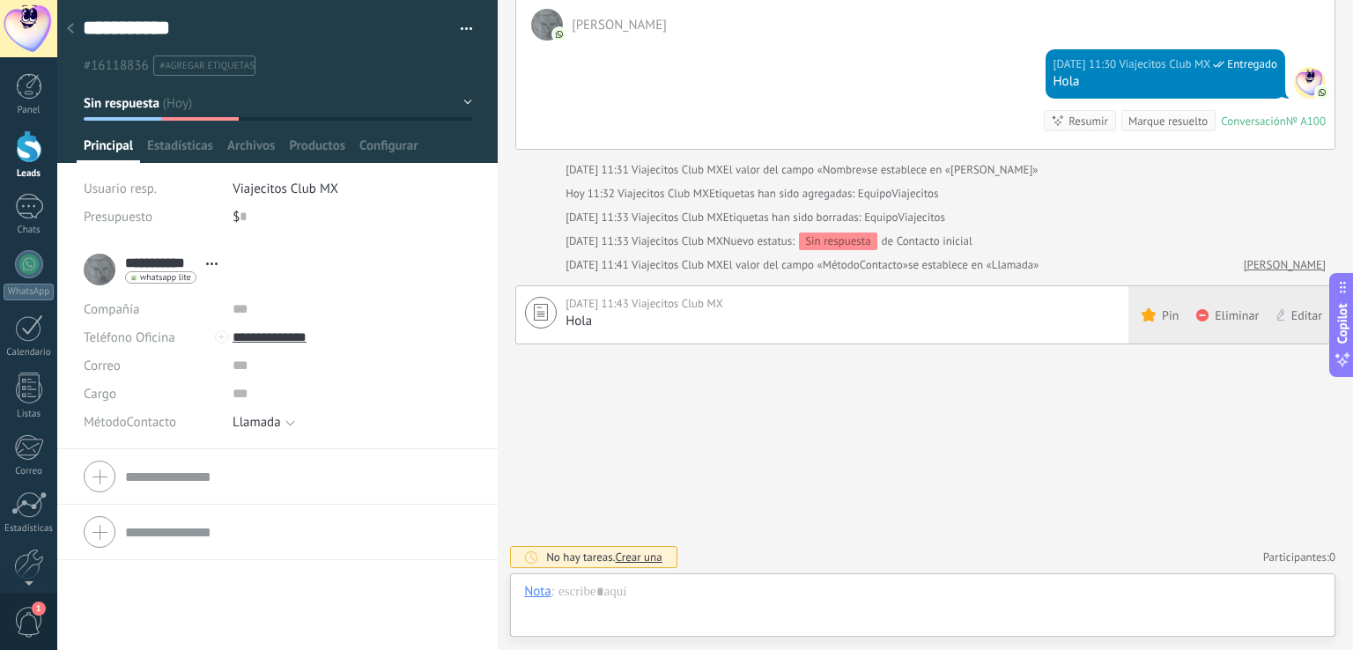
click at [1143, 309] on use at bounding box center [1148, 314] width 14 height 13
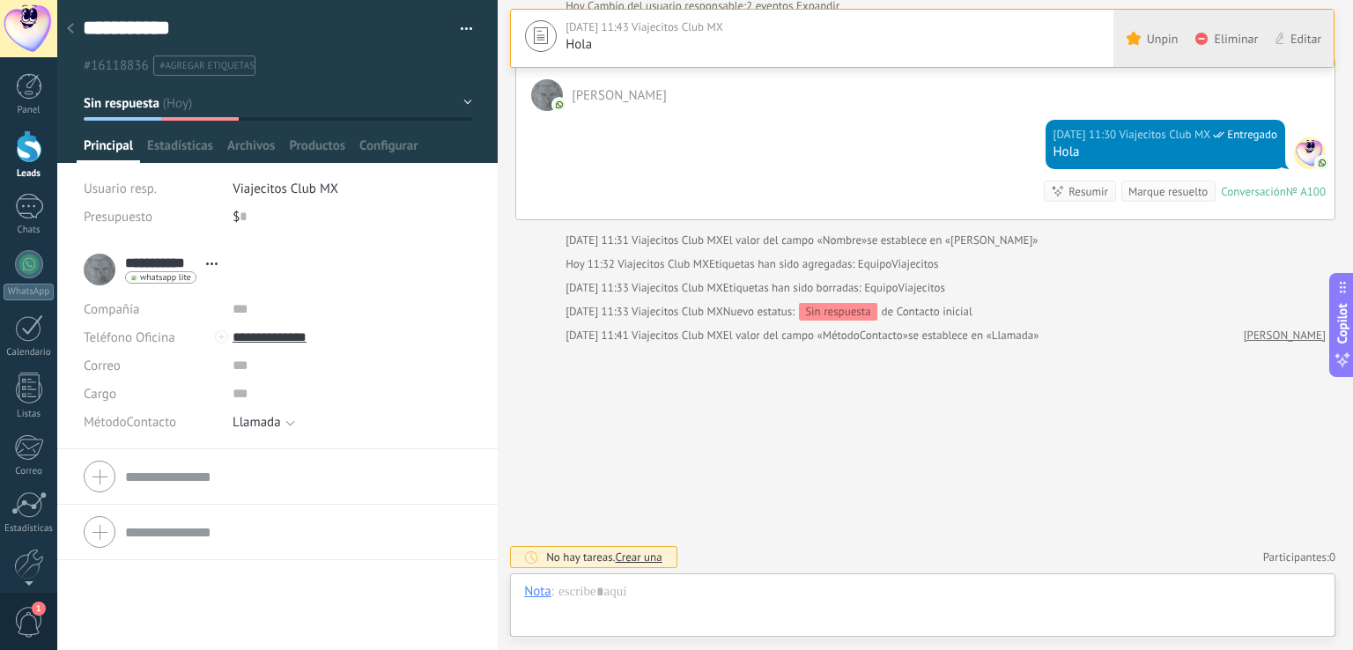
click at [1132, 33] on use at bounding box center [1133, 38] width 14 height 13
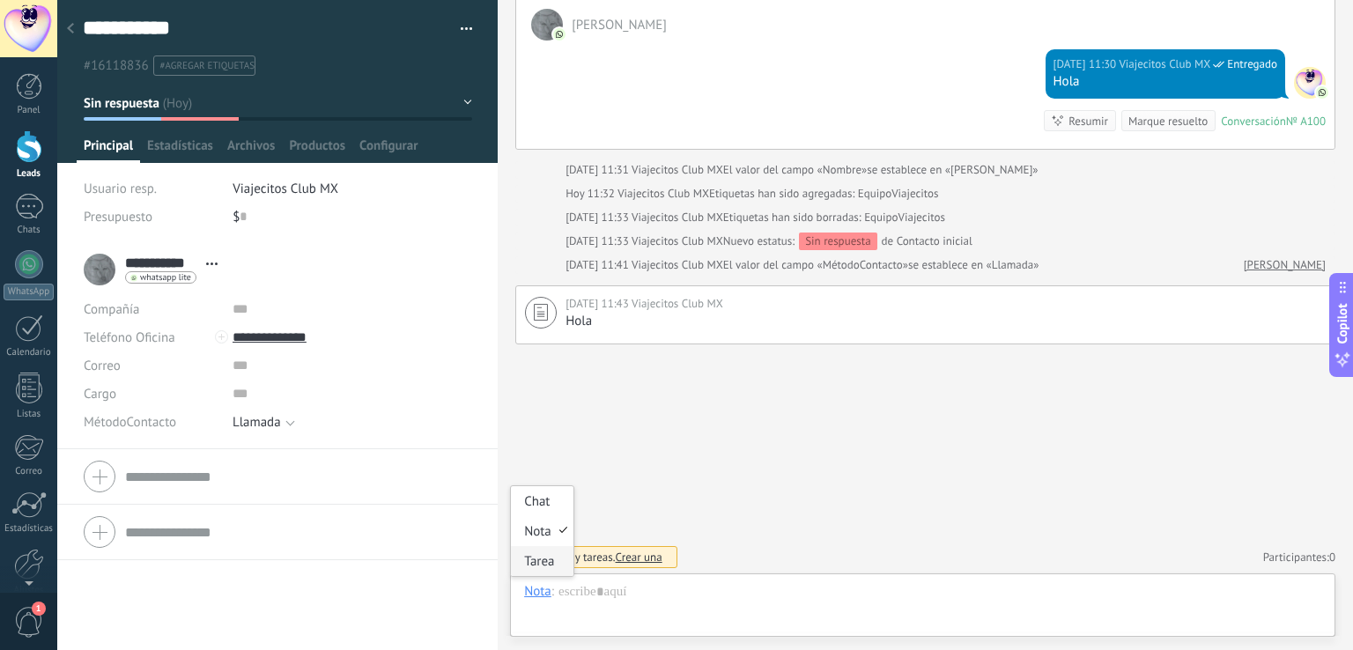
click at [533, 554] on div "Tarea" at bounding box center [542, 561] width 63 height 30
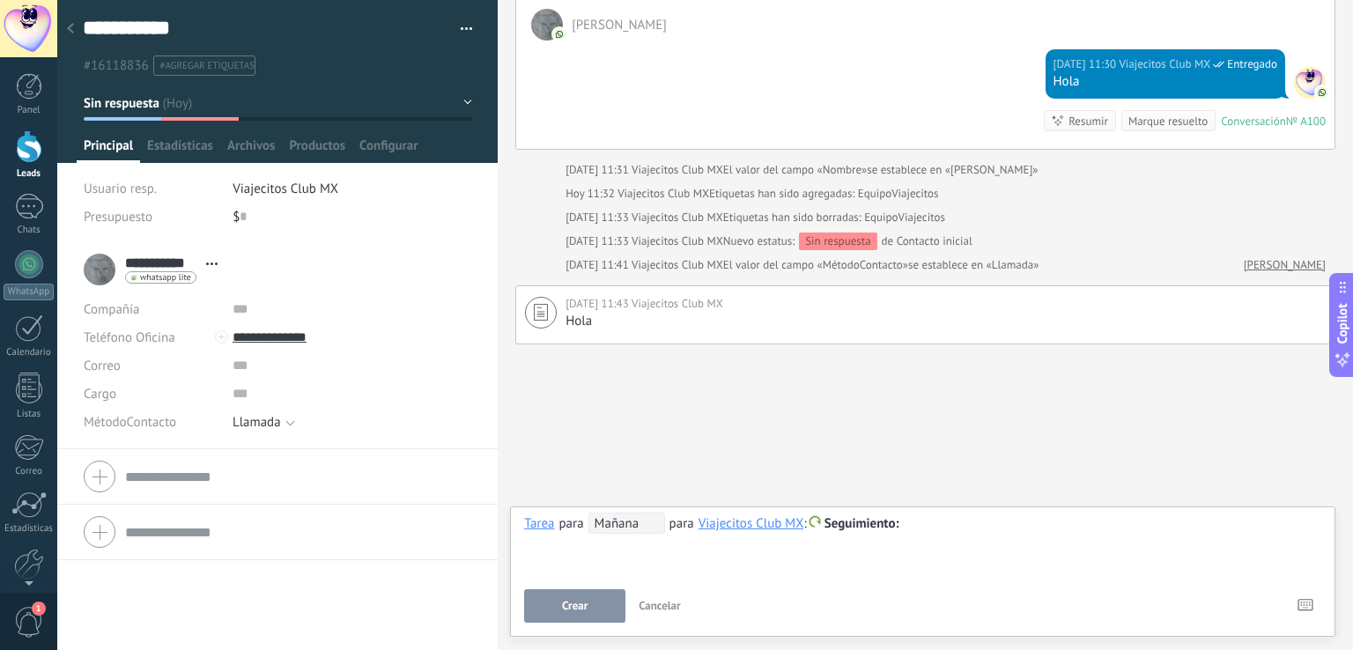
click at [621, 521] on span "Mañana" at bounding box center [626, 523] width 77 height 21
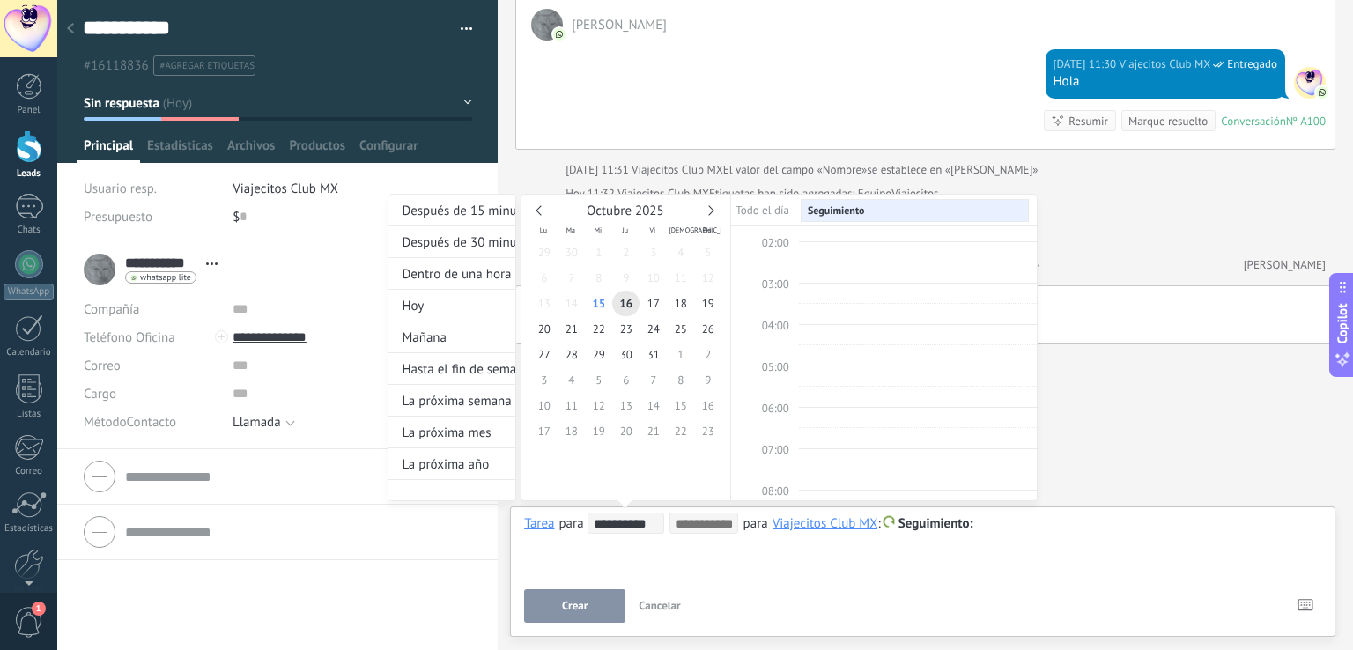
scroll to position [0, 0]
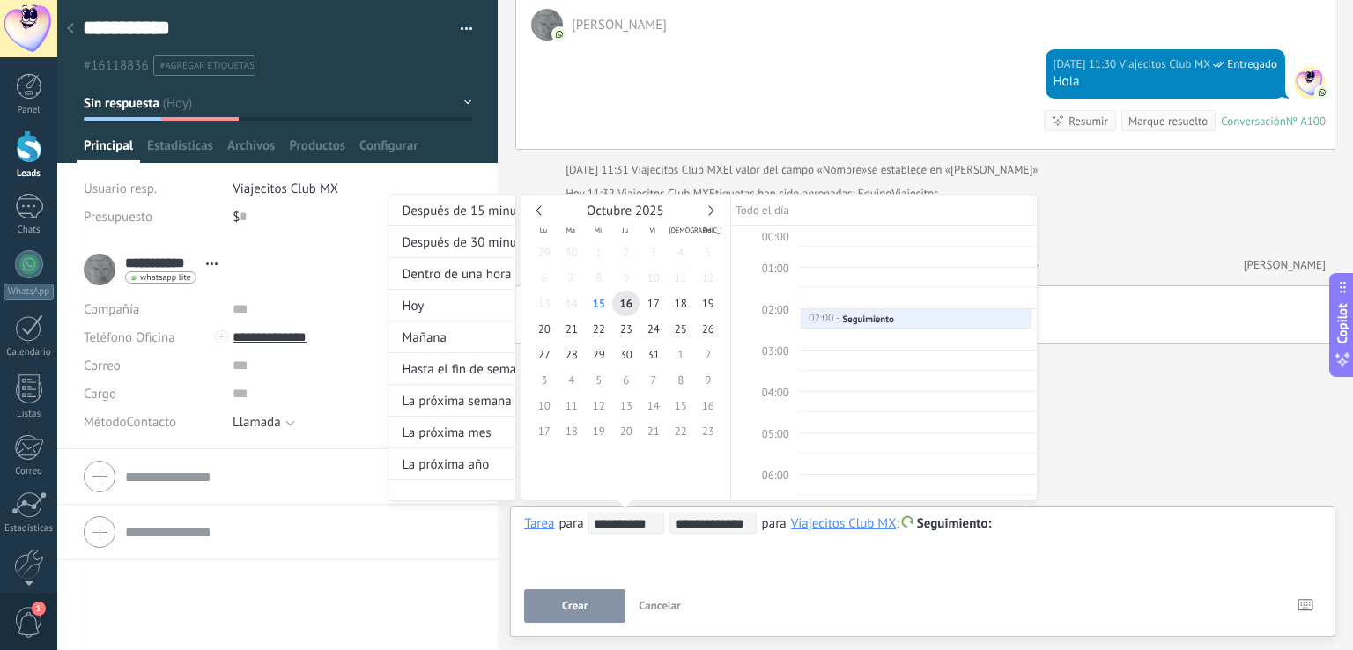
type input "**********"
click at [594, 304] on span "15" at bounding box center [598, 304] width 27 height 26
type input "**********"
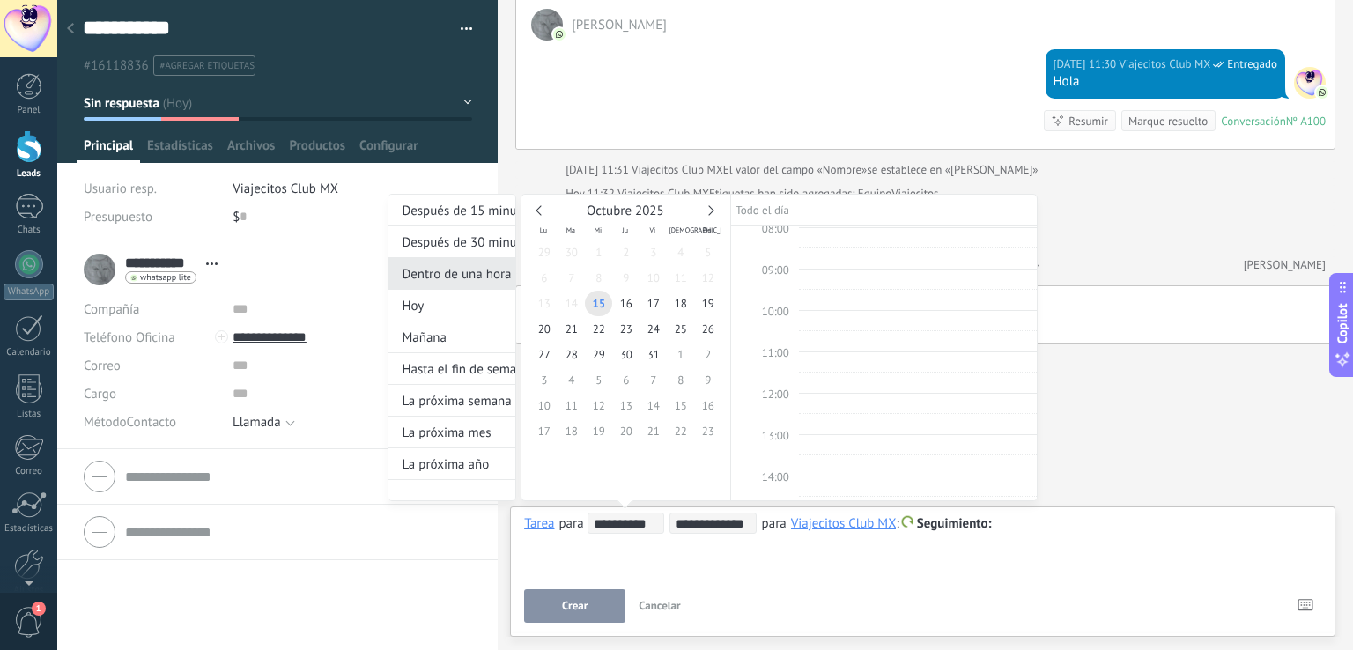
click at [434, 272] on div "Dentro de una hora" at bounding box center [451, 274] width 127 height 32
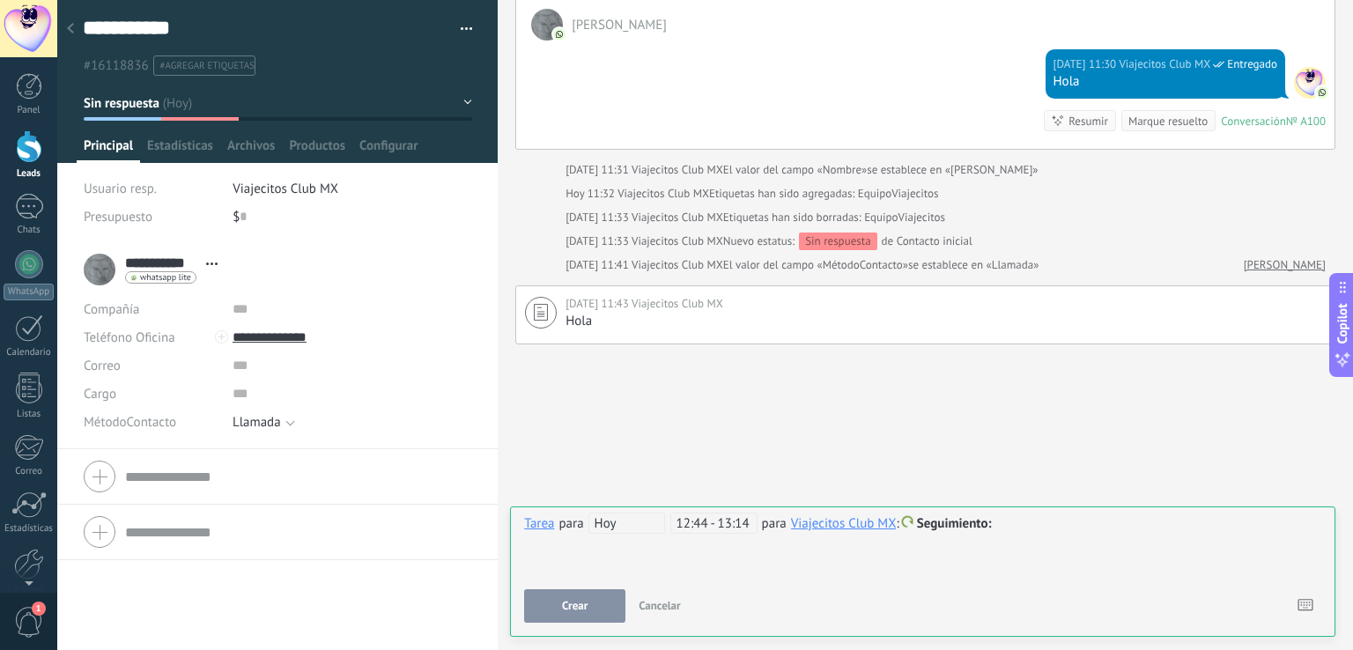
click at [951, 522] on span "Seguimiento" at bounding box center [954, 523] width 75 height 17
click at [950, 593] on label "Personalizado" at bounding box center [955, 593] width 159 height 34
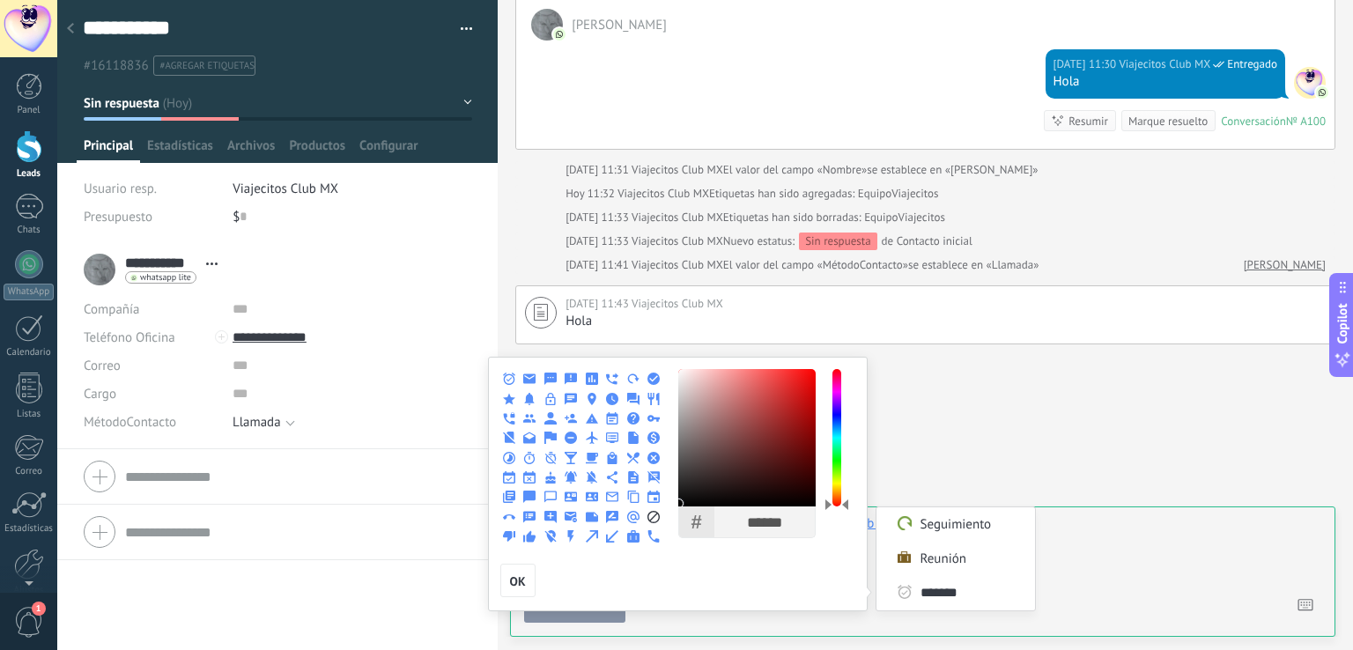
type input "*******"
click at [652, 533] on icon at bounding box center [653, 536] width 12 height 12
click at [1081, 586] on div at bounding box center [676, 325] width 1353 height 650
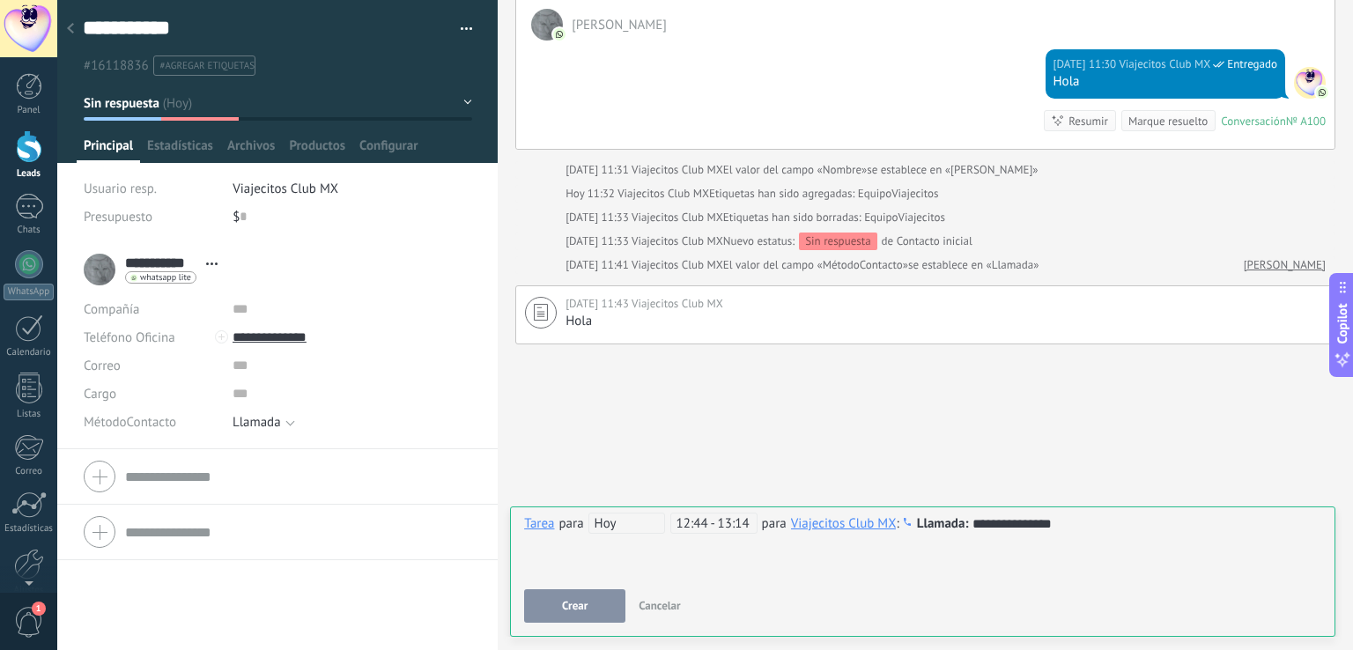
click at [589, 616] on button "Crear" at bounding box center [574, 605] width 101 height 33
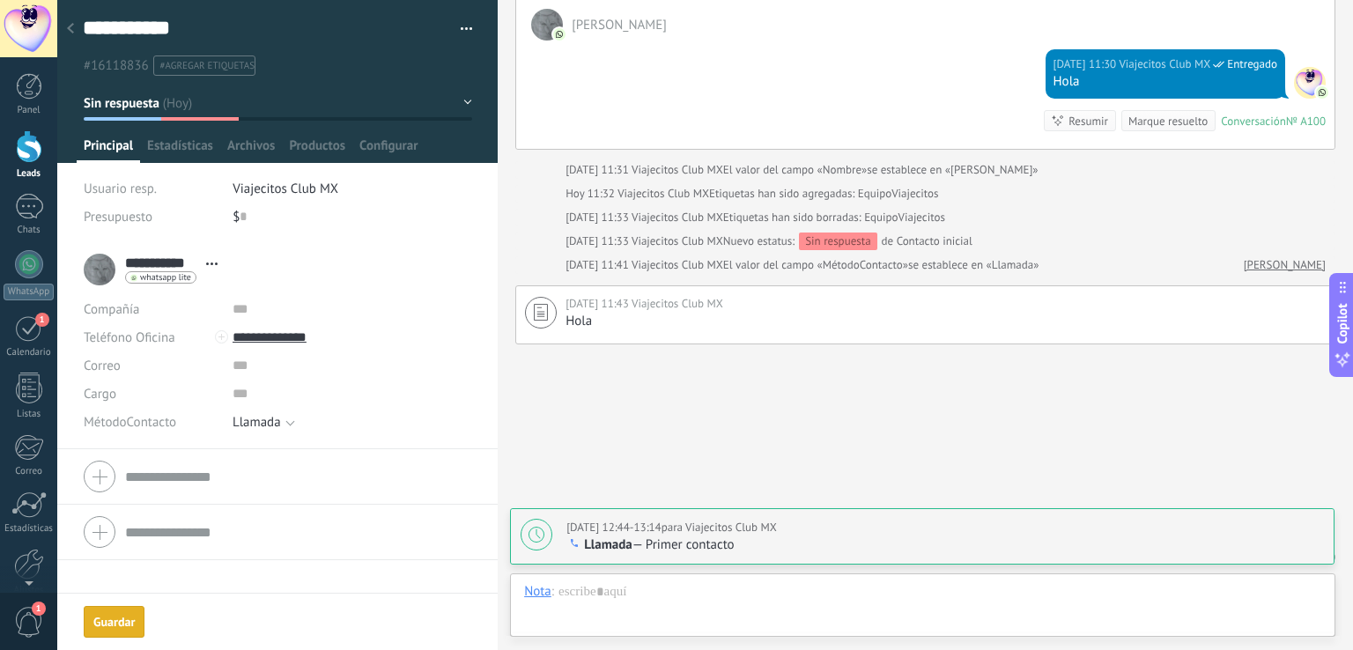
scroll to position [380, 0]
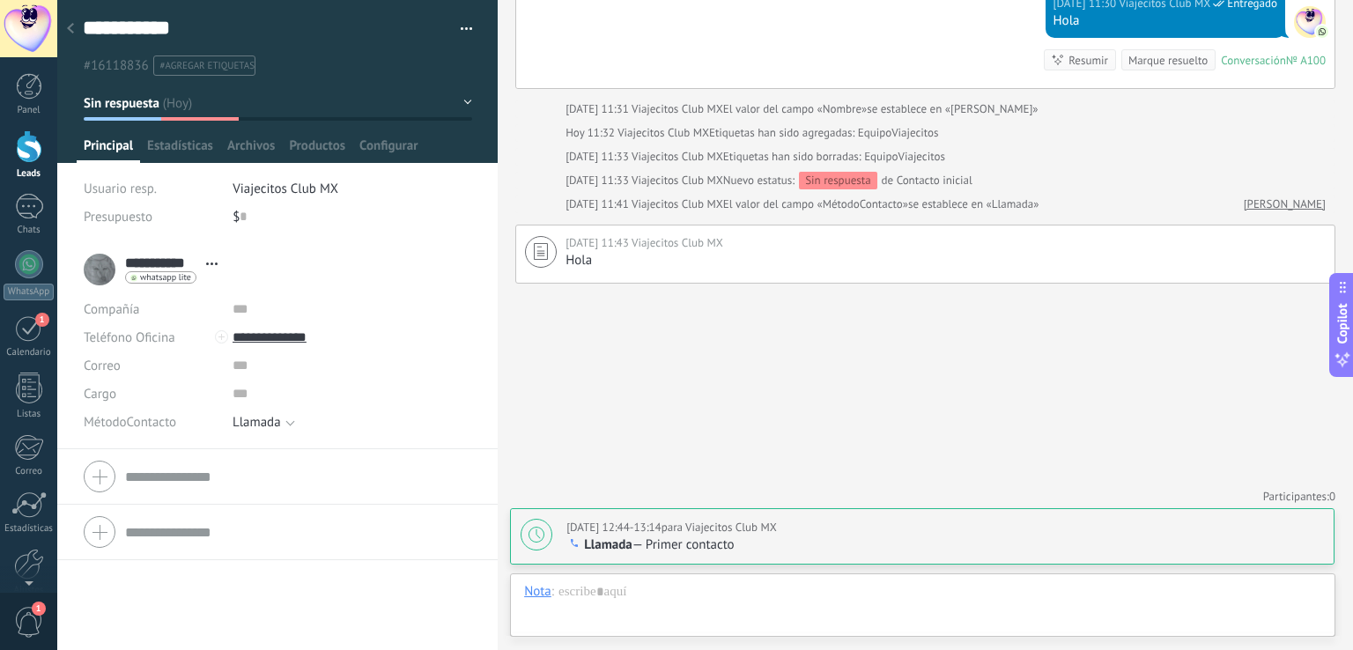
click at [912, 541] on p "Llamada — Primer contacto" at bounding box center [944, 545] width 757 height 18
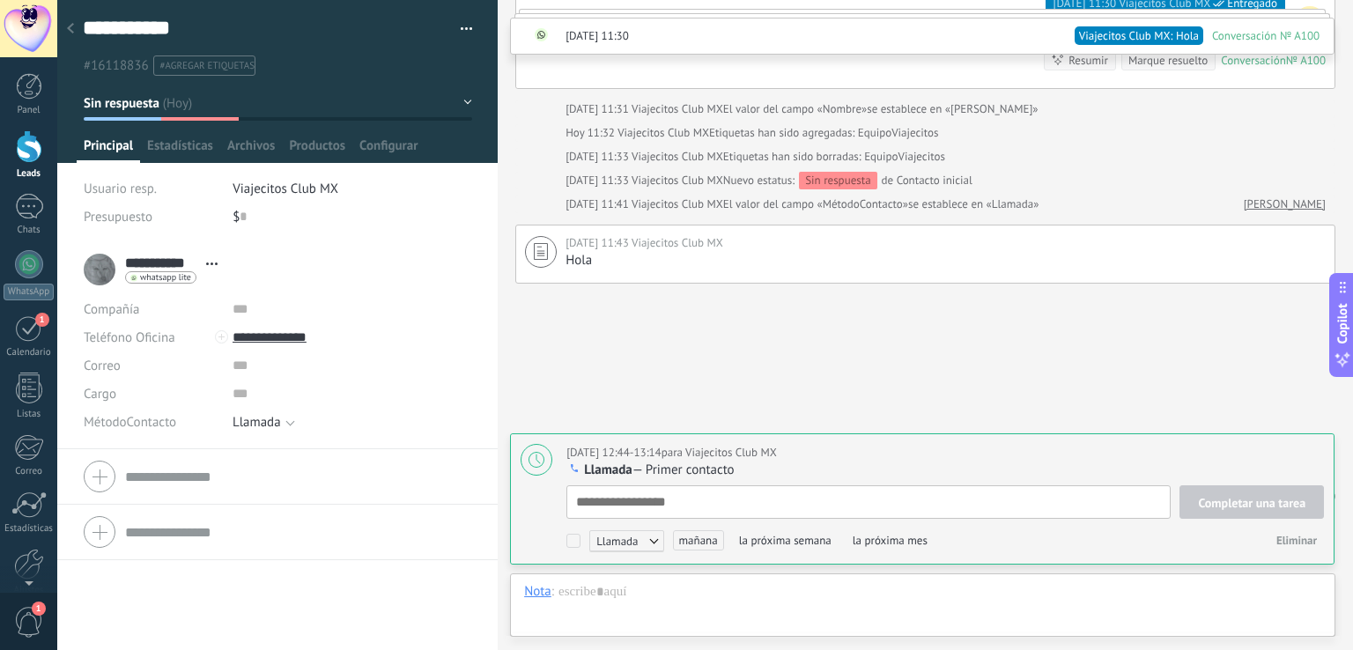
scroll to position [18, 0]
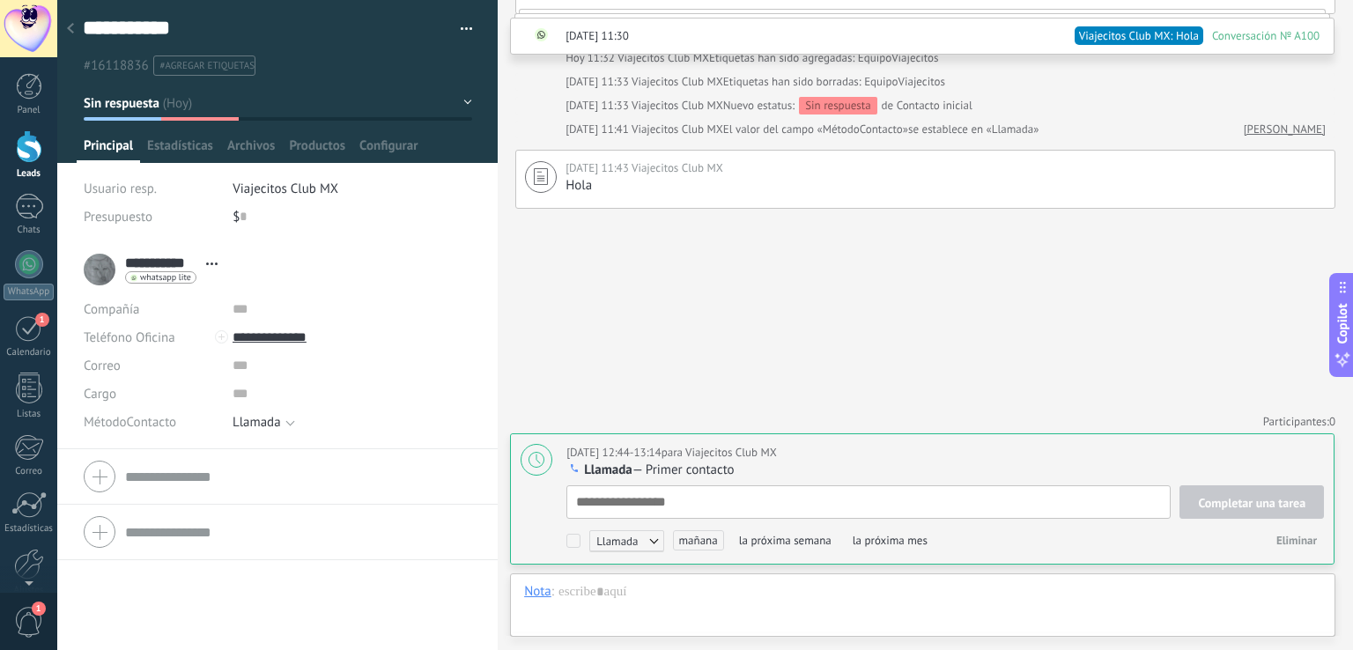
type textarea "*"
type textarea "**"
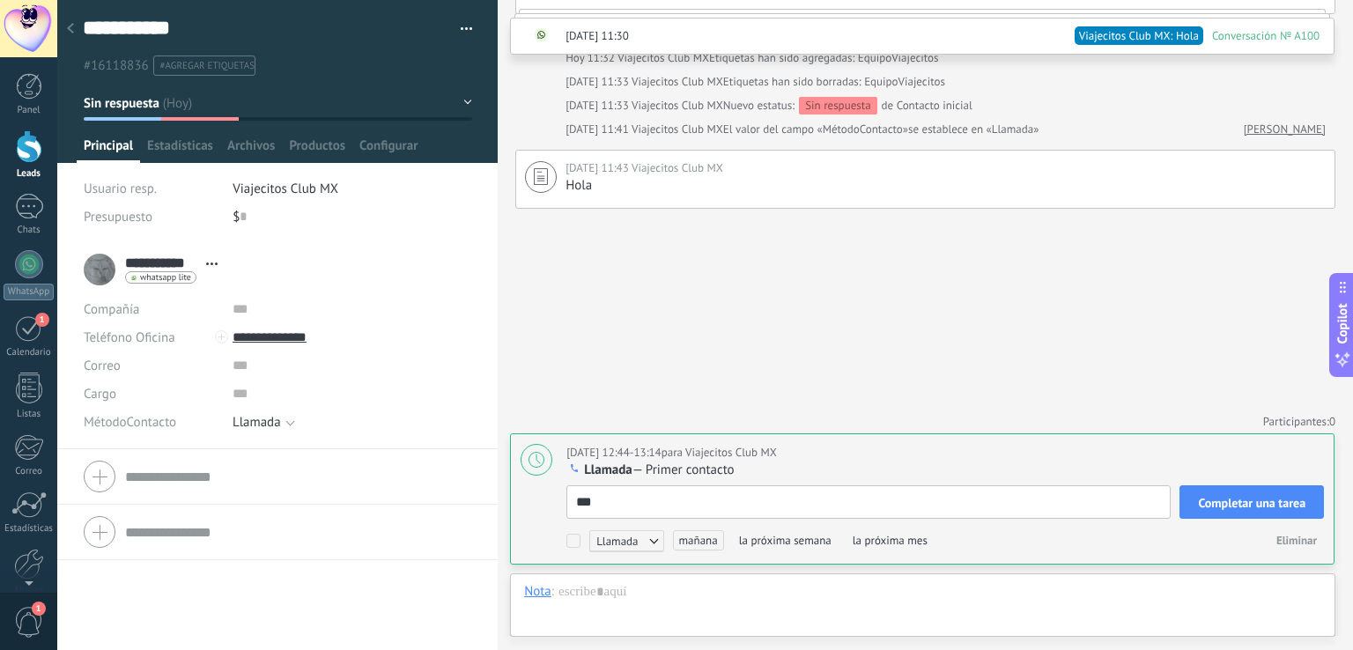
type textarea "****"
type textarea "*****"
type textarea "******"
type textarea "*******"
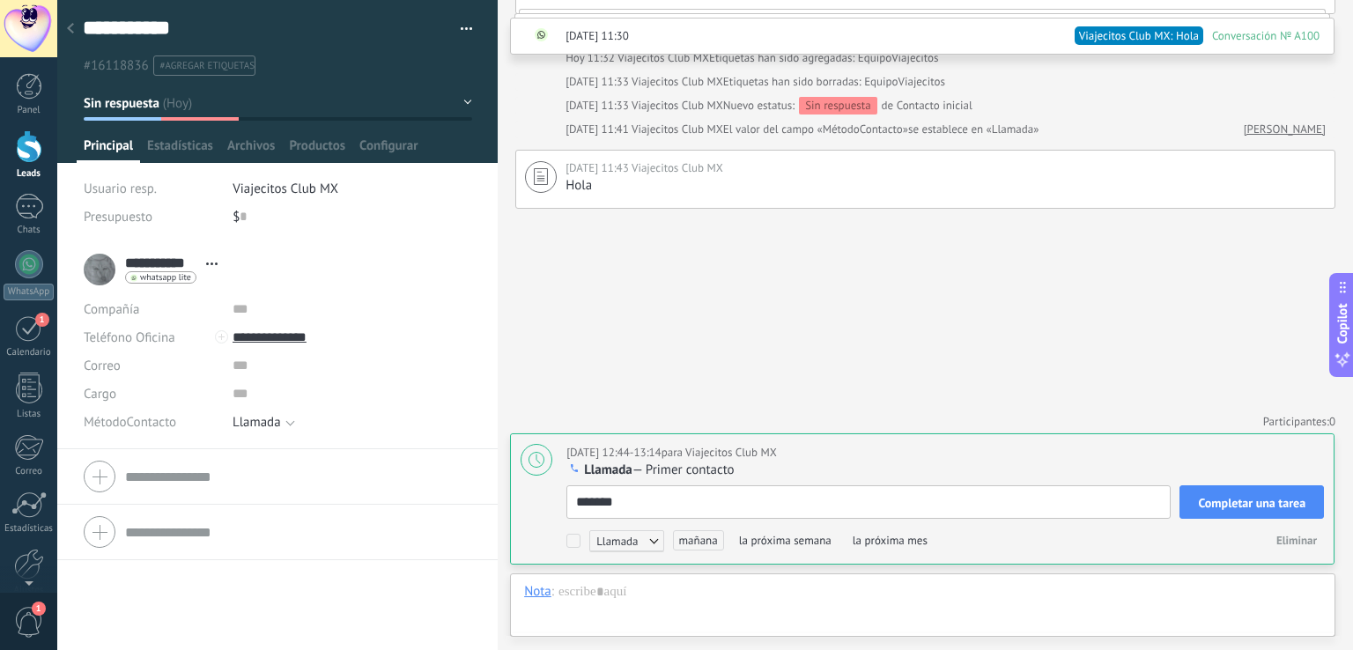
type textarea "********"
type textarea "*********"
type textarea "**********"
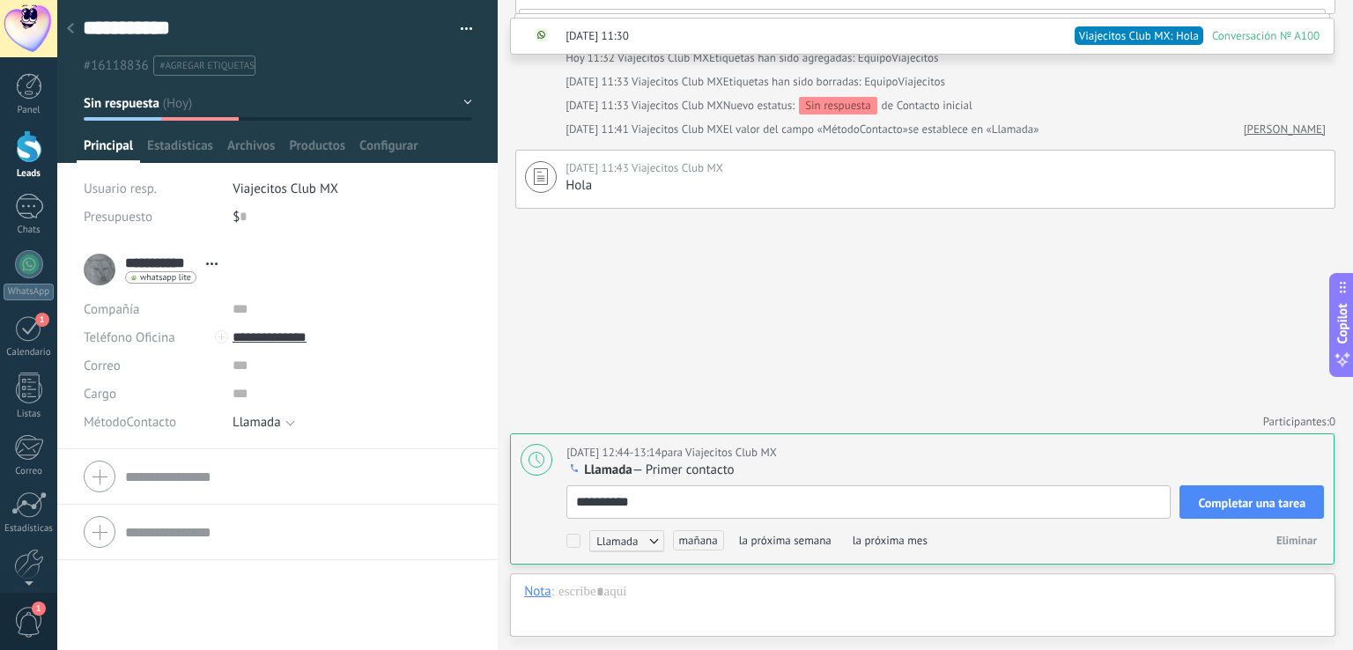
type textarea "**********"
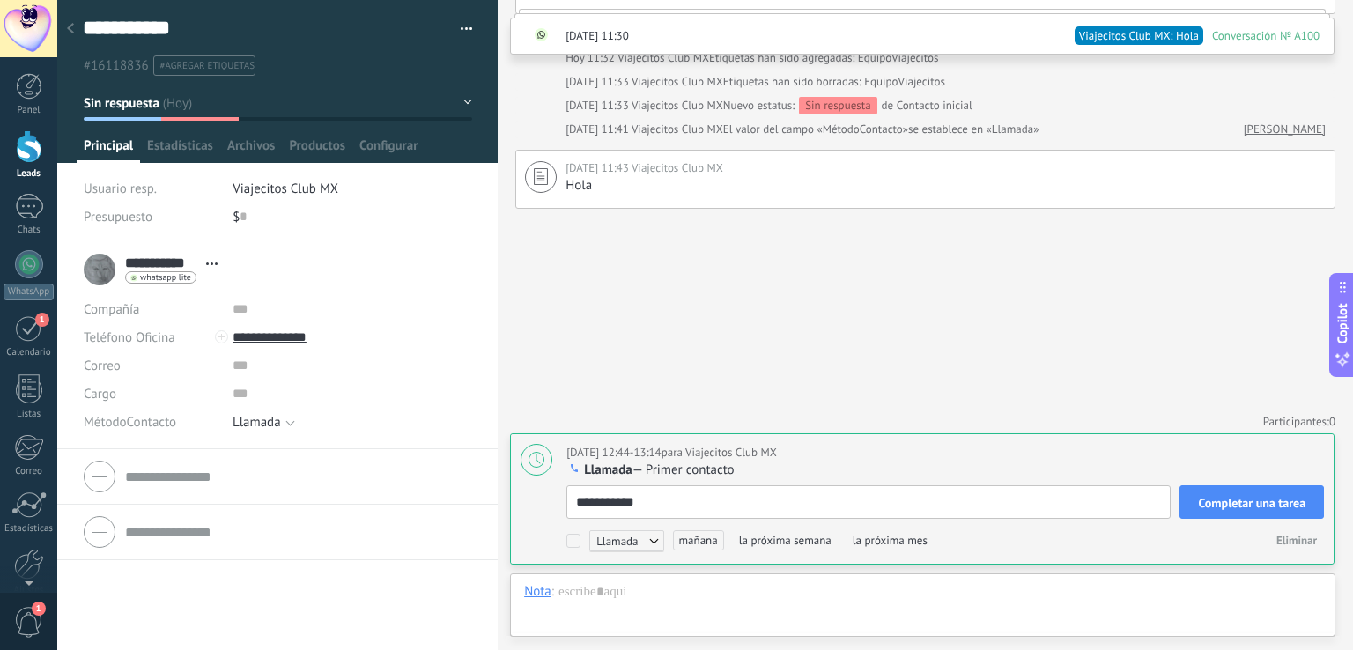
click at [1212, 497] on span "Completar una tarea" at bounding box center [1251, 503] width 107 height 12
type textarea "**********"
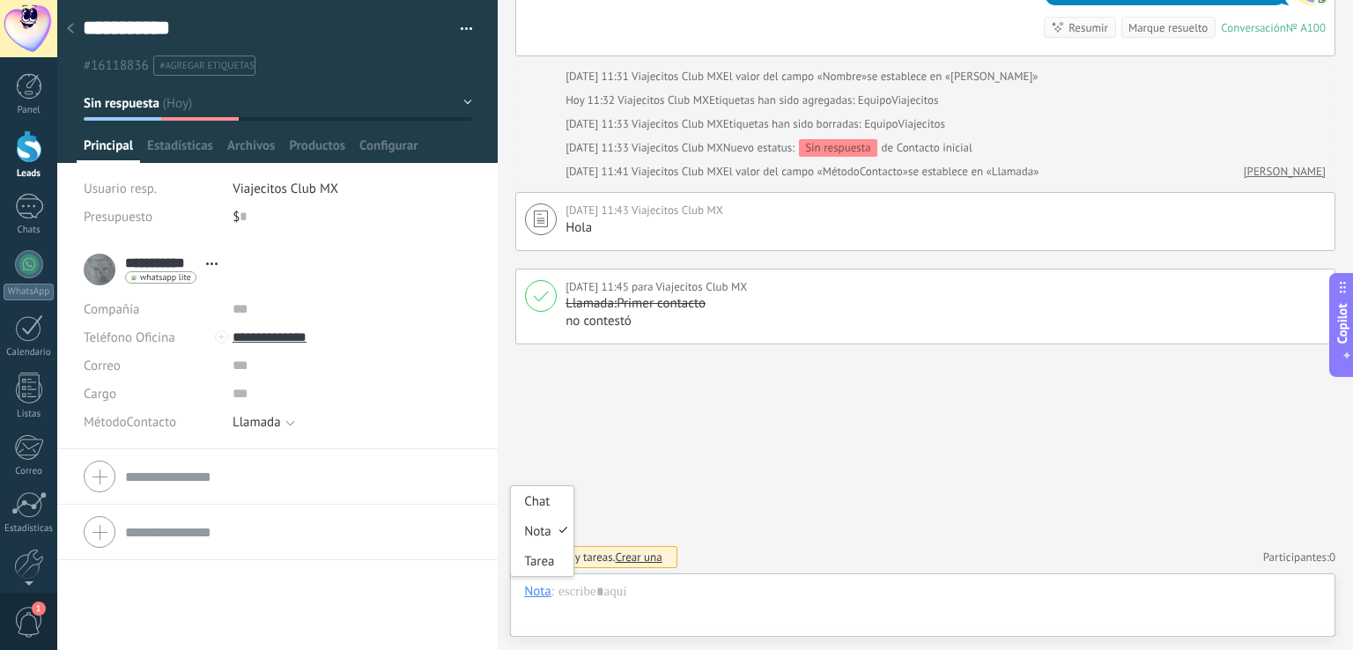
click at [534, 591] on div "Nota" at bounding box center [537, 591] width 27 height 16
click at [536, 557] on div "Tarea" at bounding box center [542, 561] width 63 height 30
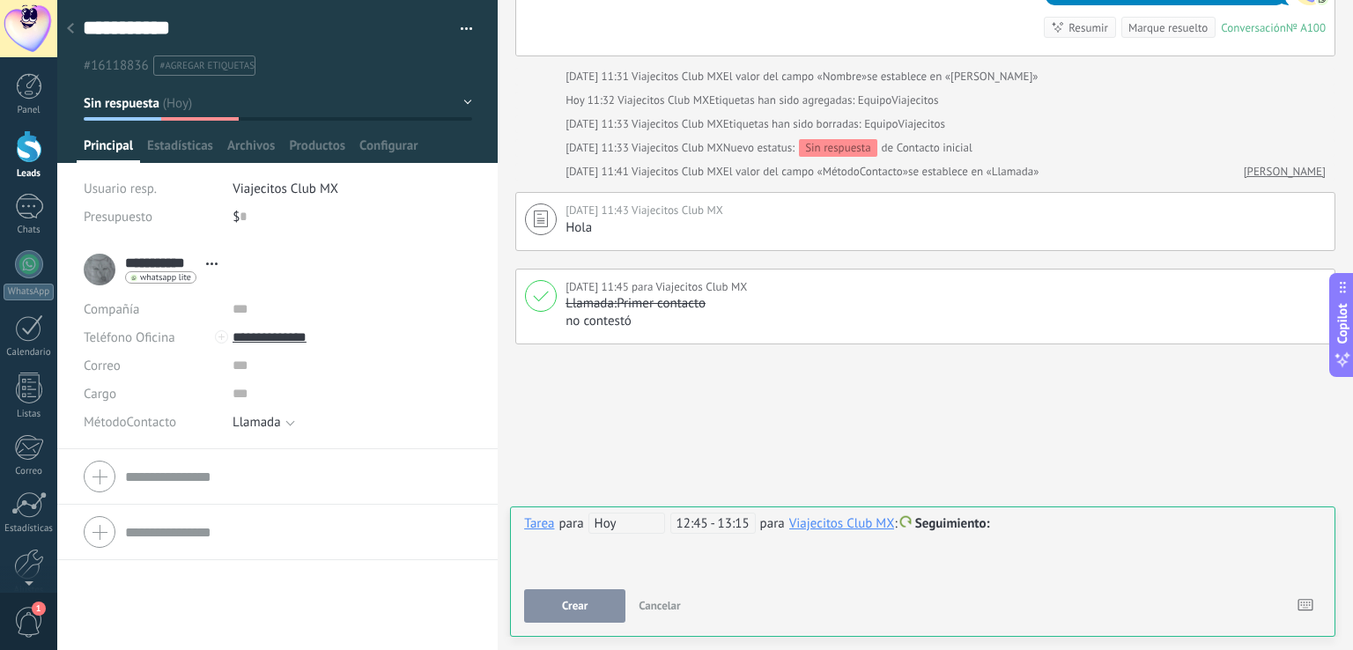
click at [624, 522] on span "Hoy" at bounding box center [626, 523] width 77 height 21
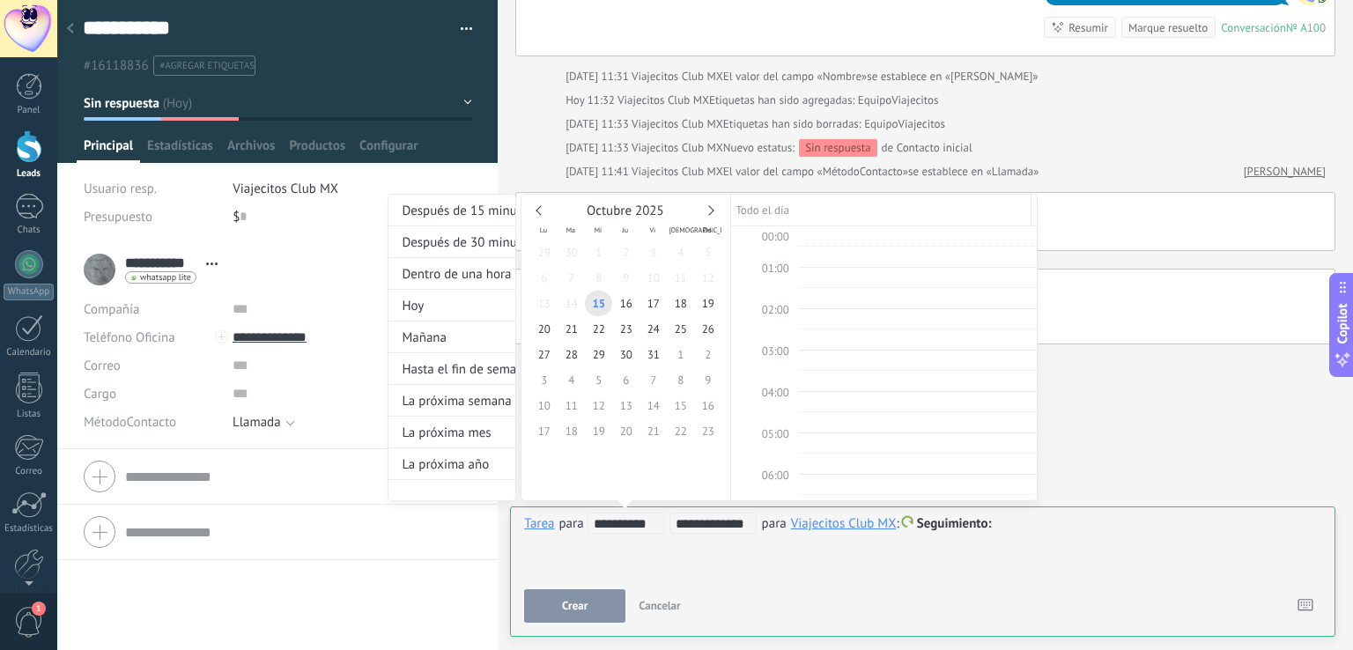
scroll to position [472, 0]
click at [718, 527] on input "**********" at bounding box center [712, 524] width 75 height 14
click at [718, 526] on input "**********" at bounding box center [712, 524] width 75 height 14
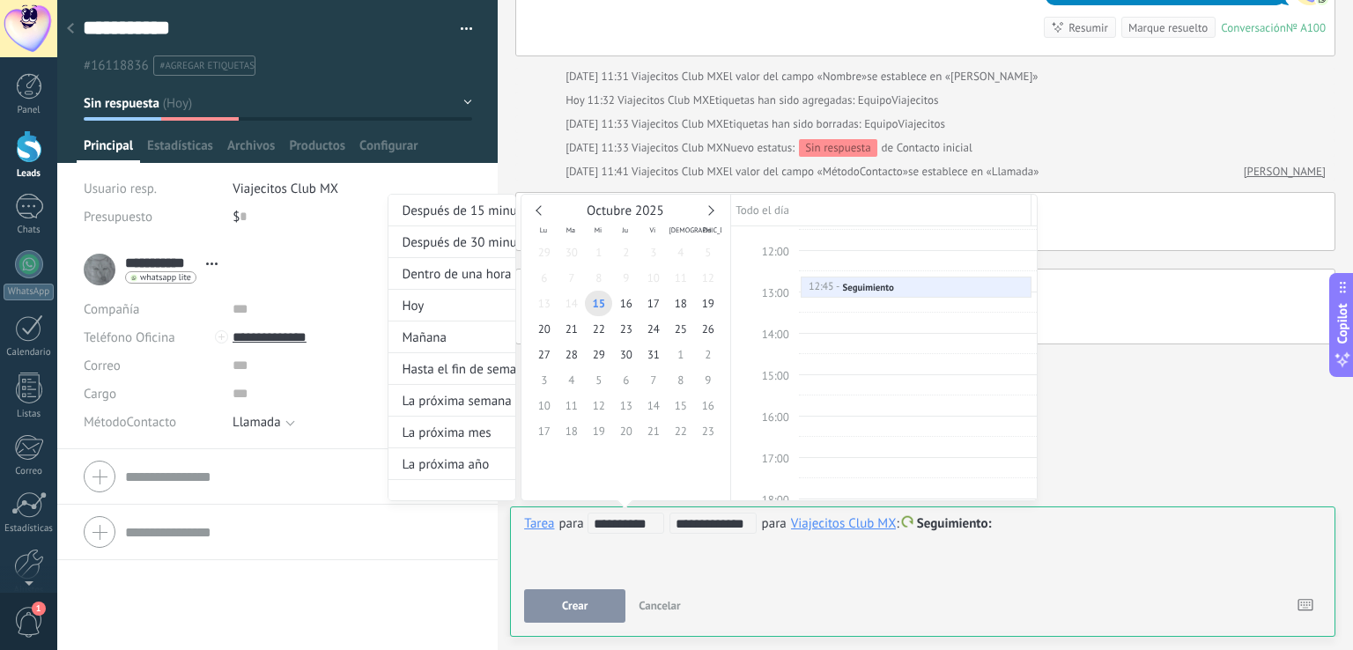
click at [718, 526] on input "**********" at bounding box center [712, 524] width 75 height 14
click at [690, 520] on input "**********" at bounding box center [712, 524] width 75 height 14
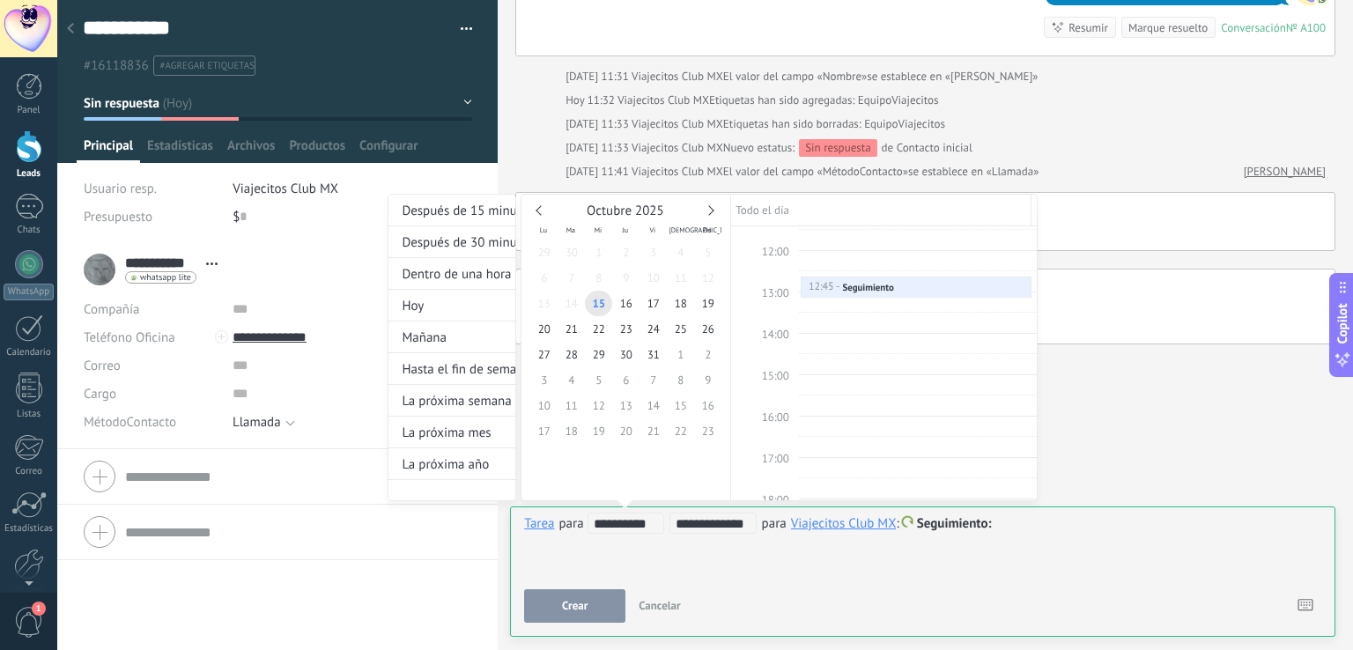
click at [690, 520] on input "**********" at bounding box center [712, 524] width 75 height 14
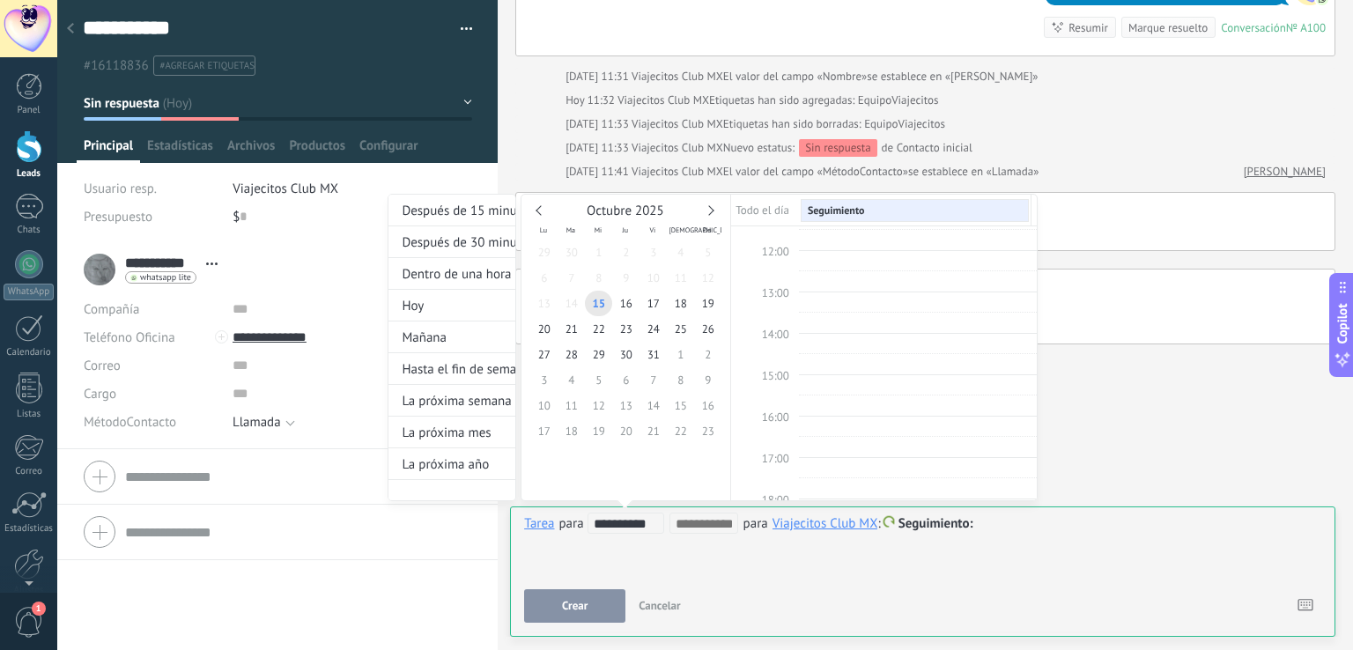
scroll to position [0, 0]
click at [441, 253] on div "Después de 30 minutos" at bounding box center [451, 242] width 127 height 32
type input "**********"
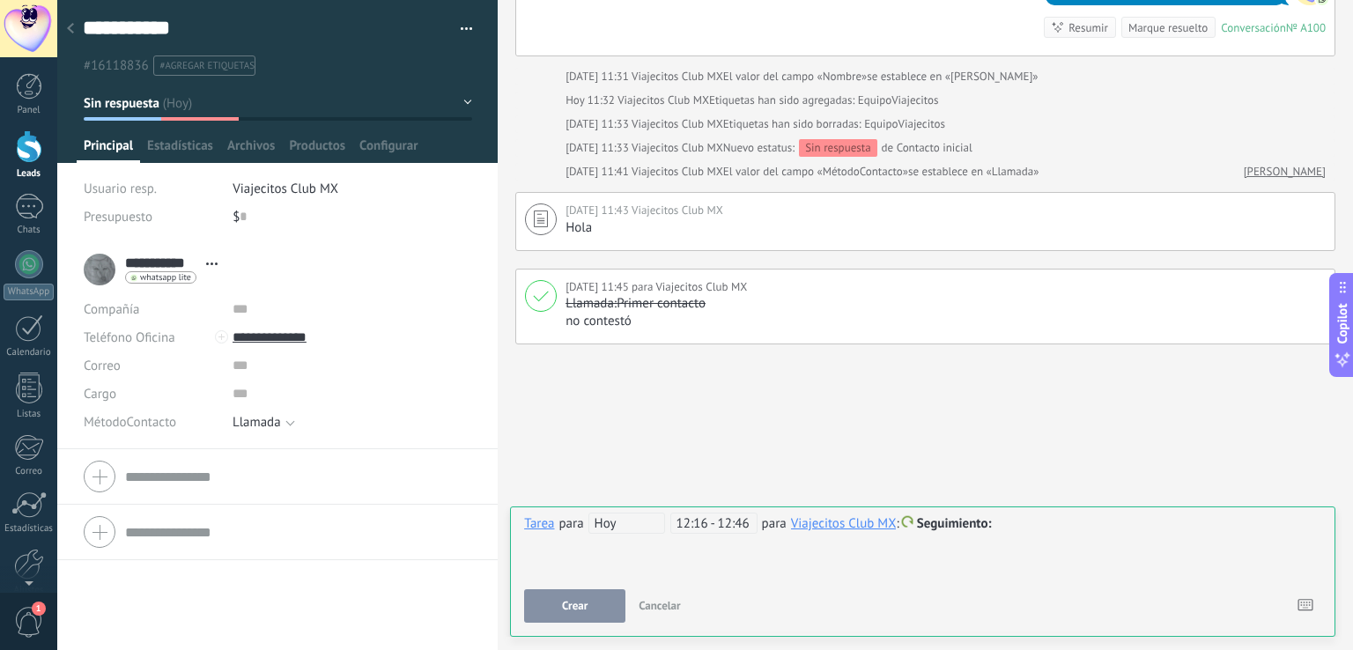
click at [708, 527] on span "12:16 - 12:46" at bounding box center [713, 523] width 87 height 21
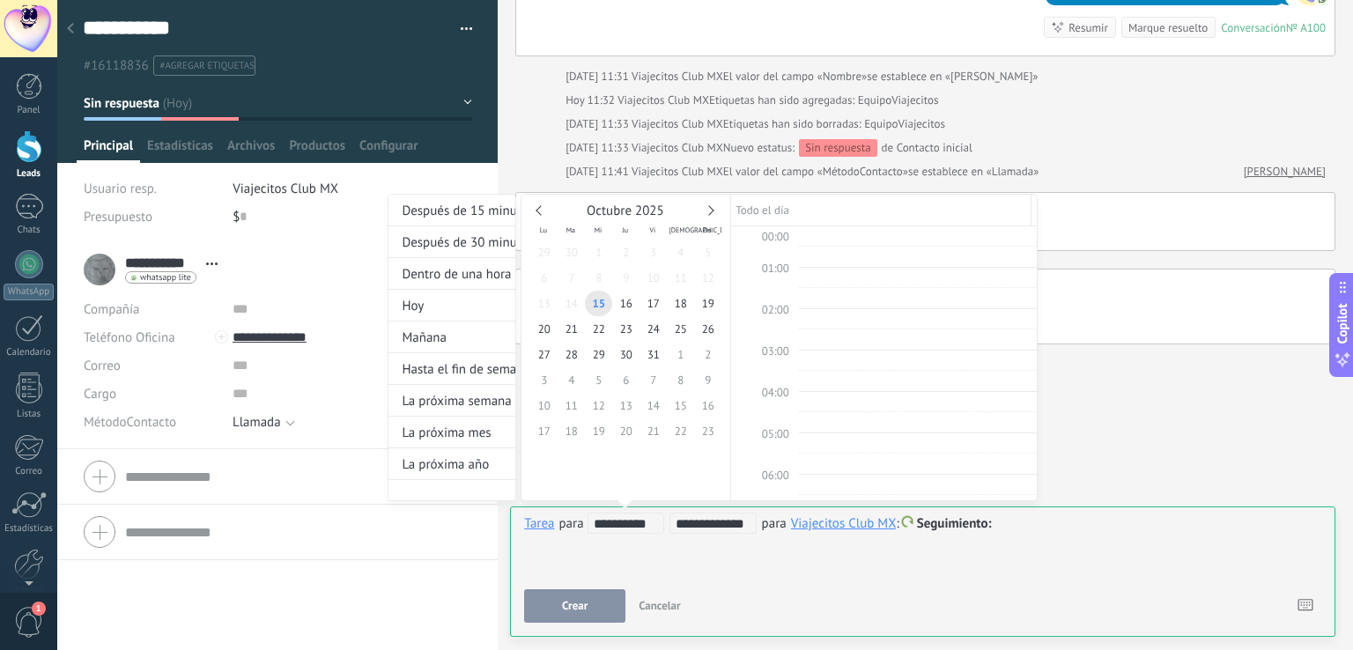
scroll to position [472, 0]
click at [708, 527] on input "**********" at bounding box center [712, 524] width 75 height 14
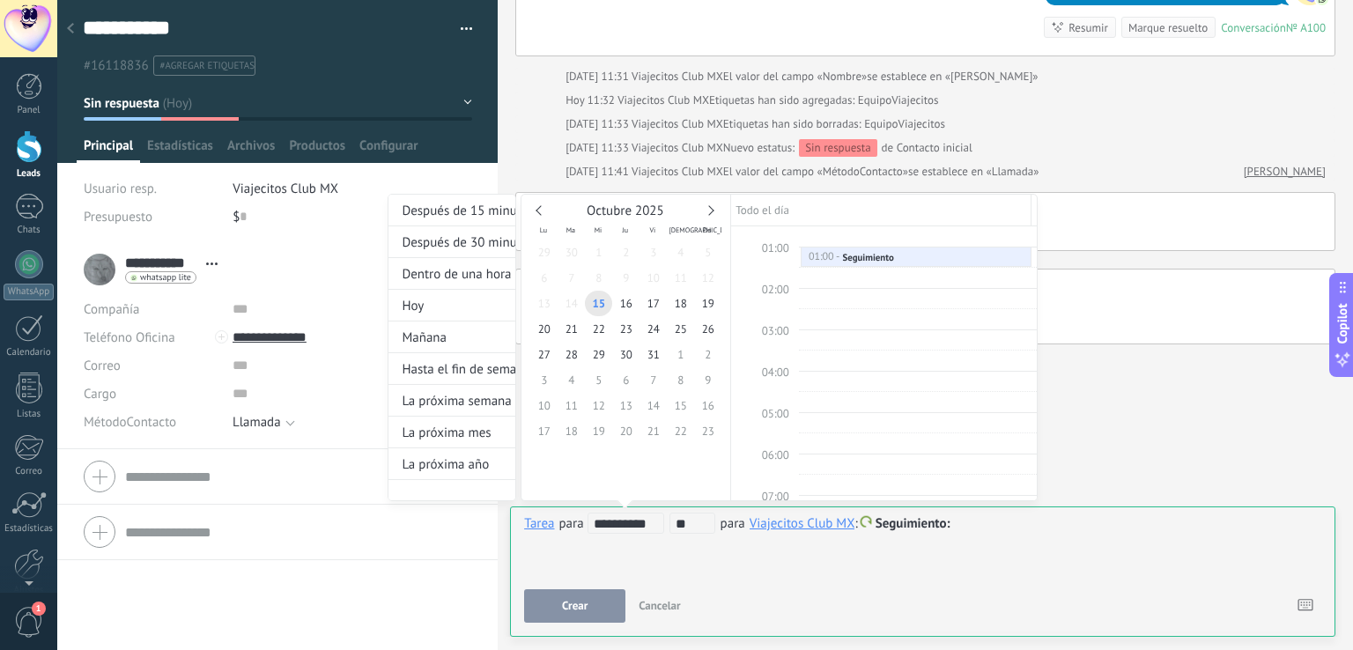
scroll to position [430, 0]
type input "*****"
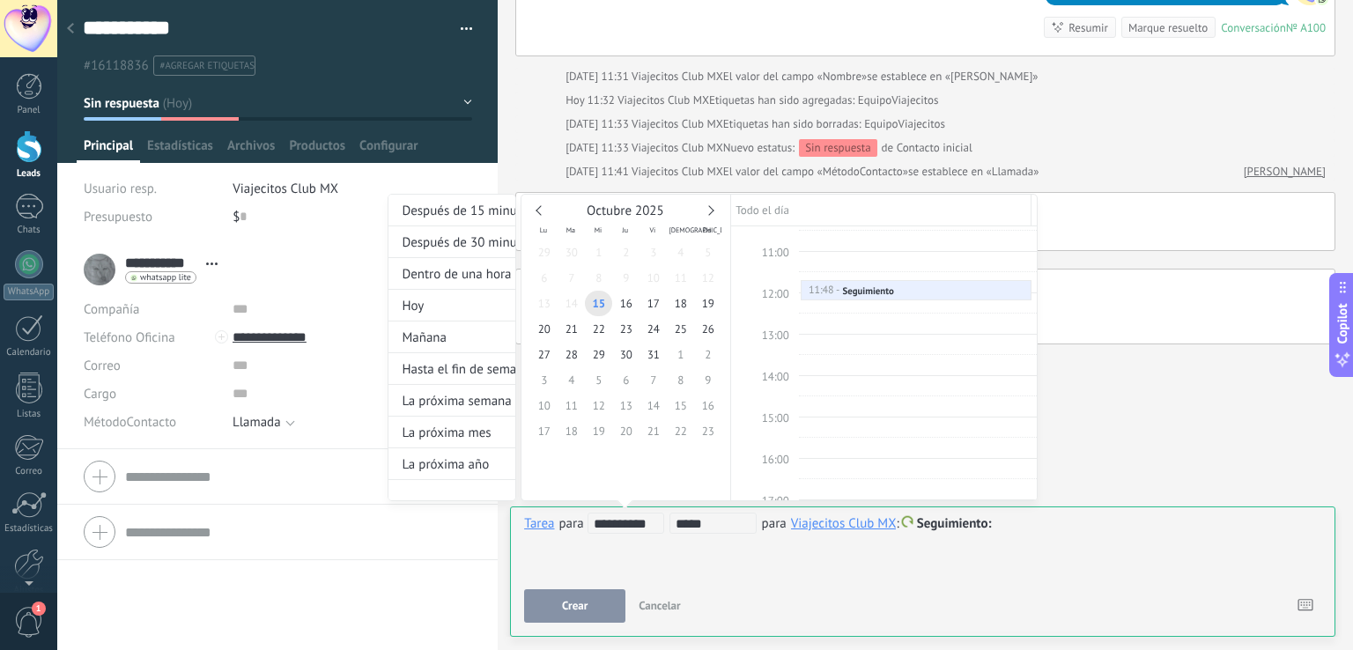
click at [723, 555] on div at bounding box center [676, 325] width 1353 height 650
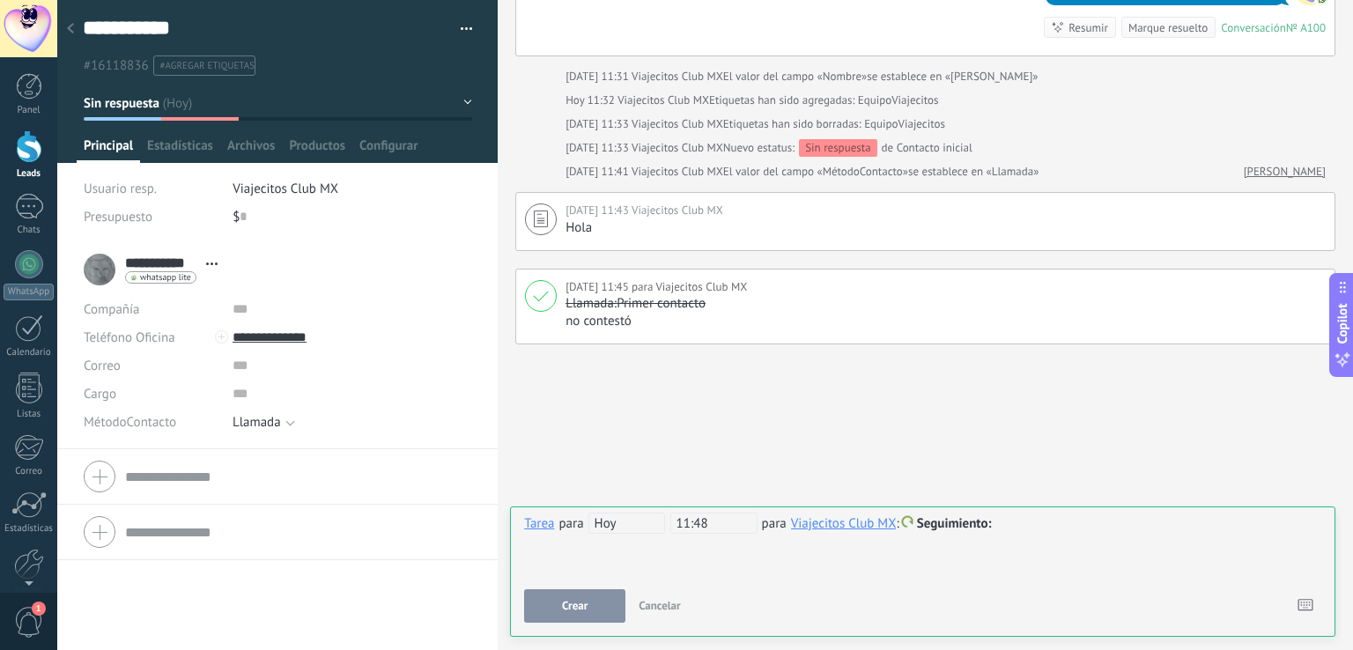
click at [581, 614] on button "Crear" at bounding box center [574, 605] width 101 height 33
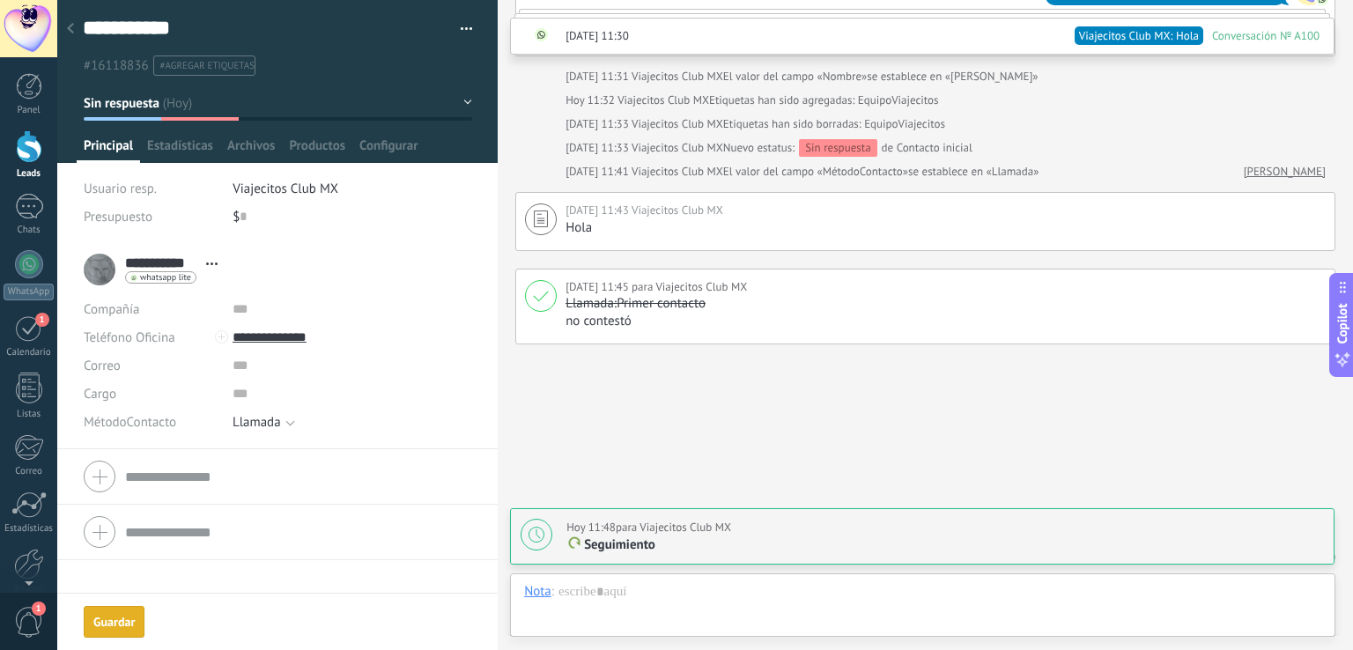
scroll to position [472, 0]
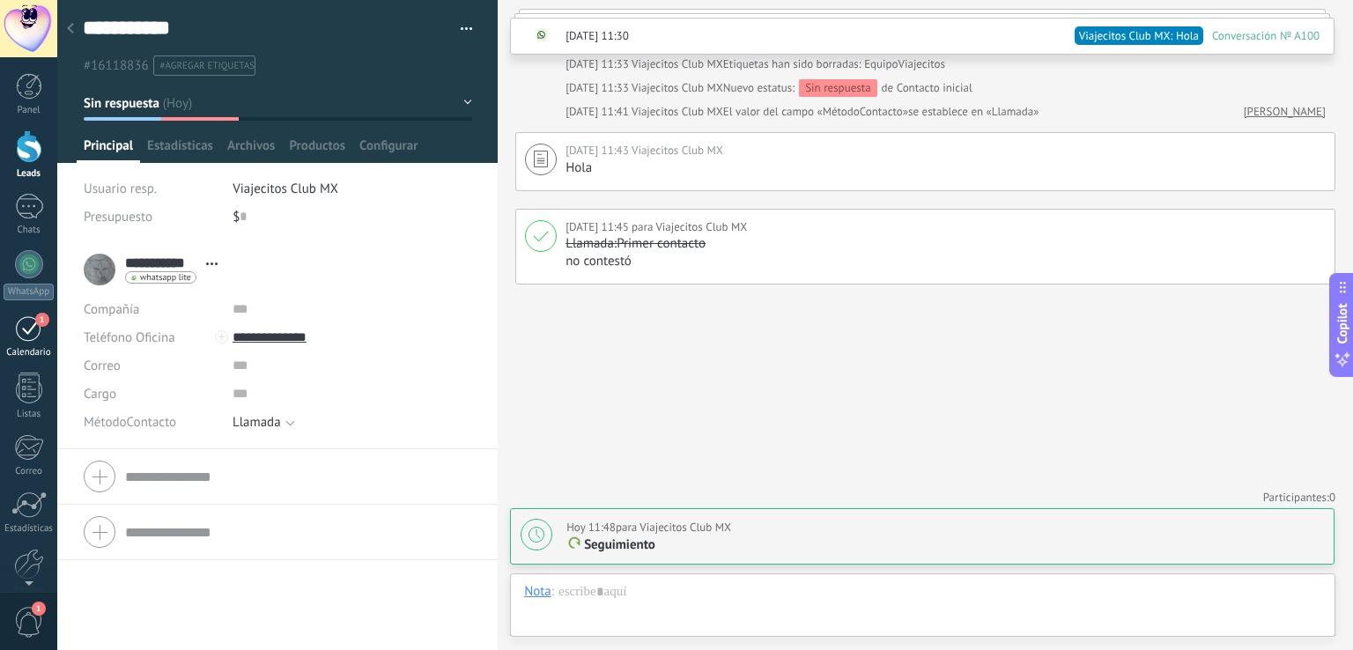
click at [24, 330] on div "1" at bounding box center [29, 327] width 28 height 27
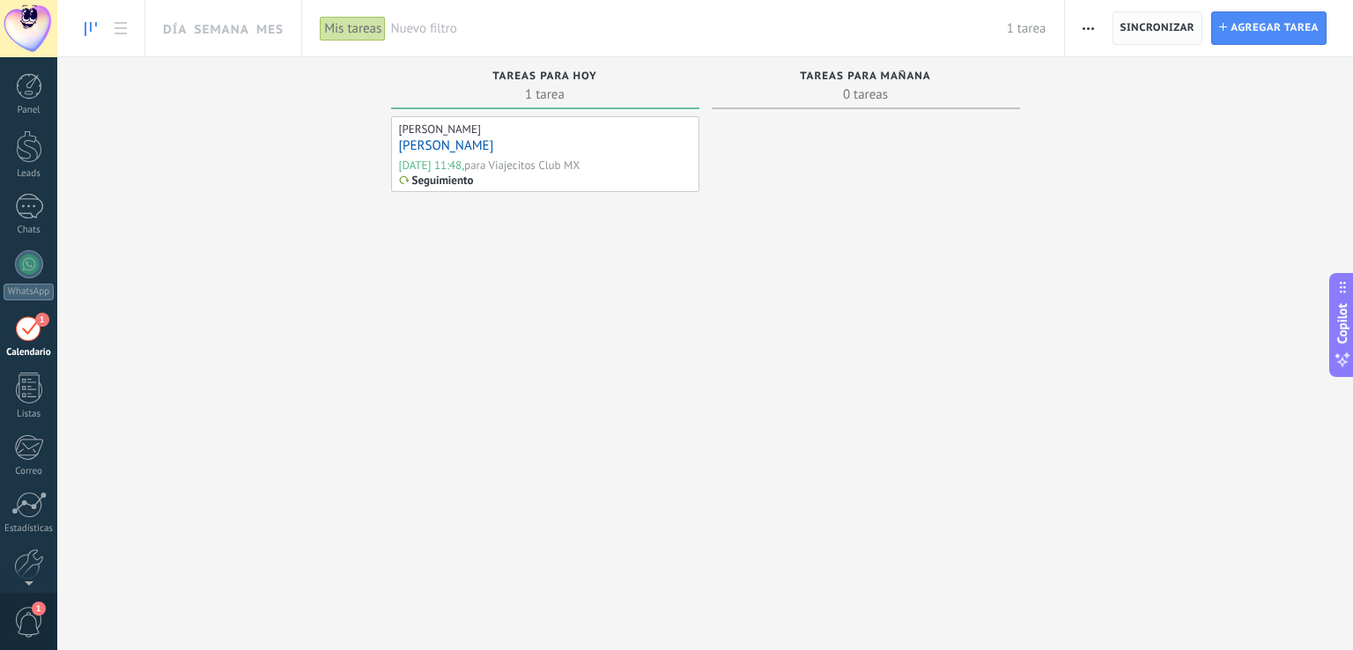
click at [1165, 37] on span "Sincronizar" at bounding box center [1157, 28] width 75 height 32
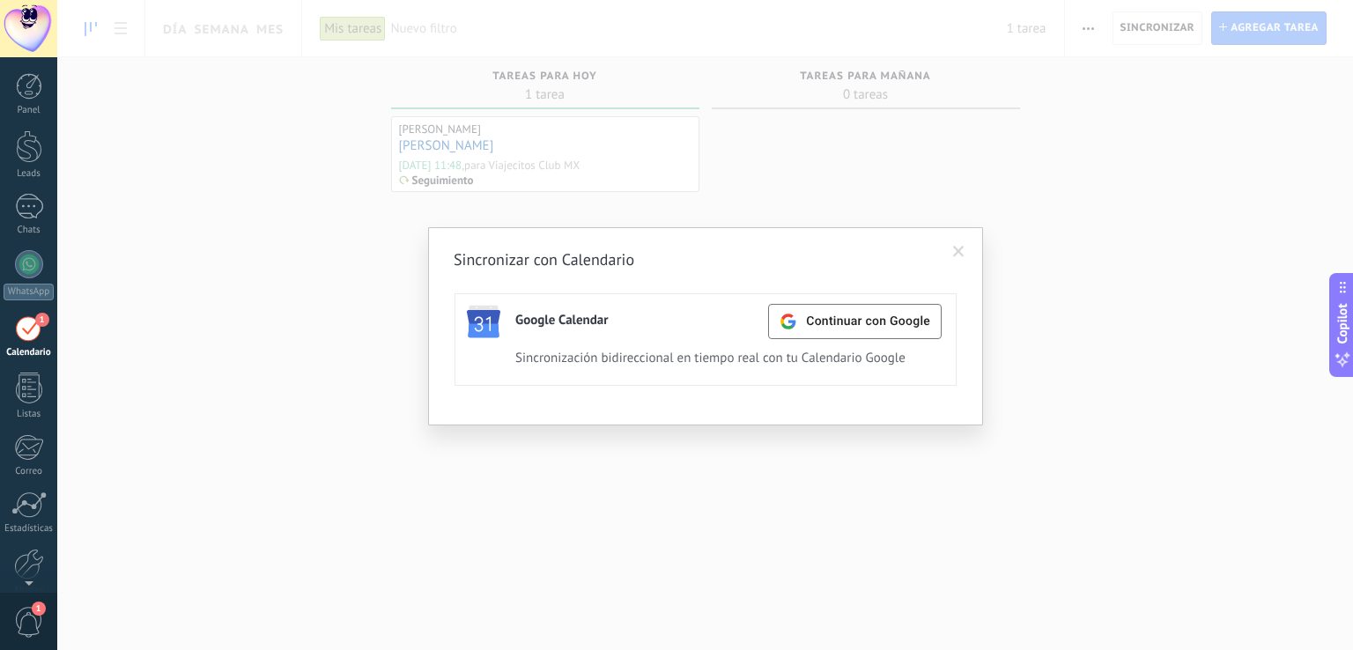
click at [957, 247] on span at bounding box center [958, 252] width 11 height 12
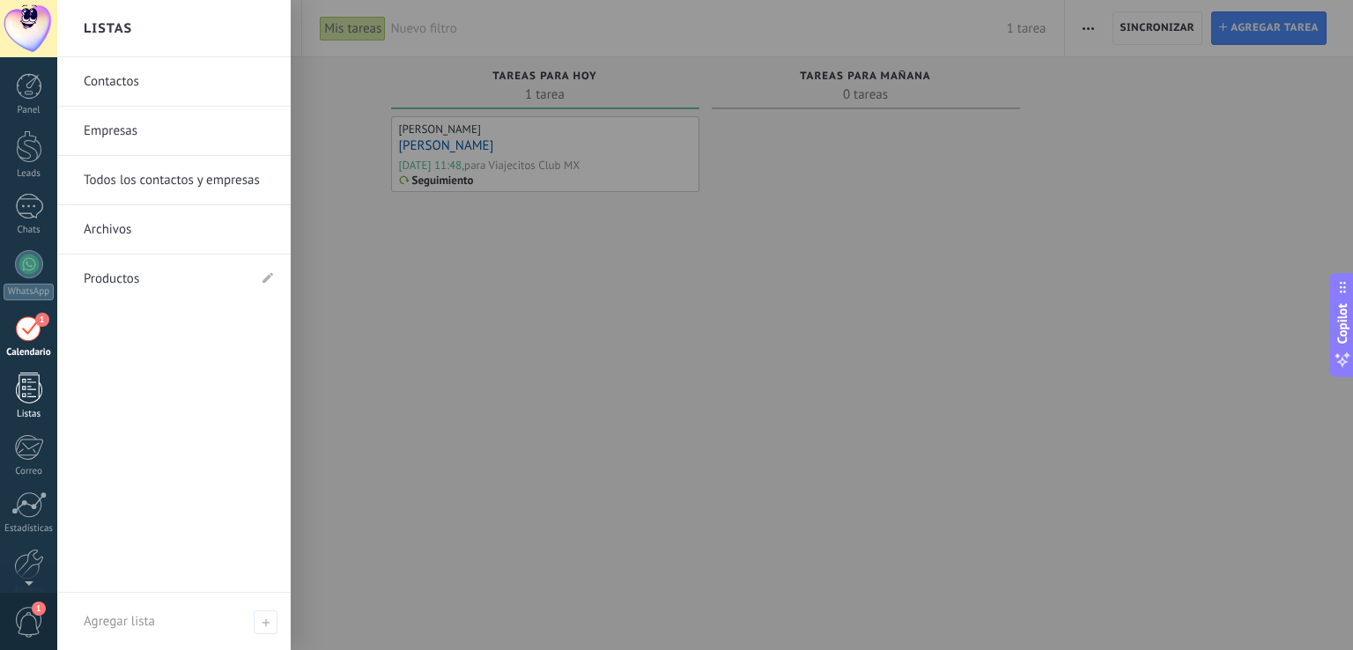
click at [32, 402] on link "Listas" at bounding box center [28, 397] width 57 height 48
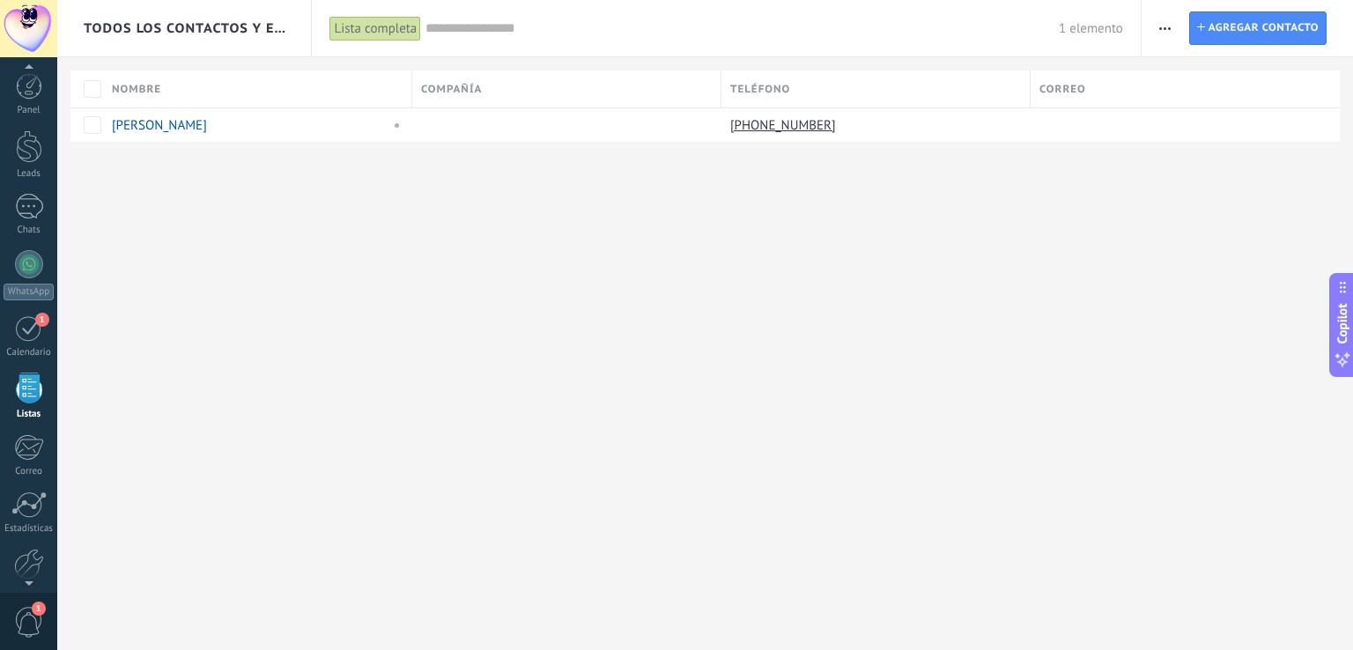
scroll to position [45, 0]
click at [1161, 27] on use "button" at bounding box center [1164, 28] width 11 height 3
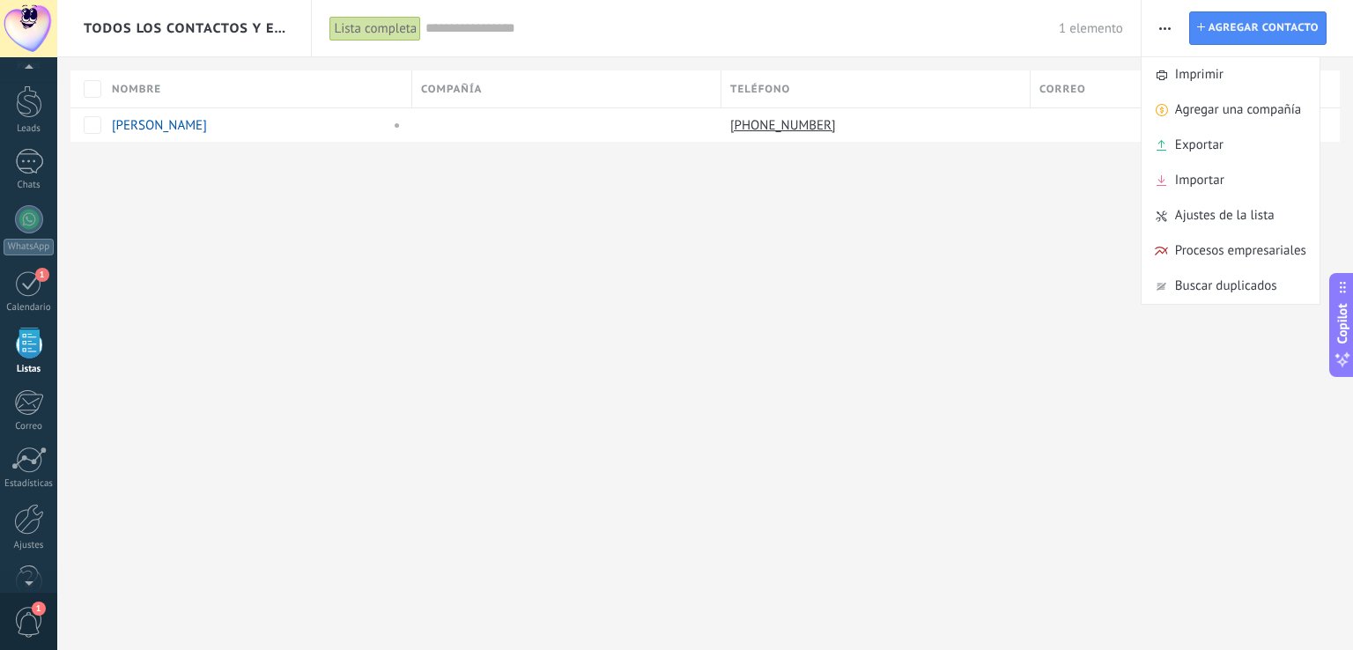
click at [924, 340] on div "Todos los contactos y empresas Lista completa Aplicar 1 elemento Lista completa…" at bounding box center [704, 325] width 1295 height 650
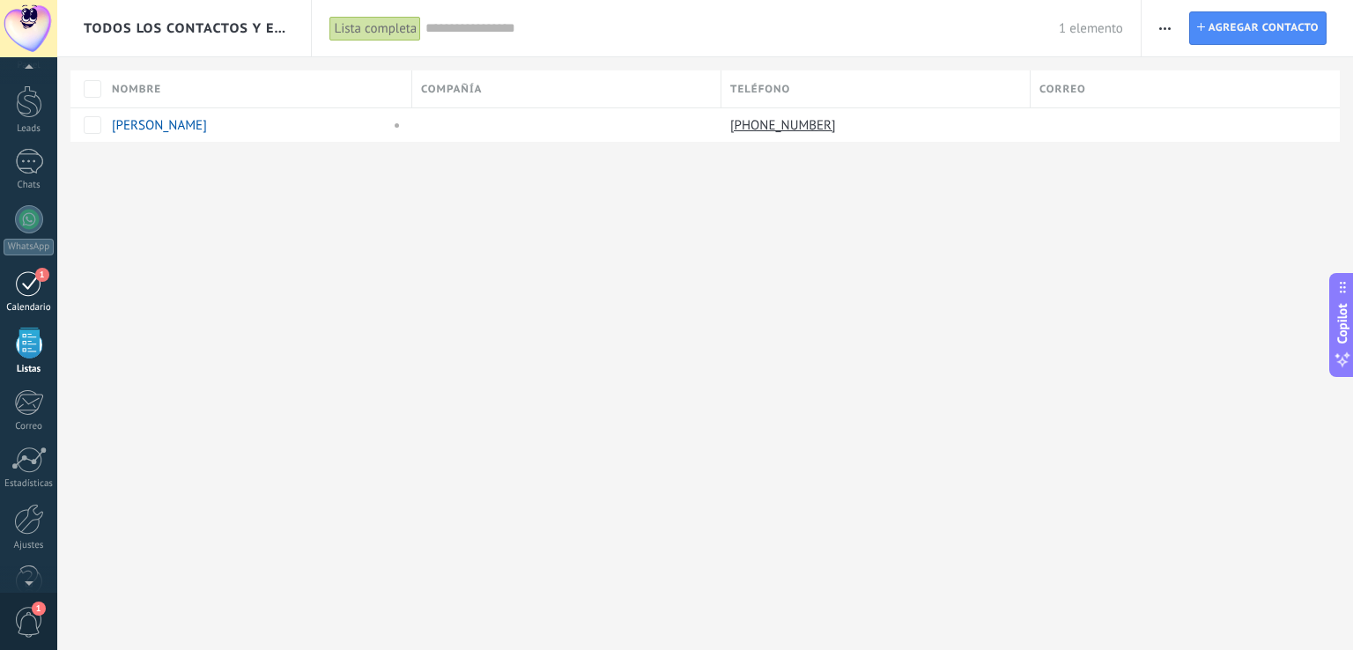
scroll to position [50, 0]
click at [29, 288] on div "1" at bounding box center [29, 277] width 28 height 27
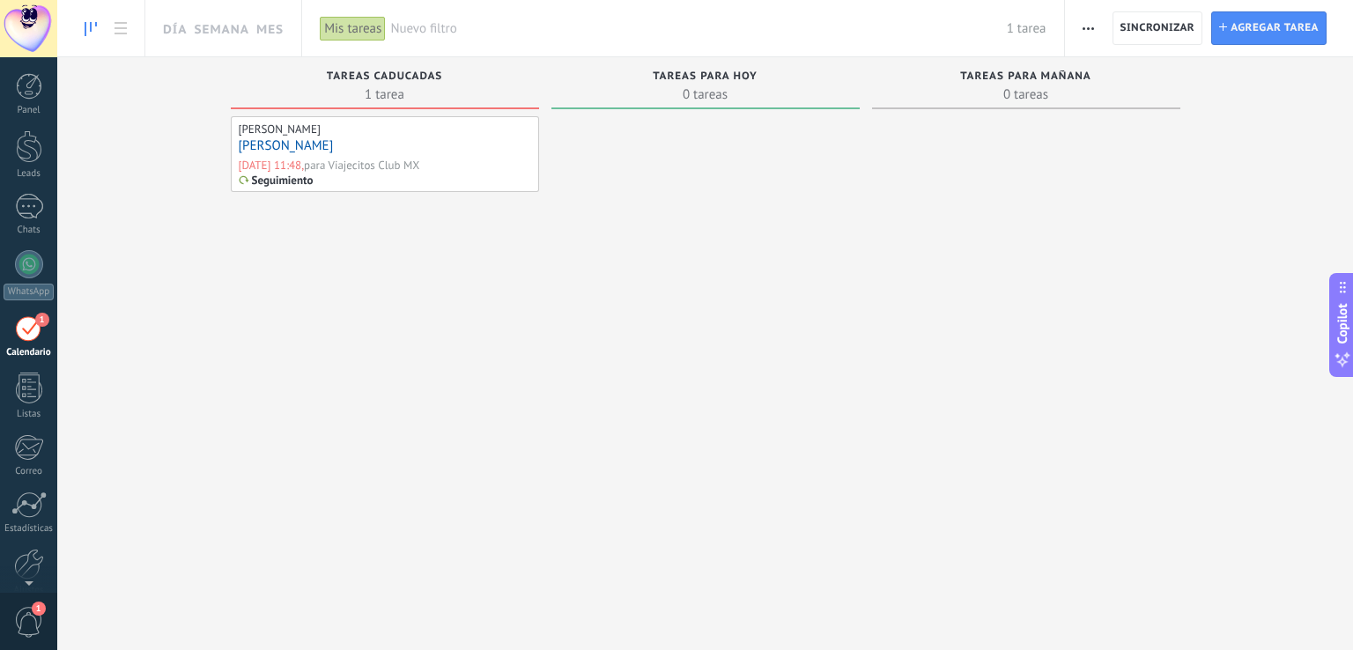
click at [275, 144] on link "[PERSON_NAME]" at bounding box center [286, 145] width 95 height 17
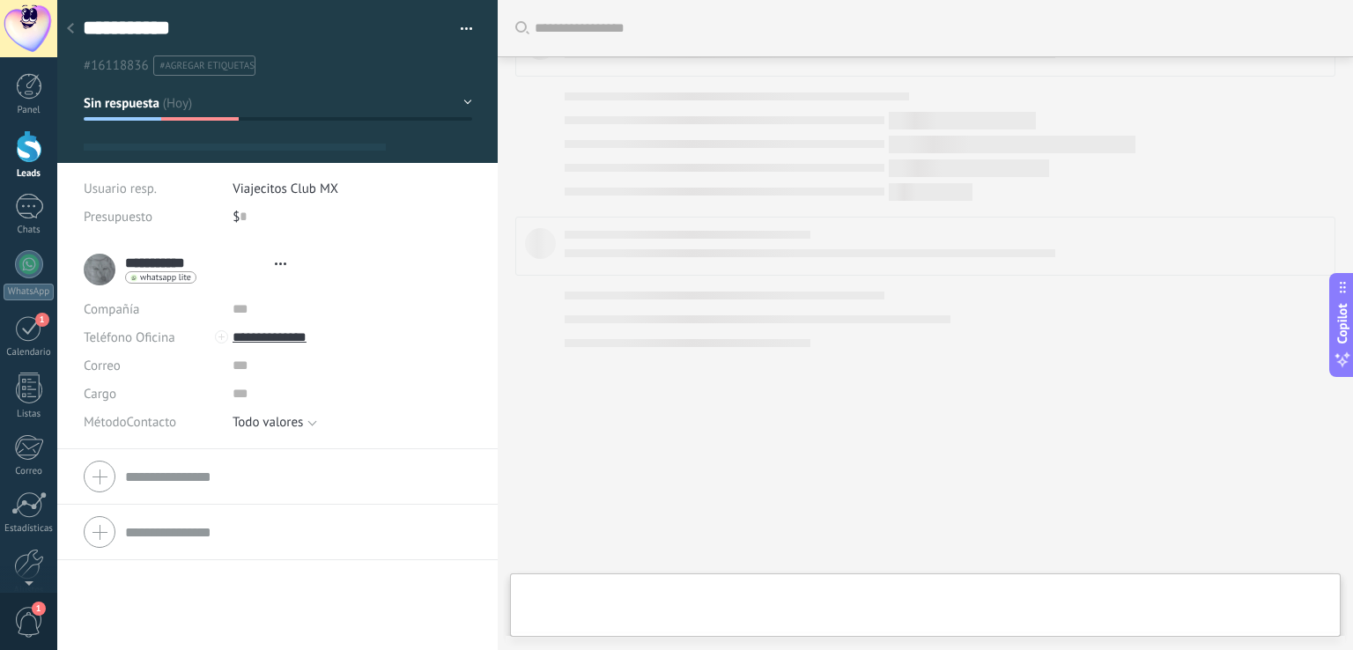
type textarea "**********"
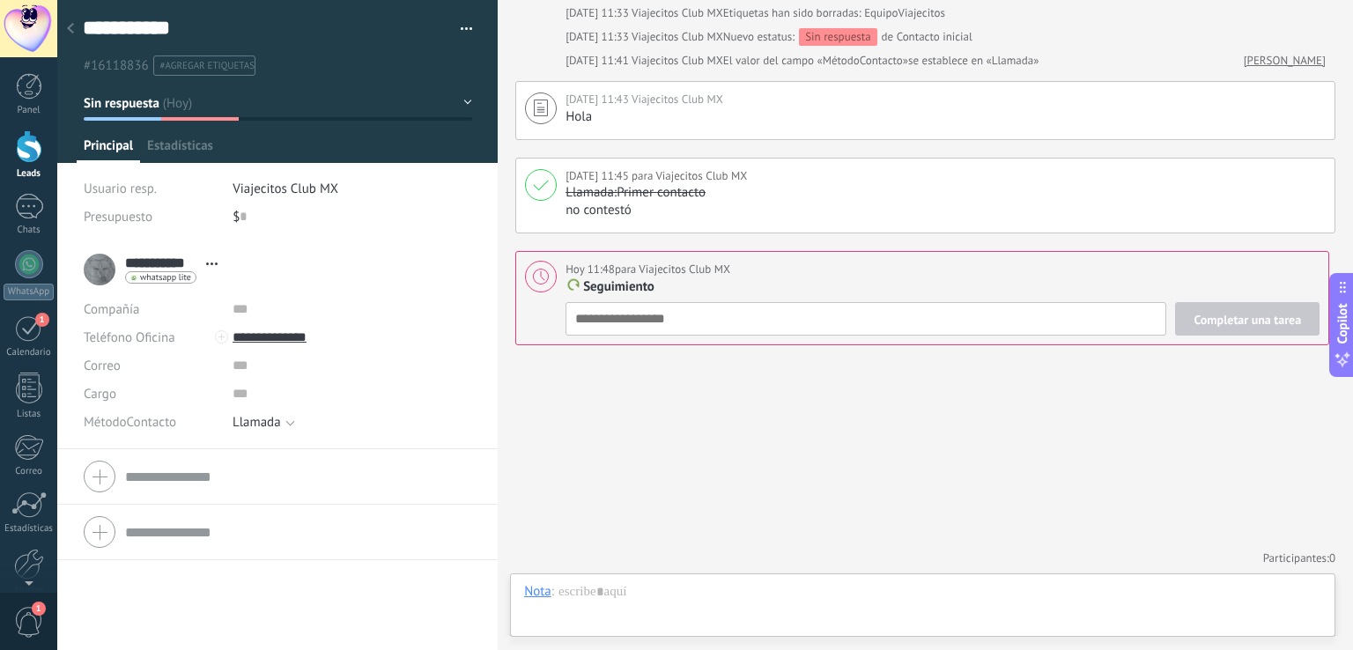
scroll to position [26, 0]
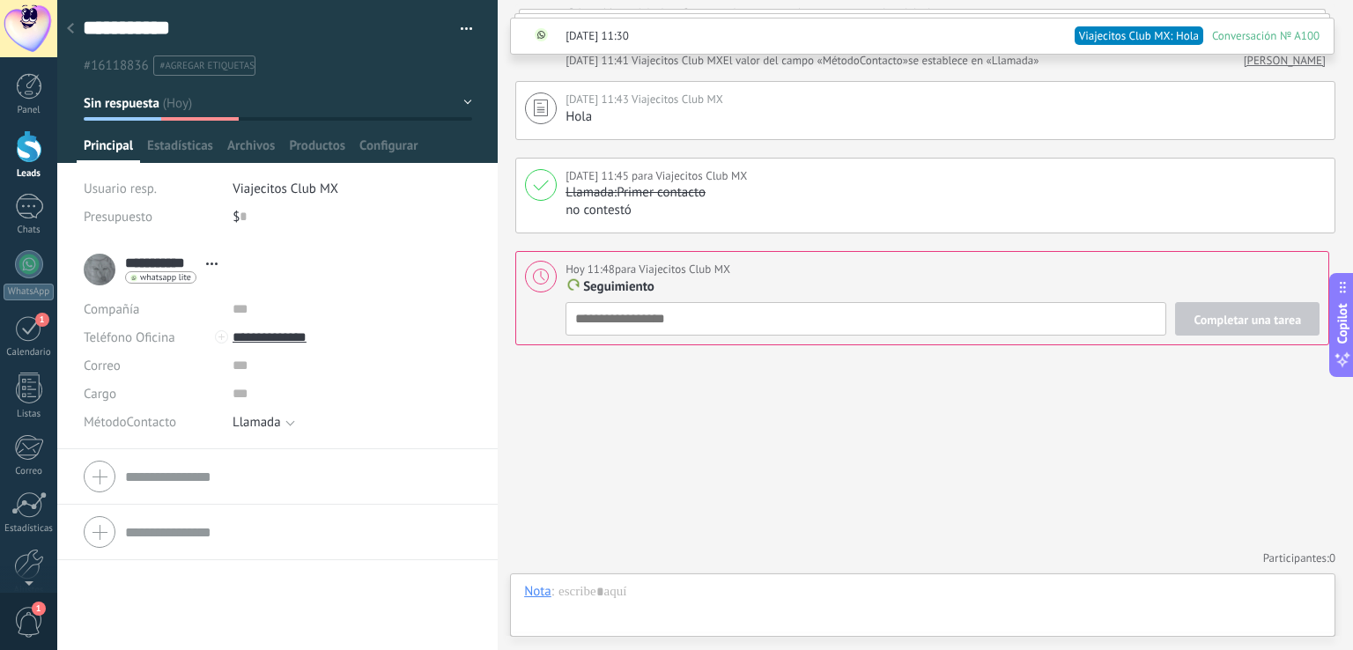
click at [1222, 321] on span "Completar una tarea" at bounding box center [1246, 320] width 107 height 12
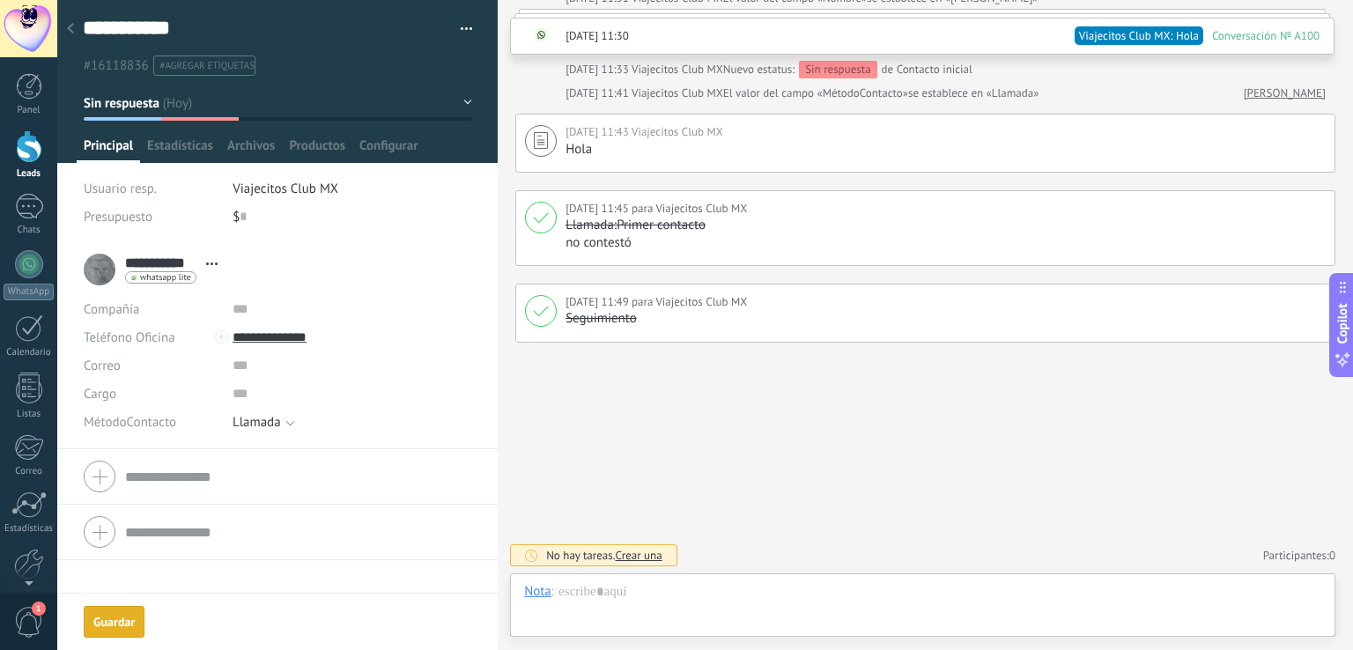
scroll to position [488, 0]
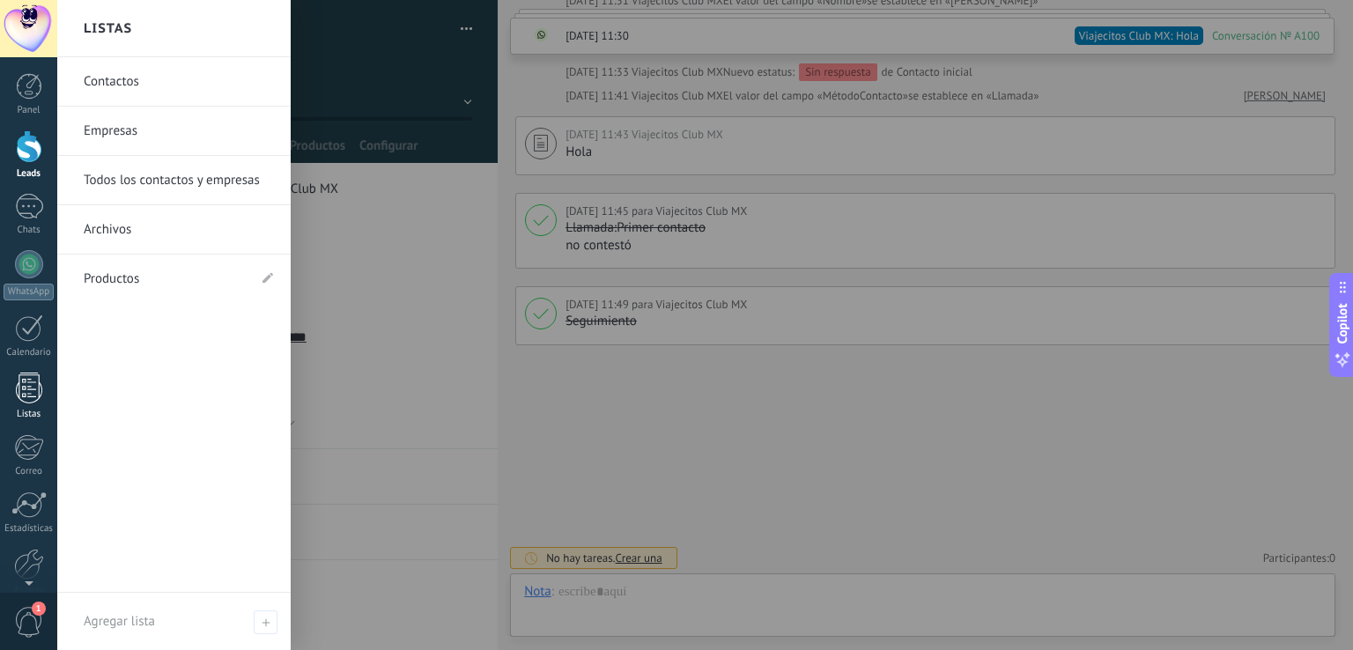
click at [25, 404] on link "Listas" at bounding box center [28, 397] width 57 height 48
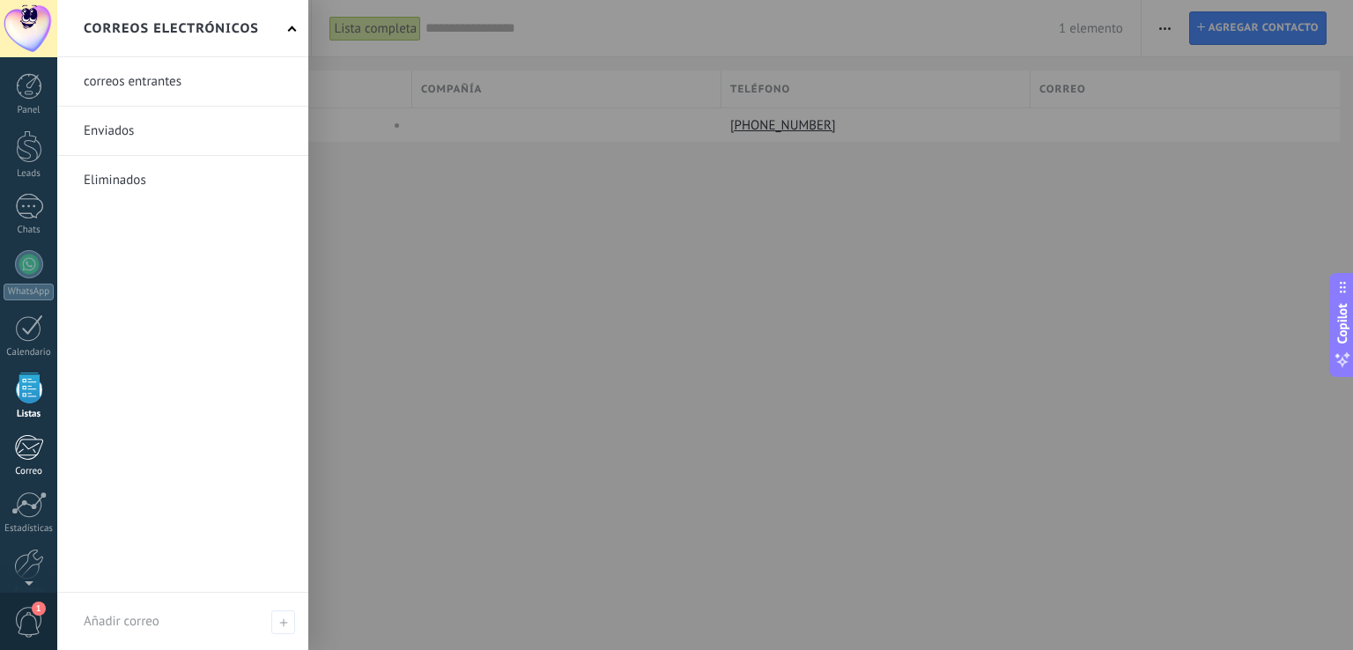
click at [29, 461] on link "Correo" at bounding box center [28, 455] width 57 height 43
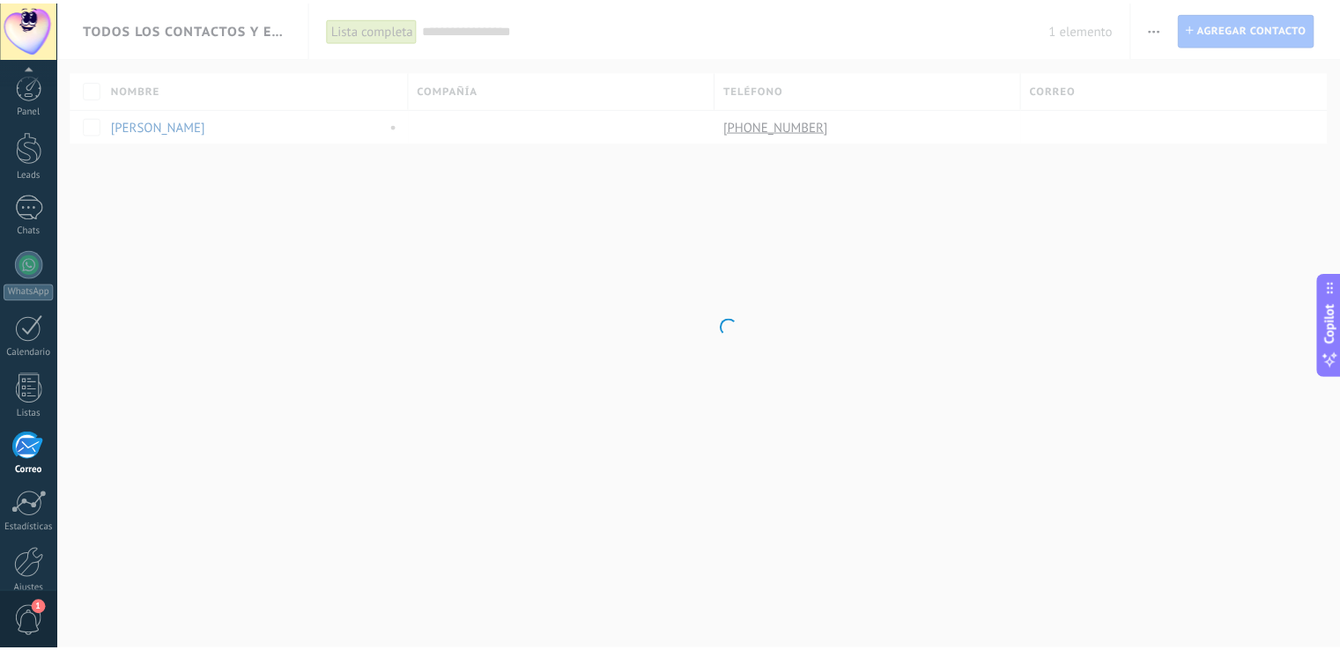
scroll to position [82, 0]
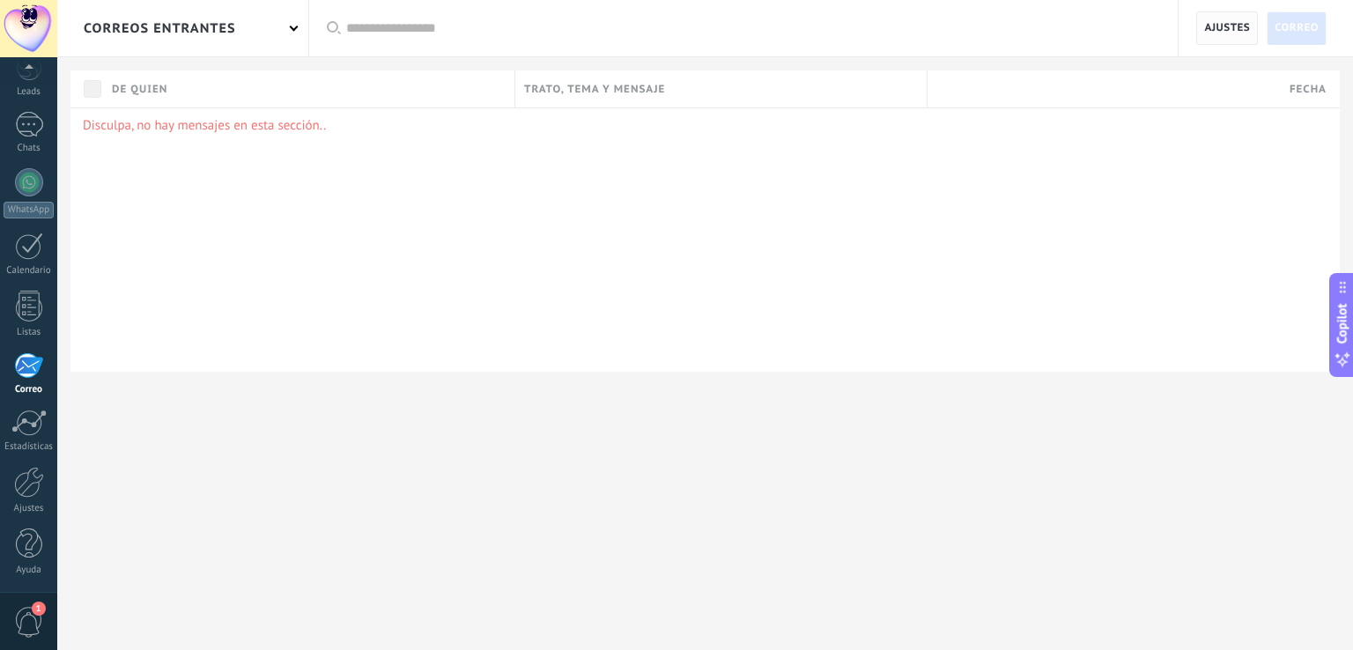
click at [1222, 33] on span "Ajustes" at bounding box center [1227, 28] width 46 height 32
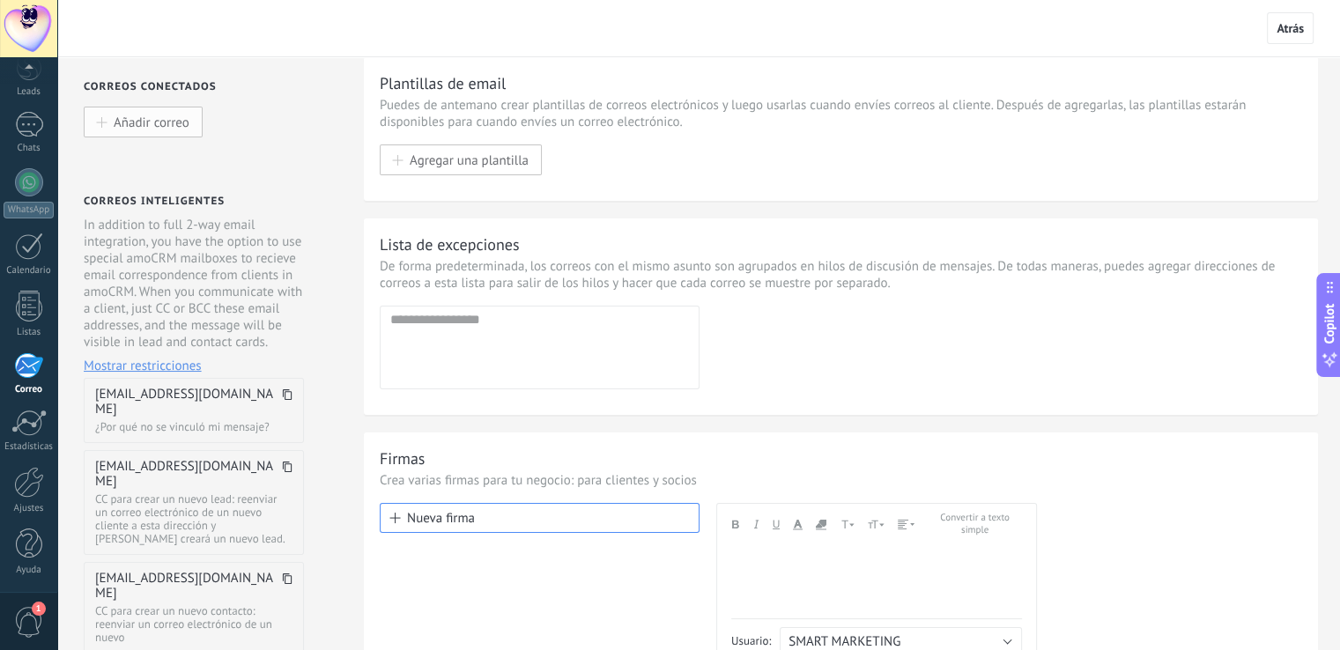
click at [148, 115] on span "Añadir correo" at bounding box center [152, 121] width 76 height 15
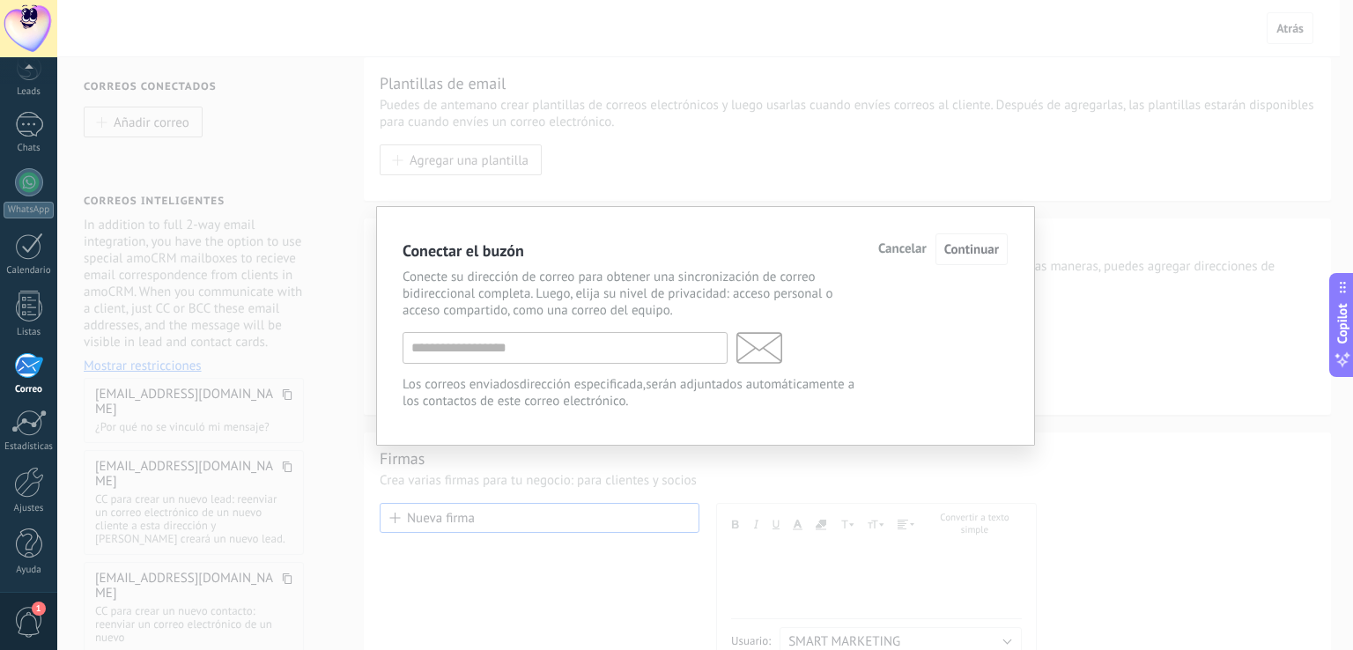
click at [889, 247] on span "Cancelar" at bounding box center [902, 249] width 48 height 12
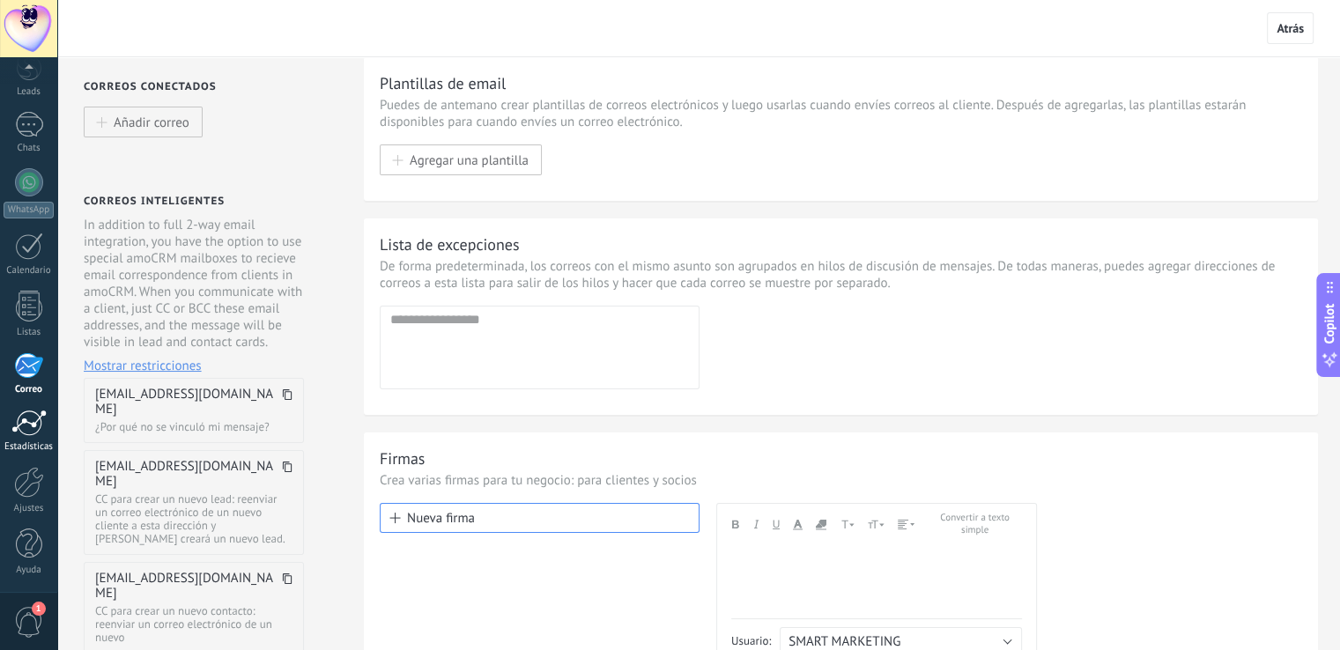
click at [35, 443] on div "Estadísticas" at bounding box center [29, 446] width 51 height 11
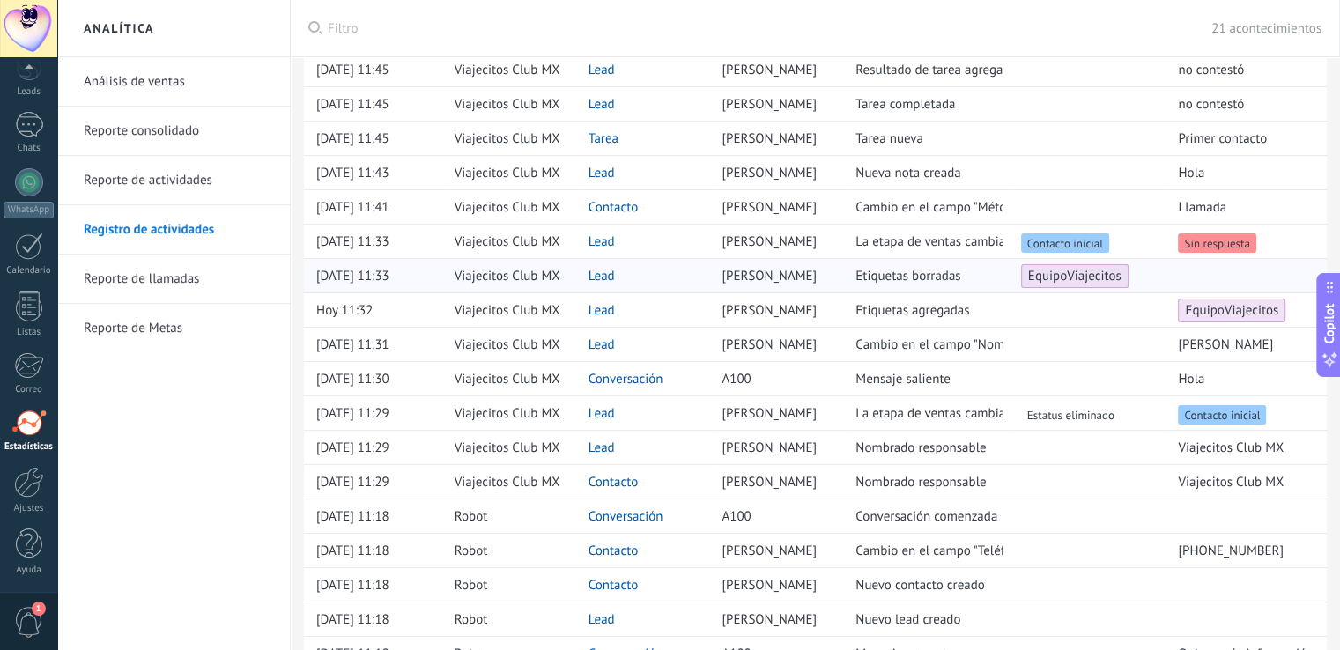
scroll to position [232, 0]
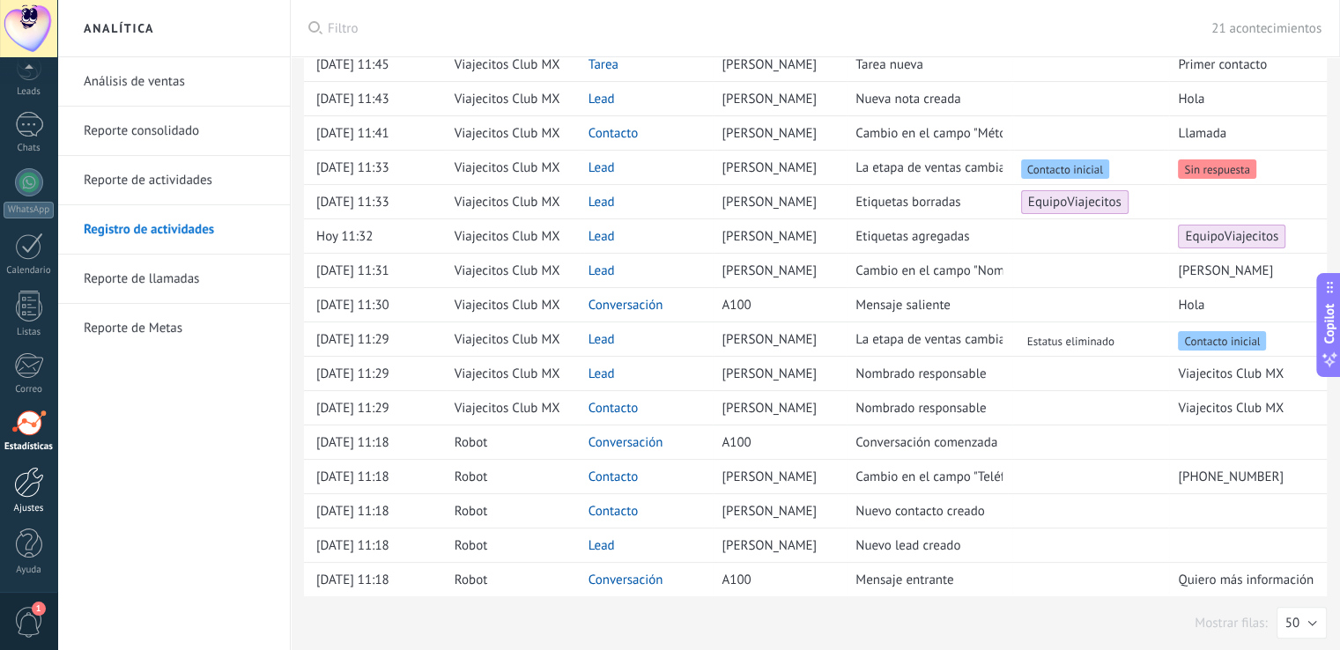
click at [27, 503] on div "Ajustes" at bounding box center [29, 508] width 51 height 11
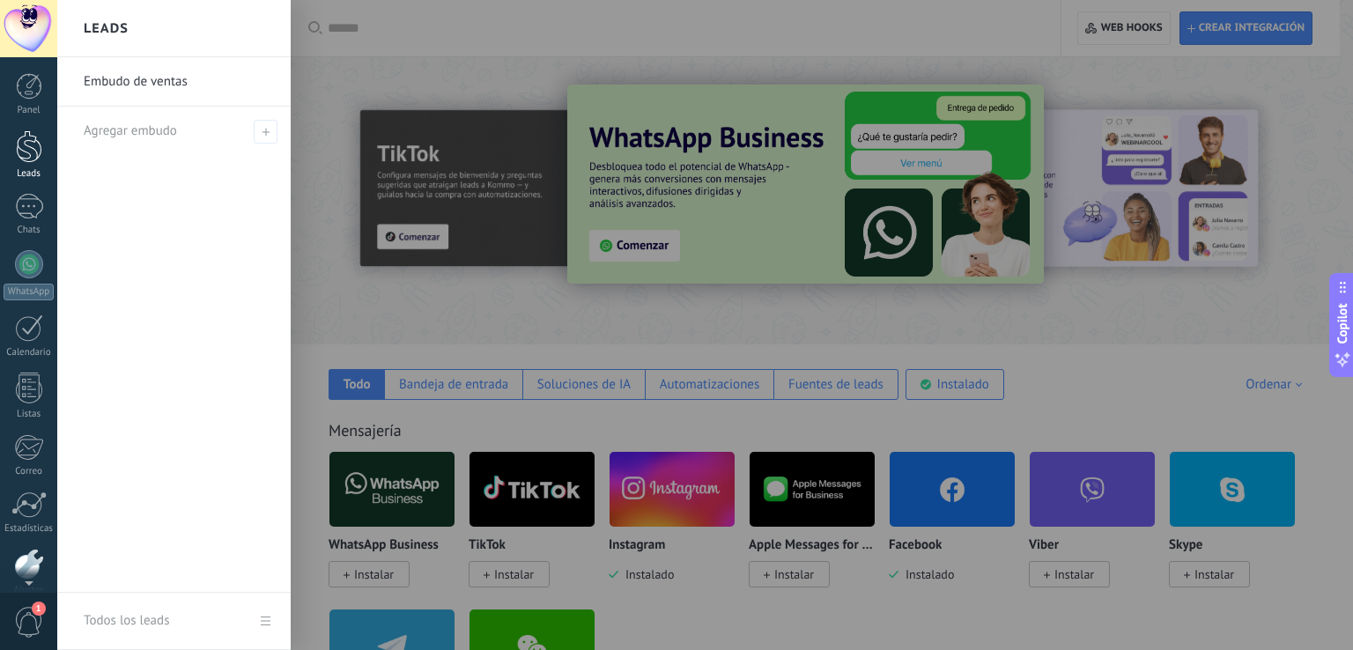
click at [32, 153] on div at bounding box center [29, 146] width 26 height 33
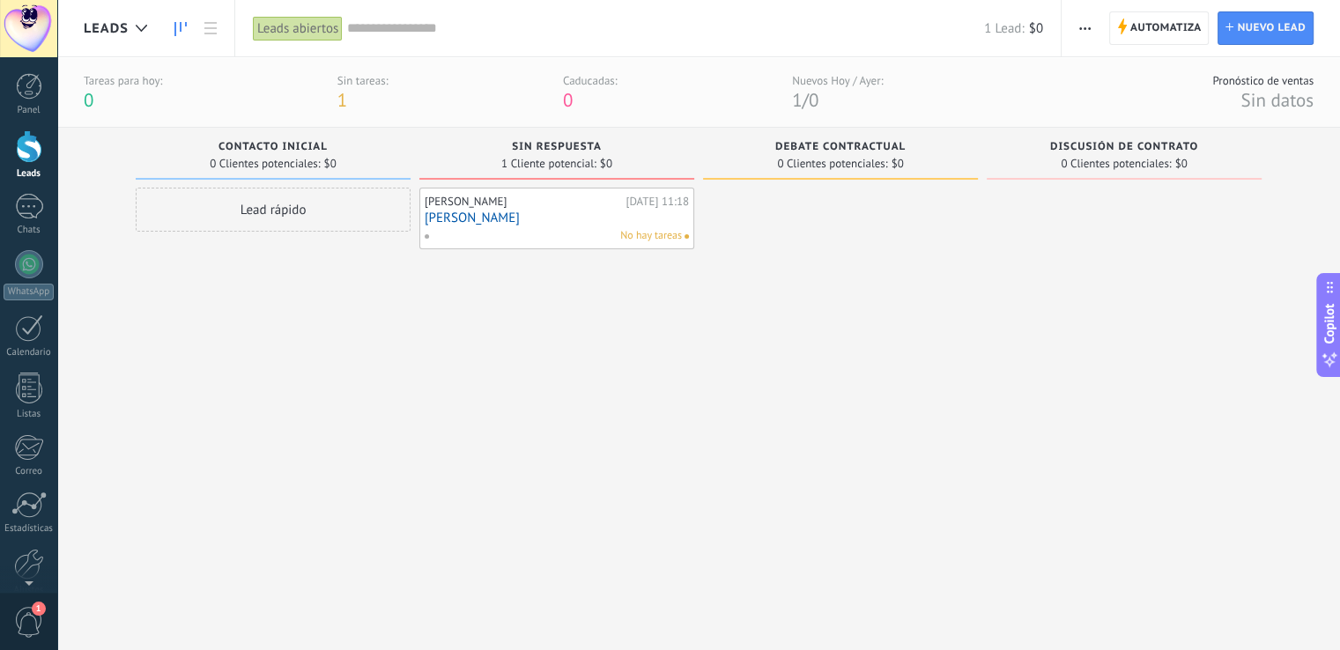
click at [1221, 124] on div "Tareas para [DATE]: 0 Sin tareas: 1 Caducadas: 0 Nuevos [DATE] / [DATE]: 1 / 0 …" at bounding box center [698, 92] width 1282 height 70
